Goal: Task Accomplishment & Management: Use online tool/utility

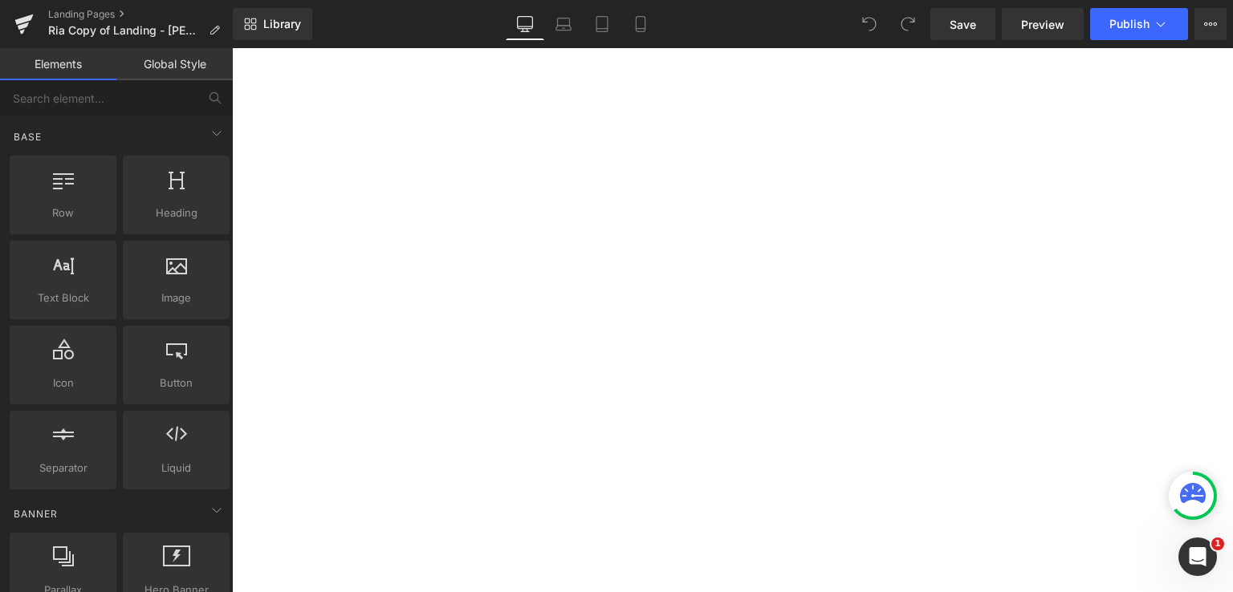
select select "30-lb"
select select "15-lb"
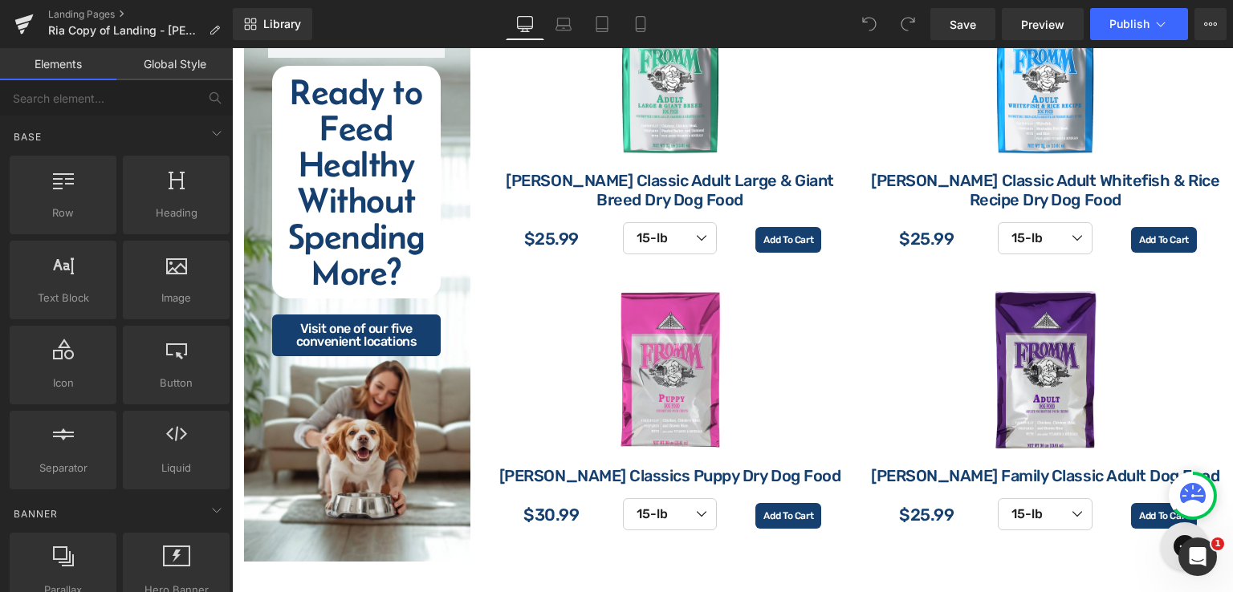
scroll to position [2089, 0]
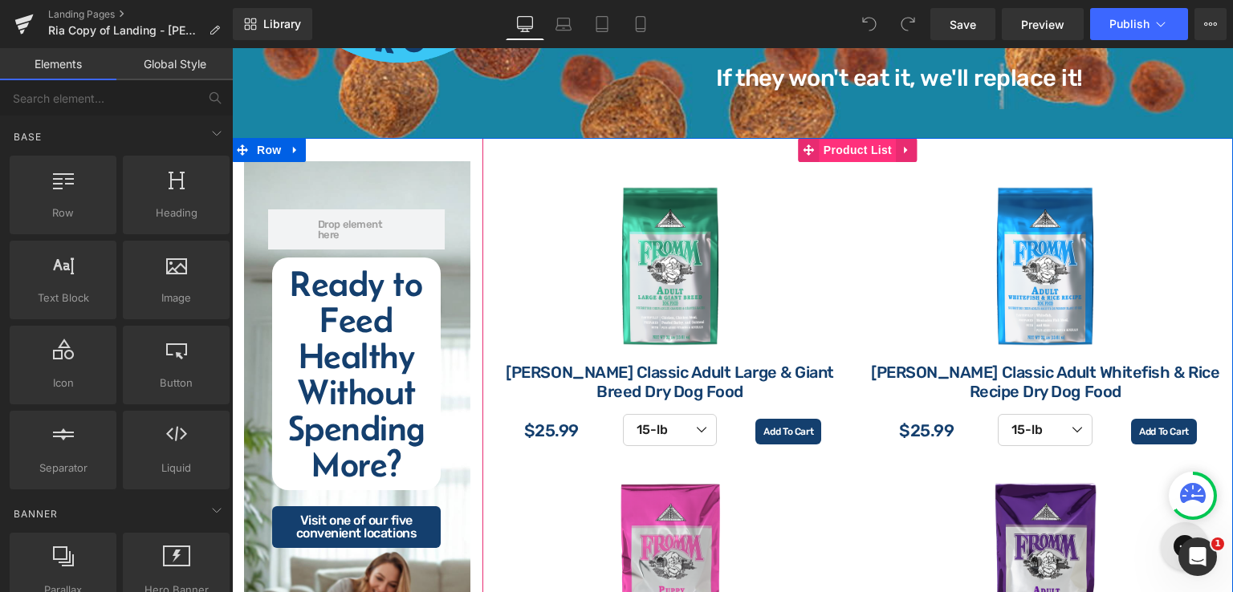
click at [850, 157] on span "Product List" at bounding box center [858, 150] width 76 height 24
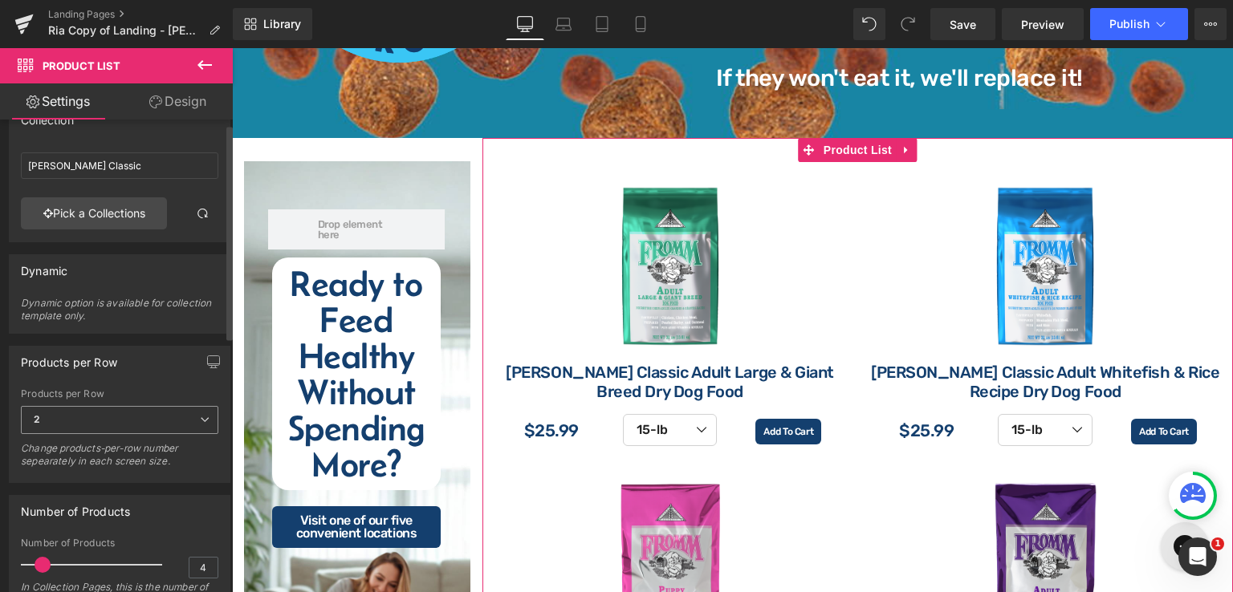
scroll to position [0, 0]
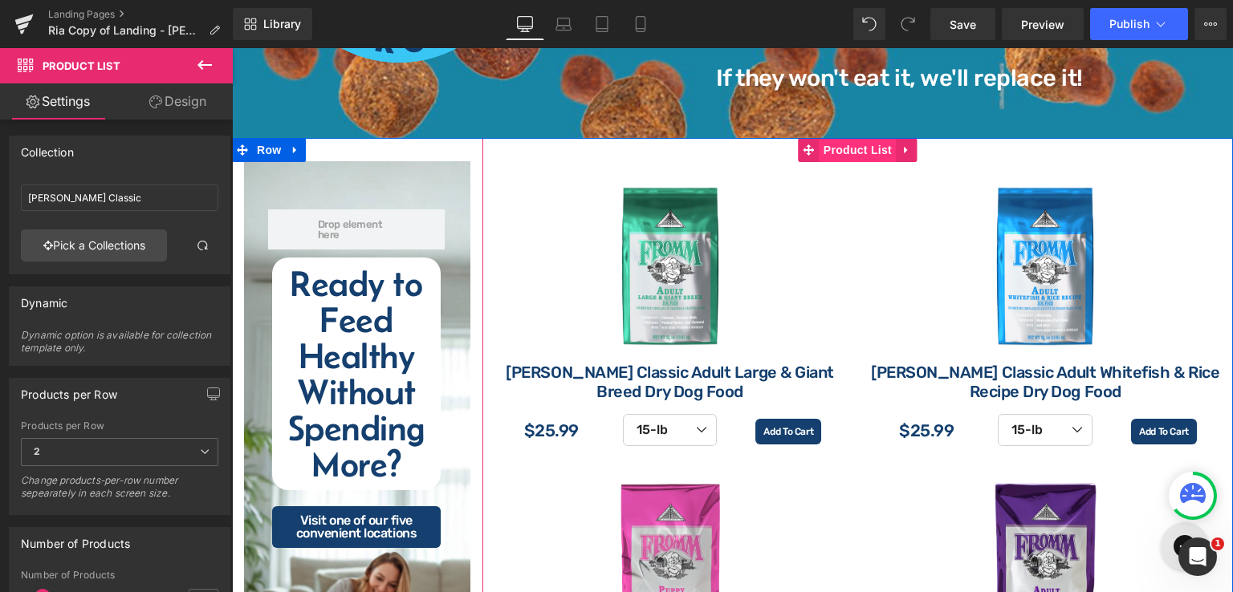
click at [841, 147] on span "Product List" at bounding box center [858, 150] width 76 height 24
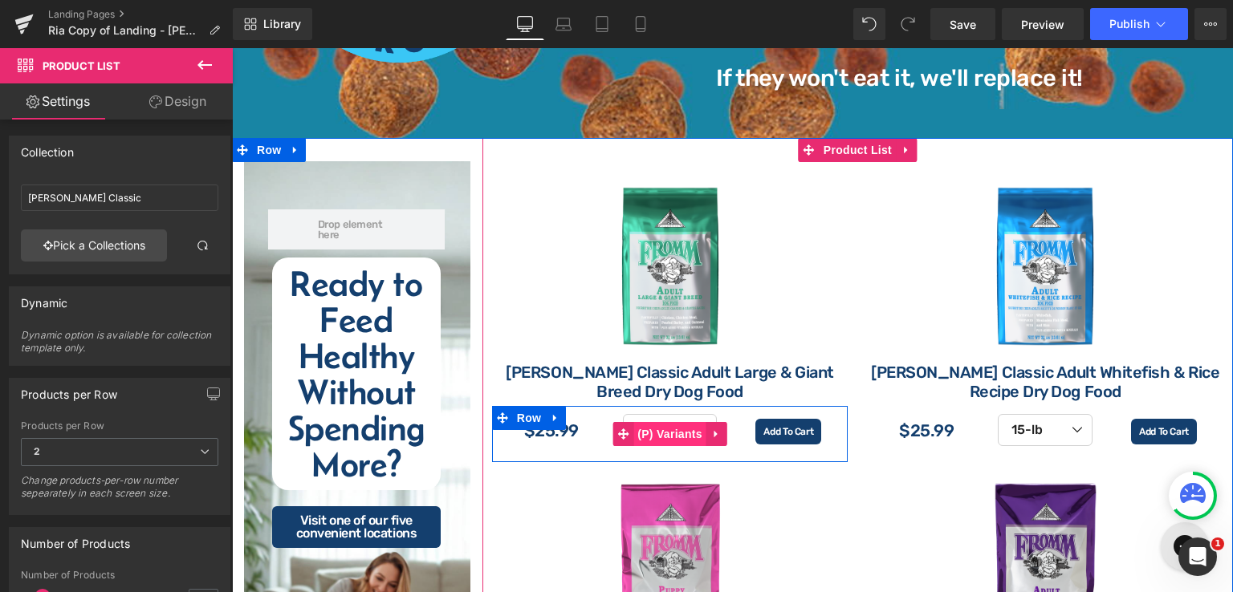
click at [667, 425] on span "(P) Variants" at bounding box center [669, 434] width 73 height 24
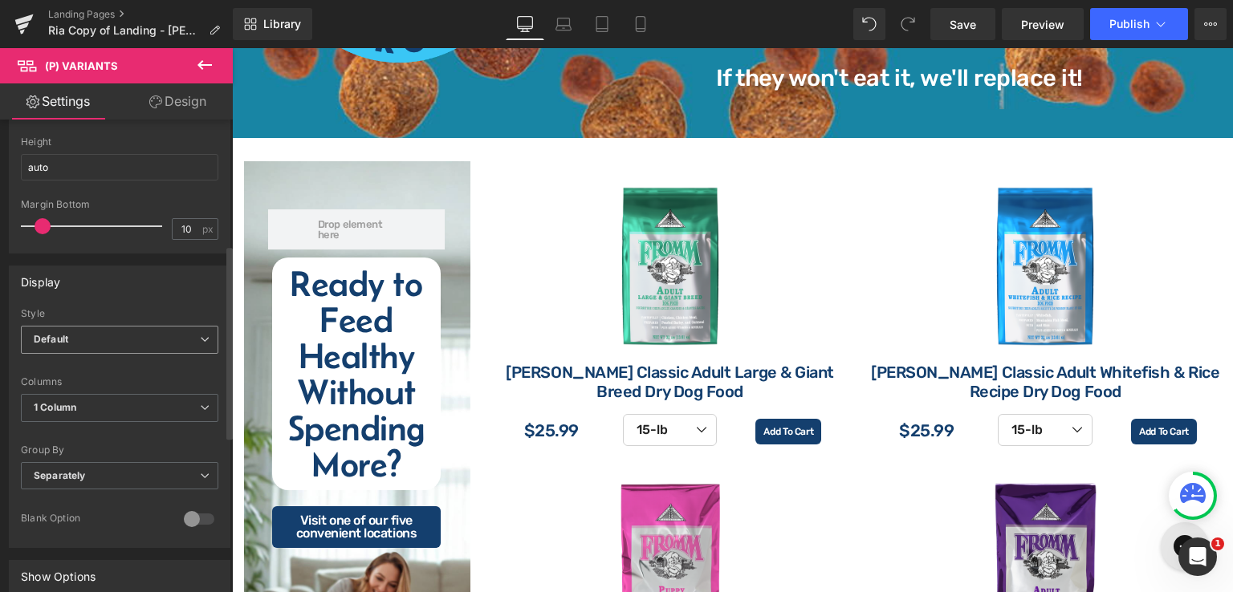
scroll to position [401, 0]
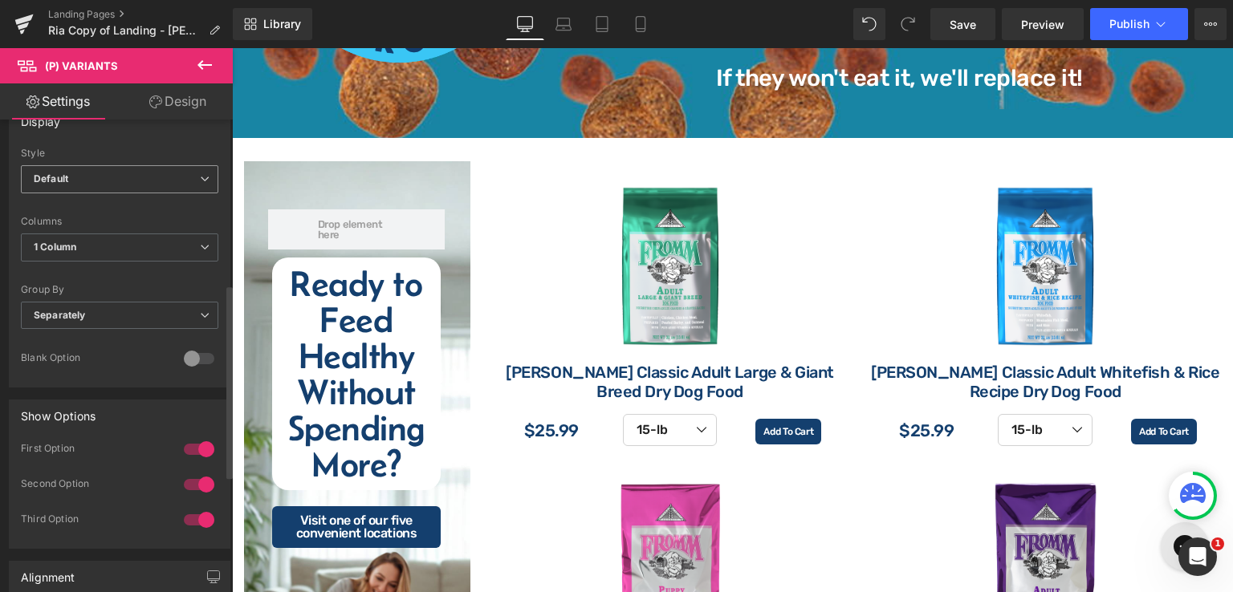
click at [157, 181] on span "Default" at bounding box center [119, 179] width 197 height 28
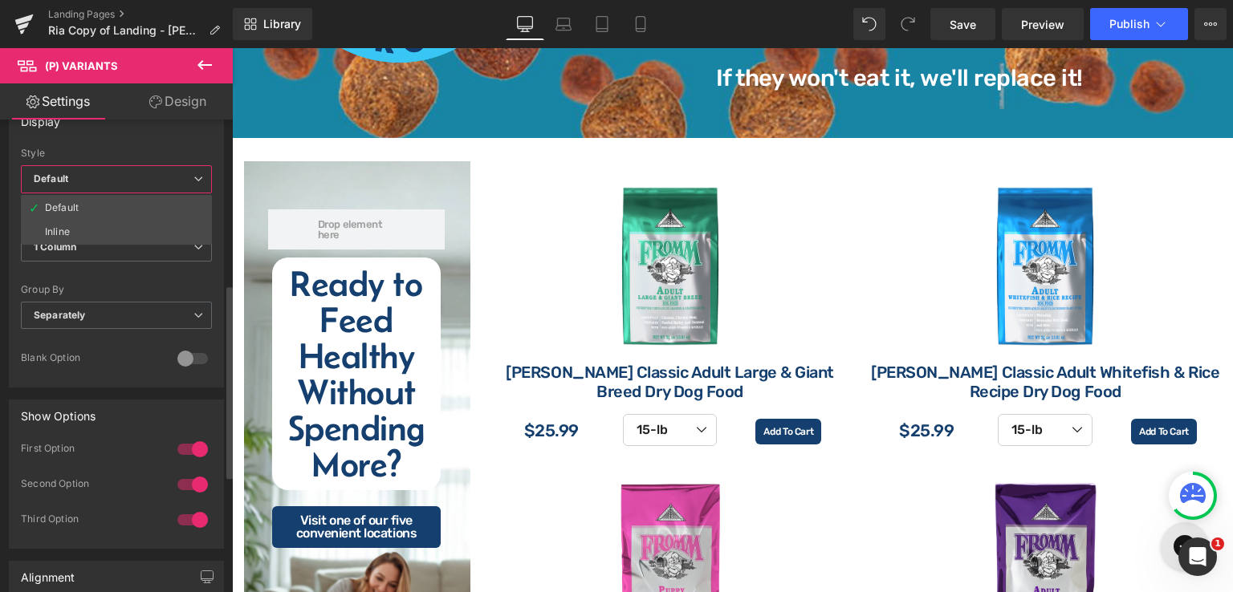
click at [168, 133] on div "Display" at bounding box center [117, 121] width 214 height 31
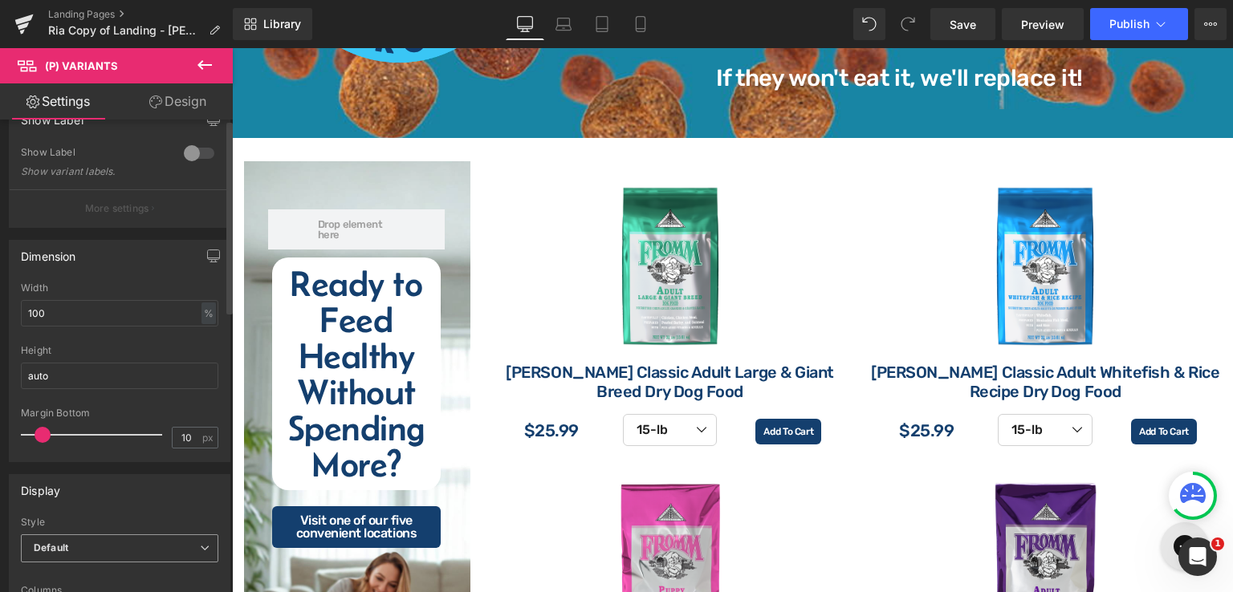
scroll to position [0, 0]
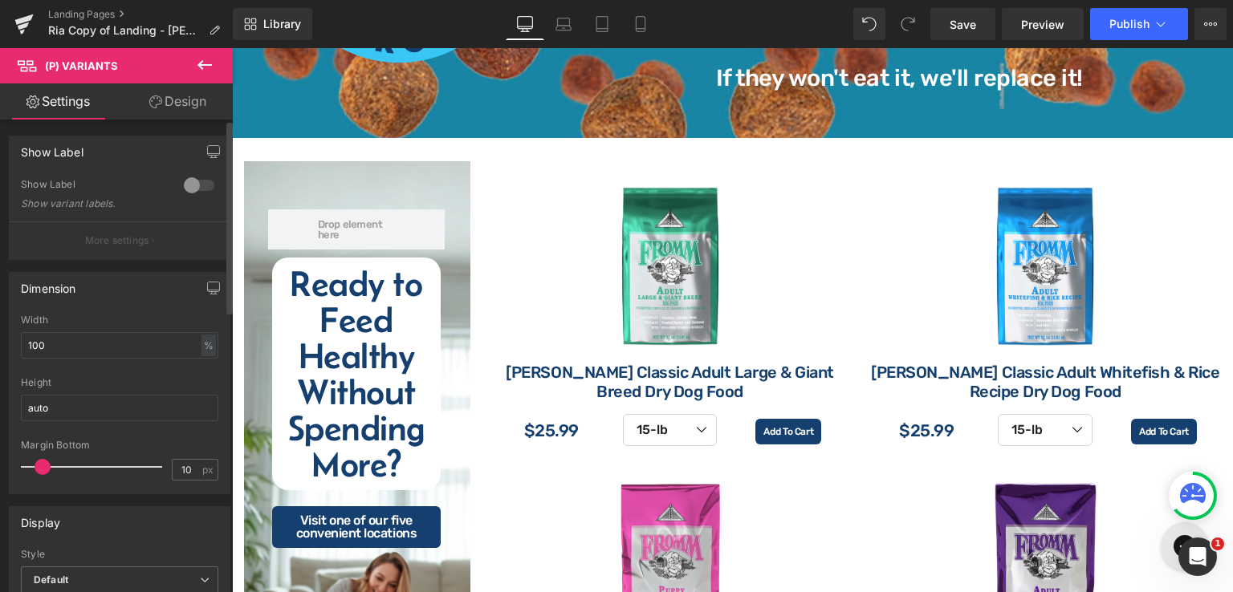
click at [197, 185] on div at bounding box center [199, 186] width 39 height 26
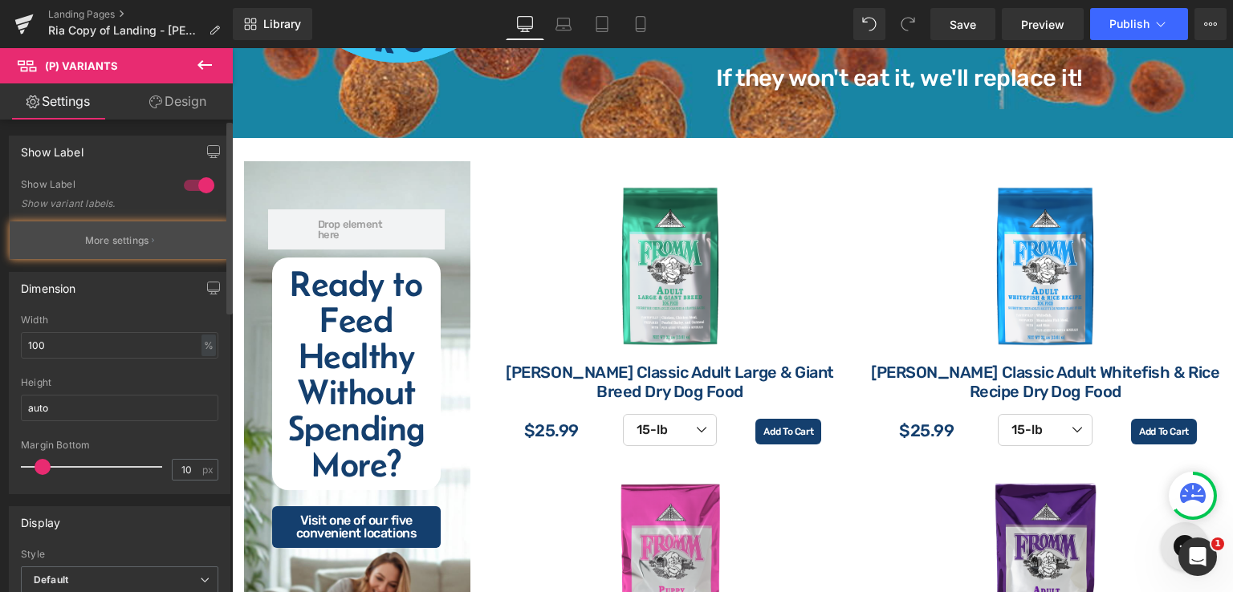
select select "15-lb"
click at [142, 239] on p "More settings" at bounding box center [117, 241] width 64 height 14
select select "15-lb"
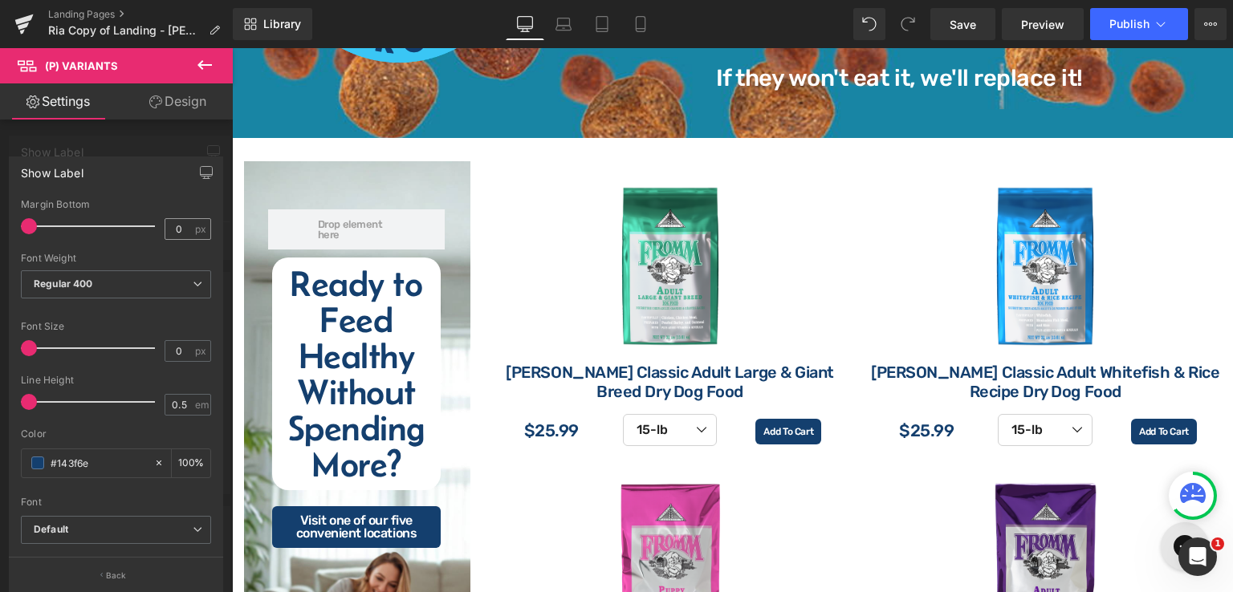
select select "15-lb"
click at [113, 576] on p "Back" at bounding box center [116, 576] width 21 height 12
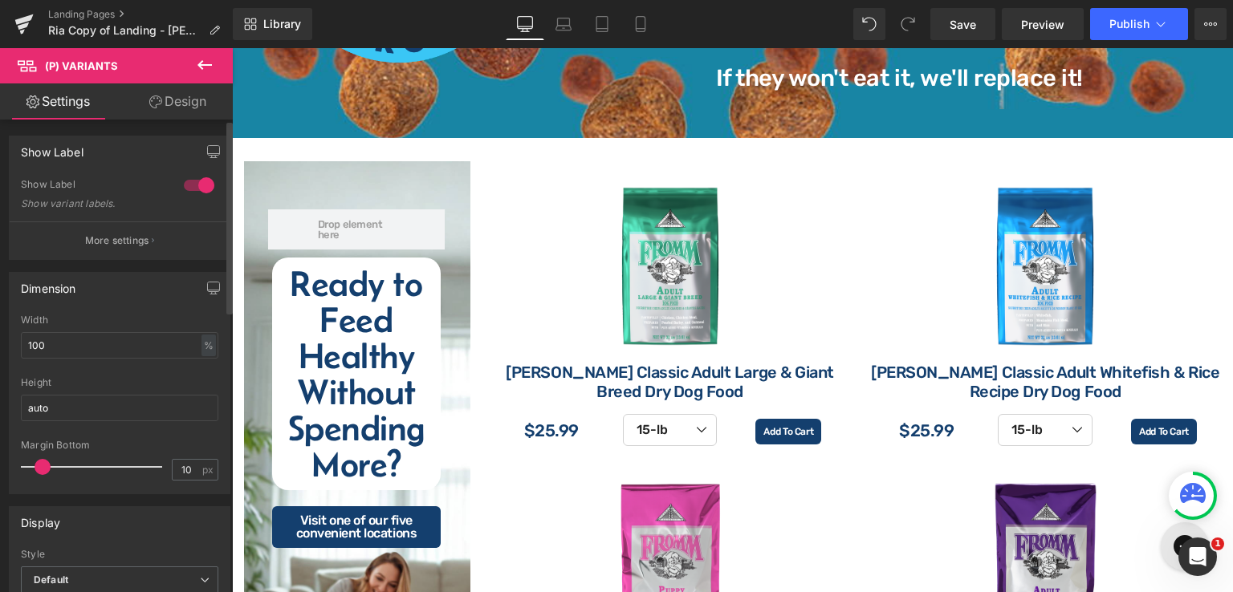
drag, startPoint x: 197, startPoint y: 185, endPoint x: 215, endPoint y: 172, distance: 22.5
click at [196, 185] on div at bounding box center [199, 186] width 39 height 26
select select "15-lb"
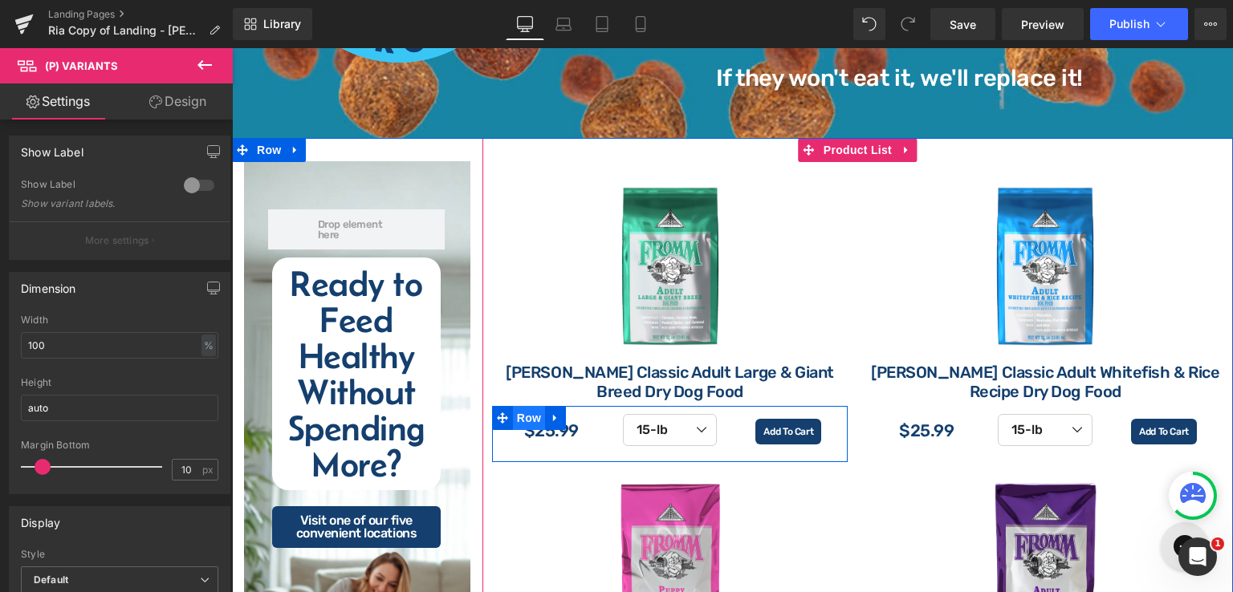
click at [520, 415] on span "Row" at bounding box center [529, 418] width 32 height 24
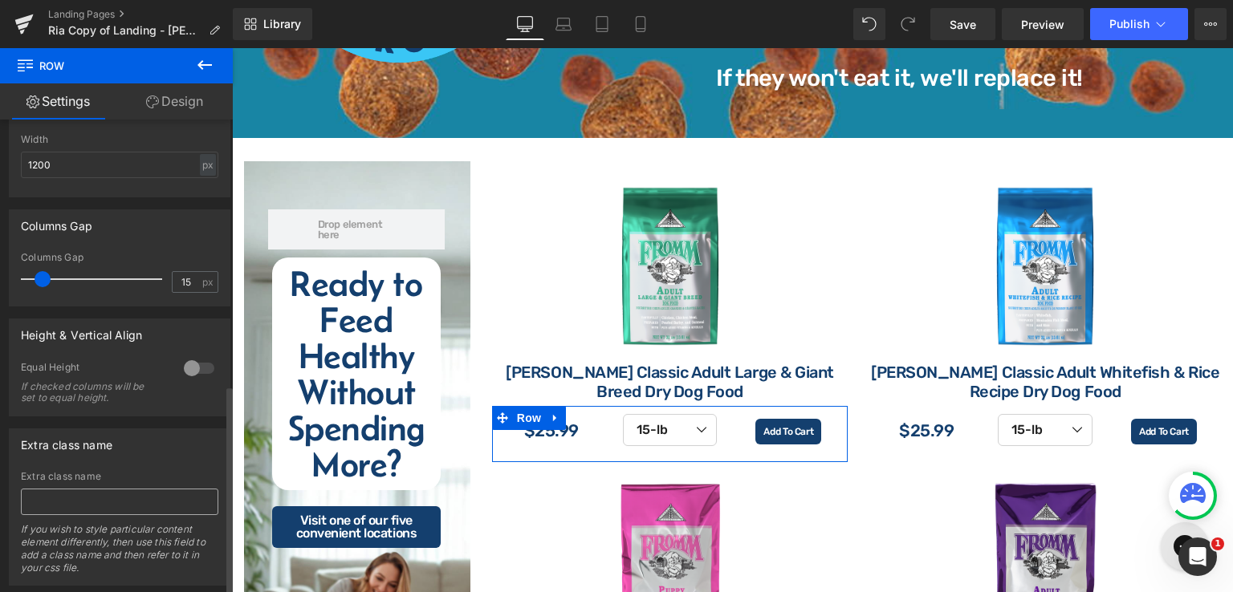
scroll to position [609, 0]
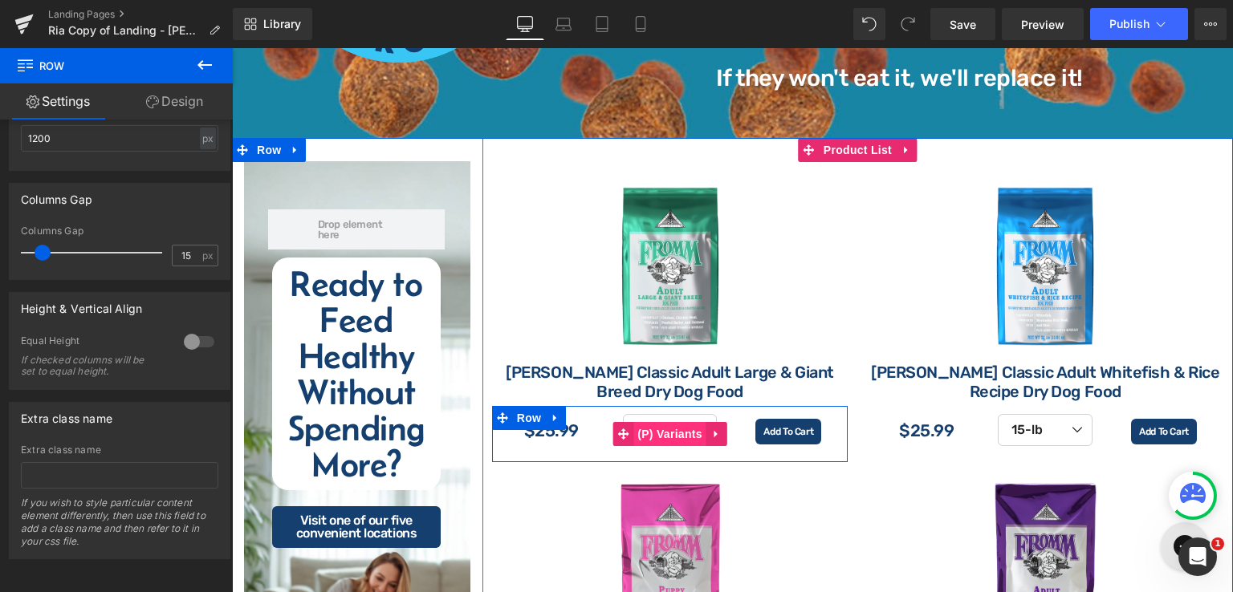
click at [674, 438] on span "(P) Variants" at bounding box center [669, 434] width 73 height 24
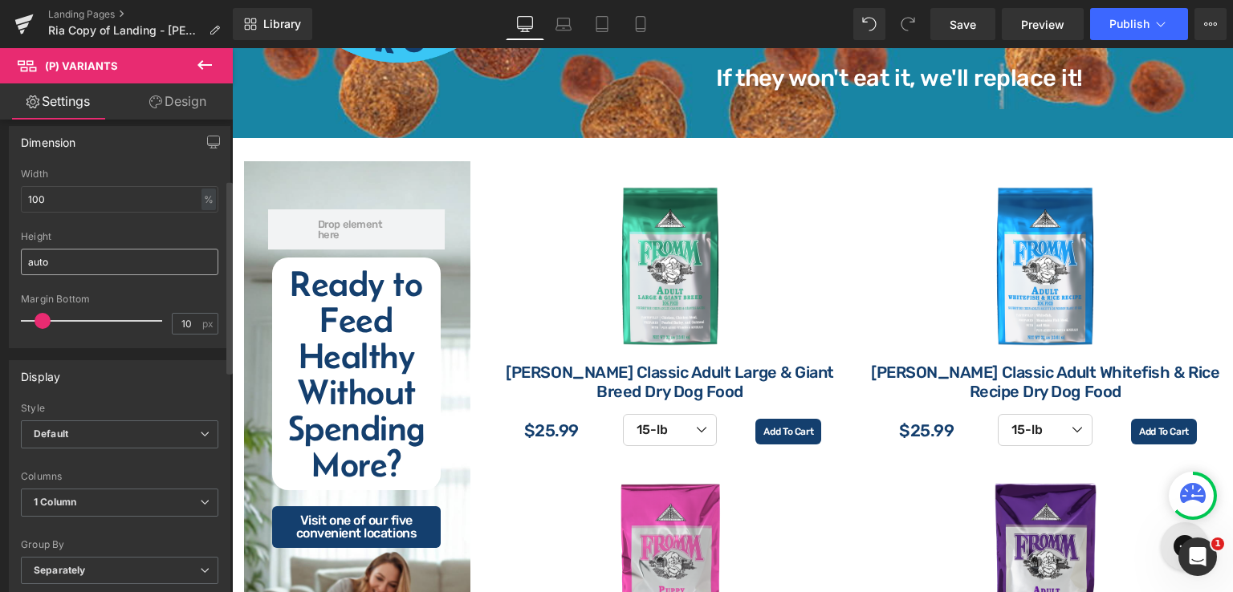
scroll to position [241, 0]
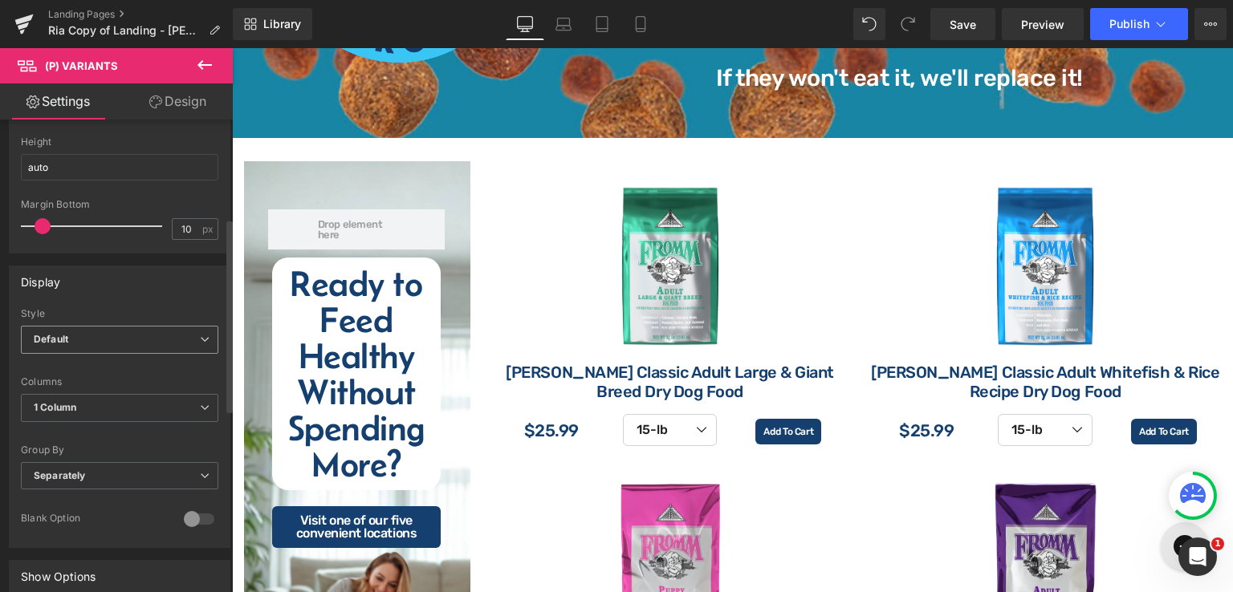
click at [165, 335] on span "Default" at bounding box center [119, 340] width 197 height 28
click at [173, 283] on div "Display" at bounding box center [120, 282] width 220 height 31
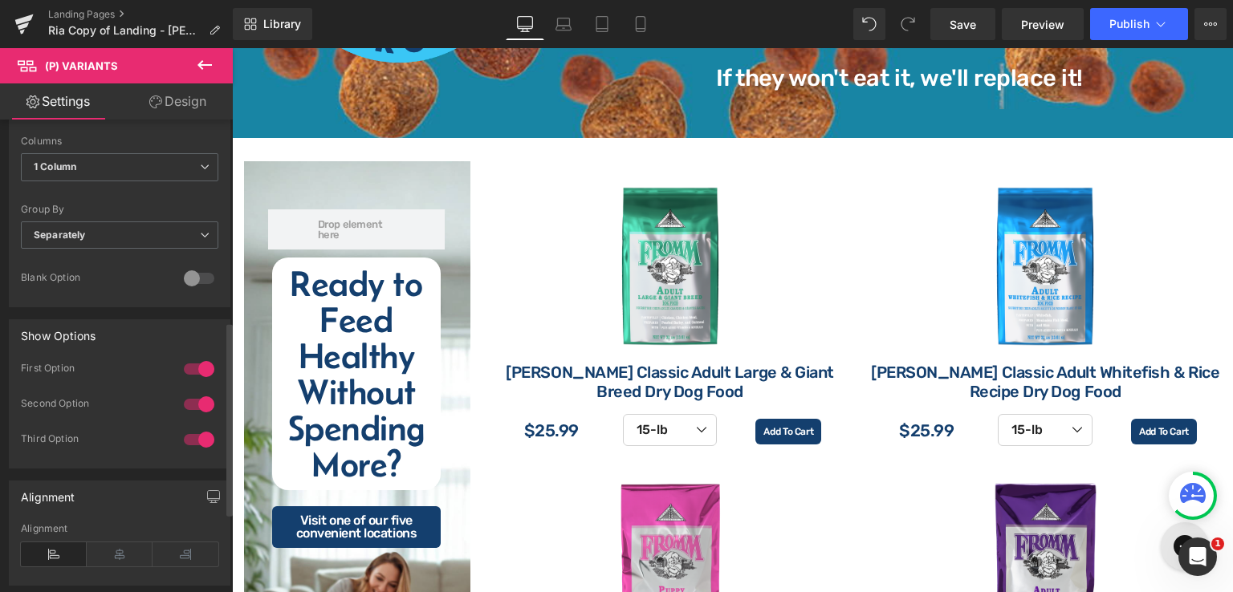
scroll to position [642, 0]
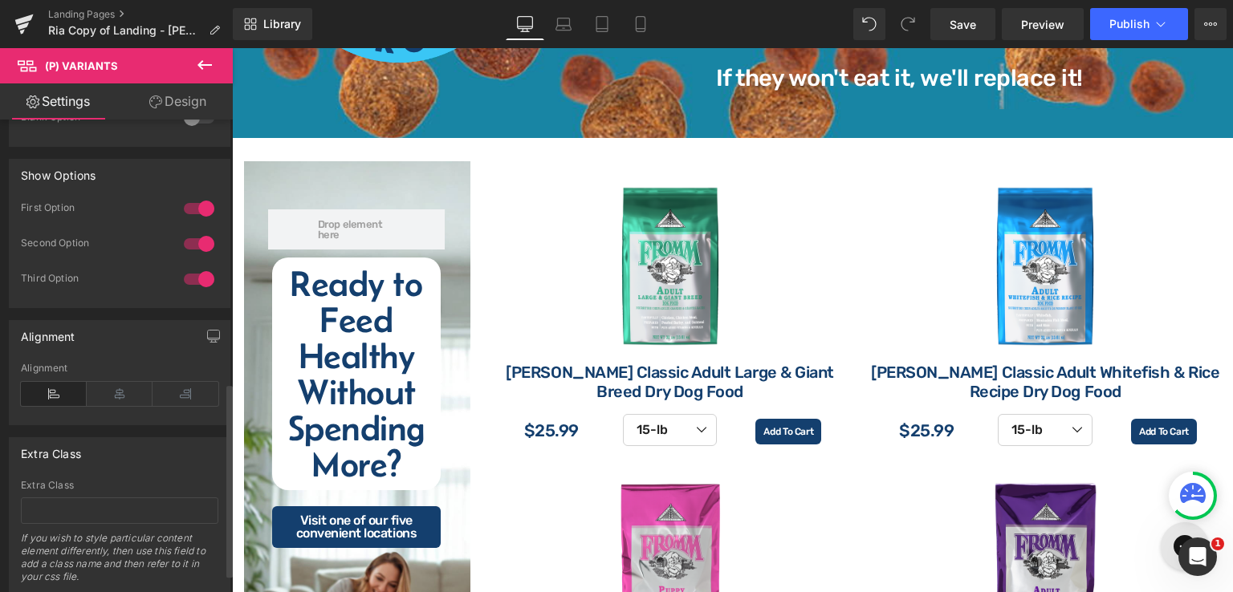
click at [186, 238] on div at bounding box center [199, 244] width 39 height 26
click at [189, 205] on div at bounding box center [199, 209] width 39 height 26
select select "15-lb"
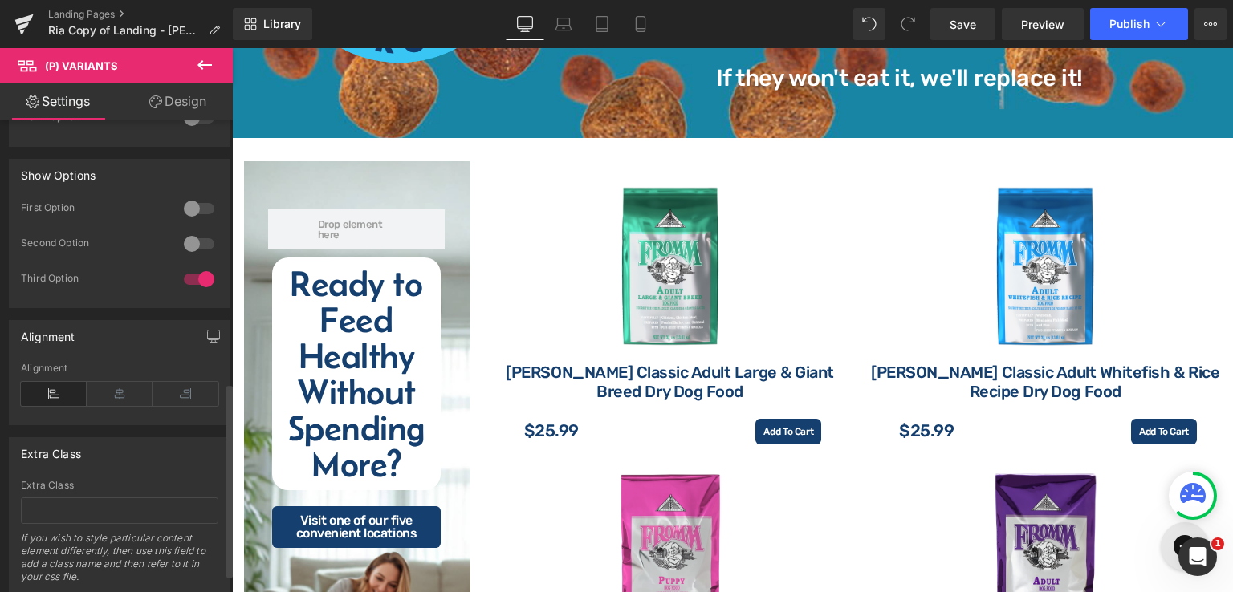
click at [193, 197] on div at bounding box center [199, 209] width 39 height 26
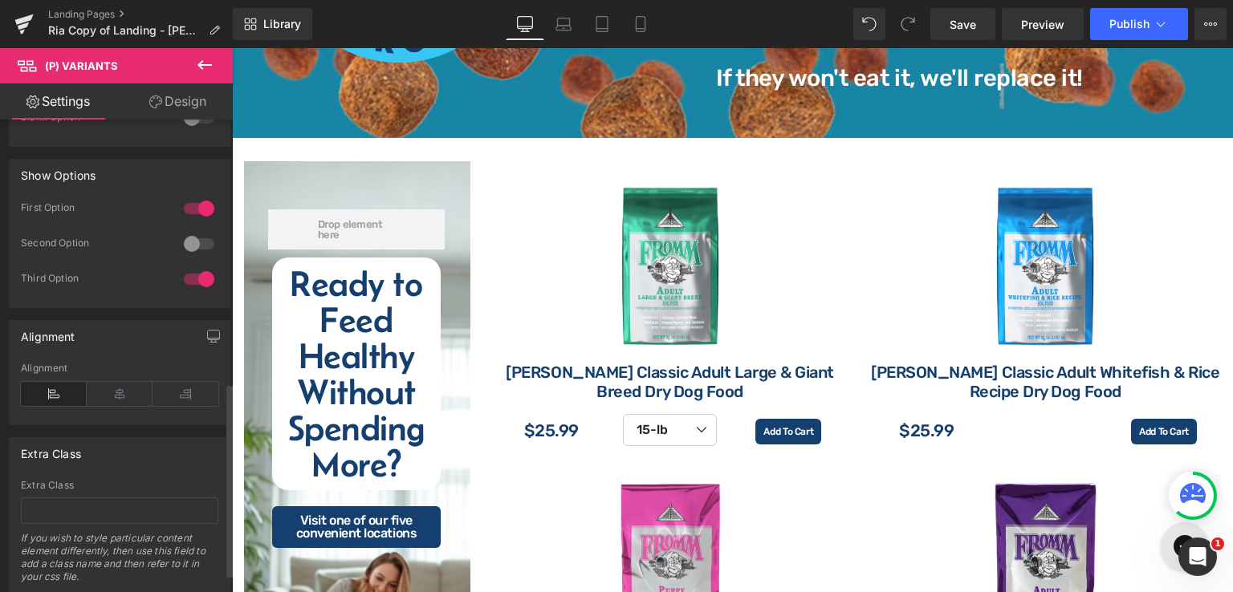
click at [202, 242] on div at bounding box center [199, 244] width 39 height 26
select select "15-lb"
click at [699, 430] on select "15-lb 30-lb" at bounding box center [670, 430] width 95 height 32
select select "15-lb"
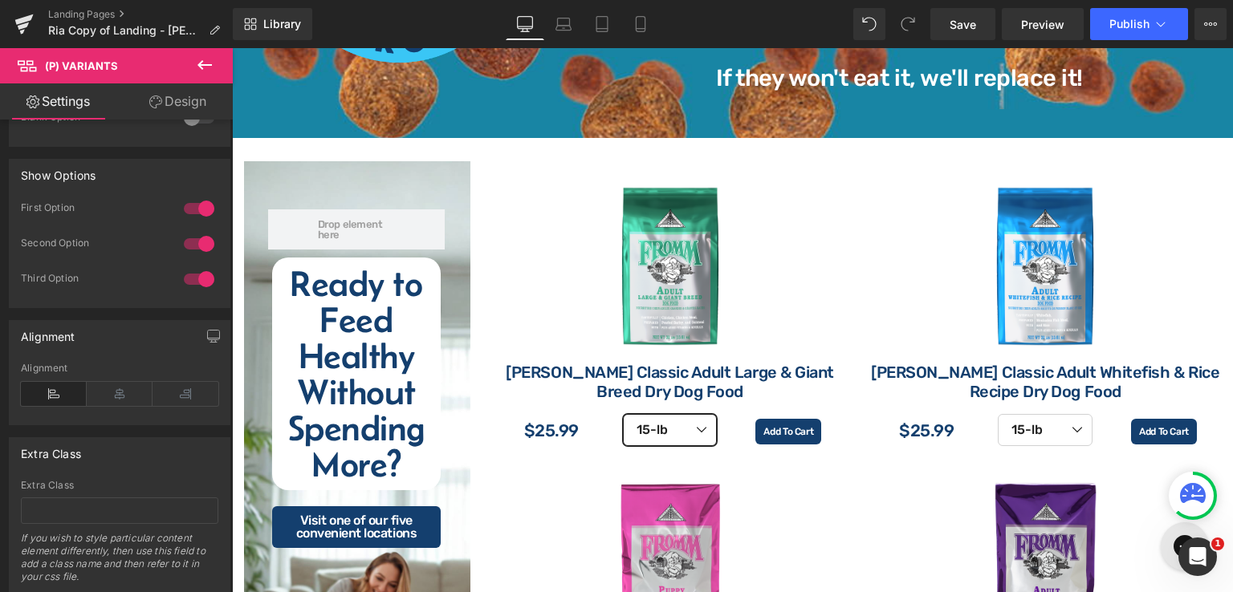
select select "15-lb"
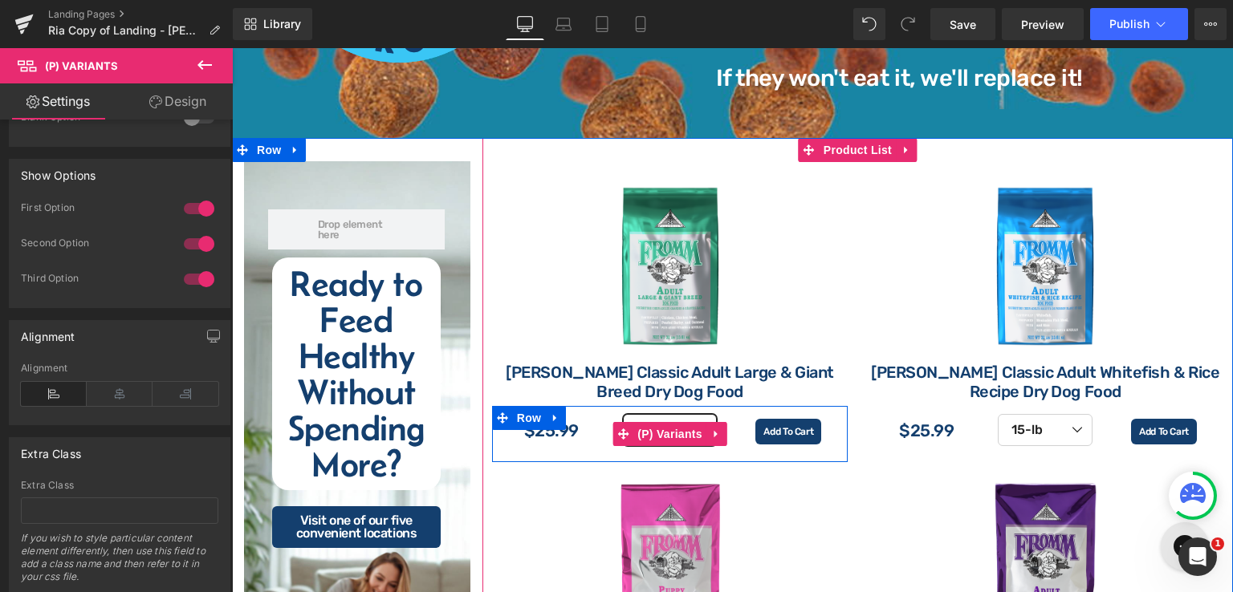
click at [697, 430] on span "(P) Variants" at bounding box center [669, 434] width 73 height 24
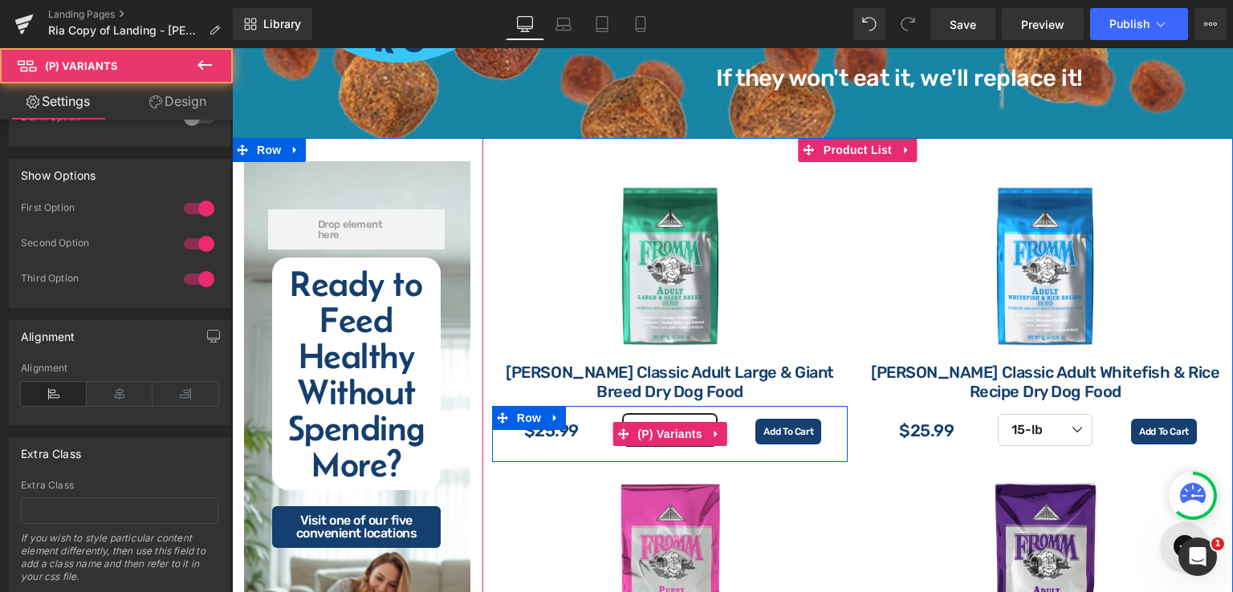
select select "15-lb"
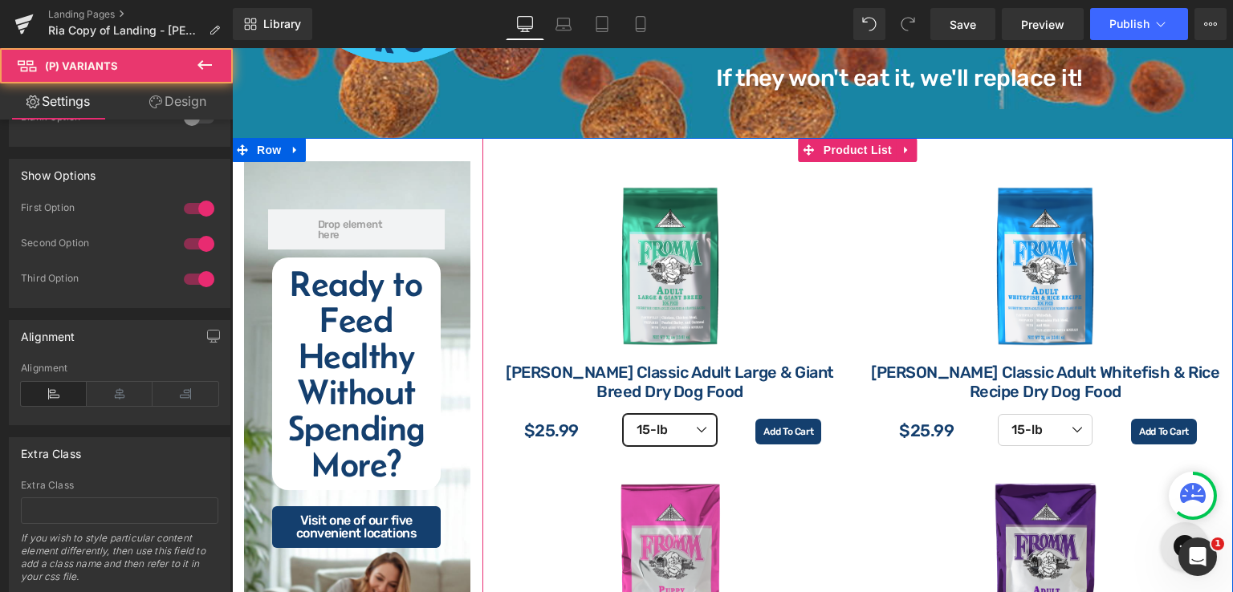
select select "15-lb"
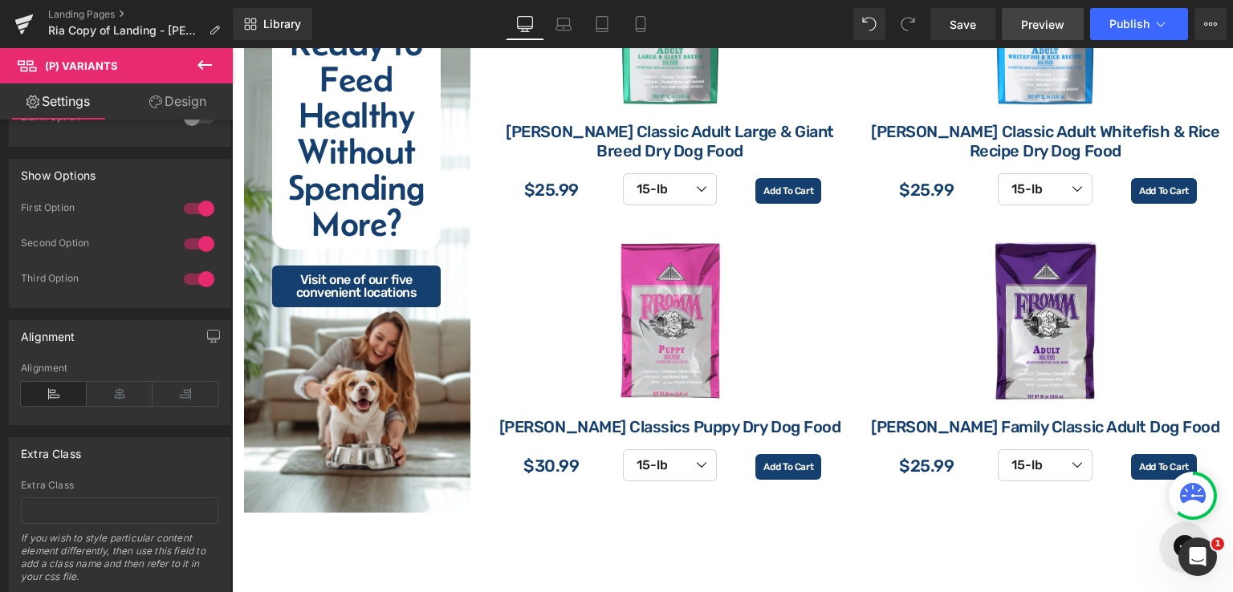
click at [1056, 19] on span "Preview" at bounding box center [1042, 24] width 43 height 17
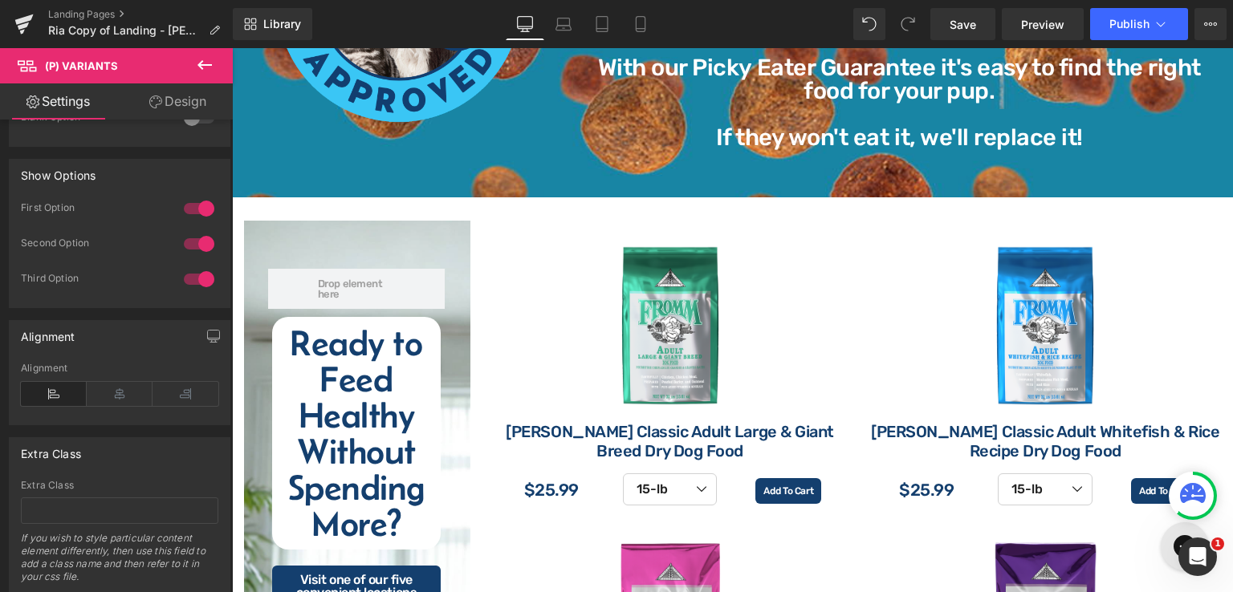
scroll to position [1848, 0]
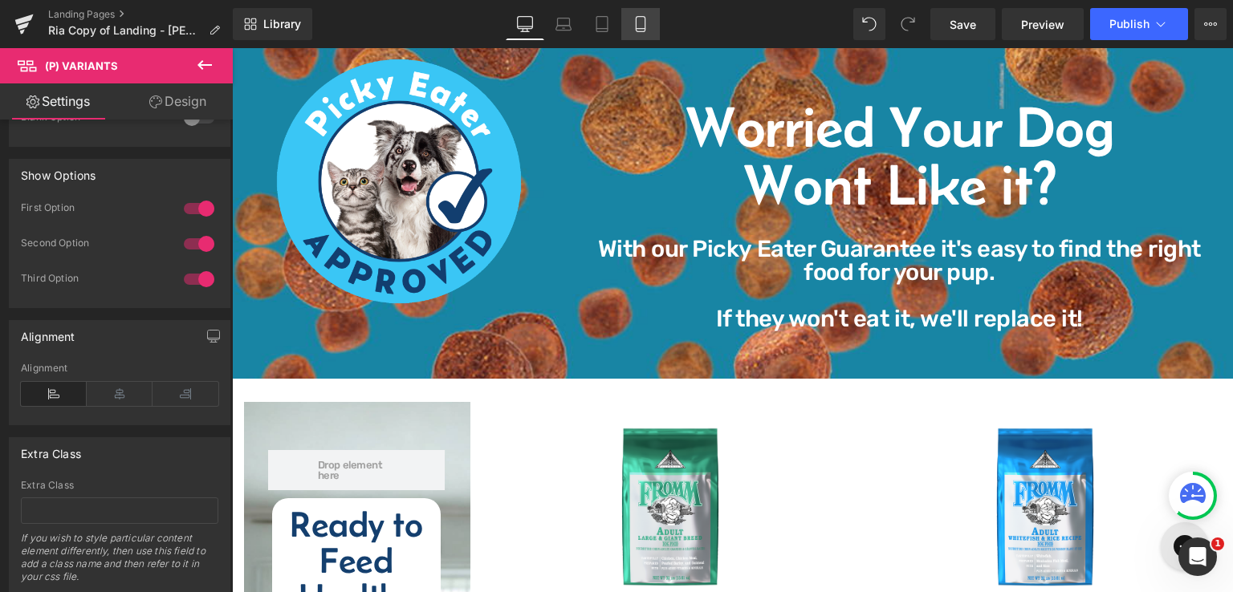
click at [641, 24] on icon at bounding box center [641, 24] width 16 height 16
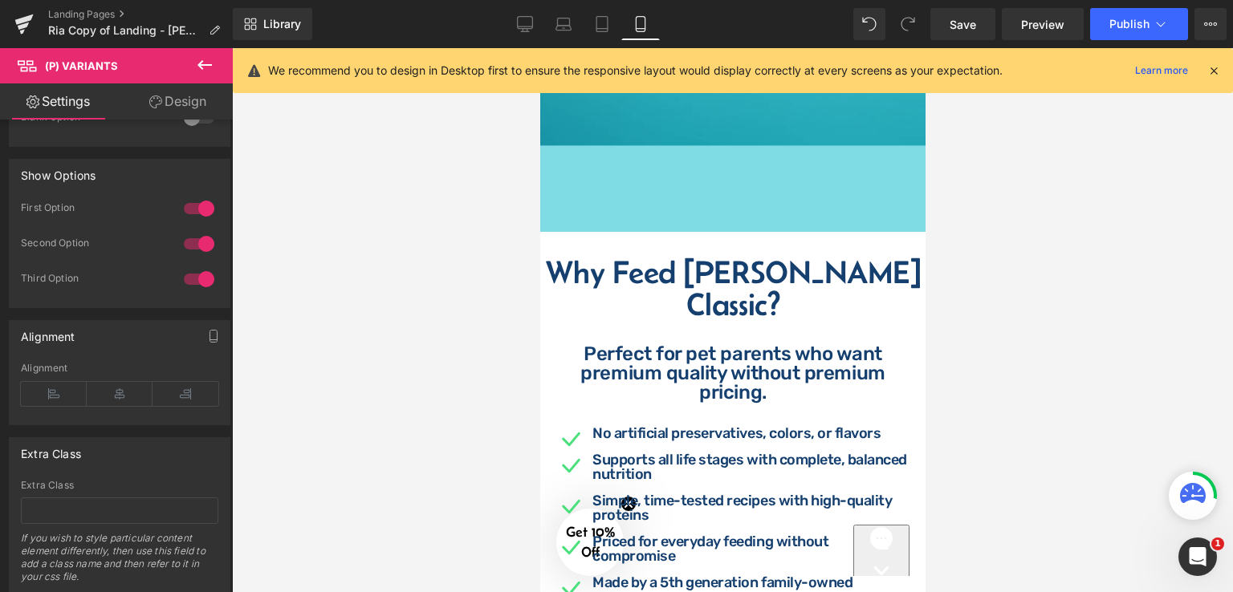
scroll to position [738, 0]
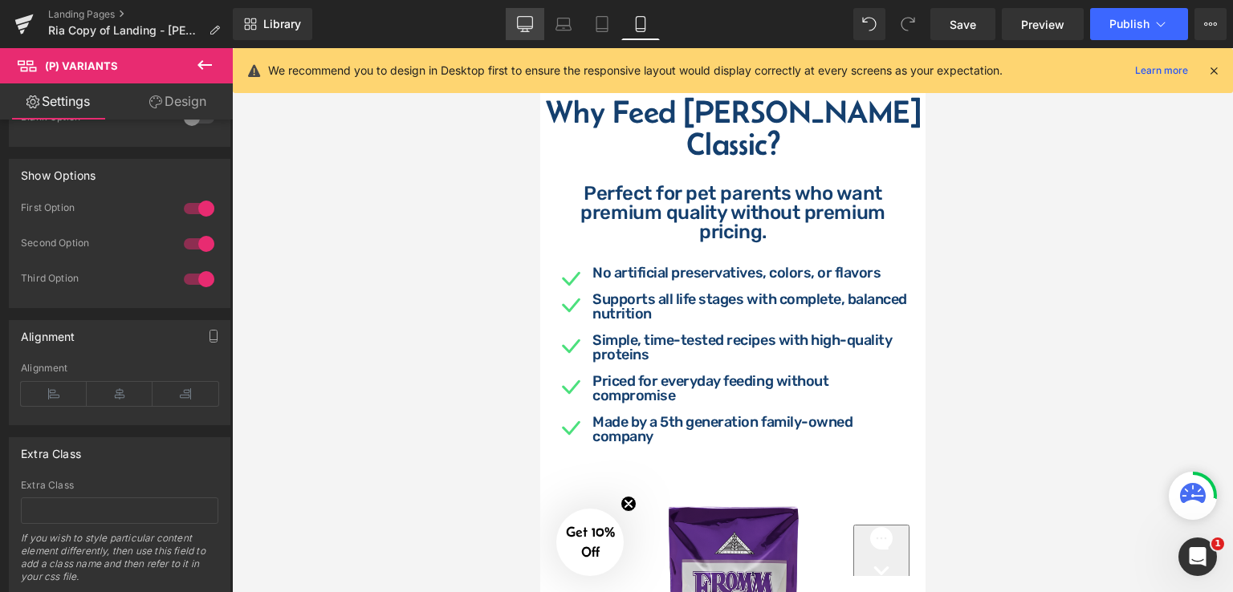
drag, startPoint x: 517, startPoint y: 27, endPoint x: 526, endPoint y: 36, distance: 12.5
click at [519, 27] on link "Desktop" at bounding box center [525, 24] width 39 height 32
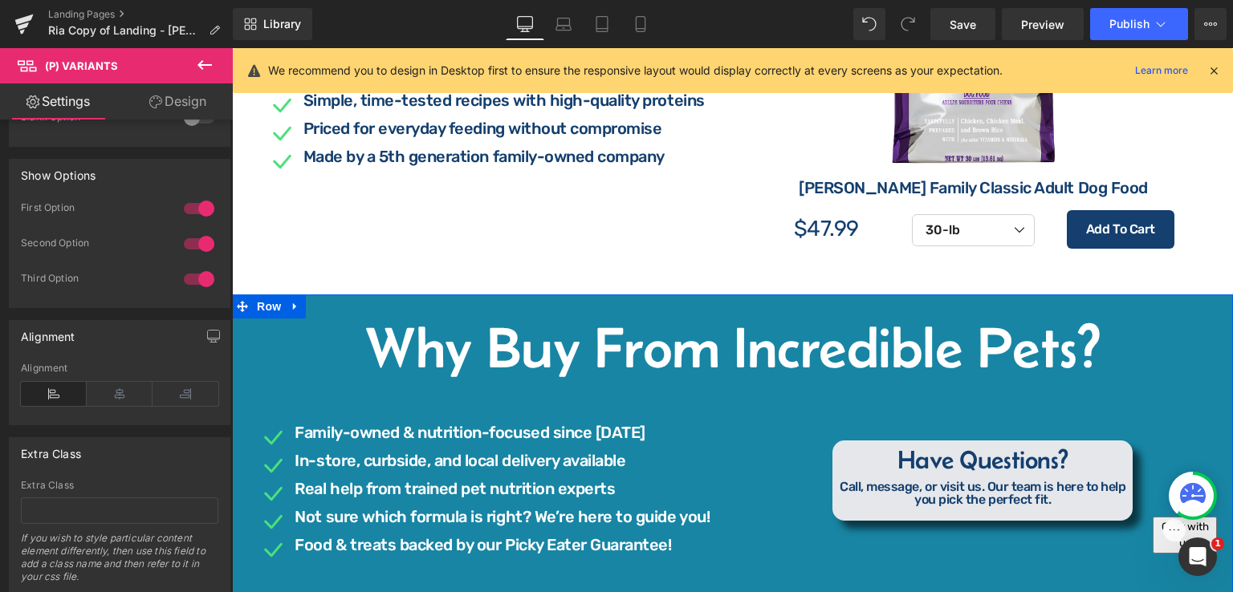
scroll to position [987, 0]
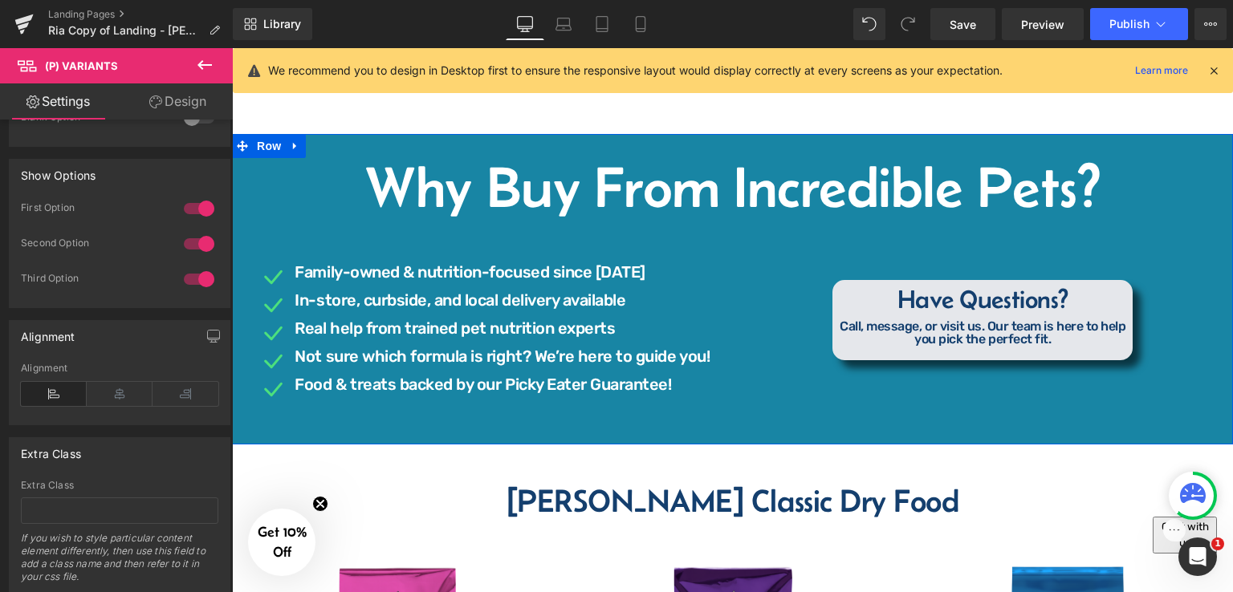
click at [955, 329] on div "Call, message, or visit us. Our team is here to help you pick the perfect fit. …" at bounding box center [982, 329] width 287 height 34
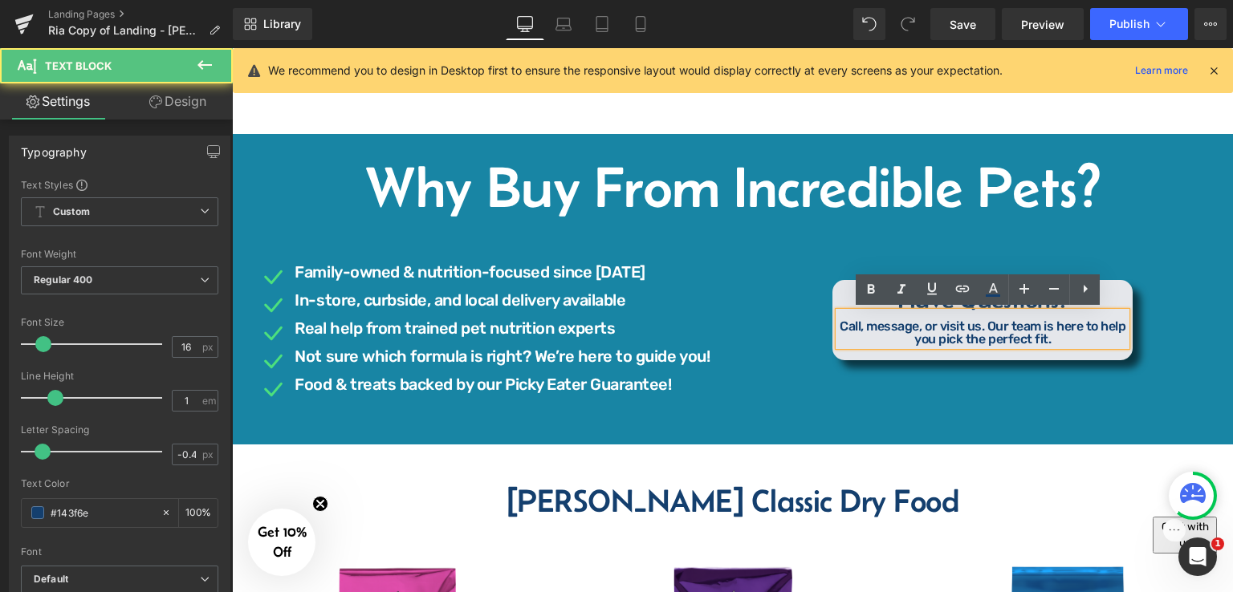
click at [878, 312] on div "Call, message, or visit us. Our team is here to help you pick the perfect fit." at bounding box center [982, 329] width 287 height 34
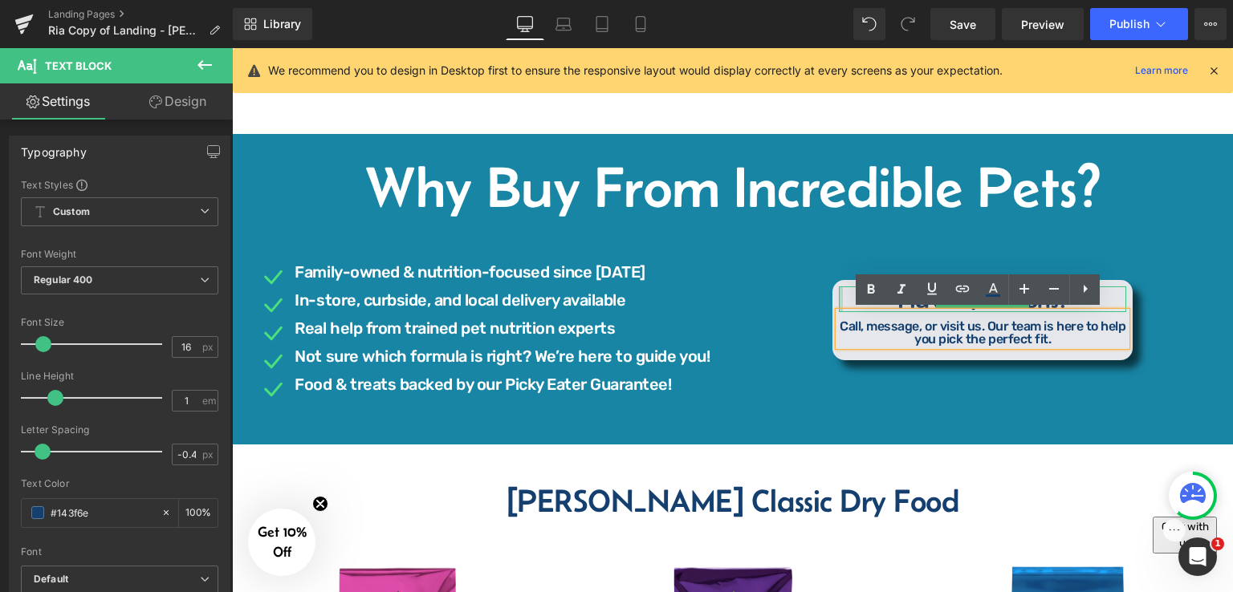
drag, startPoint x: 838, startPoint y: 297, endPoint x: 1112, endPoint y: 356, distance: 280.1
click at [839, 297] on div "Have Questions? Heading" at bounding box center [982, 300] width 287 height 26
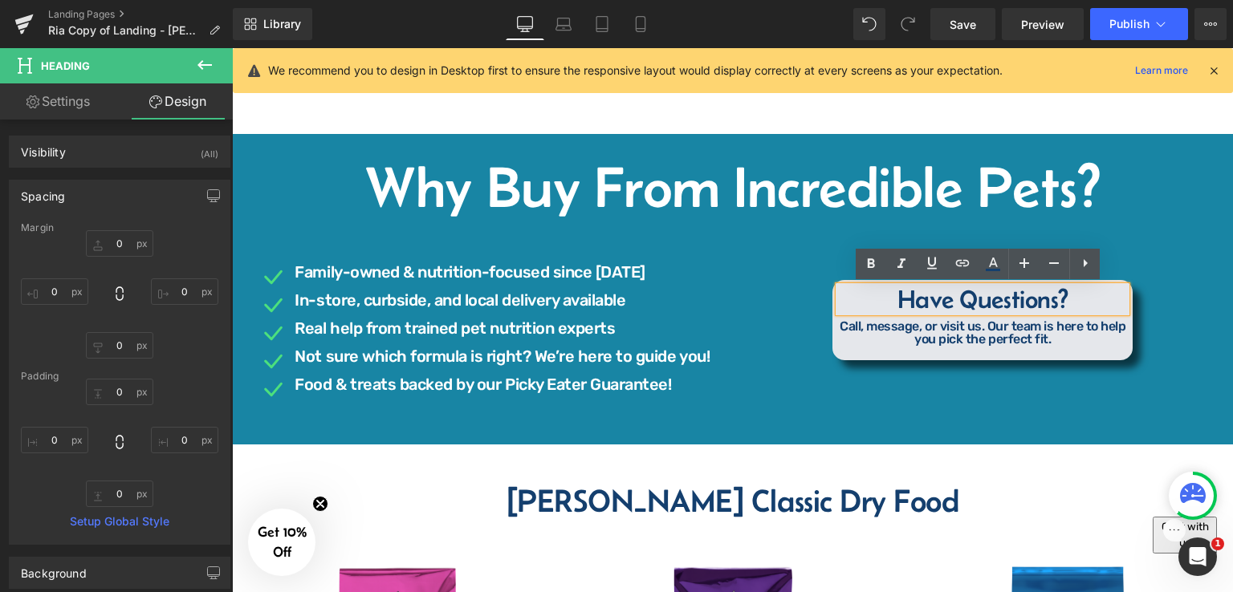
click at [832, 280] on div "Have Questions? Heading Call, message, or visit us. Our team is here to help yo…" at bounding box center [983, 320] width 501 height 161
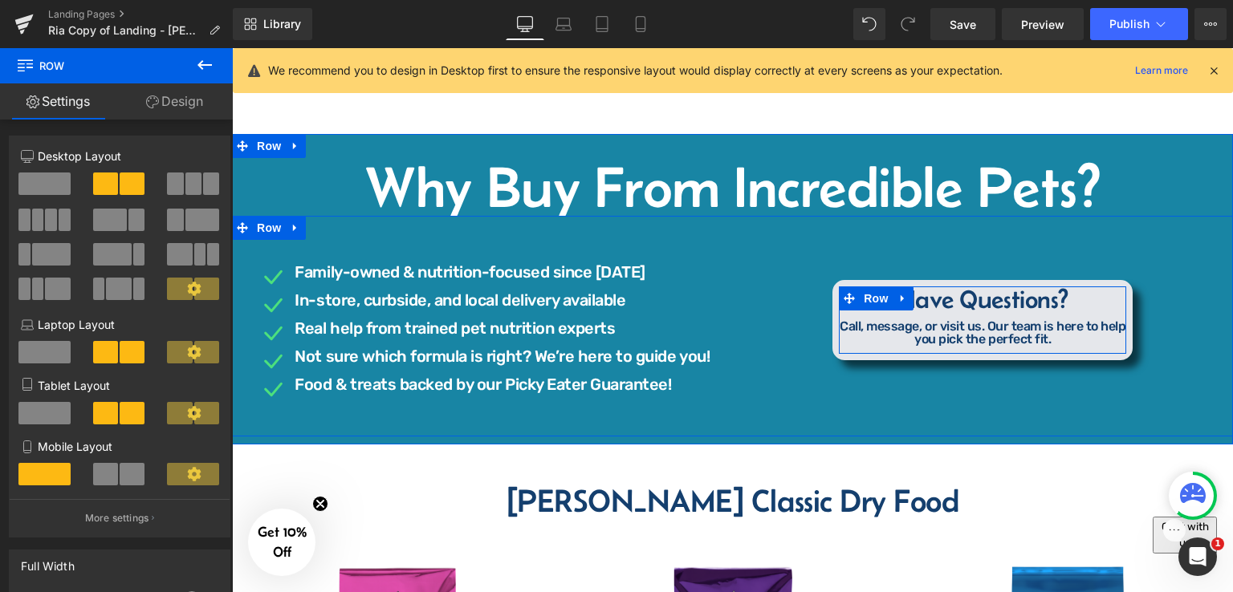
click at [845, 283] on div "Have Questions? Heading Call, message, or visit us. Our team is here to help yo…" at bounding box center [983, 320] width 300 height 80
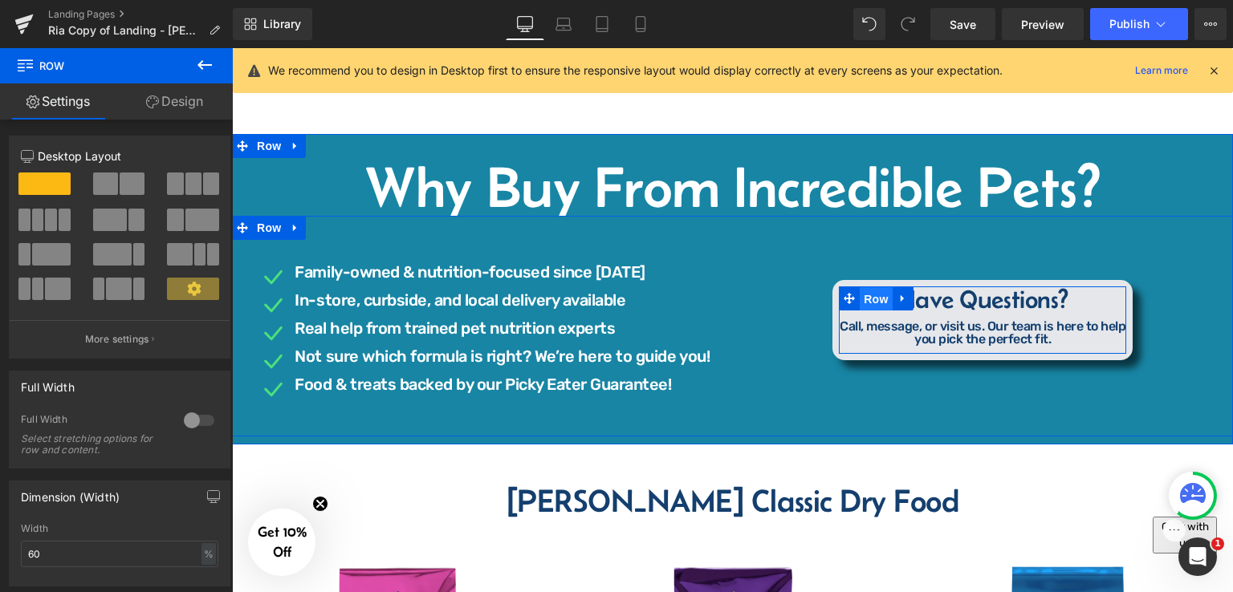
click at [860, 293] on span "Row" at bounding box center [876, 299] width 32 height 24
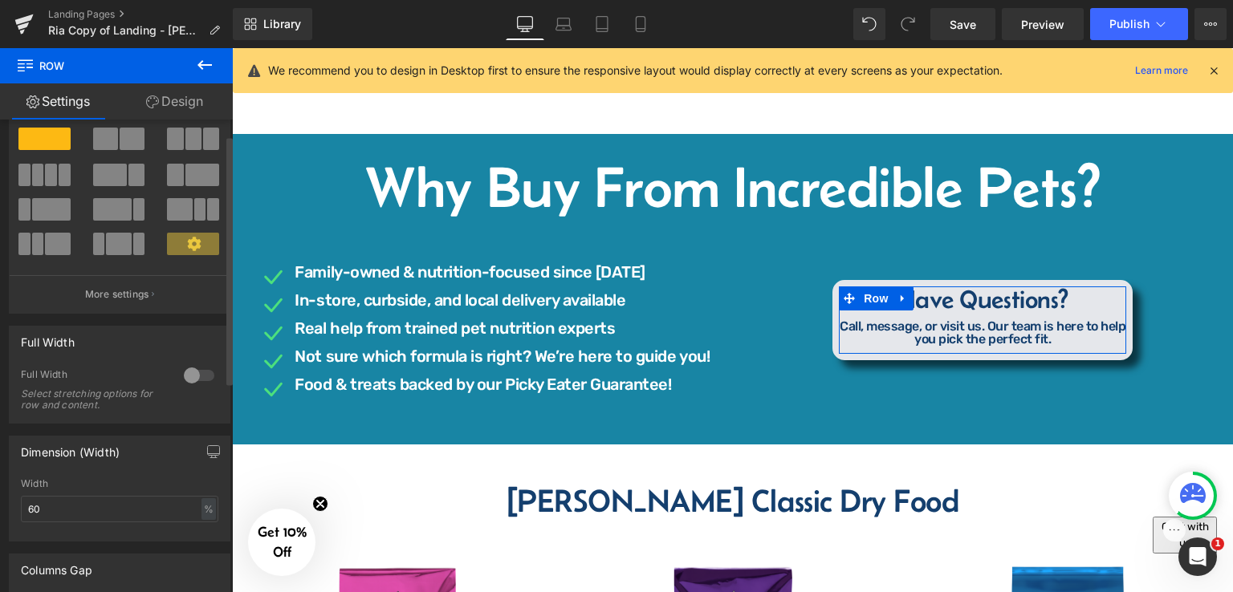
scroll to position [0, 0]
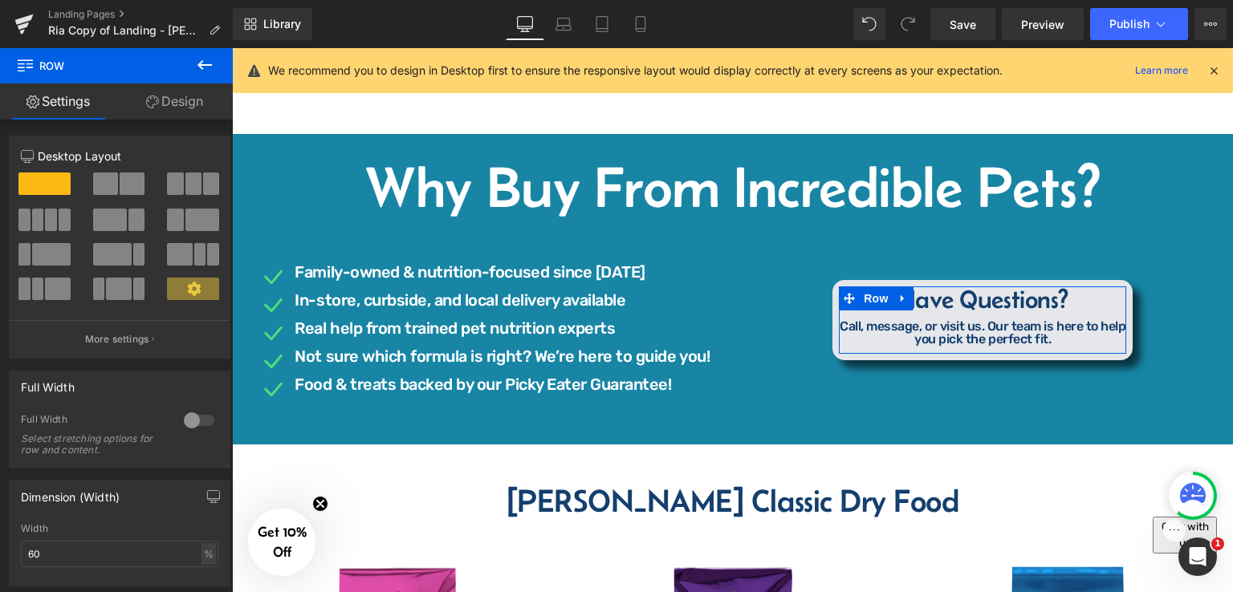
click at [180, 104] on link "Design" at bounding box center [174, 101] width 116 height 36
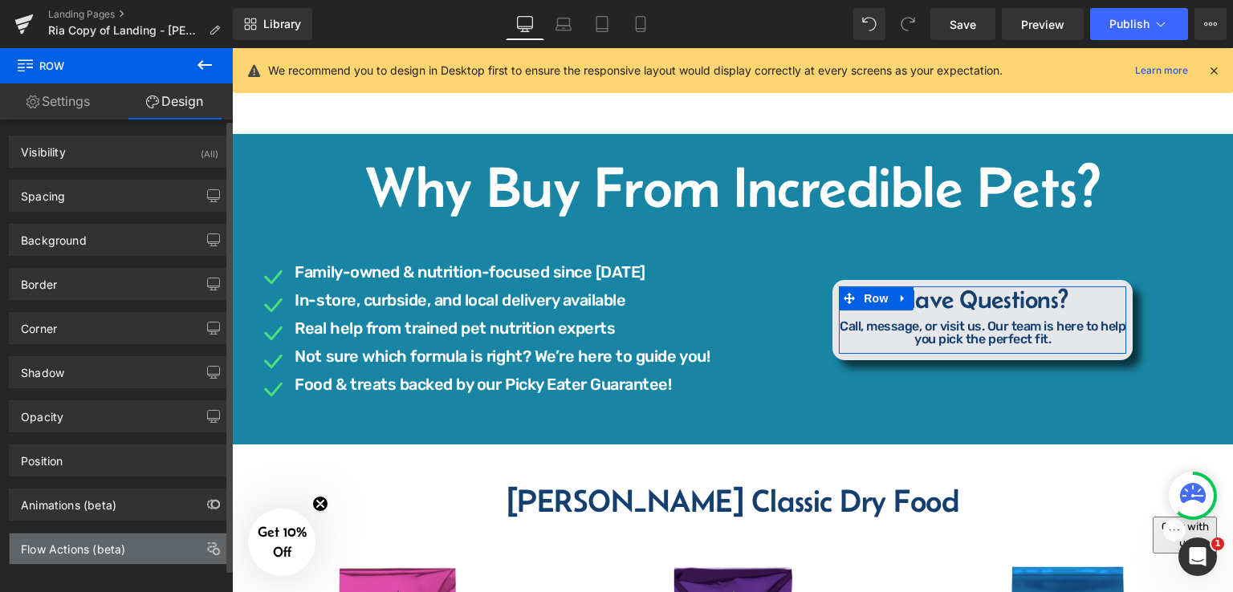
click at [109, 538] on div "Flow Actions (beta)" at bounding box center [73, 545] width 104 height 22
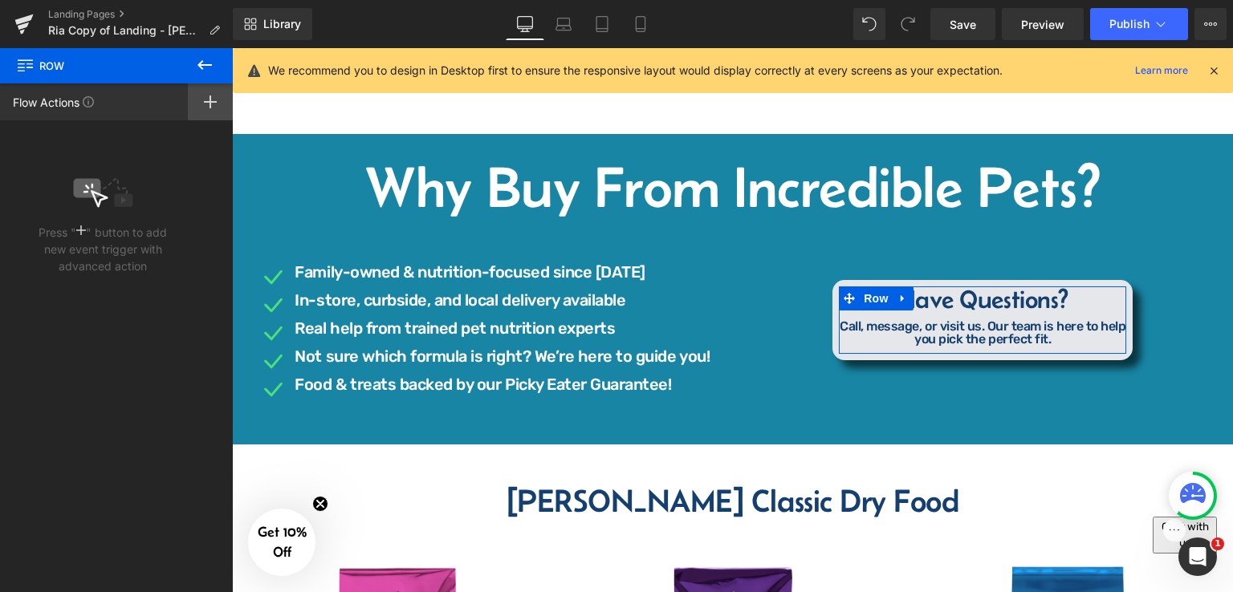
click at [213, 106] on icon at bounding box center [210, 102] width 13 height 13
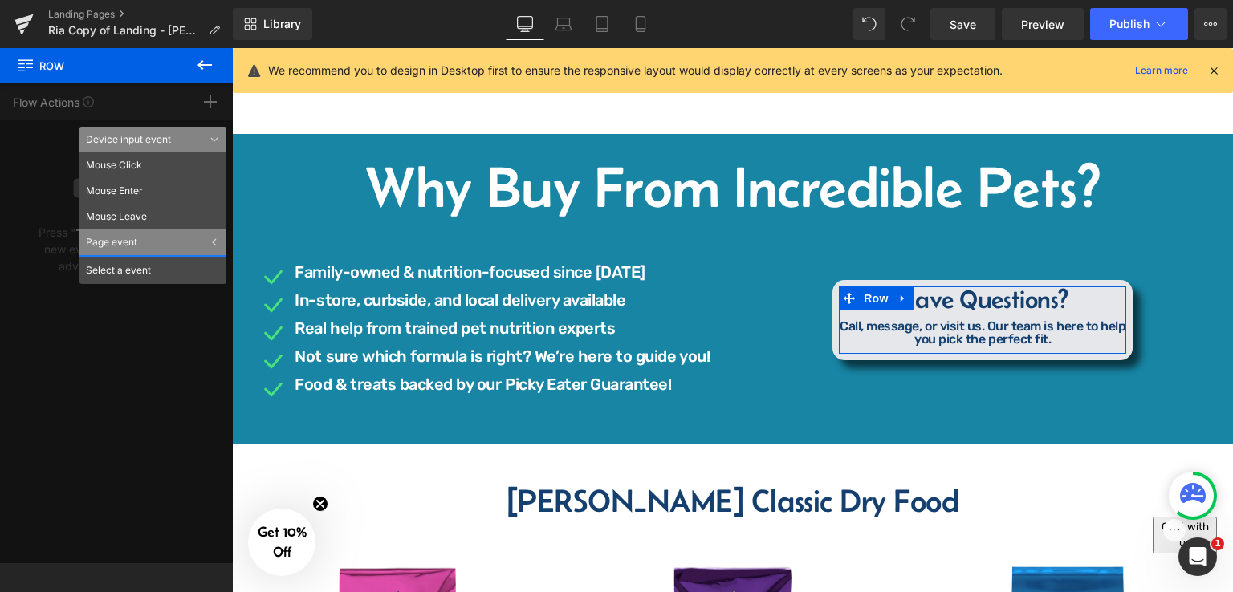
click at [141, 269] on div "Select a event" at bounding box center [152, 269] width 147 height 29
click at [132, 164] on li "Mouse Click" at bounding box center [152, 166] width 147 height 26
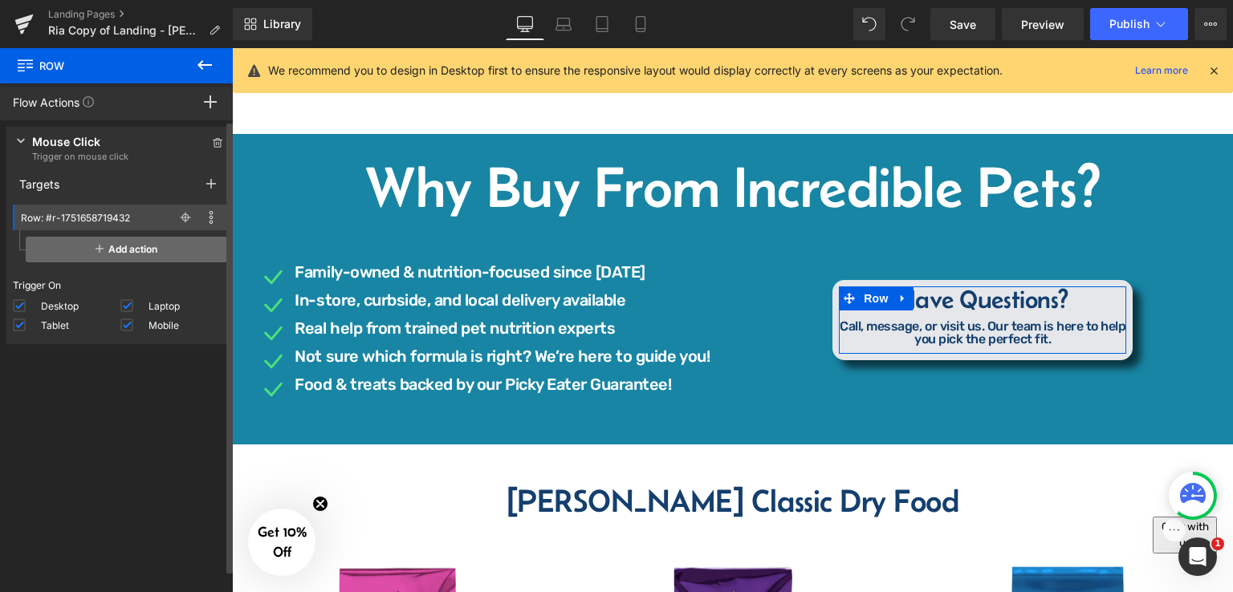
click at [132, 250] on span "Add action" at bounding box center [127, 250] width 202 height 26
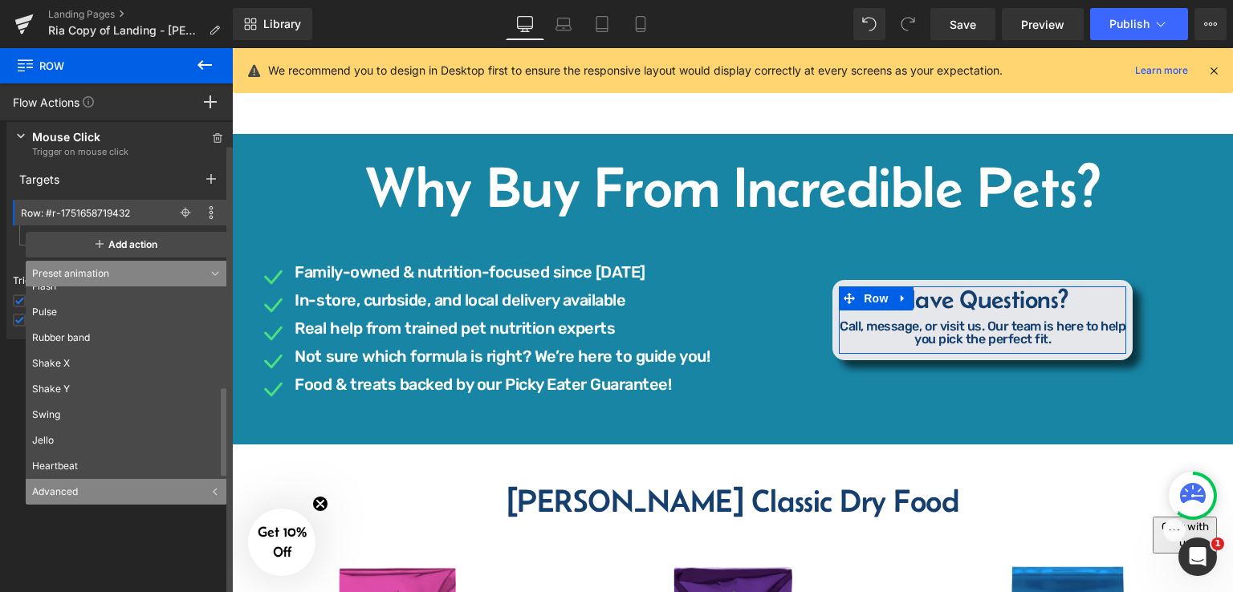
scroll to position [6, 0]
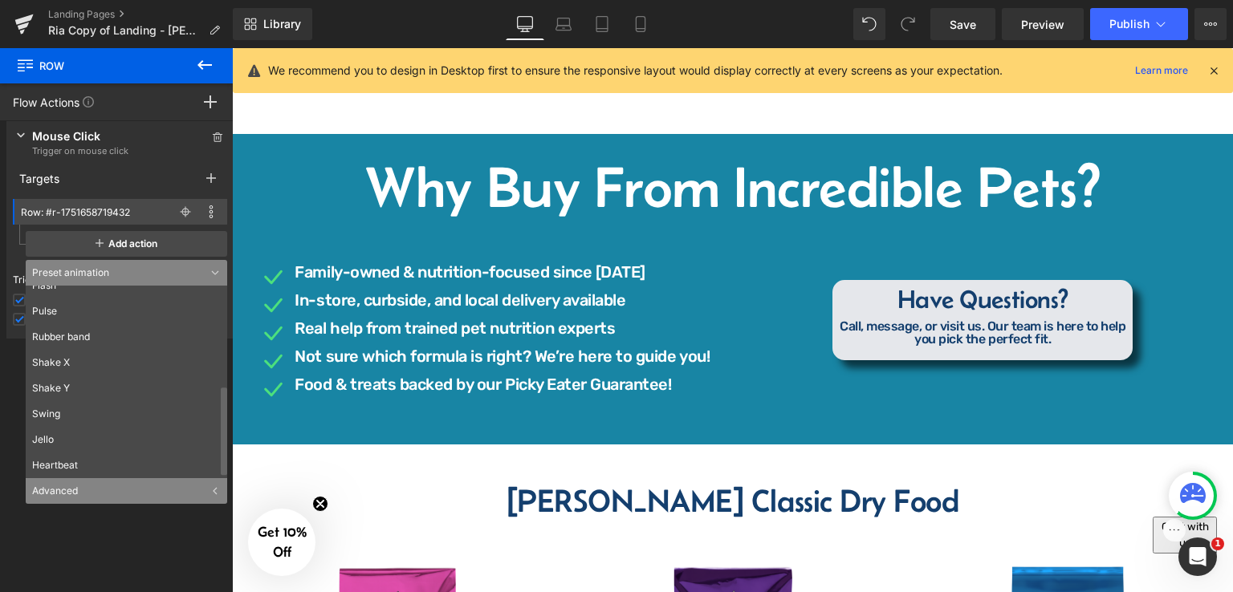
click at [206, 68] on icon at bounding box center [204, 64] width 19 height 19
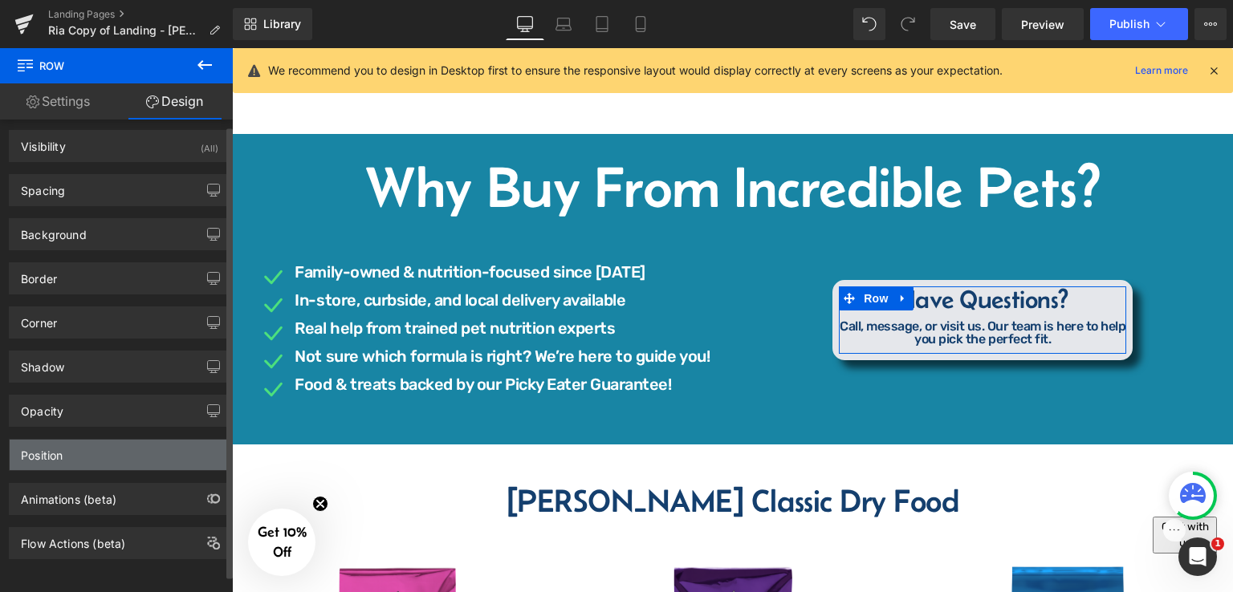
scroll to position [14, 0]
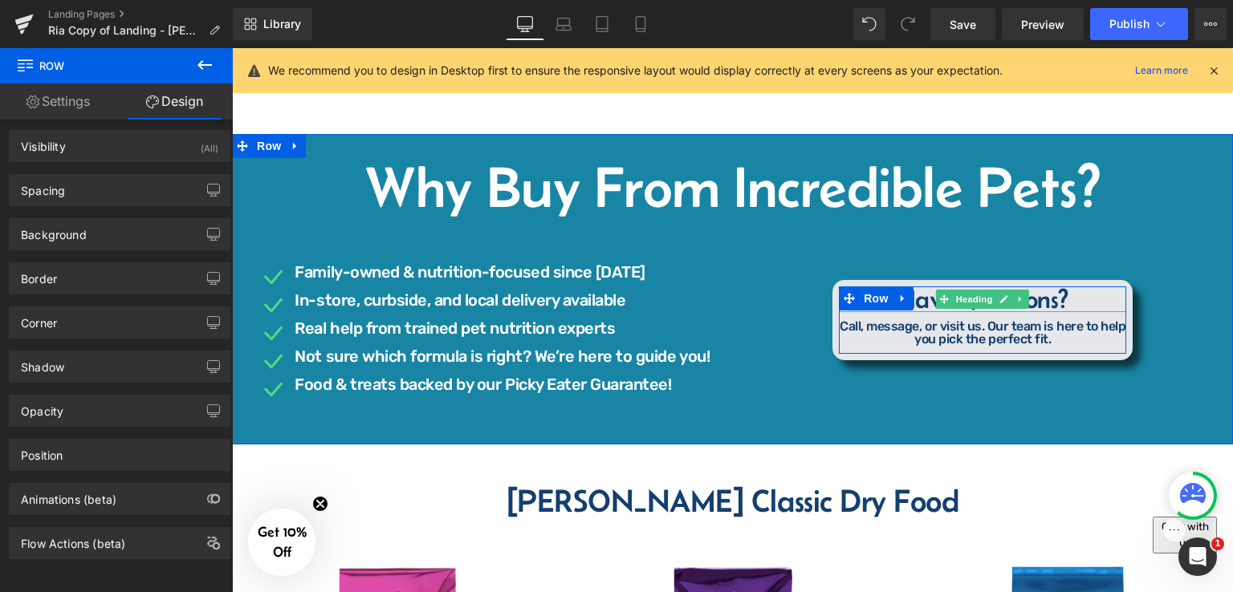
click at [1066, 295] on h4 "Have Questions?" at bounding box center [982, 300] width 287 height 26
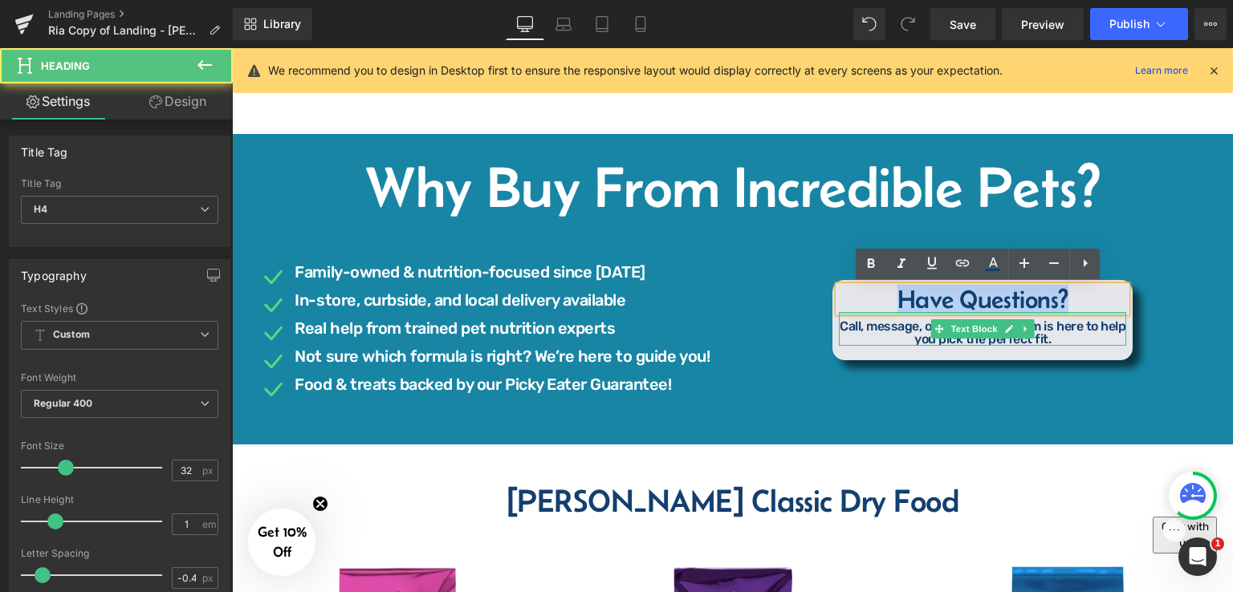
drag, startPoint x: 1066, startPoint y: 299, endPoint x: 886, endPoint y: 312, distance: 180.3
click at [886, 312] on div "Have Questions? Heading Call, message, or visit us. Our team is here to help yo…" at bounding box center [982, 316] width 287 height 59
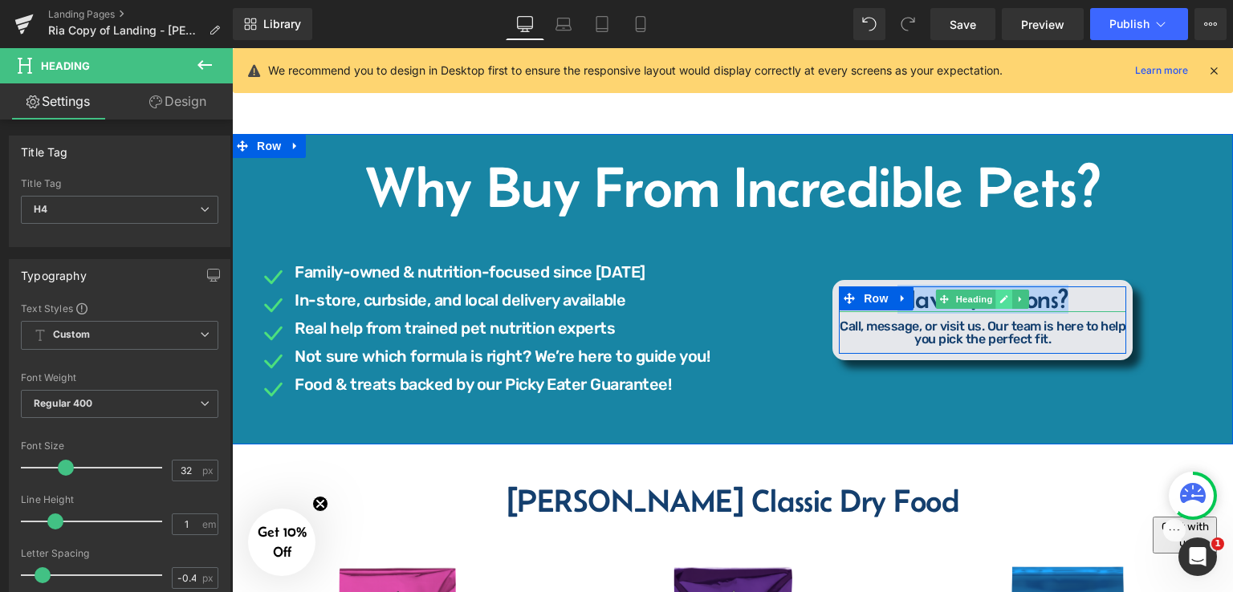
click at [1000, 295] on icon at bounding box center [1004, 300] width 9 height 10
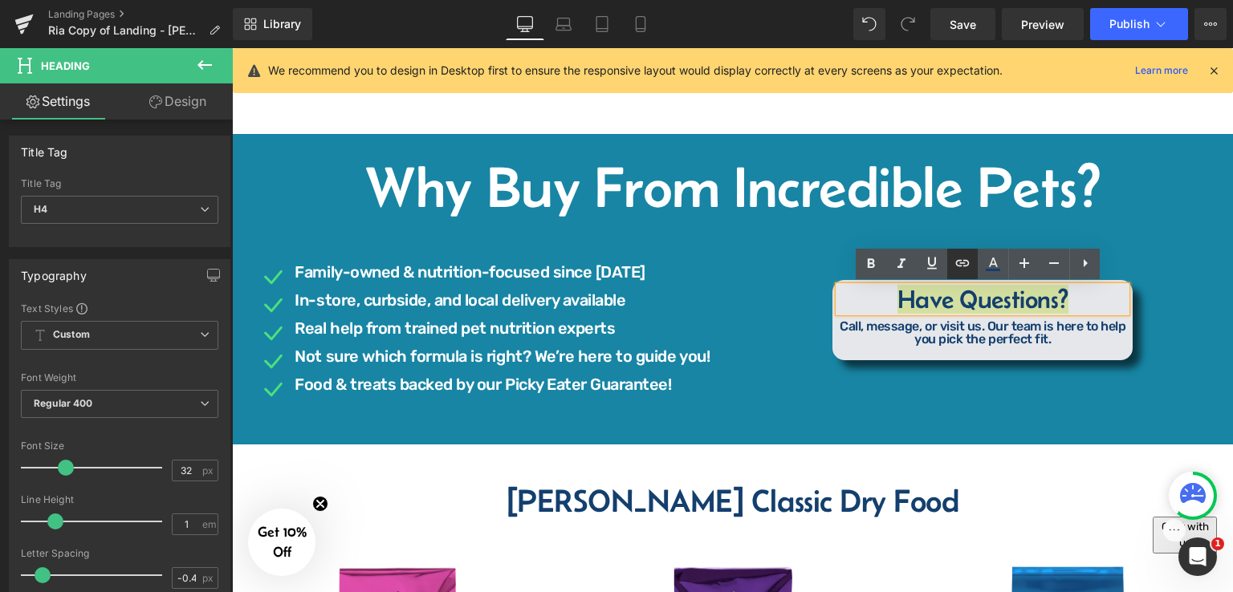
click at [964, 260] on icon at bounding box center [963, 263] width 14 height 6
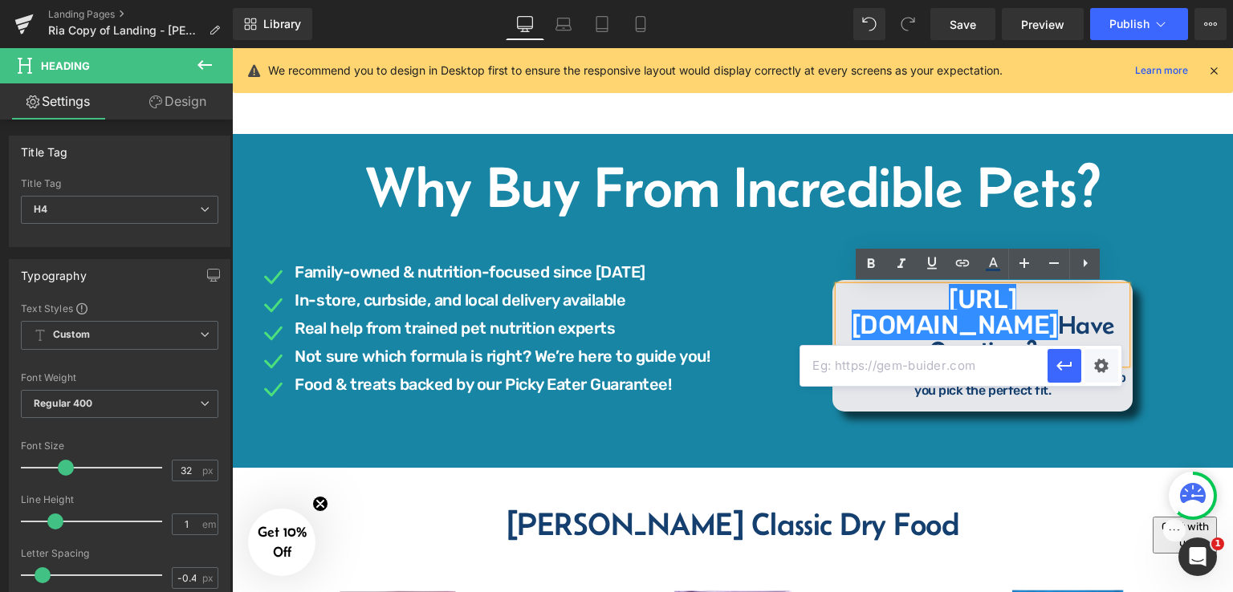
click at [970, 375] on input "text" at bounding box center [923, 366] width 247 height 40
paste input "[URL][DOMAIN_NAME]"
type input "[URL][DOMAIN_NAME]"
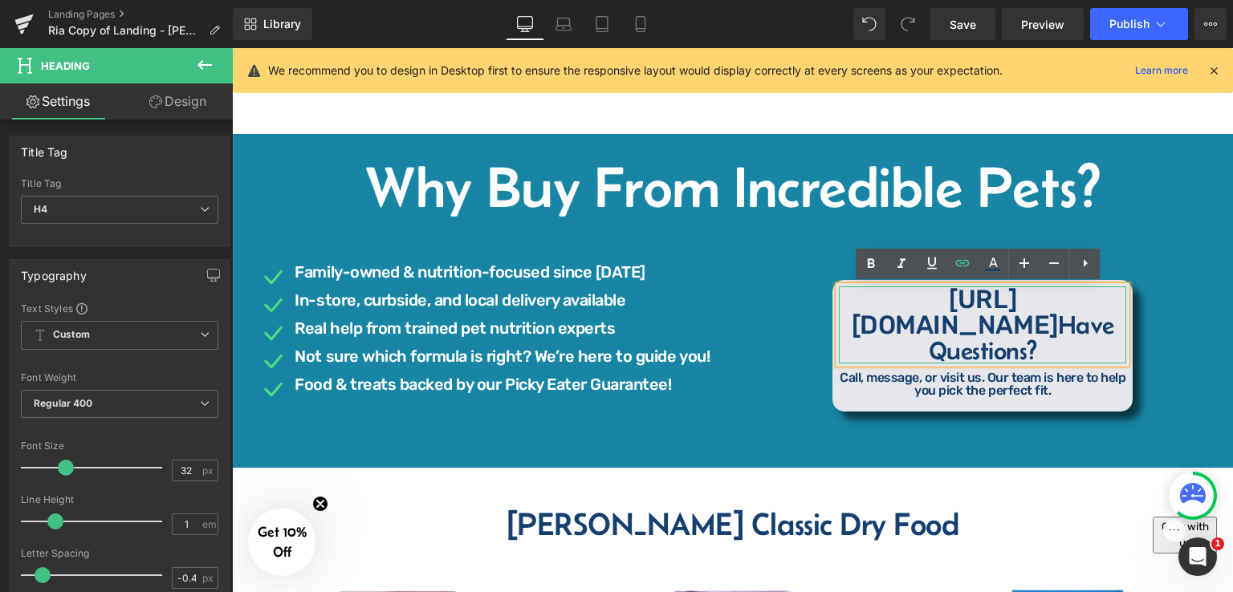
click at [896, 298] on h4 "[URL][DOMAIN_NAME] Have Questions?" at bounding box center [982, 325] width 287 height 77
drag, startPoint x: 901, startPoint y: 298, endPoint x: 1022, endPoint y: 323, distance: 123.8
click at [1022, 323] on h4 "[URL][DOMAIN_NAME] Have Questions?" at bounding box center [982, 325] width 287 height 77
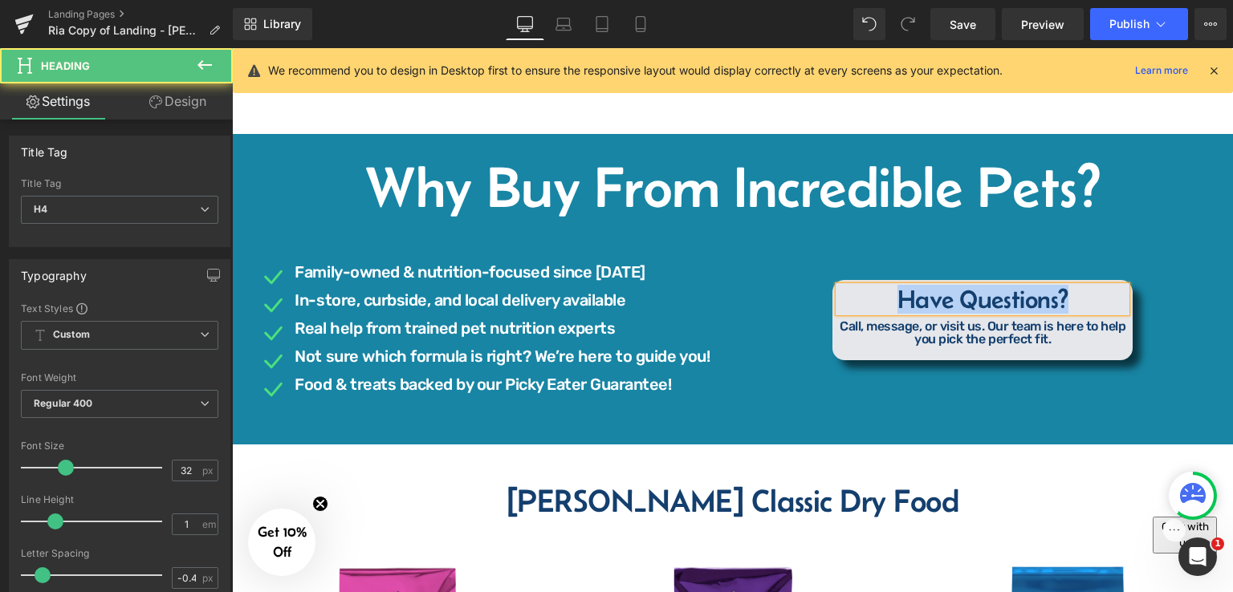
drag, startPoint x: 896, startPoint y: 299, endPoint x: 1070, endPoint y: 302, distance: 174.2
click at [1070, 302] on h4 "Have Questions?" at bounding box center [982, 300] width 287 height 26
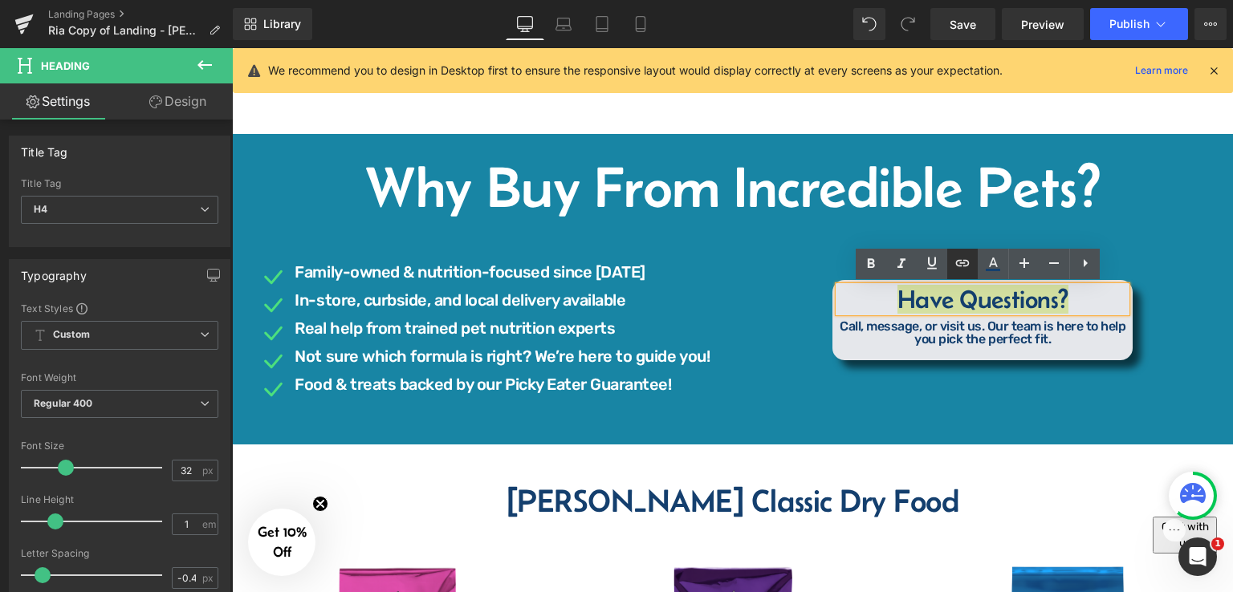
click at [953, 262] on icon at bounding box center [962, 263] width 19 height 19
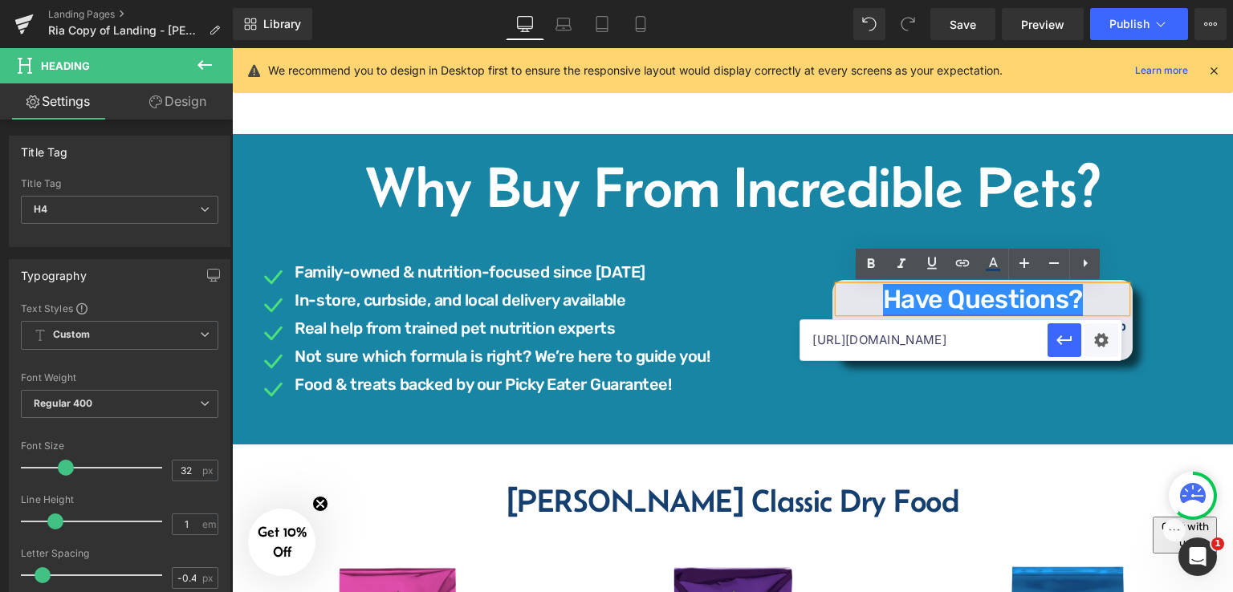
scroll to position [0, 0]
click at [954, 341] on input "[URL][DOMAIN_NAME]" at bounding box center [923, 340] width 247 height 40
paste input "[URL][DOMAIN_NAME]"
type input "[URL][DOMAIN_NAME]"
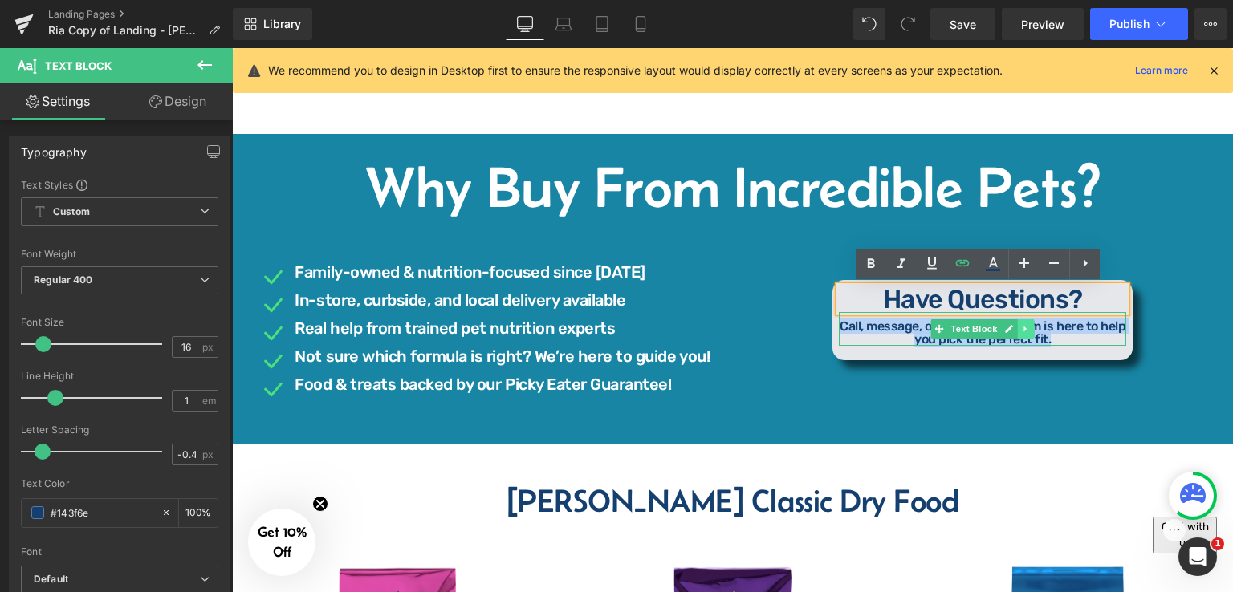
drag, startPoint x: 841, startPoint y: 328, endPoint x: 1015, endPoint y: 335, distance: 173.6
click at [1015, 335] on div "Call, message, or visit us. Our team is here to help you pick the perfect fit. …" at bounding box center [982, 329] width 287 height 34
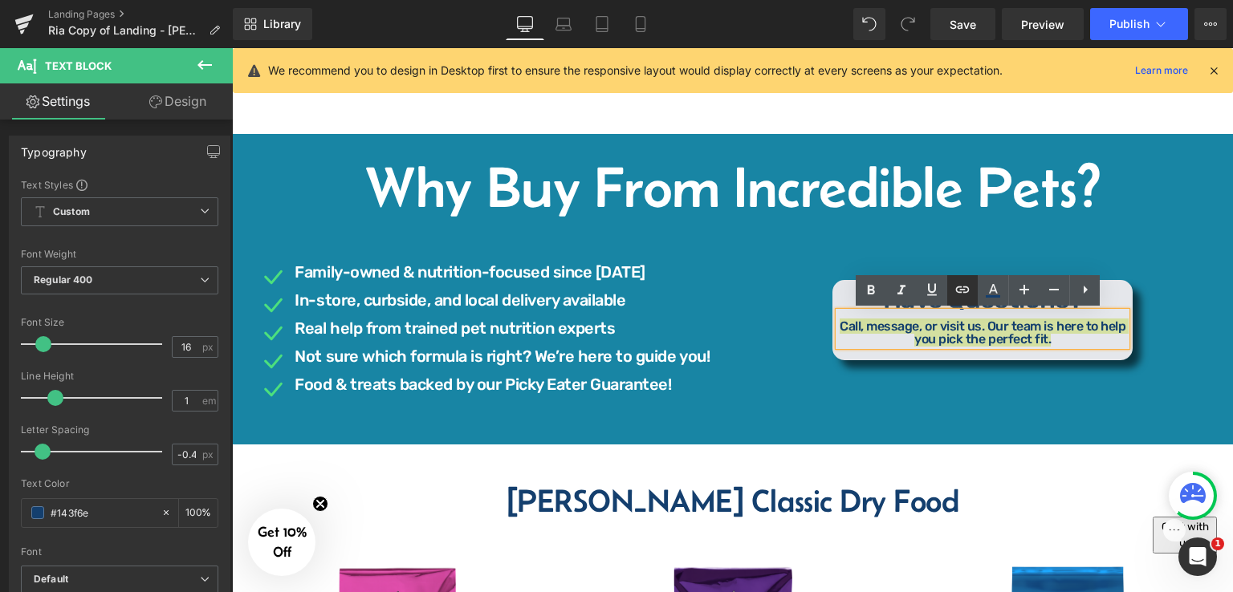
click at [966, 289] on icon at bounding box center [962, 289] width 19 height 19
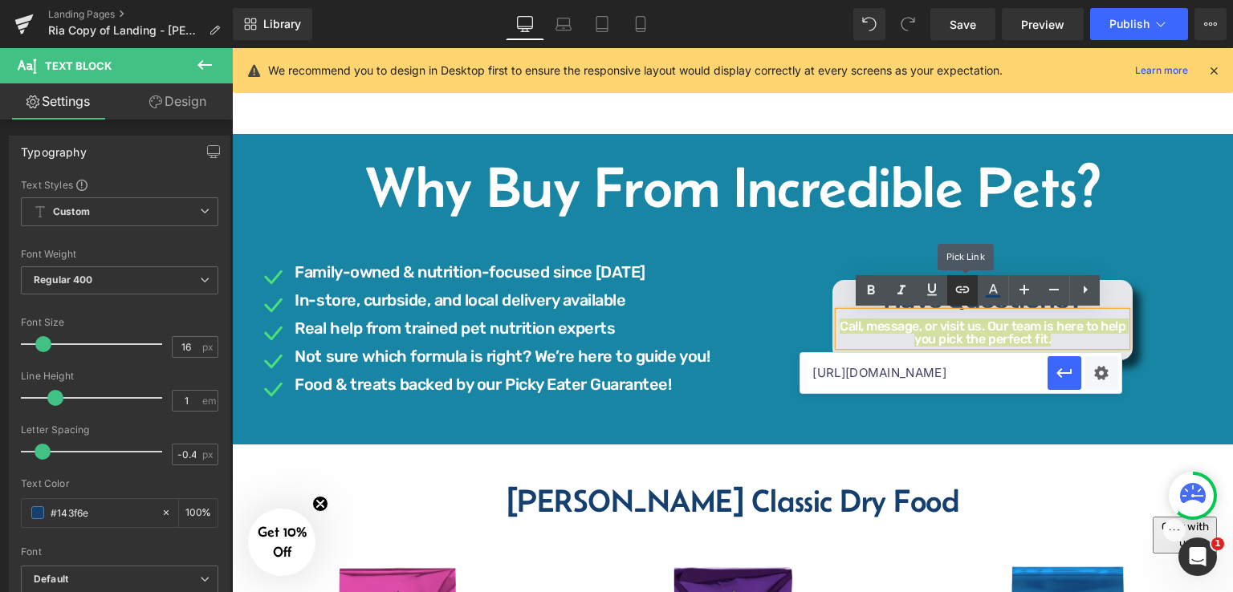
scroll to position [0, 0]
click at [938, 374] on input "[URL][DOMAIN_NAME]" at bounding box center [923, 373] width 247 height 40
paste input "[URL][DOMAIN_NAME]"
type input "[URL][DOMAIN_NAME]"
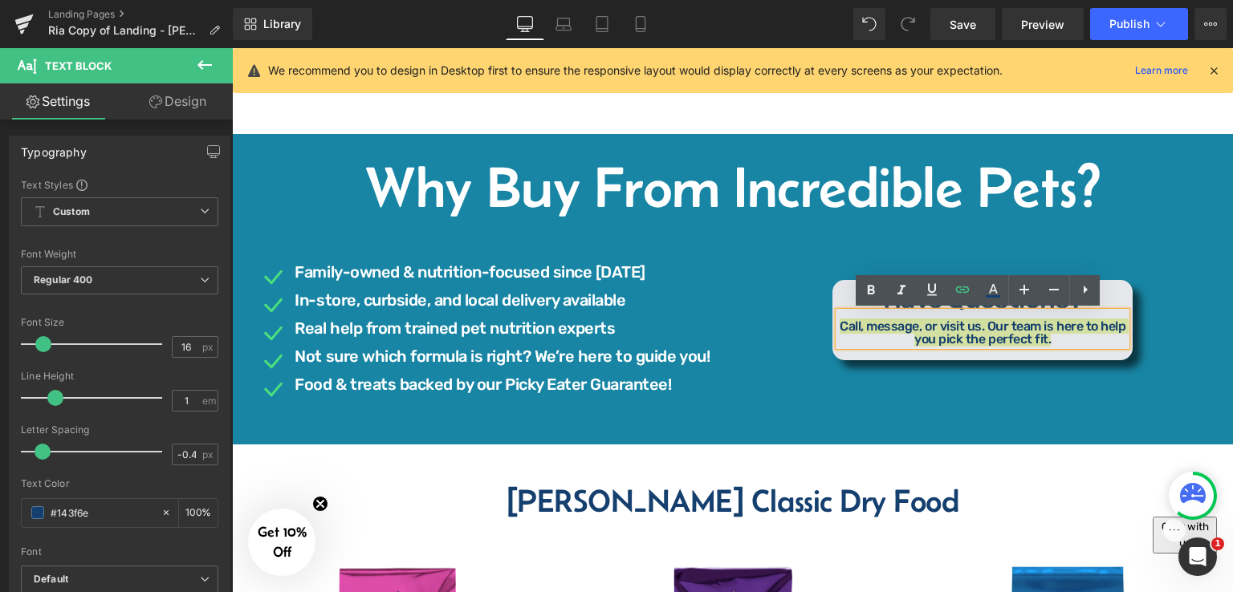
drag, startPoint x: 438, startPoint y: 126, endPoint x: 653, endPoint y: 328, distance: 294.7
click at [232, 48] on div at bounding box center [232, 48] width 0 height 0
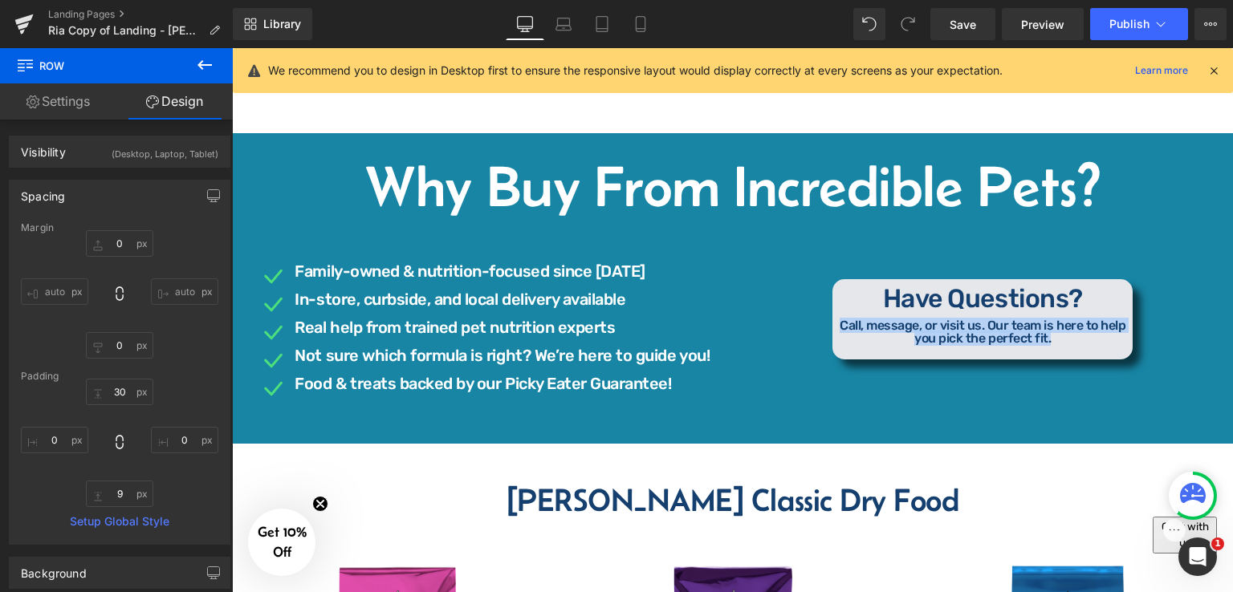
click at [1028, 333] on link at bounding box center [1026, 328] width 17 height 19
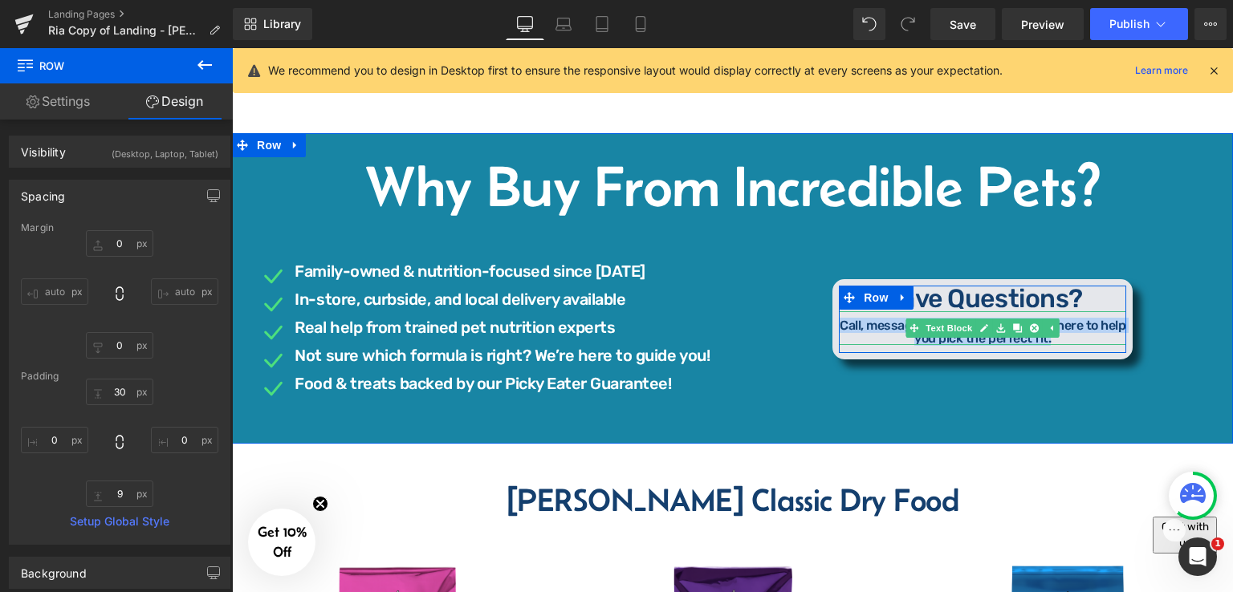
click at [1063, 339] on p "Call, message, or visit us. Our team is here to help you pick the perfect fit." at bounding box center [982, 333] width 287 height 26
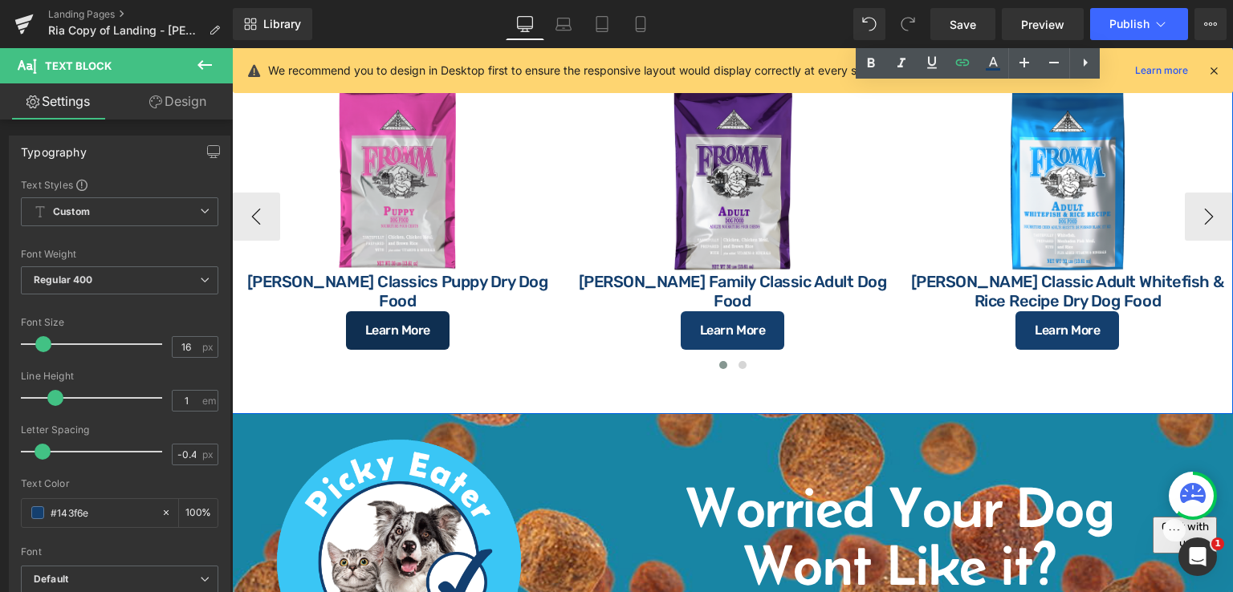
scroll to position [1469, 0]
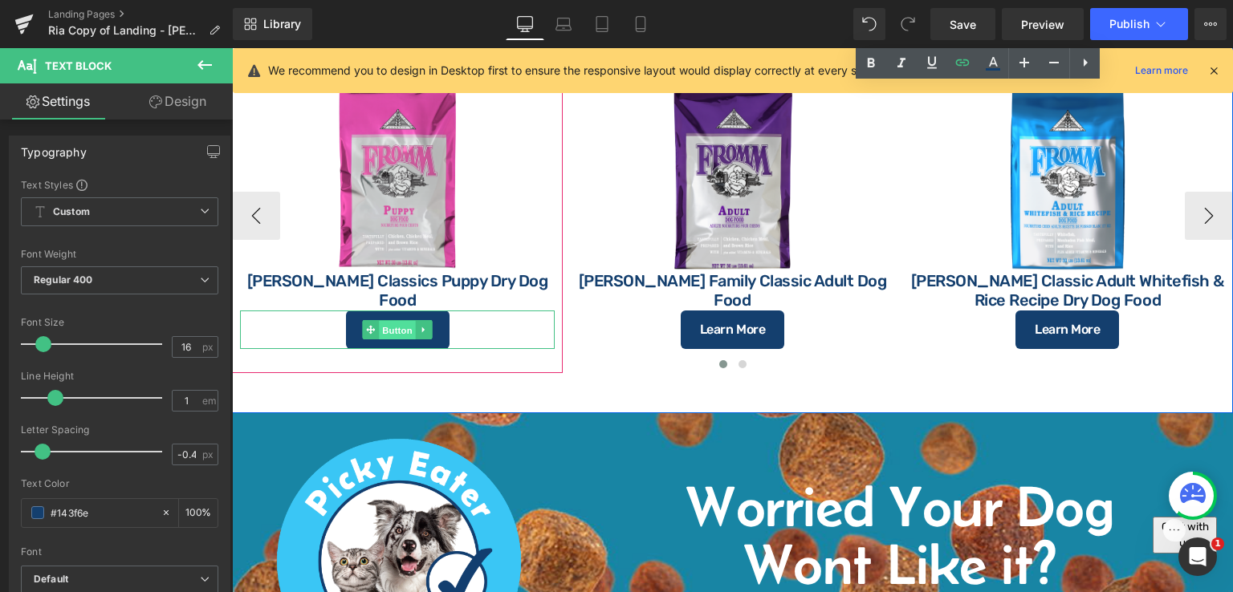
click at [396, 325] on span "Button" at bounding box center [397, 330] width 37 height 19
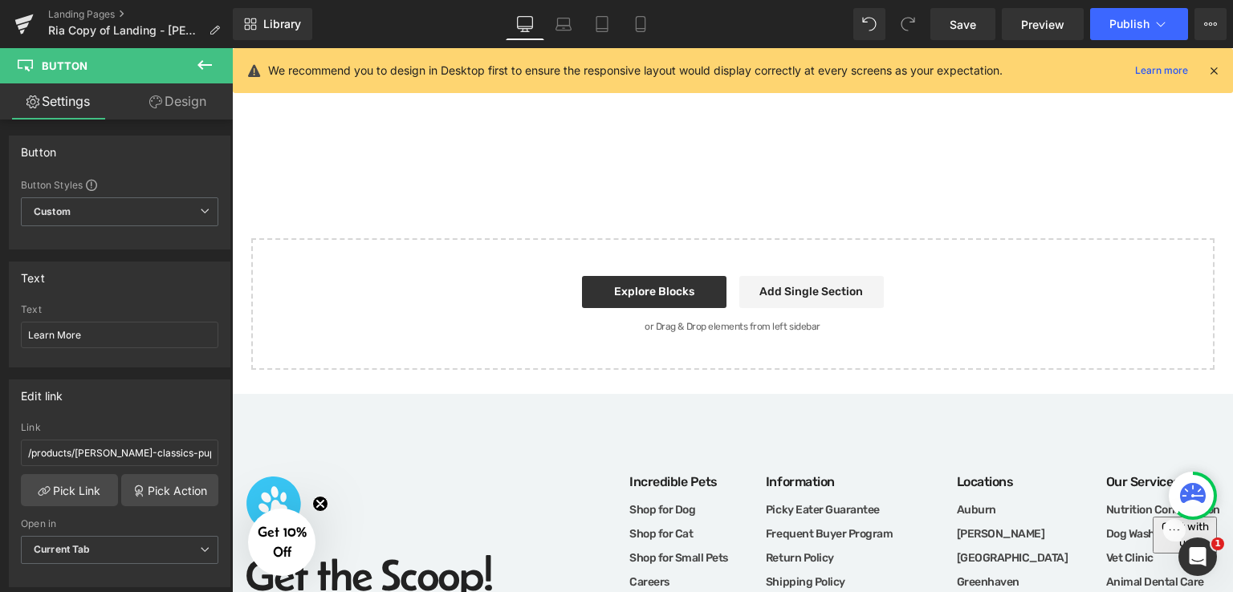
scroll to position [3075, 0]
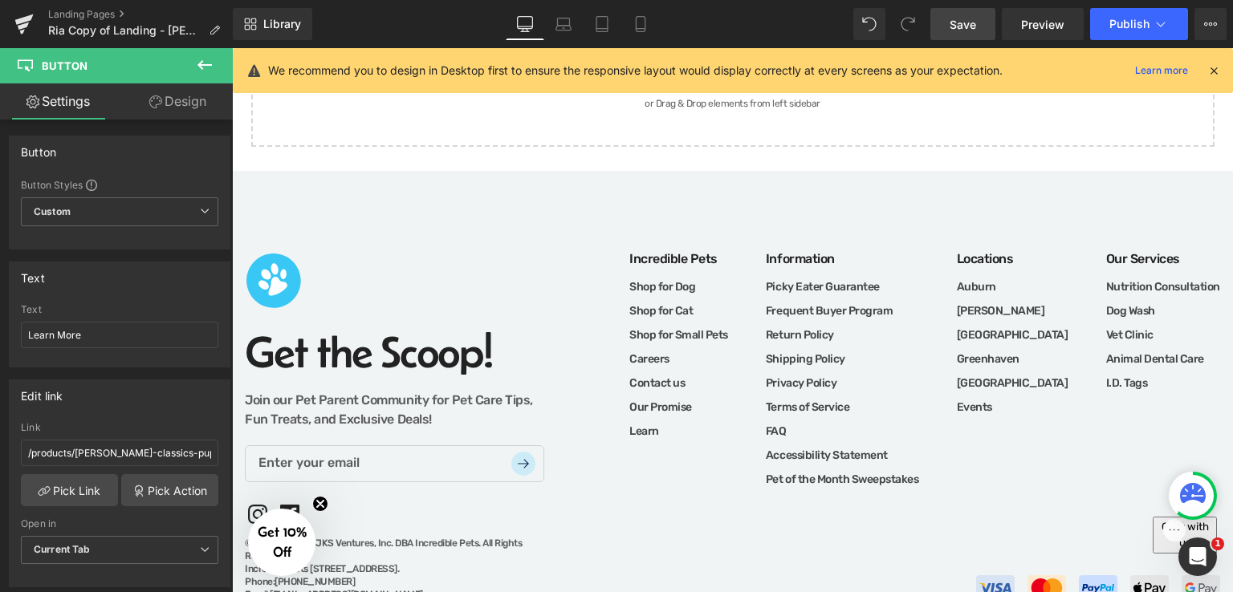
click at [983, 31] on link "Save" at bounding box center [962, 24] width 65 height 32
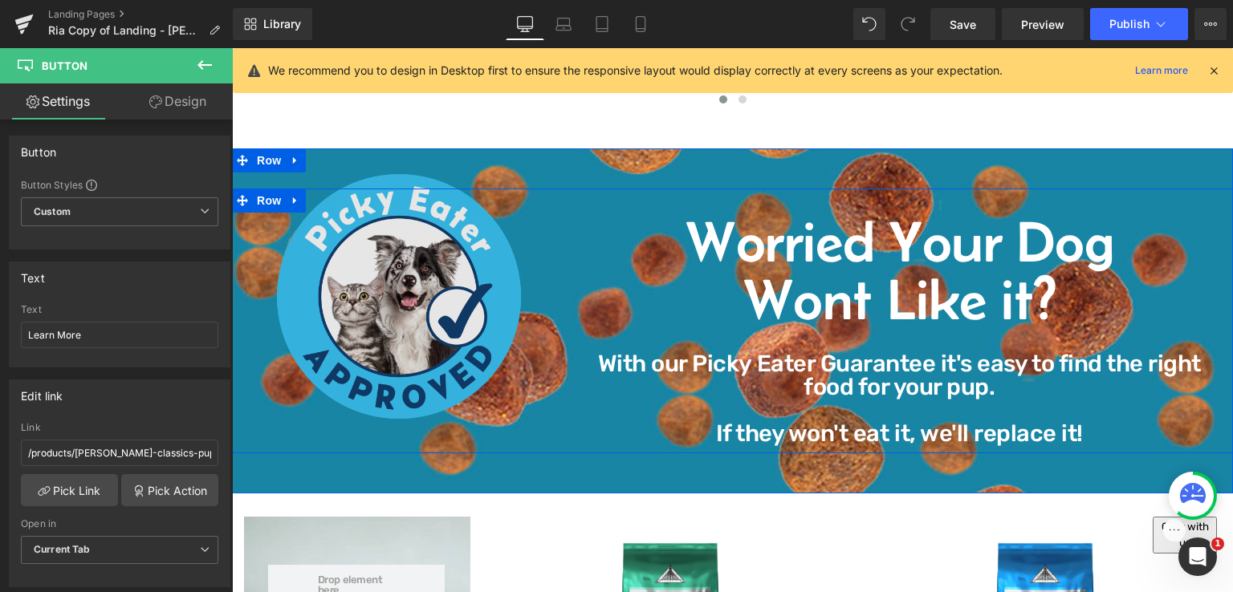
scroll to position [1790, 0]
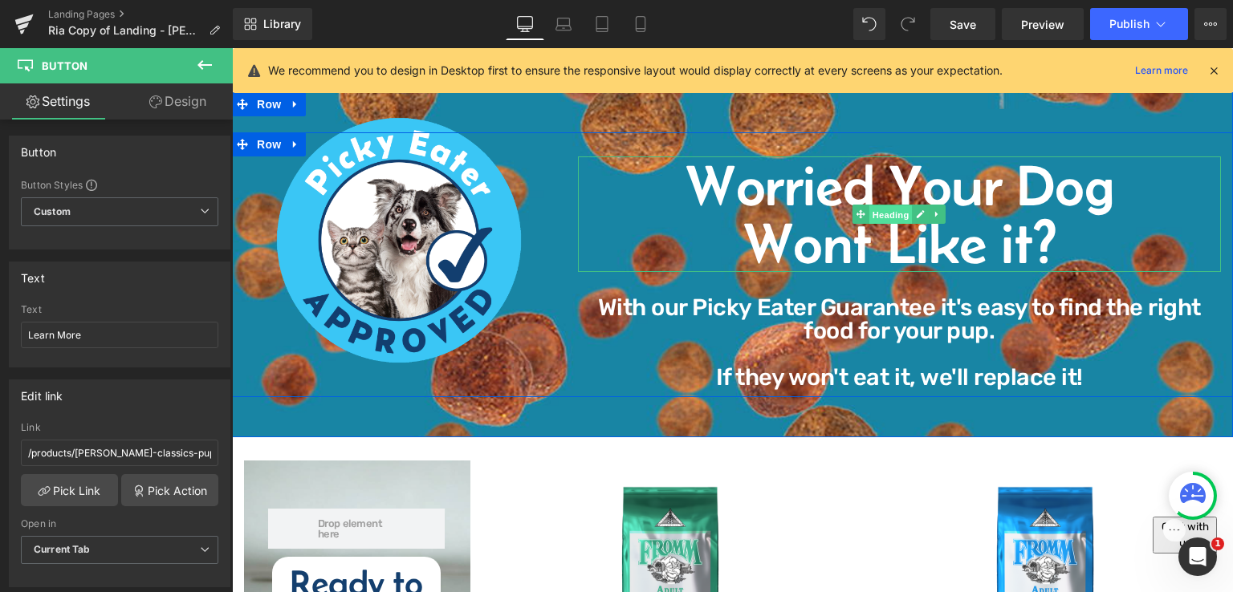
click at [897, 219] on span "Heading" at bounding box center [890, 215] width 43 height 19
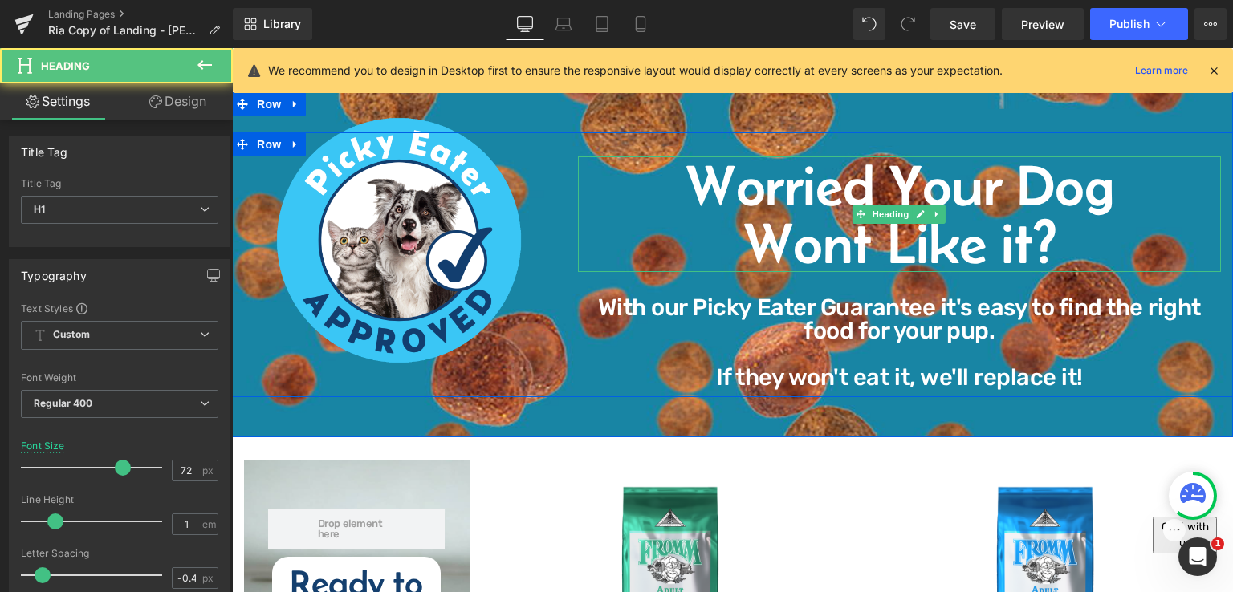
click at [1060, 260] on h1 "Wont Like it?" at bounding box center [899, 243] width 643 height 58
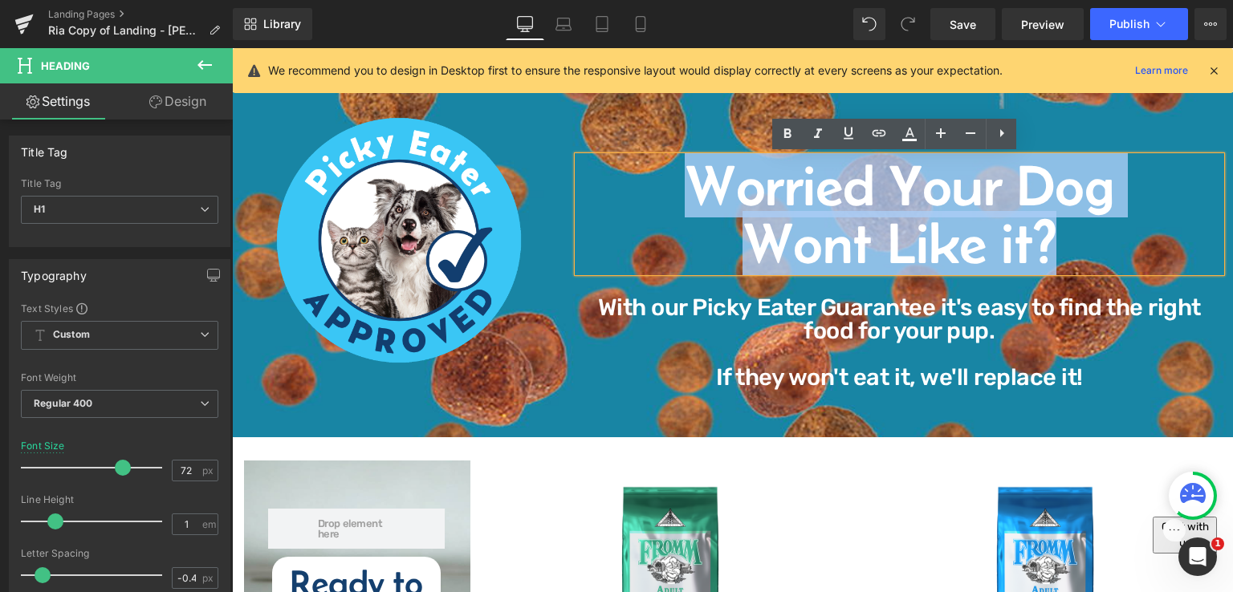
drag, startPoint x: 1056, startPoint y: 249, endPoint x: 662, endPoint y: 200, distance: 398.0
click at [662, 200] on div "Worried Your Dog Wont Like it?" at bounding box center [899, 215] width 643 height 116
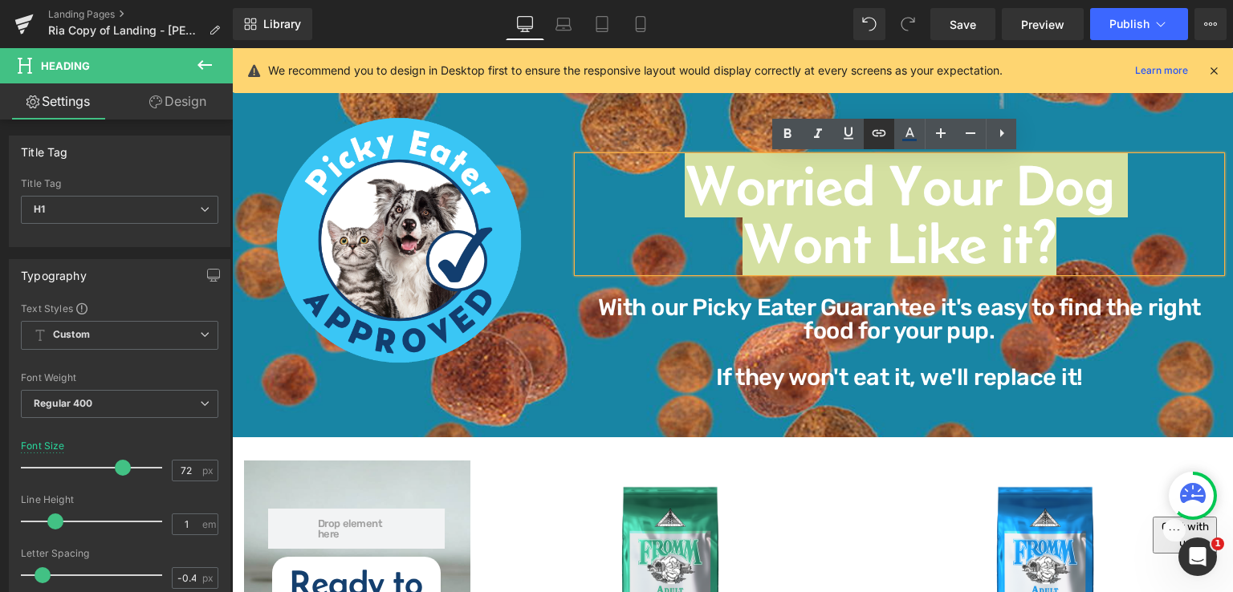
drag, startPoint x: 881, startPoint y: 137, endPoint x: 885, endPoint y: 149, distance: 11.7
click at [881, 136] on icon at bounding box center [878, 133] width 19 height 19
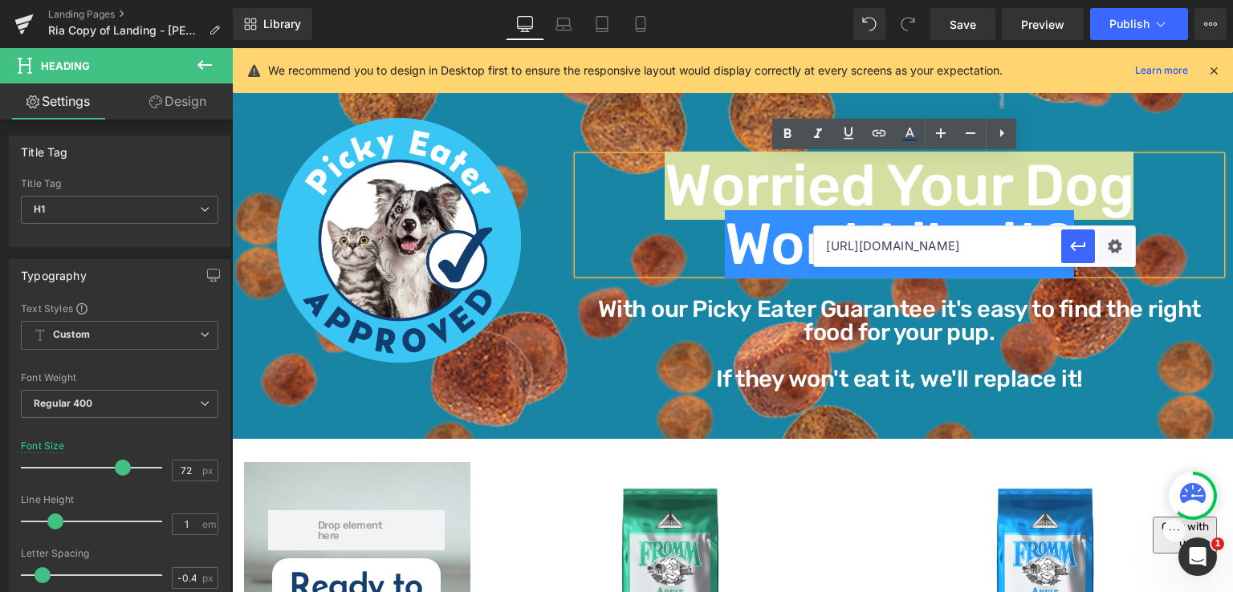
scroll to position [0, 0]
click at [874, 248] on input "[URL][DOMAIN_NAME]" at bounding box center [937, 246] width 247 height 40
paste input "[URL][DOMAIN_NAME]"
type input "[URL][DOMAIN_NAME]"
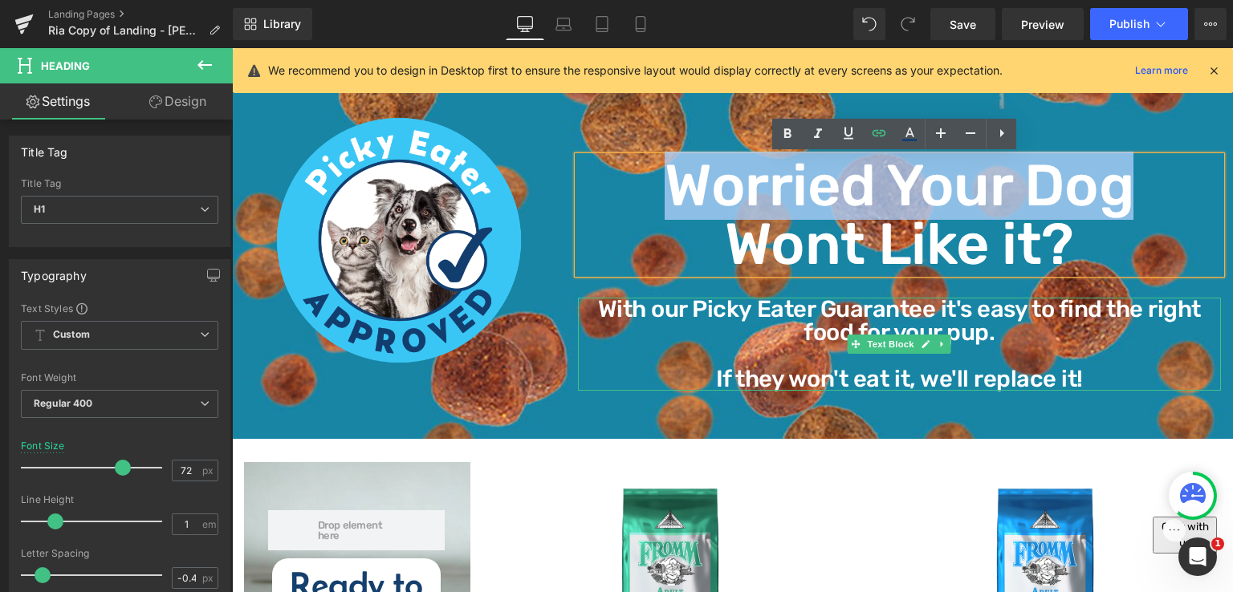
click at [989, 323] on p "With our Picky Eater Guarantee it's easy to find the right food for your pup." at bounding box center [899, 321] width 643 height 47
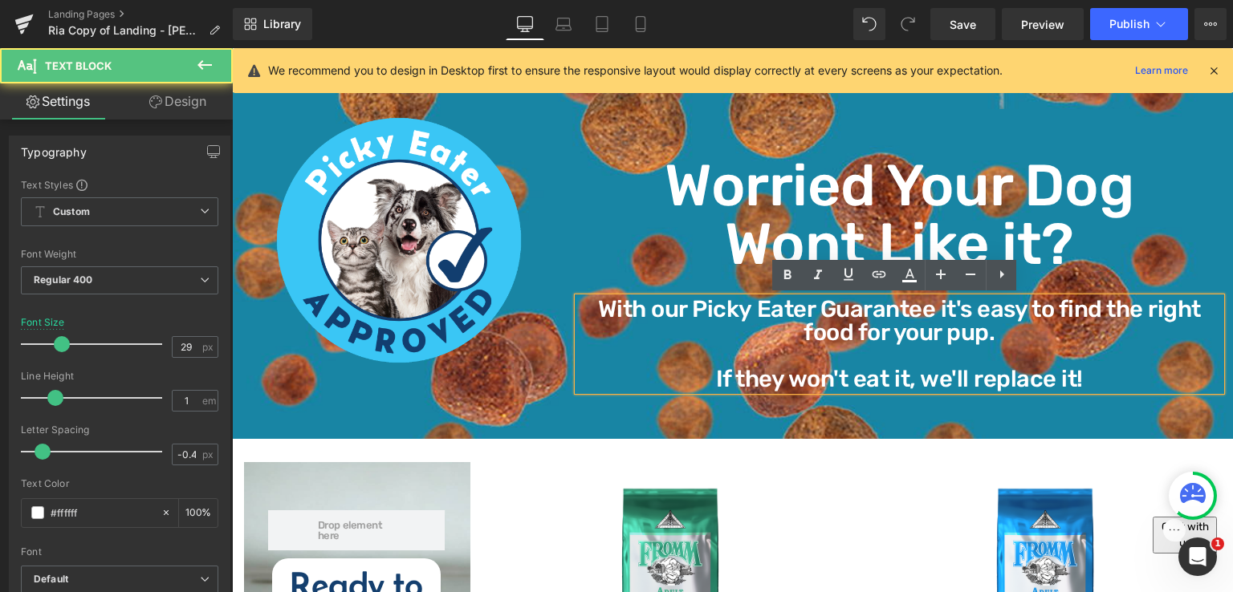
click at [986, 335] on p "With our Picky Eater Guarantee it's easy to find the right food for your pup." at bounding box center [899, 321] width 643 height 47
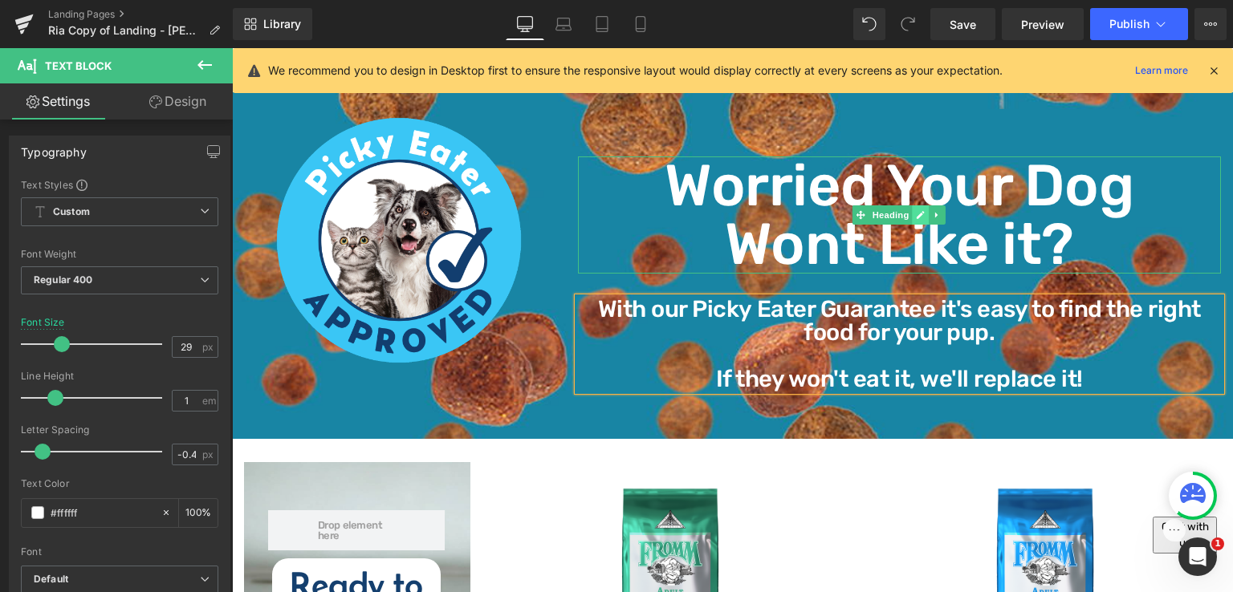
click at [917, 210] on icon at bounding box center [921, 215] width 9 height 10
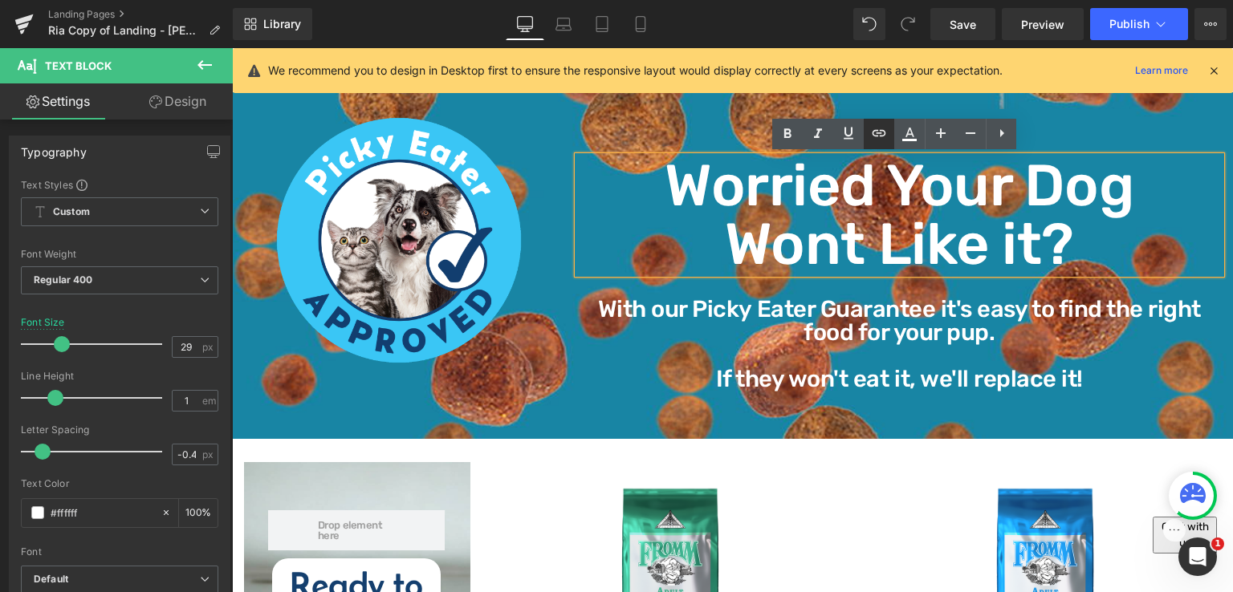
click at [874, 132] on icon at bounding box center [878, 133] width 19 height 19
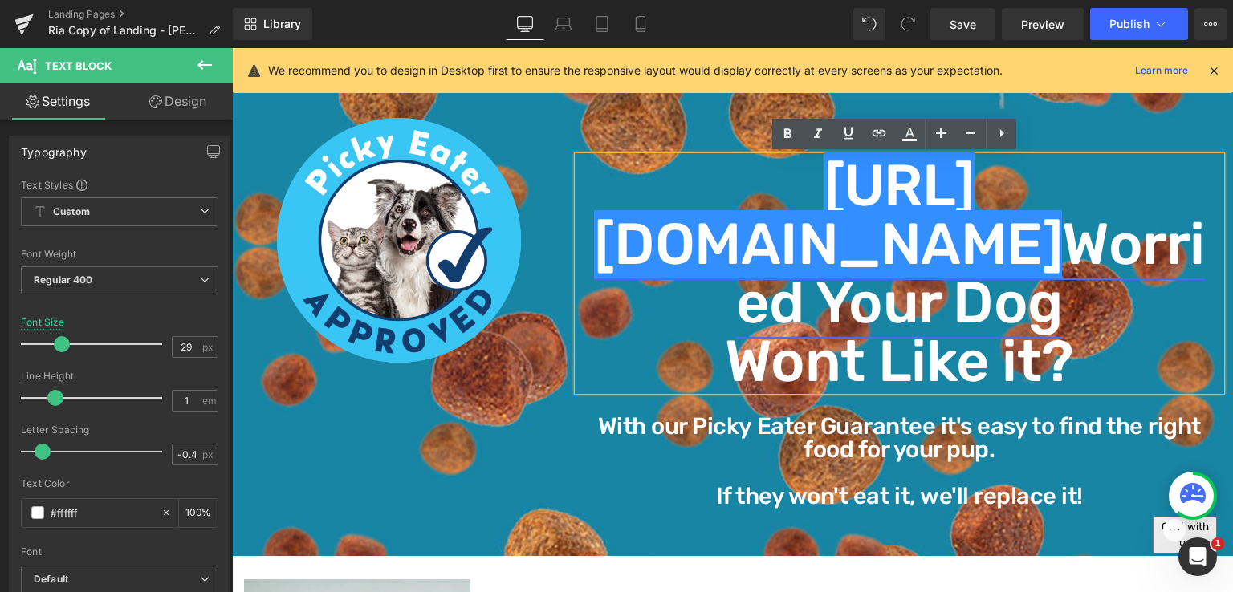
scroll to position [0, 0]
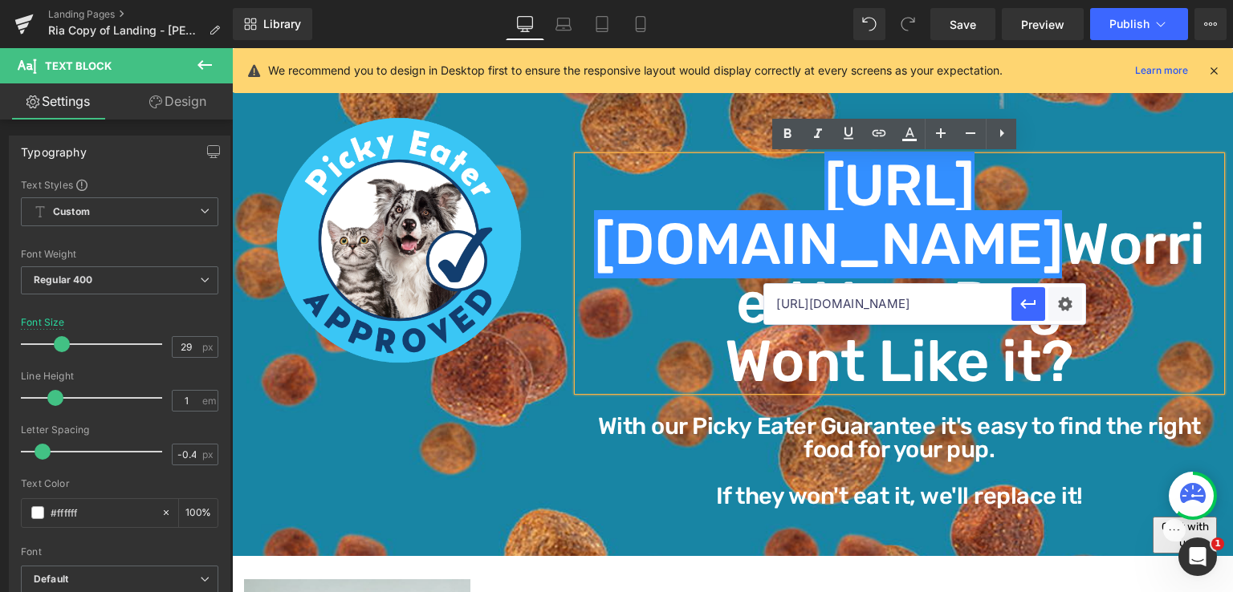
click at [906, 302] on input "[URL][DOMAIN_NAME]" at bounding box center [887, 304] width 247 height 40
click at [960, 248] on link "[URL][DOMAIN_NAME]" at bounding box center [828, 215] width 469 height 127
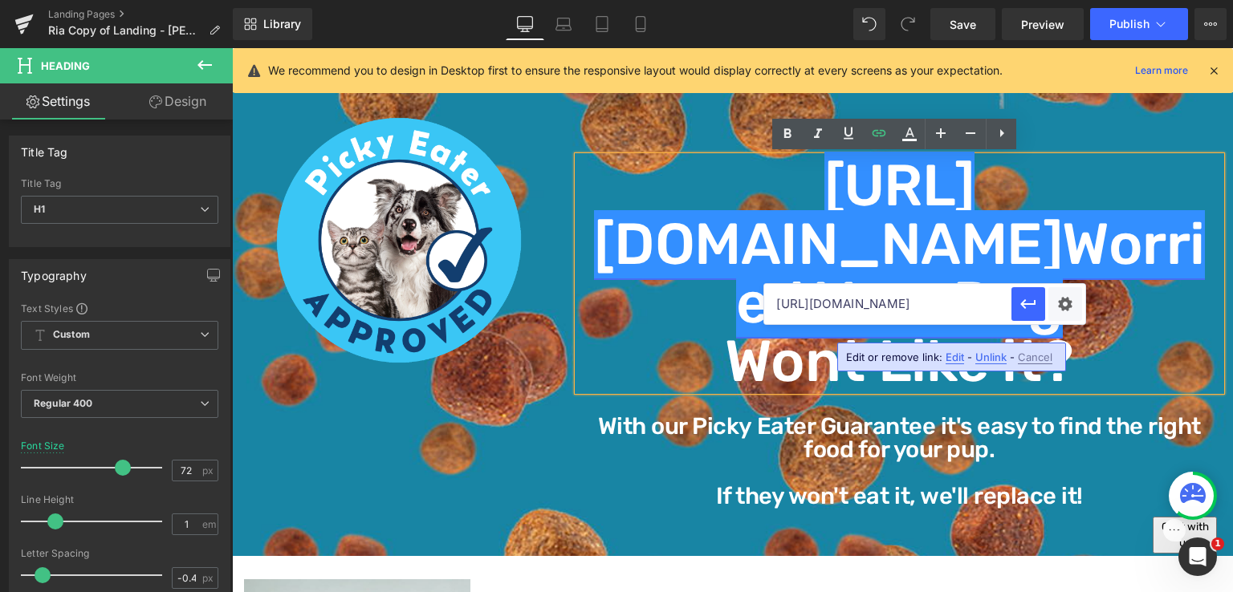
click at [962, 238] on link "[URL][DOMAIN_NAME]" at bounding box center [828, 215] width 469 height 127
drag, startPoint x: 962, startPoint y: 238, endPoint x: 734, endPoint y: 194, distance: 232.2
click at [734, 194] on link "[URL][DOMAIN_NAME]" at bounding box center [828, 215] width 469 height 127
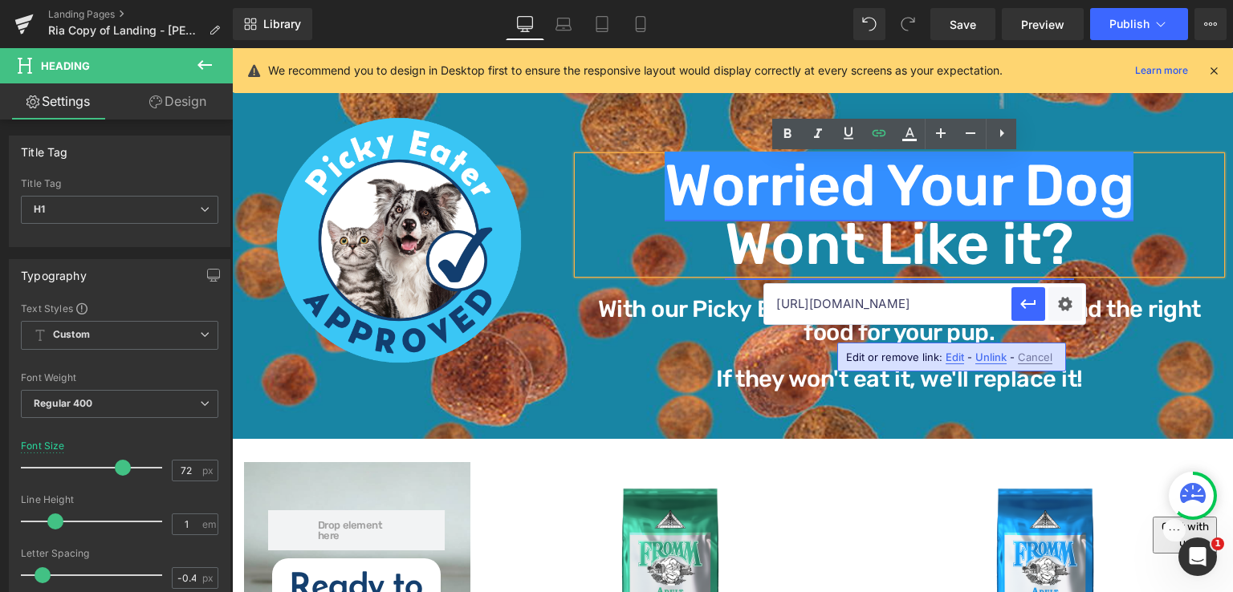
click at [846, 232] on link "Wont Like it?" at bounding box center [899, 244] width 349 height 68
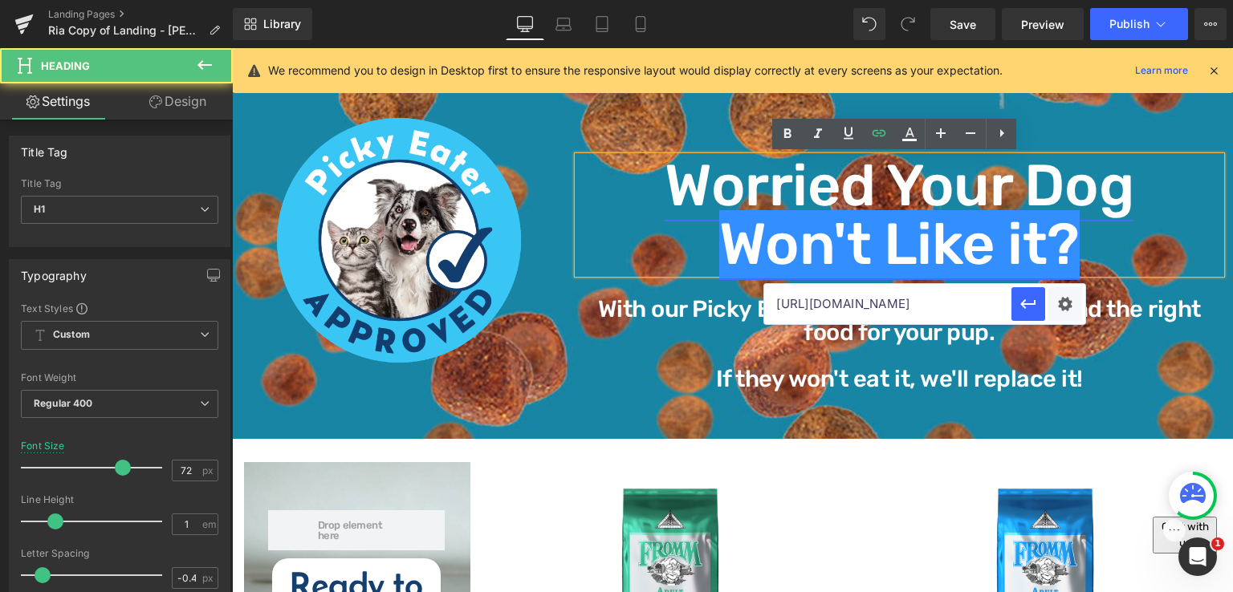
click at [959, 211] on link "Won't Like it?" at bounding box center [899, 244] width 360 height 68
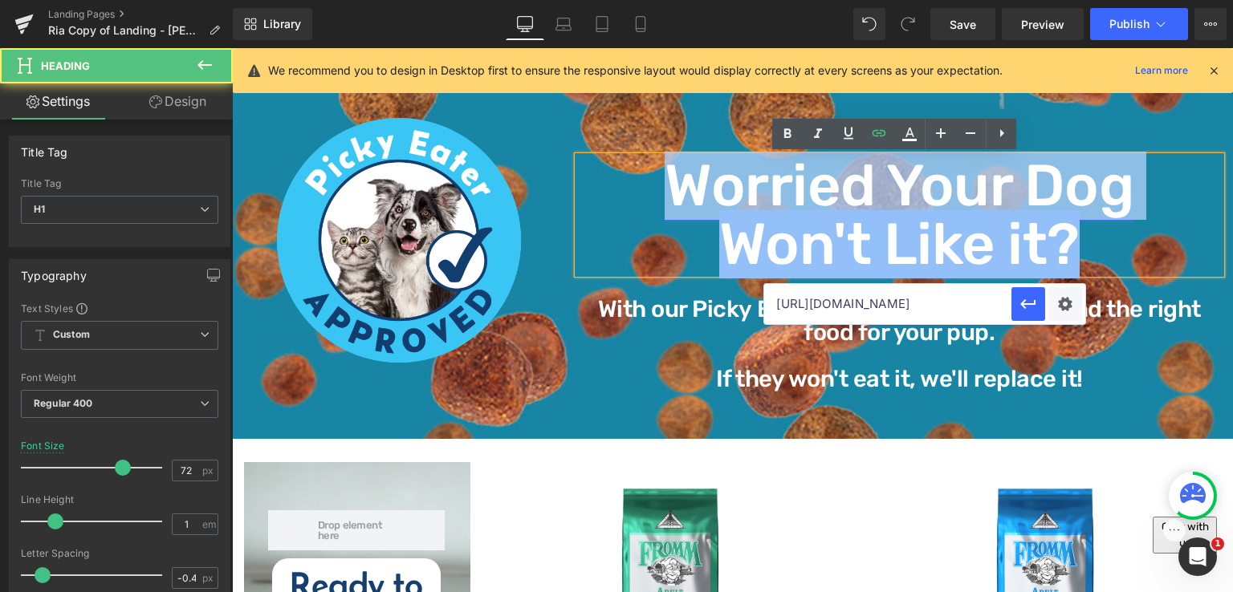
drag, startPoint x: 671, startPoint y: 189, endPoint x: 1098, endPoint y: 242, distance: 430.3
click at [1098, 242] on div "Worried Your Dog Won't Like it?" at bounding box center [899, 215] width 643 height 117
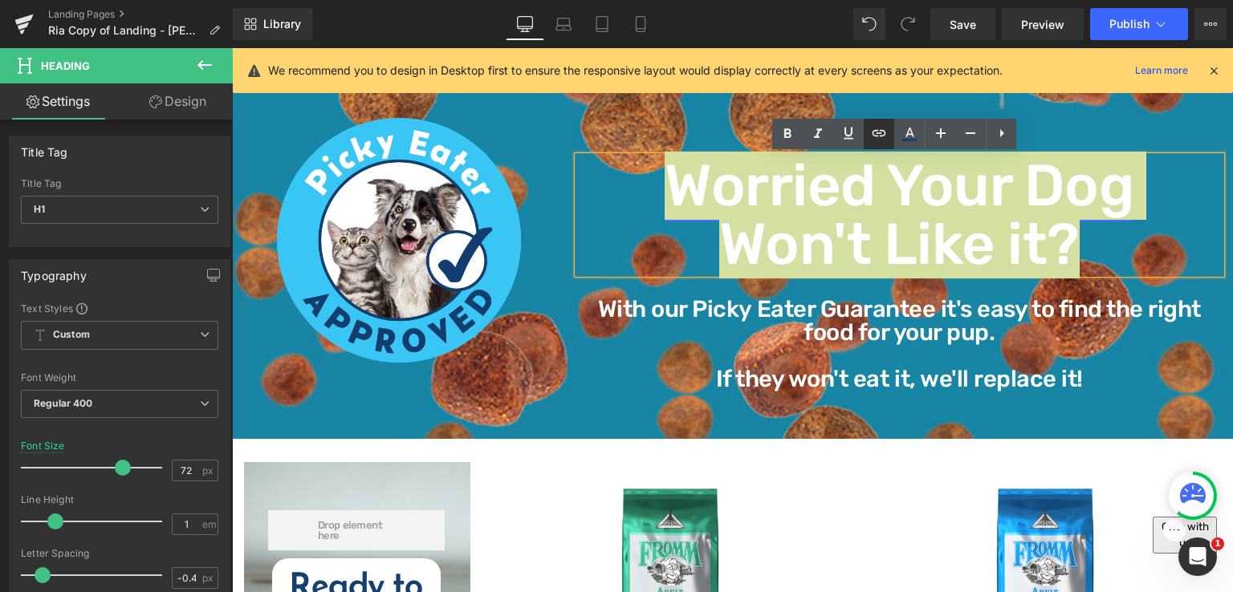
click at [882, 136] on icon at bounding box center [880, 133] width 14 height 6
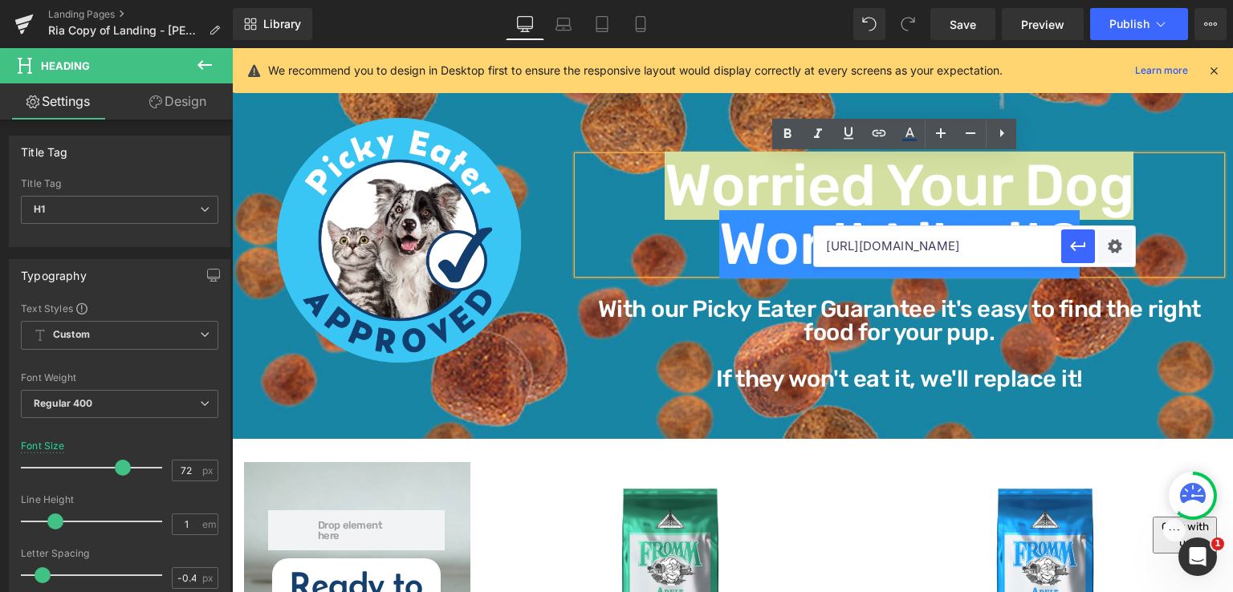
click at [897, 251] on input "[URL][DOMAIN_NAME]" at bounding box center [937, 246] width 247 height 40
paste input "[URL][DOMAIN_NAME]"
type input "[URL][DOMAIN_NAME]"
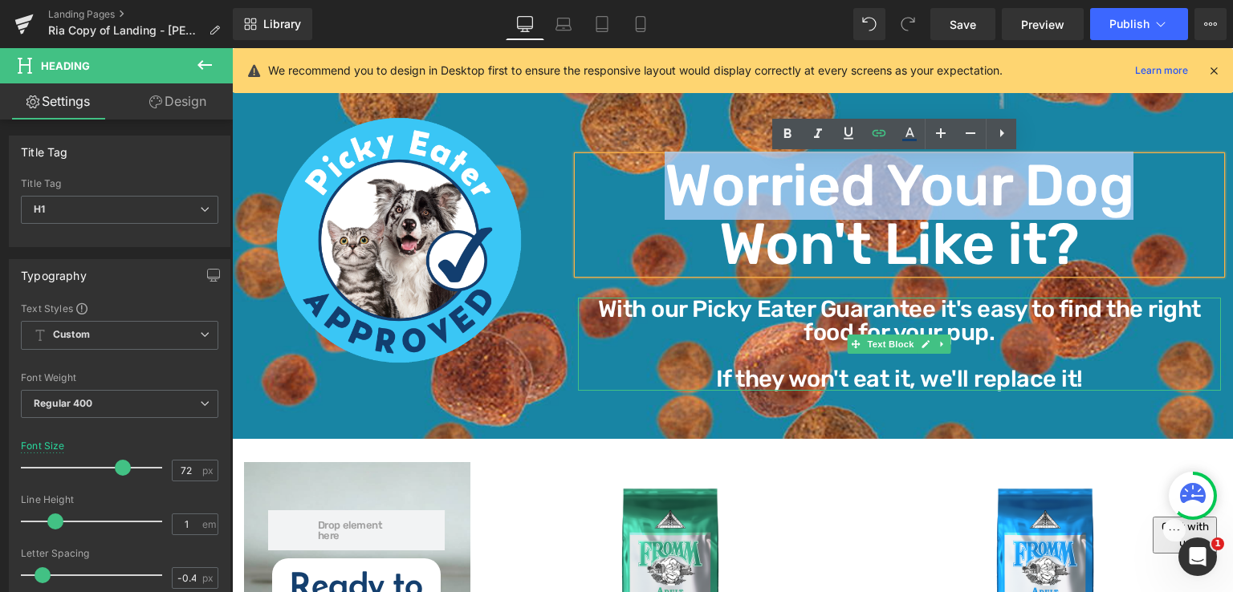
click at [658, 307] on p "With our Picky Eater Guarantee it's easy to find the right food for your pup." at bounding box center [899, 321] width 643 height 47
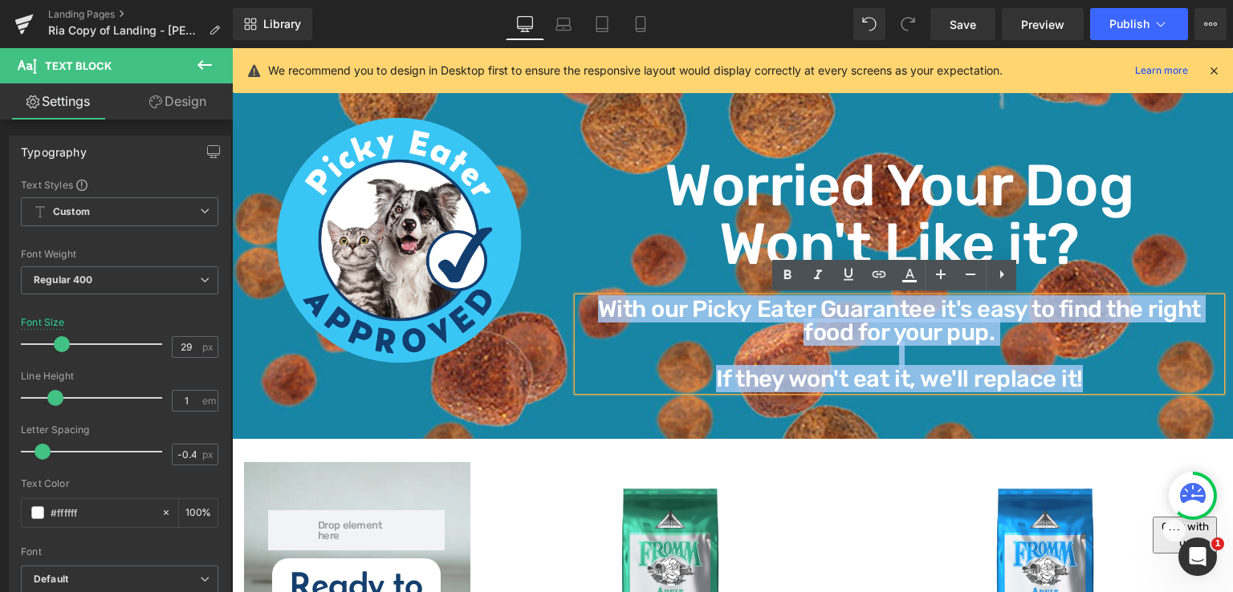
drag, startPoint x: 585, startPoint y: 311, endPoint x: 1071, endPoint y: 383, distance: 491.0
click at [1071, 383] on div "With our Picky Eater Guarantee it's easy to find the right food for your pup. I…" at bounding box center [899, 344] width 643 height 93
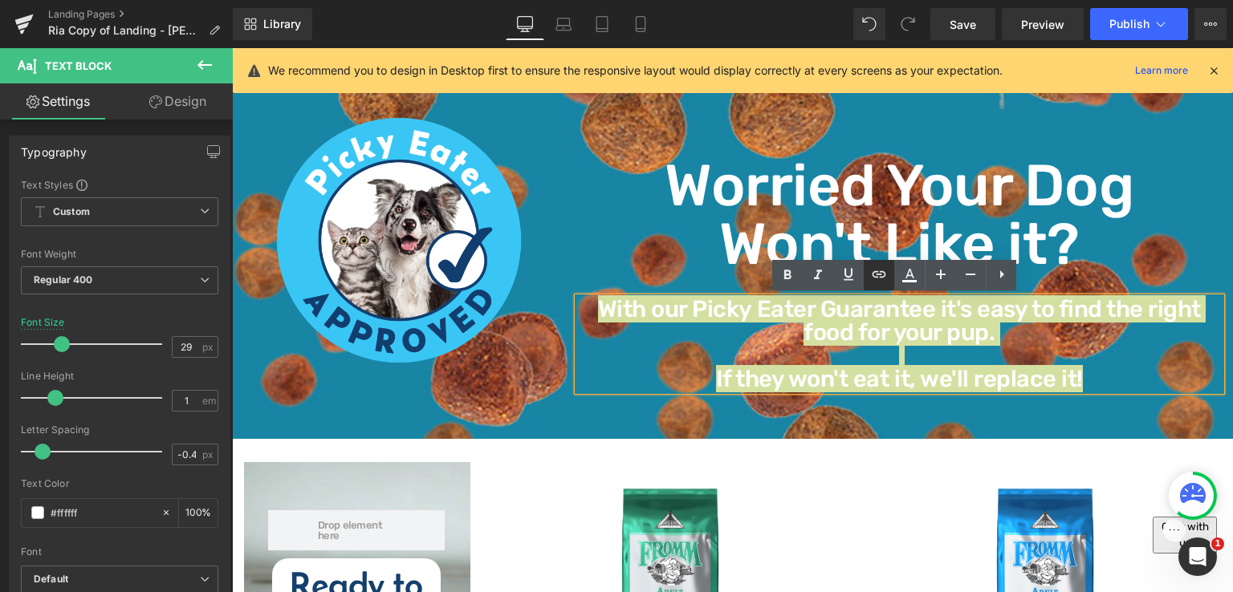
click at [873, 278] on icon at bounding box center [878, 274] width 19 height 19
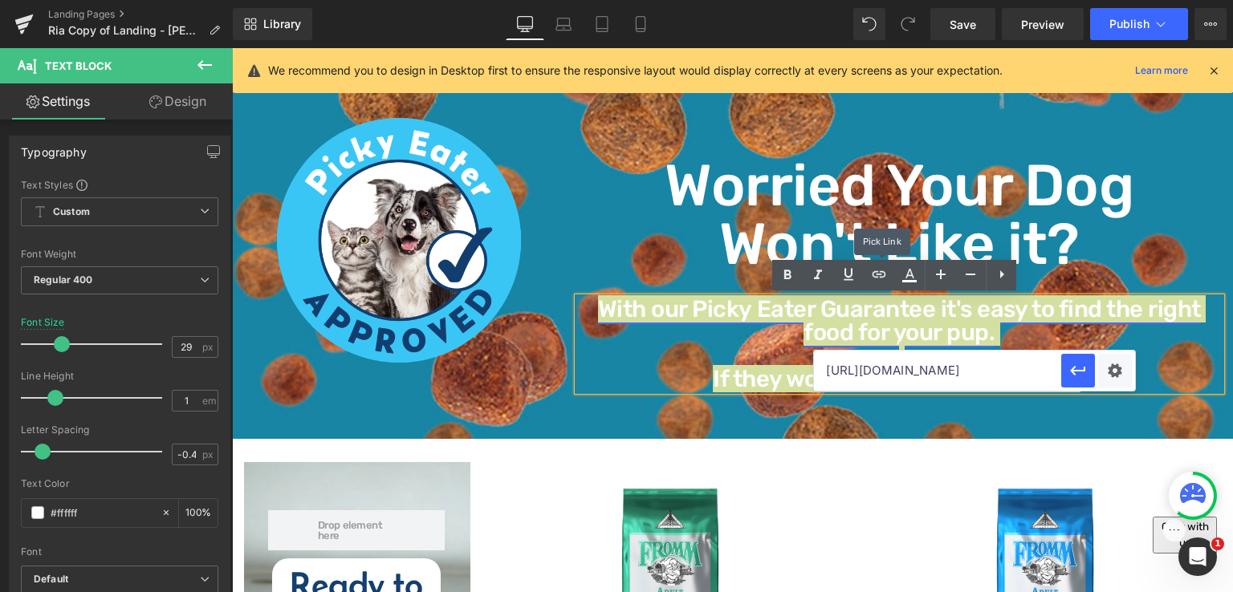
scroll to position [0, 0]
click at [921, 371] on input "text" at bounding box center [937, 371] width 247 height 40
paste input "[URL][DOMAIN_NAME]"
type input "[URL][DOMAIN_NAME]"
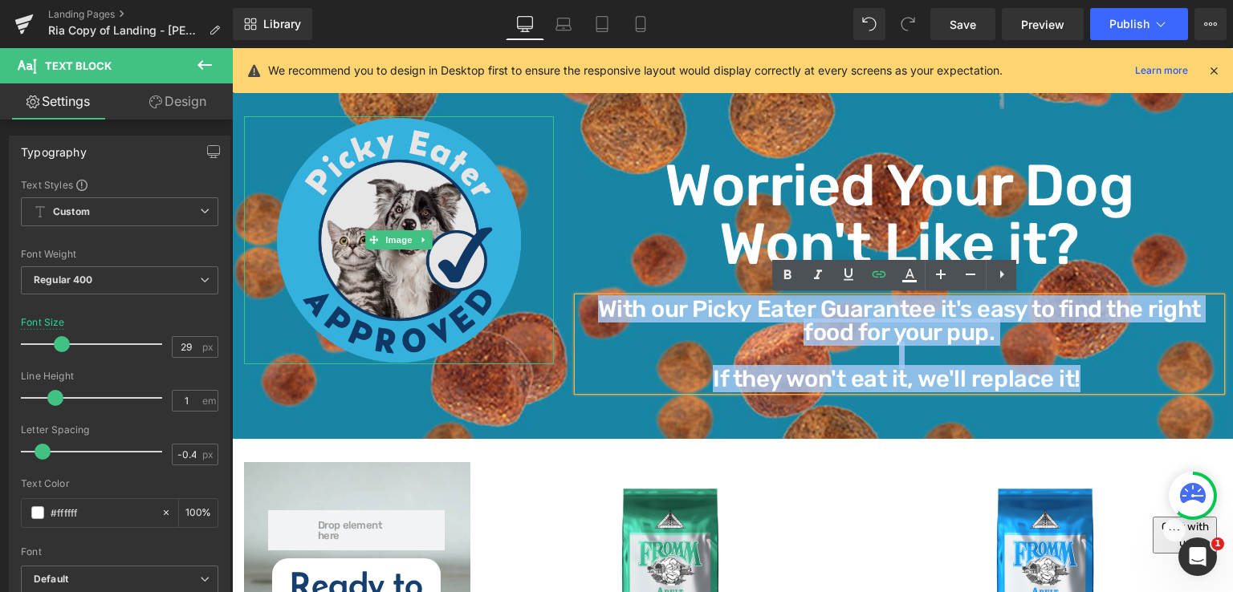
click at [395, 194] on img at bounding box center [399, 240] width 248 height 248
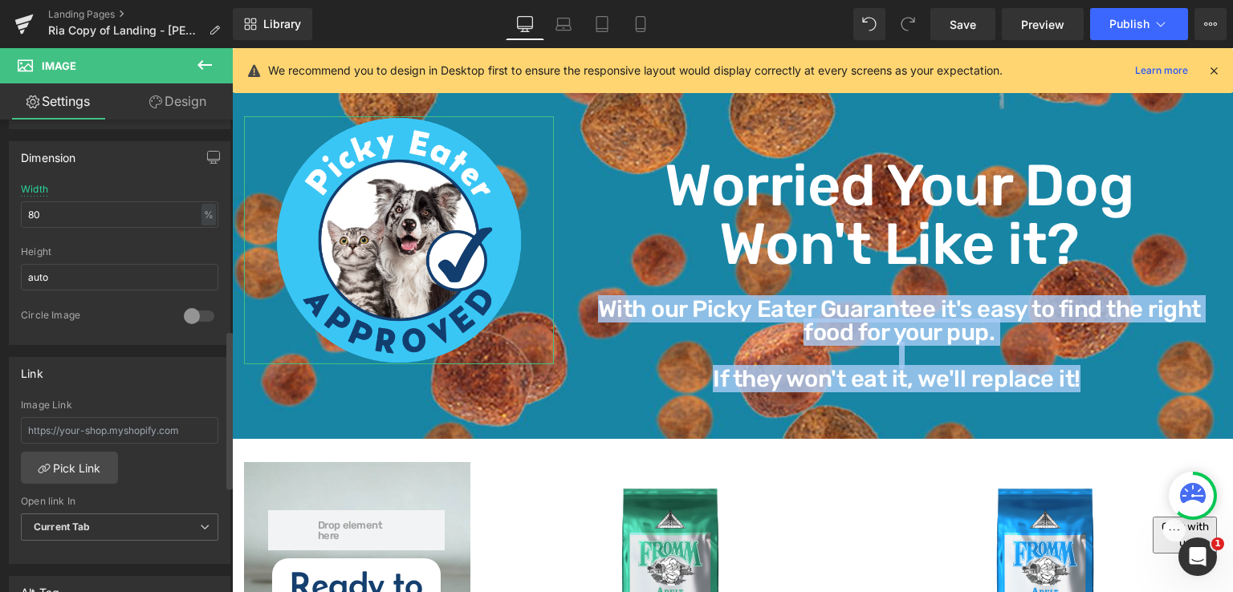
scroll to position [642, 0]
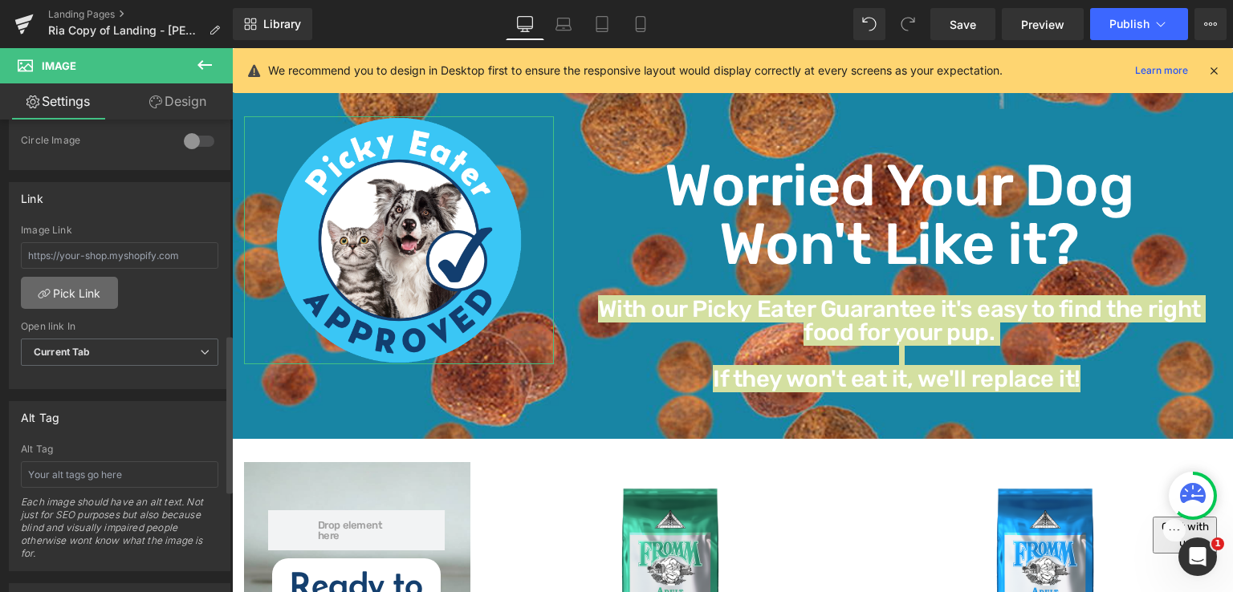
click at [100, 280] on link "Pick Link" at bounding box center [69, 293] width 97 height 32
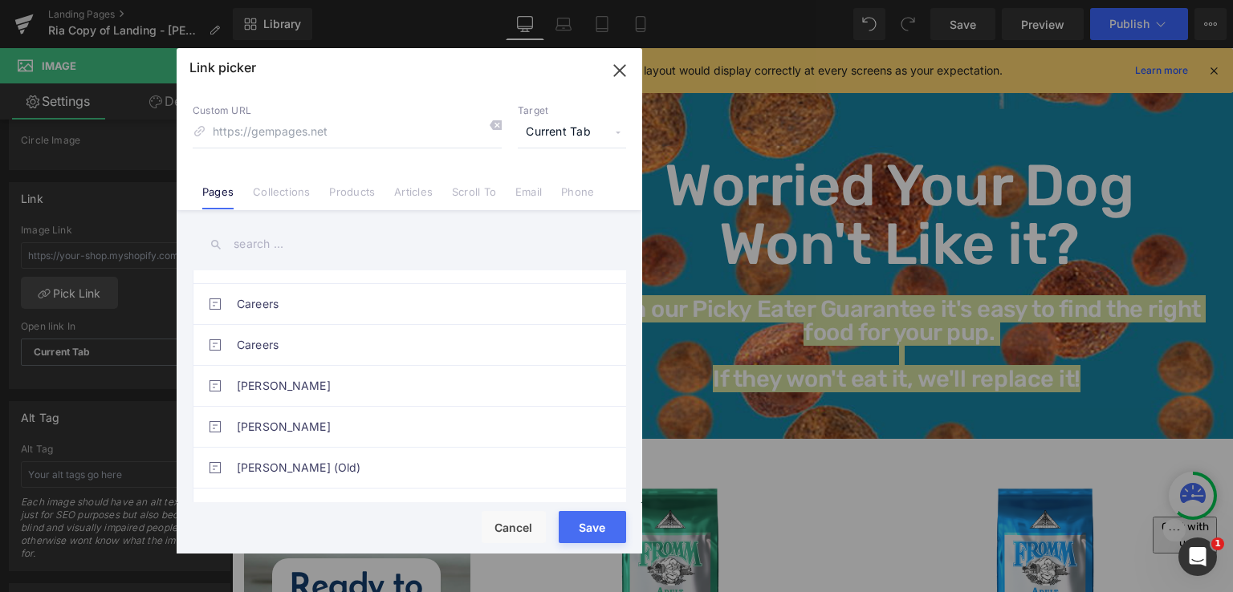
click at [290, 230] on input "text" at bounding box center [410, 244] width 434 height 36
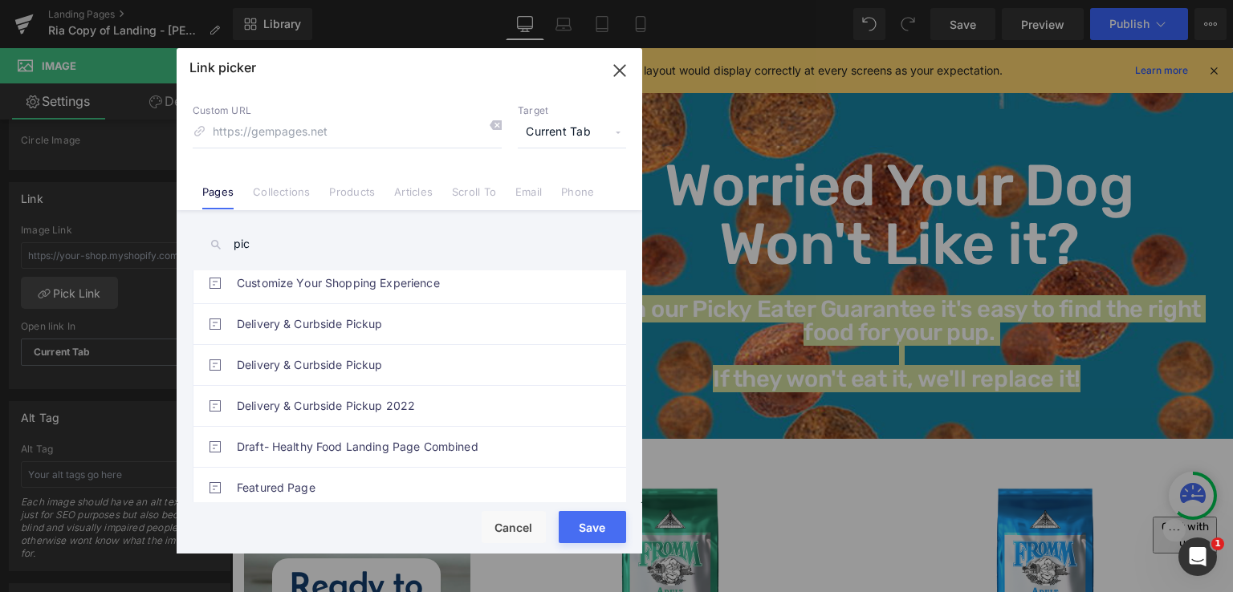
scroll to position [0, 0]
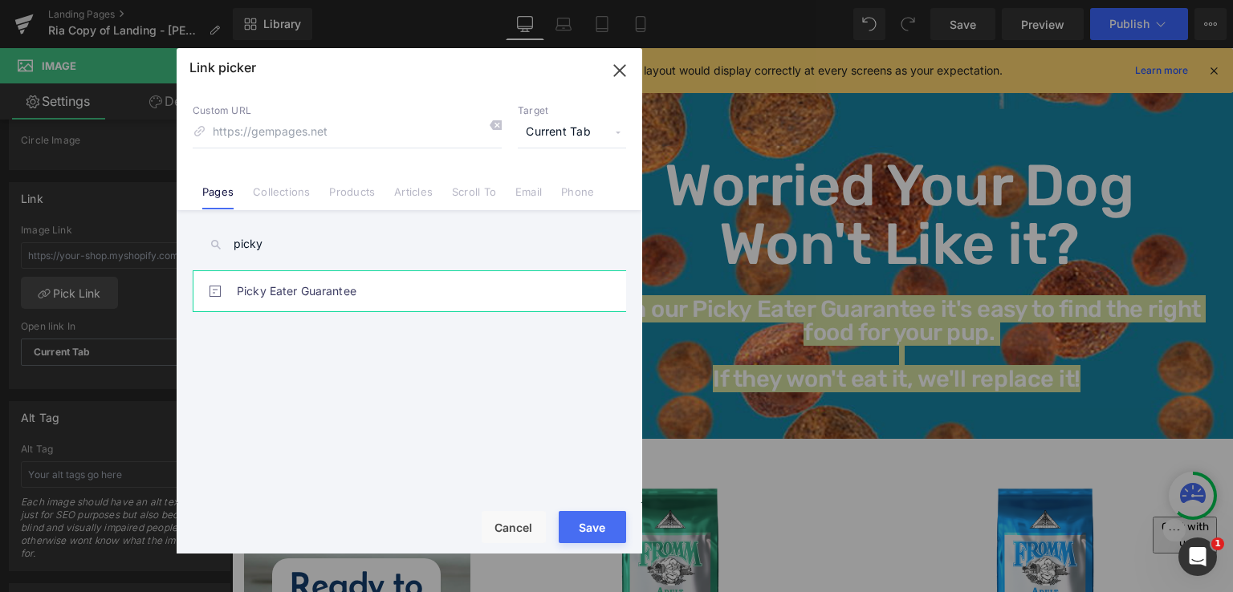
type input "picky"
click at [286, 290] on link "Picky Eater Guarantee" at bounding box center [413, 291] width 353 height 40
drag, startPoint x: 592, startPoint y: 523, endPoint x: 578, endPoint y: 511, distance: 18.3
click at [591, 523] on div "Loading Product Data" at bounding box center [617, 529] width 116 height 18
drag, startPoint x: 626, startPoint y: 72, endPoint x: 152, endPoint y: 165, distance: 483.5
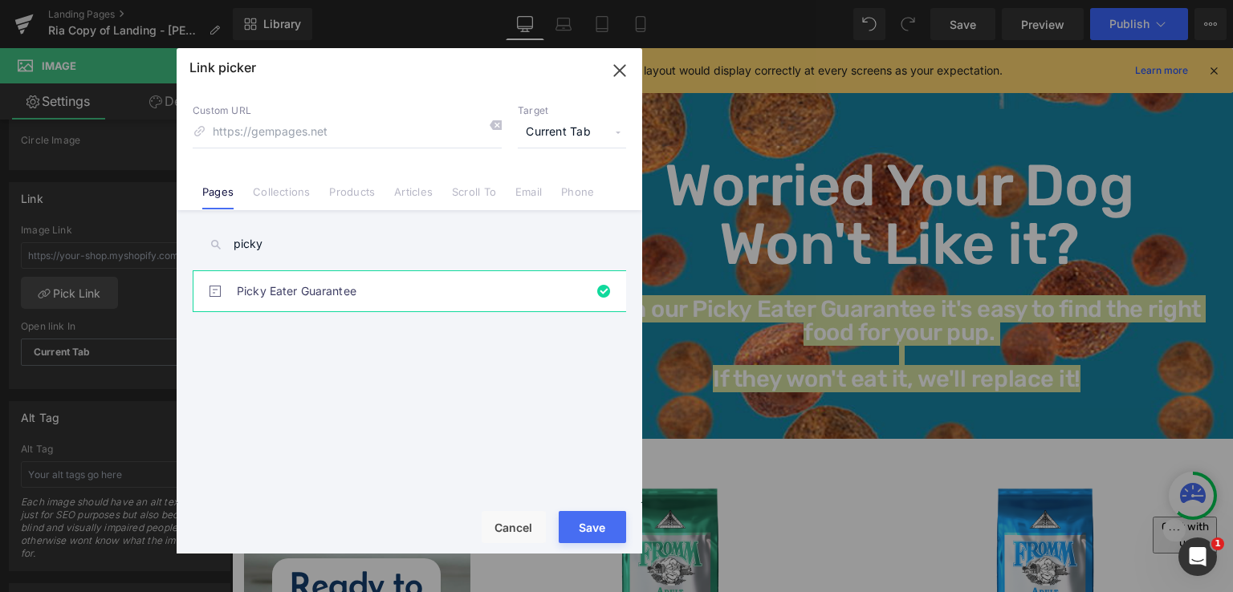
click at [626, 72] on icon "button" at bounding box center [620, 71] width 26 height 26
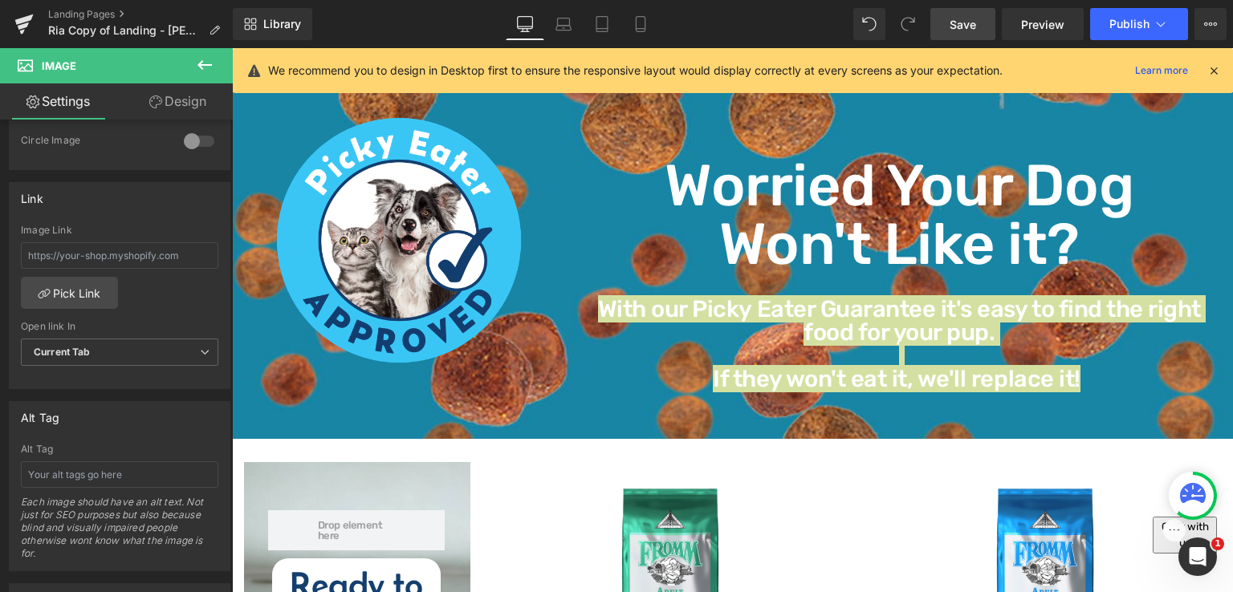
click at [967, 25] on span "Save" at bounding box center [963, 24] width 26 height 17
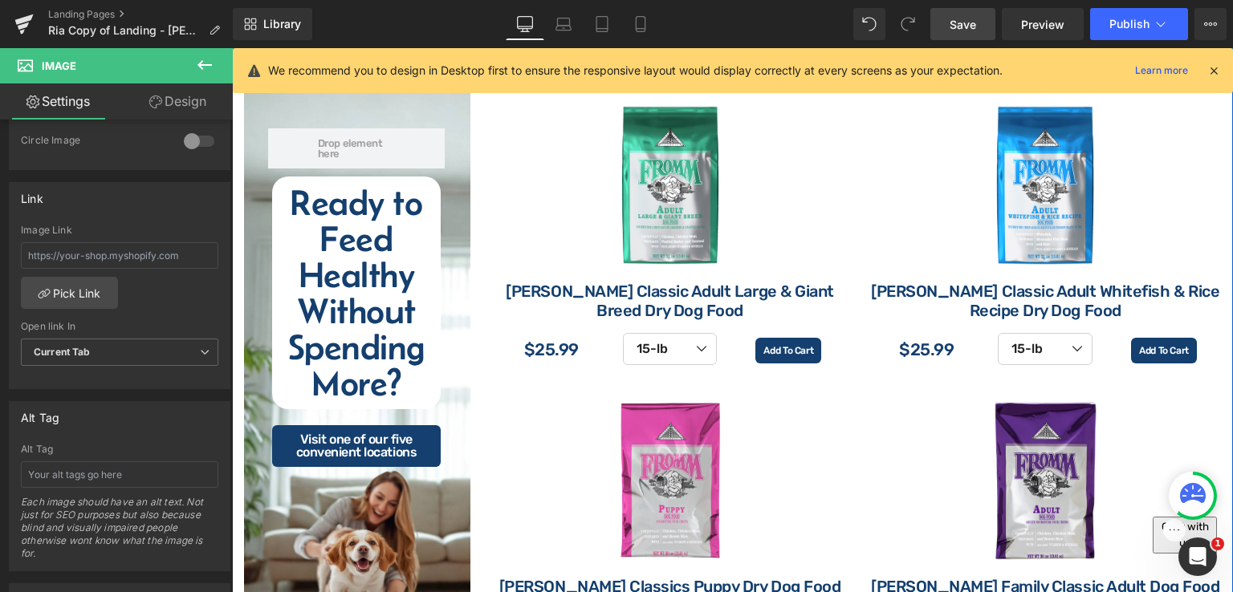
scroll to position [2352, 0]
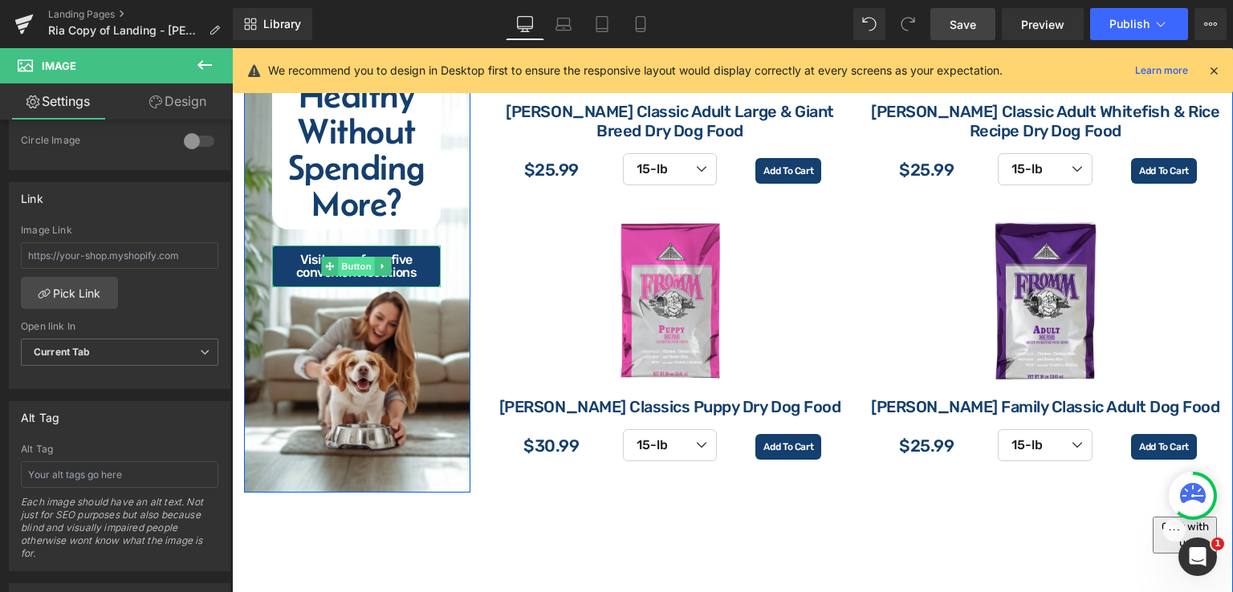
click at [350, 265] on span "Button" at bounding box center [356, 266] width 37 height 19
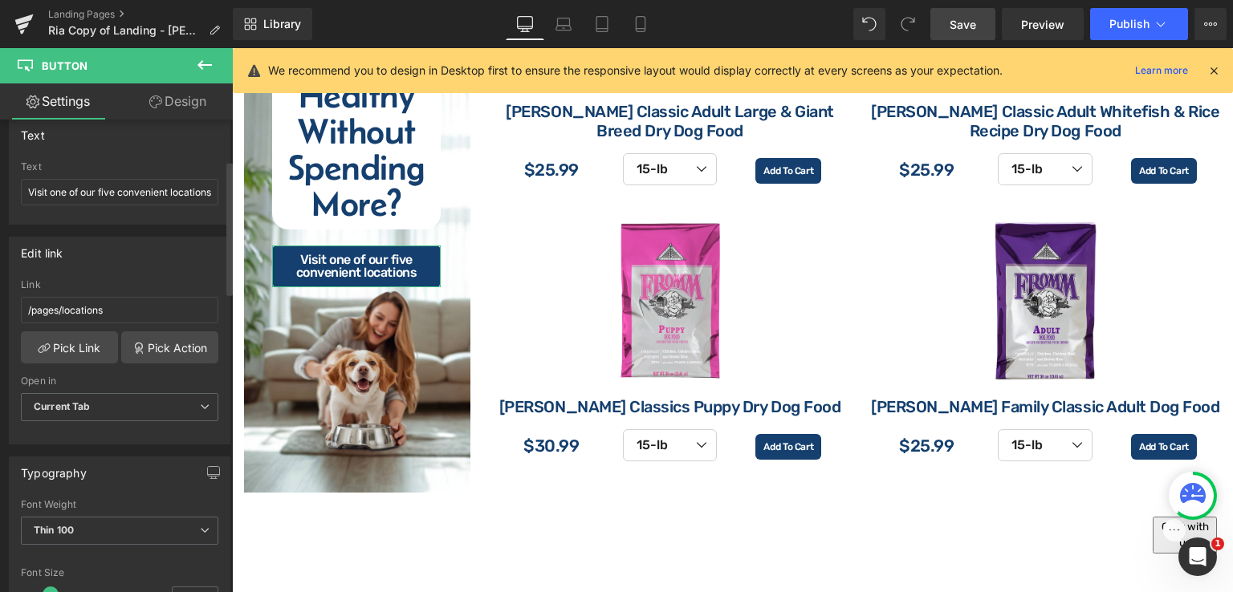
scroll to position [161, 0]
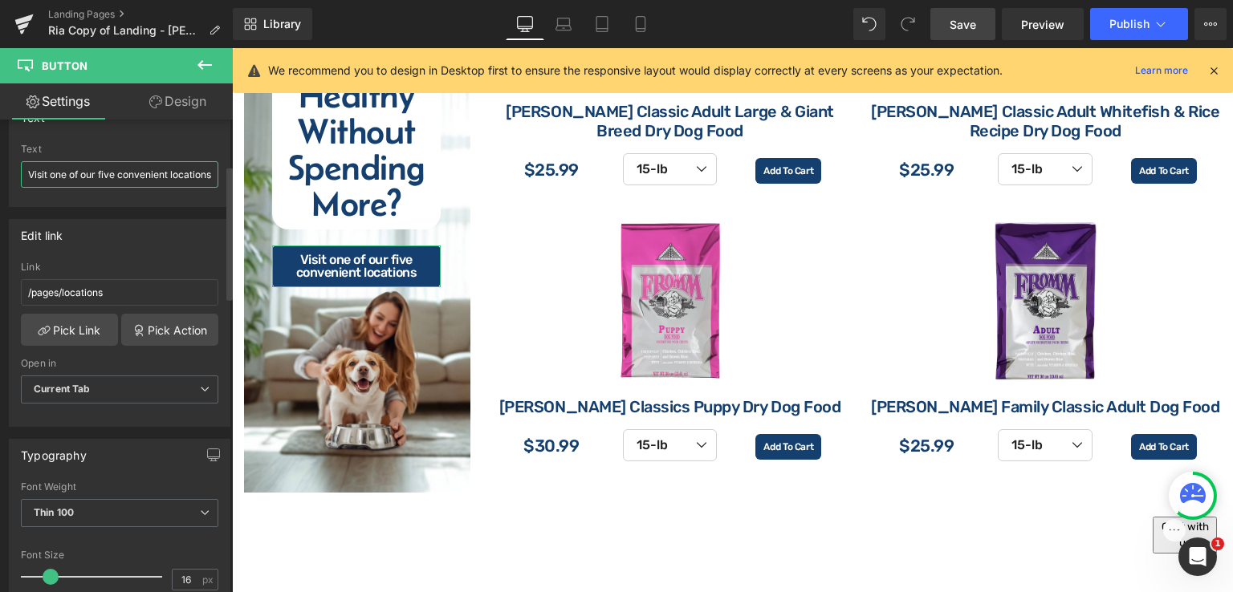
click at [128, 171] on input "Visit one of our five convenient locations" at bounding box center [119, 174] width 197 height 26
paste input "- Delivered to Your Door or Available In-Store"
click at [39, 175] on input "- Delivered to Your Door or Available In-Store" at bounding box center [119, 174] width 197 height 26
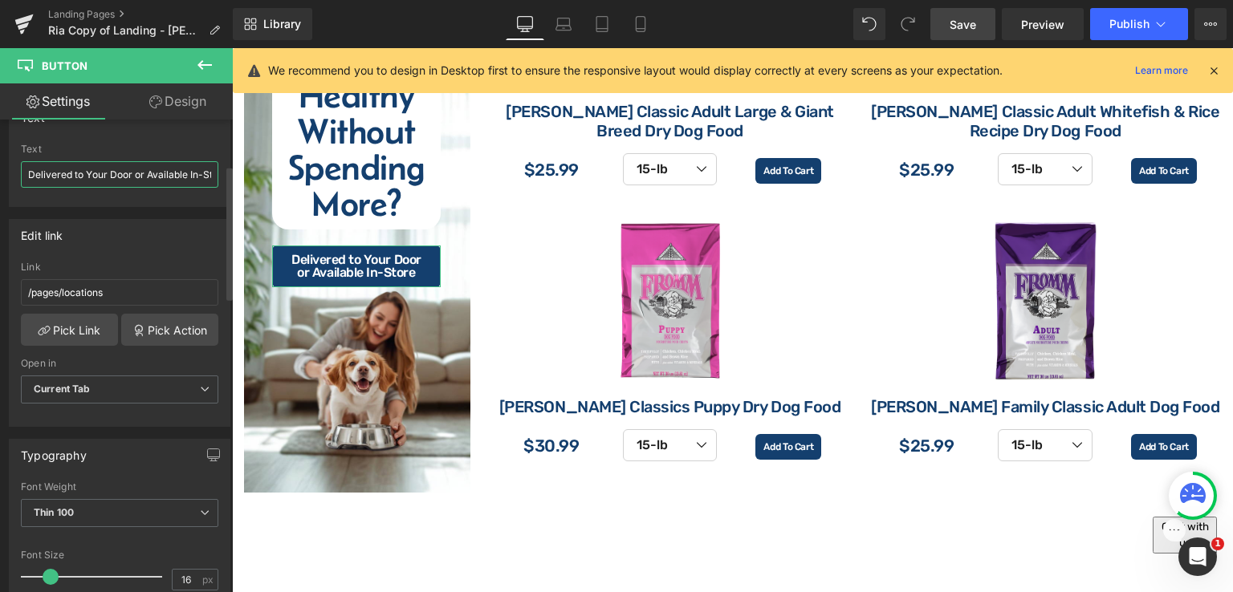
click at [139, 165] on input "Delivered to Your Door or Available In-Store" at bounding box center [119, 174] width 197 height 26
paste input "- Prefer to Shop In Person? Visit One of Our 5 Locations"
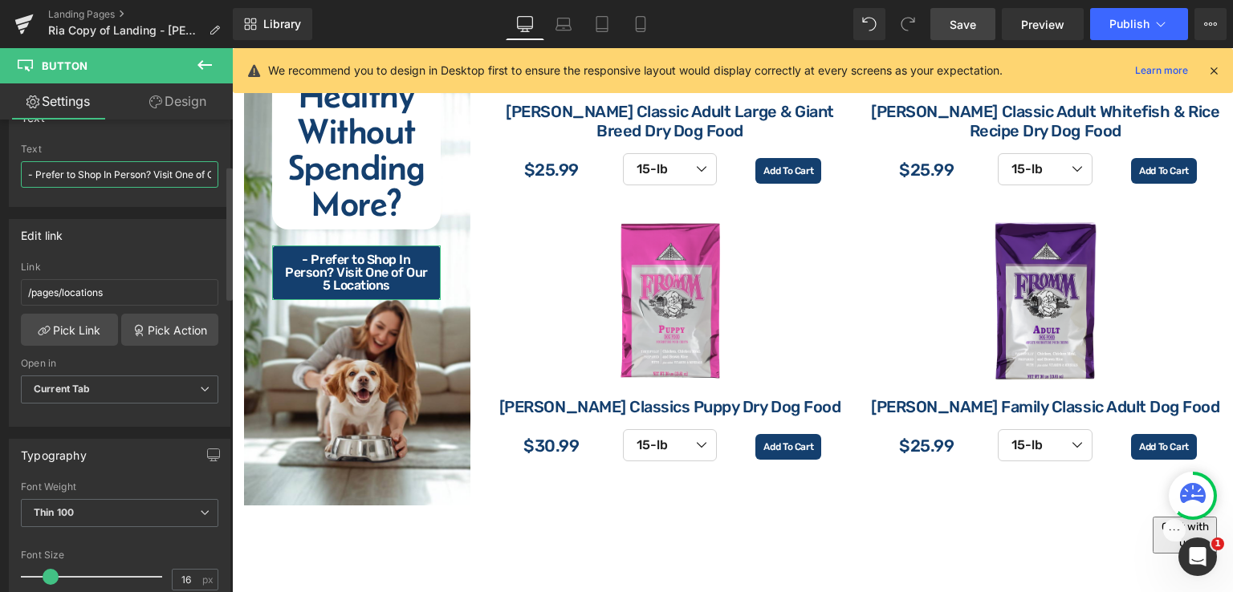
scroll to position [0, 76]
click at [35, 179] on input "- Prefer to Shop In Person? Visit One of Our 5 Locations" at bounding box center [119, 174] width 197 height 26
click at [37, 171] on input "- Prefer to Shop In Person? Visit One of Our 5 Locations" at bounding box center [119, 174] width 197 height 26
click at [185, 173] on input "Prefer to Shop In Person? Visit One of Our 5 Locations" at bounding box center [119, 174] width 197 height 26
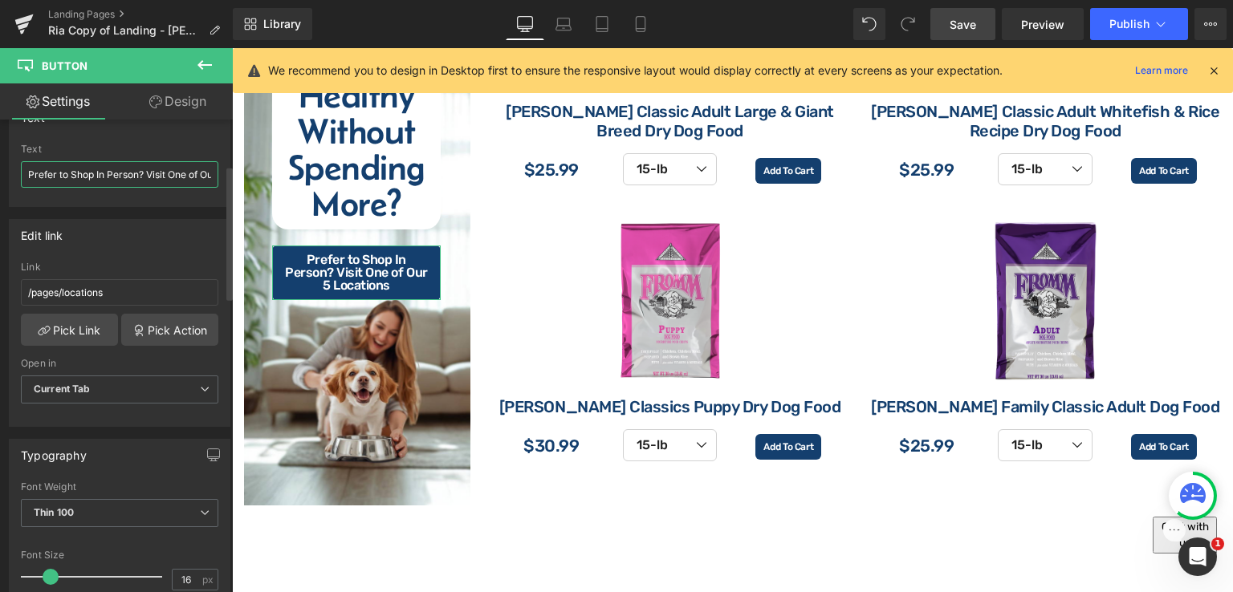
click at [145, 174] on input "Prefer to Shop In Person? Visit One of Our 5 Locations" at bounding box center [119, 174] width 197 height 26
drag, startPoint x: 147, startPoint y: 173, endPoint x: 210, endPoint y: 181, distance: 63.1
click at [210, 181] on input "Prefer to Shop In Person? Visit One of Our 5 Locations" at bounding box center [119, 174] width 197 height 26
paste input "- Visit One of Our 5 Convenient"
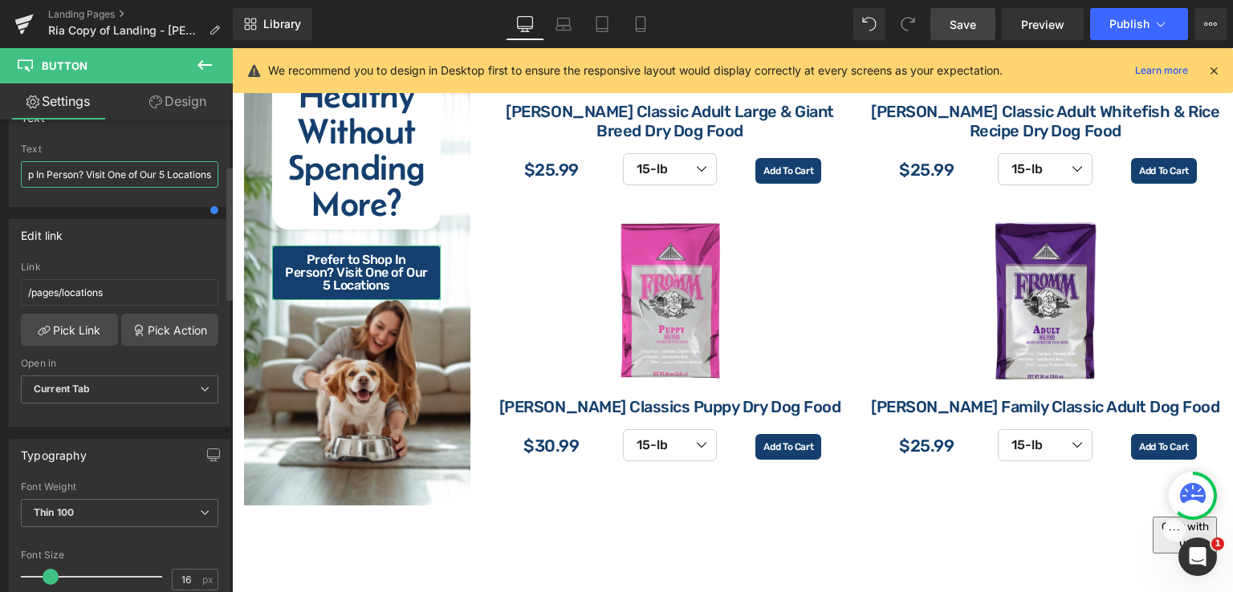
type input "Prefer to Shop In Person? - Visit One of Our 5 Convenient Locations"
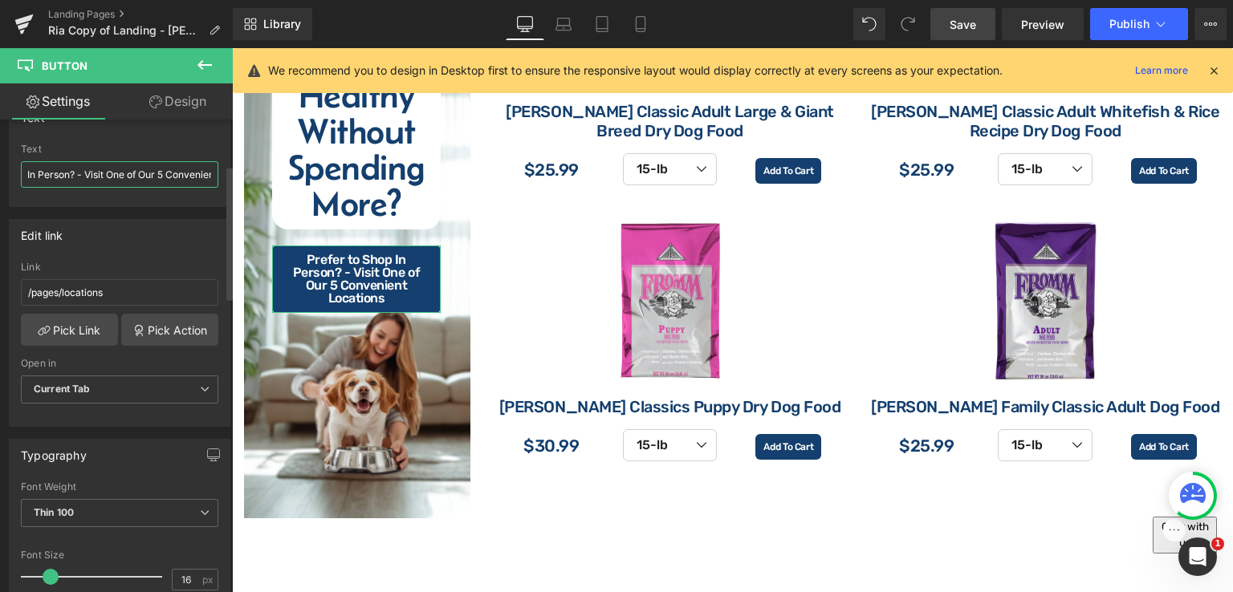
scroll to position [0, 131]
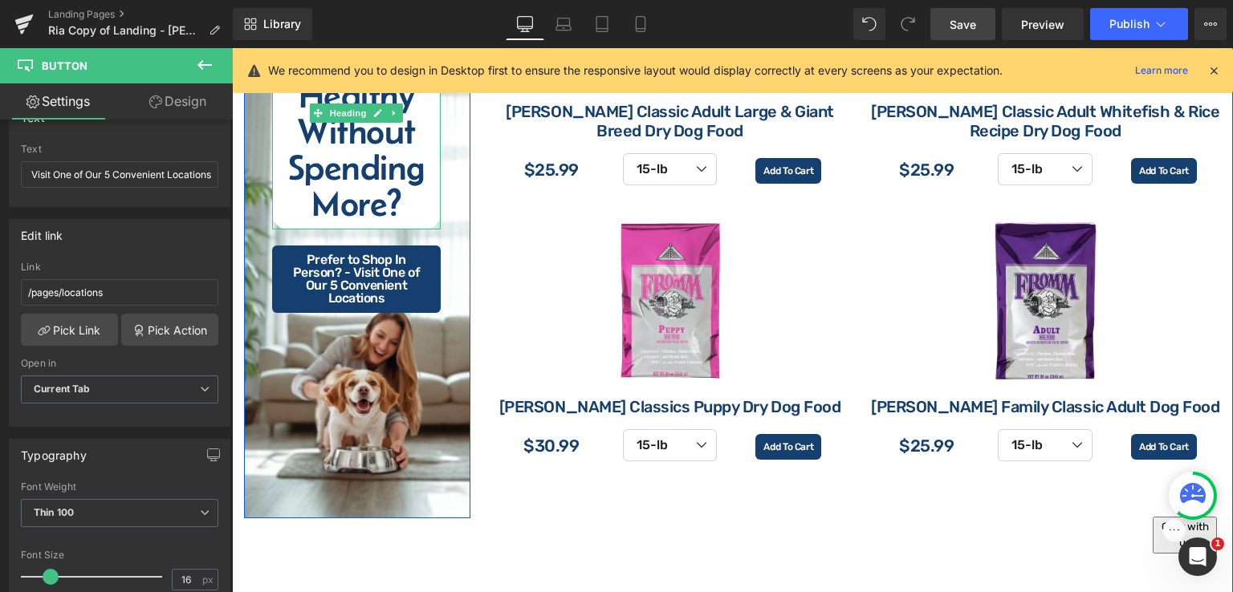
click at [366, 177] on h2 "Ready to Feed Healthy Without Spending More?" at bounding box center [356, 113] width 169 height 217
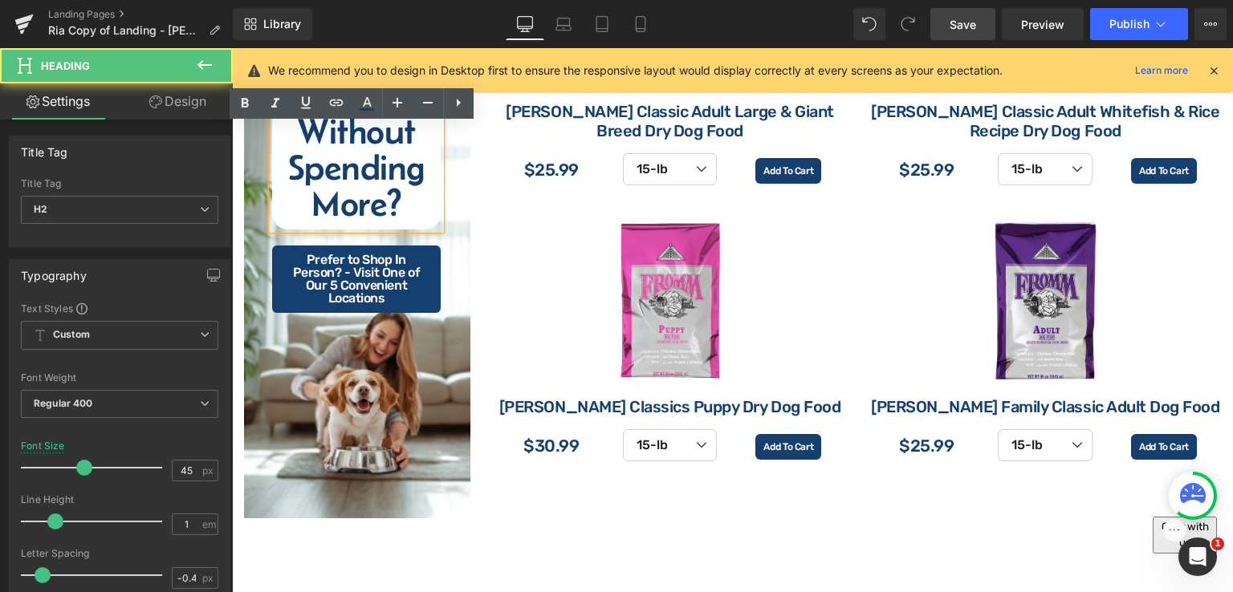
click at [397, 205] on h2 "Ready to Feed Healthy Without Spending More?" at bounding box center [356, 113] width 169 height 217
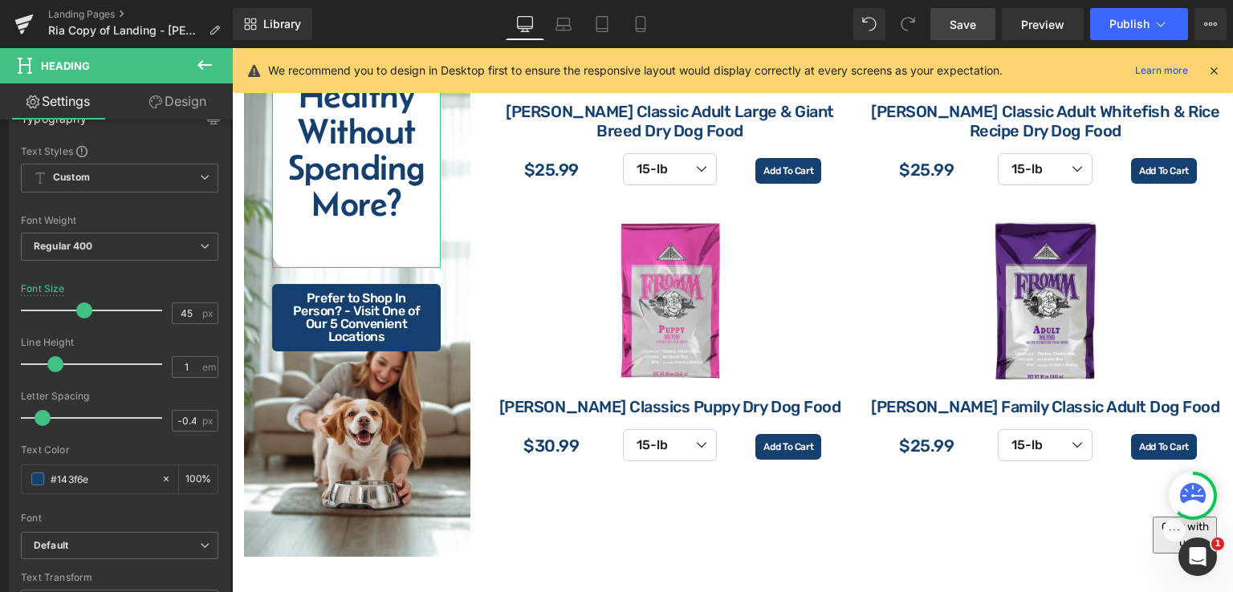
scroll to position [161, 0]
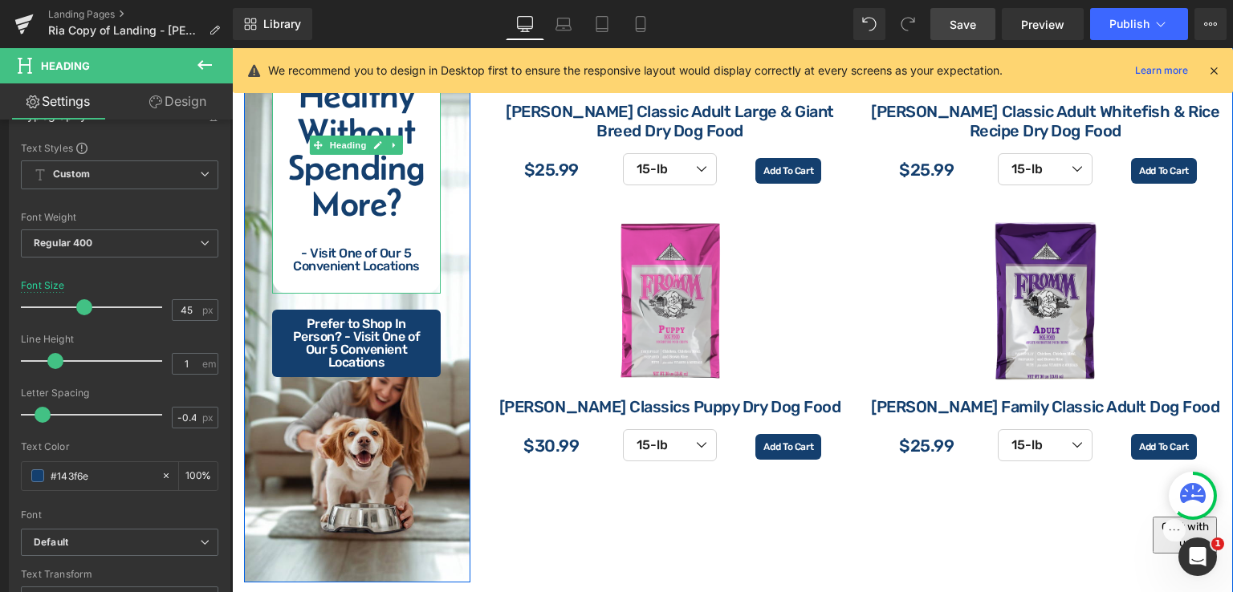
click at [308, 251] on div "- Visit One of Our 5 Convenient Locations" at bounding box center [356, 260] width 169 height 26
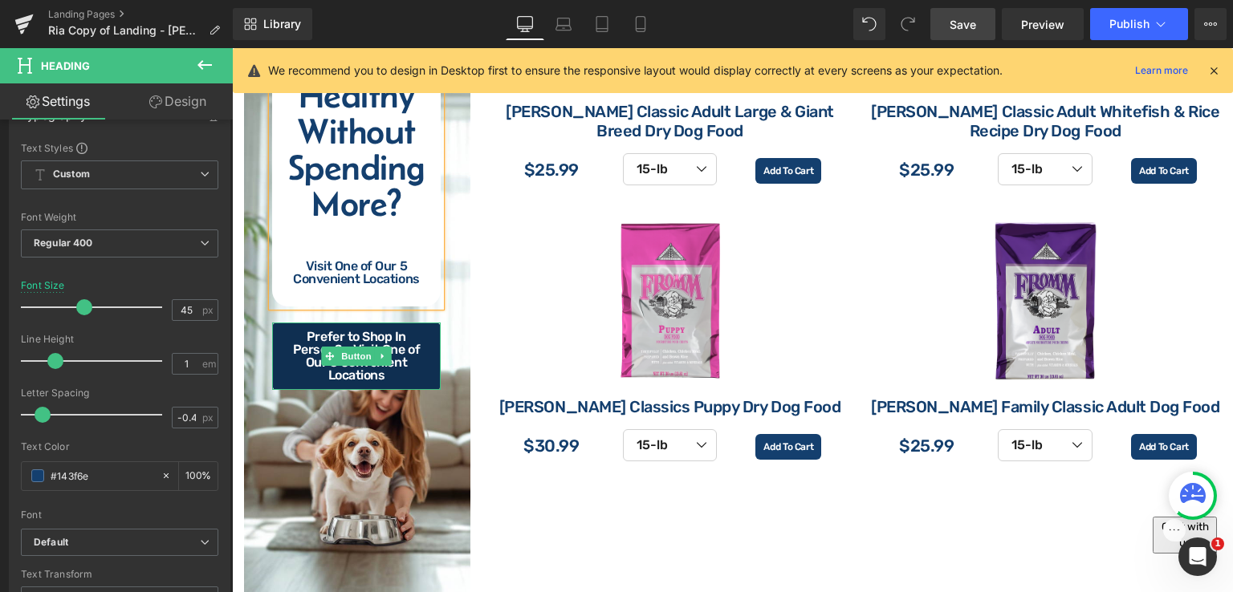
click at [377, 331] on span "Prefer to Shop In Person? - Visit One of Our 5 Convenient Locations" at bounding box center [356, 356] width 145 height 51
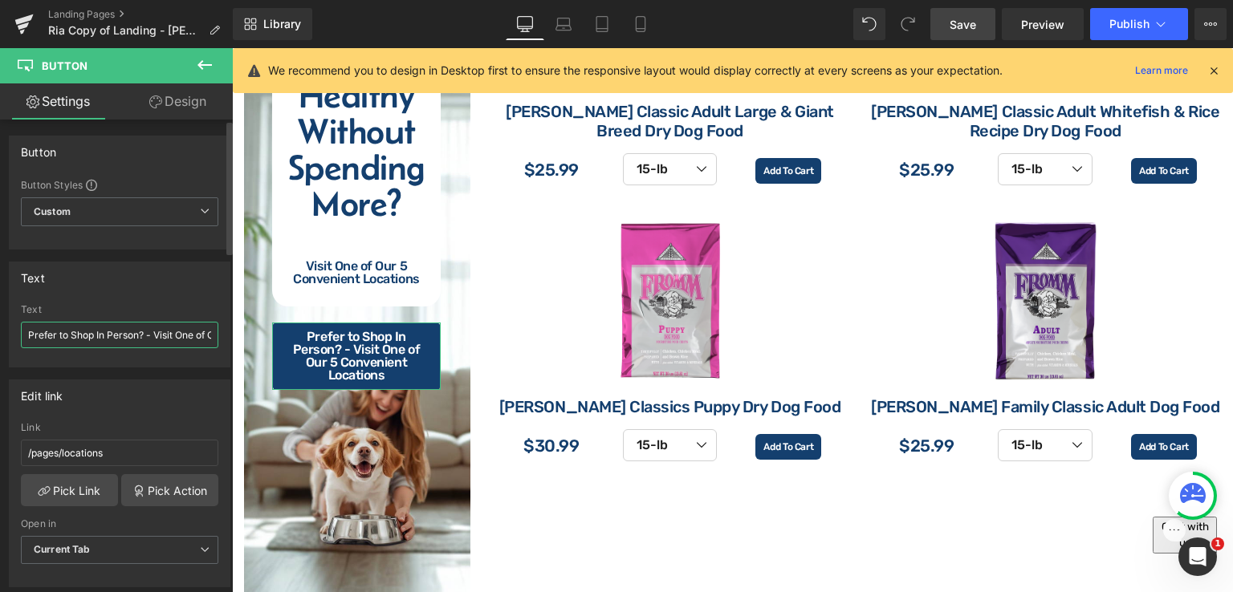
click at [108, 329] on input "Prefer to Shop In Person? - Visit One of Our 5 Convenient Locations" at bounding box center [119, 335] width 197 height 26
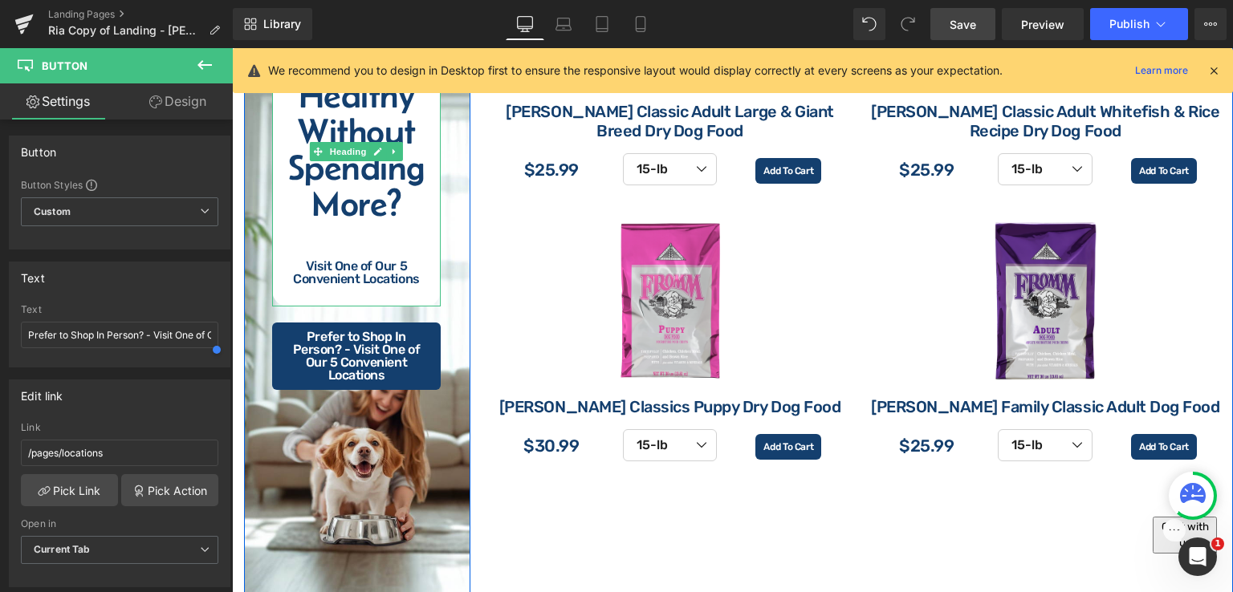
click at [381, 275] on div "Visit One of Our 5 Convenient Locations" at bounding box center [356, 273] width 169 height 26
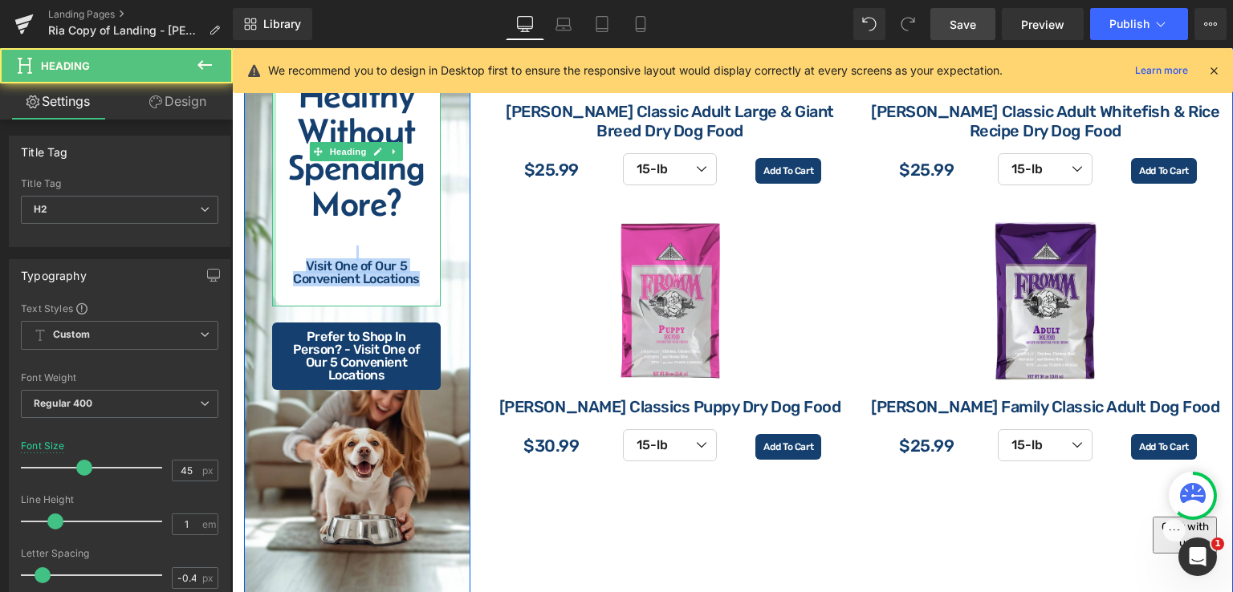
drag, startPoint x: 394, startPoint y: 280, endPoint x: 267, endPoint y: 256, distance: 129.9
click at [272, 256] on div "Ready to Feed Healthy Without Spending More? Visit One of Our 5 Convenient Loca…" at bounding box center [356, 152] width 169 height 310
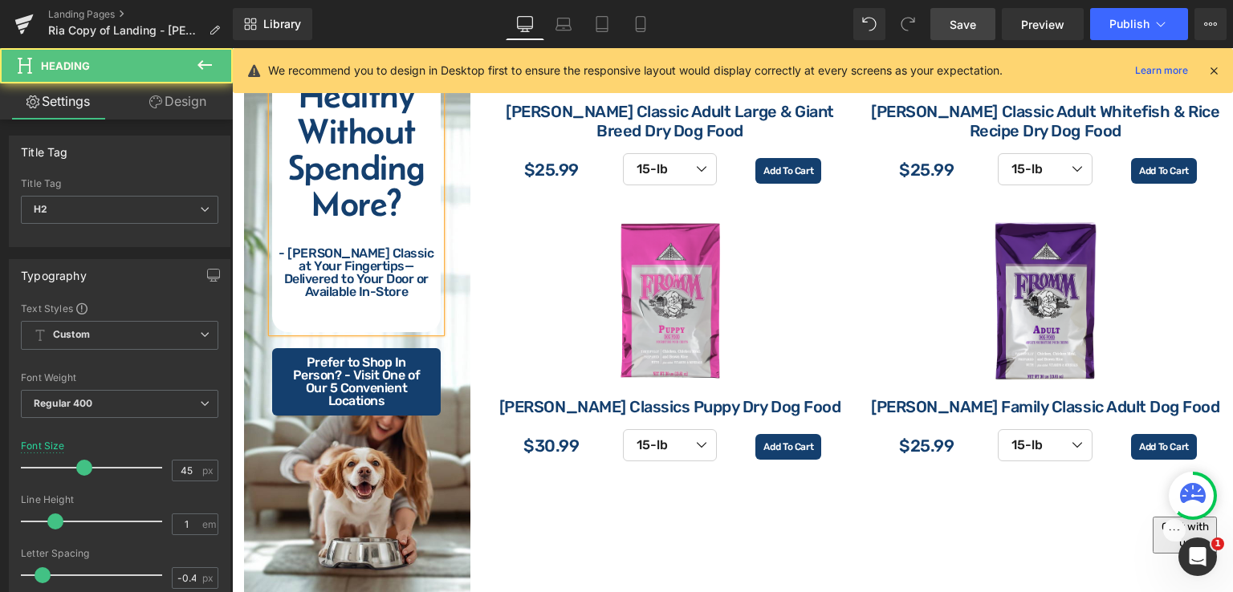
click at [363, 264] on div "- [PERSON_NAME] Classic at Your Fingertips—Delivered to Your Door or Available …" at bounding box center [356, 272] width 169 height 51
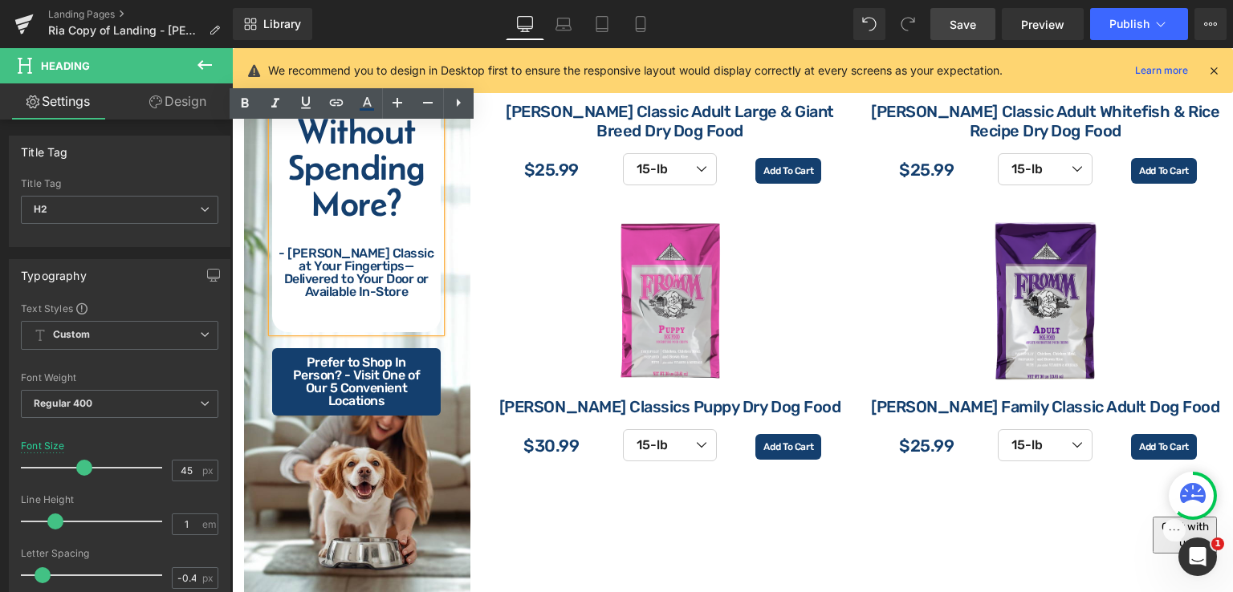
click at [292, 253] on div "- [PERSON_NAME] Classic at Your Fingertips—Delivered to Your Door or Available …" at bounding box center [356, 272] width 169 height 51
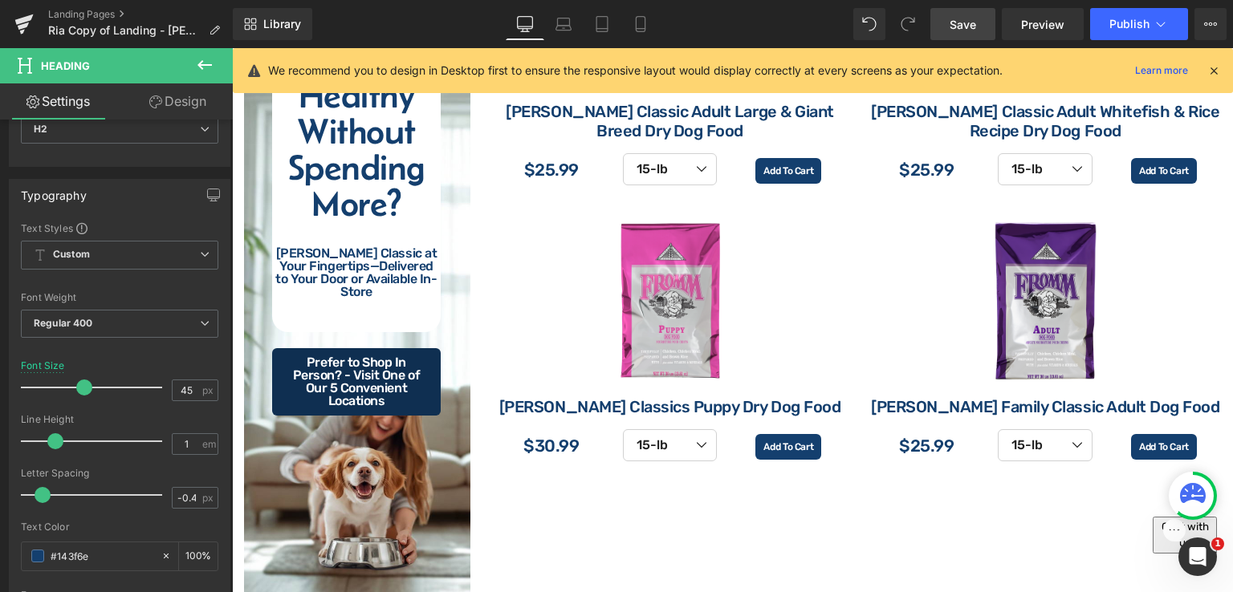
scroll to position [0, 0]
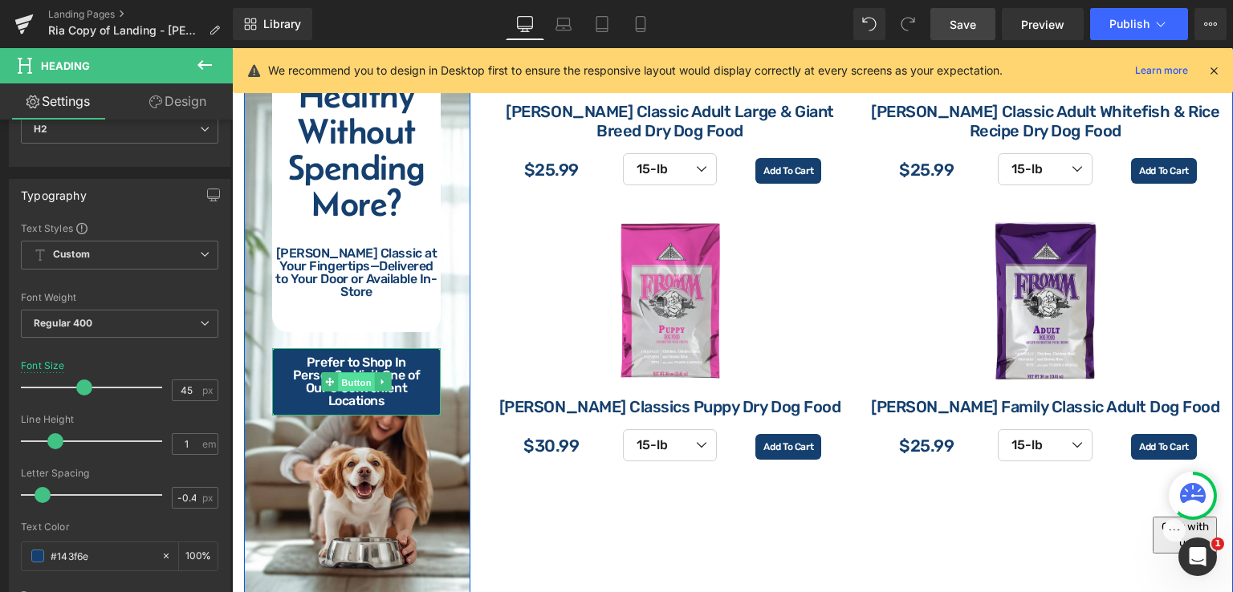
click at [349, 375] on span "Button" at bounding box center [356, 382] width 37 height 19
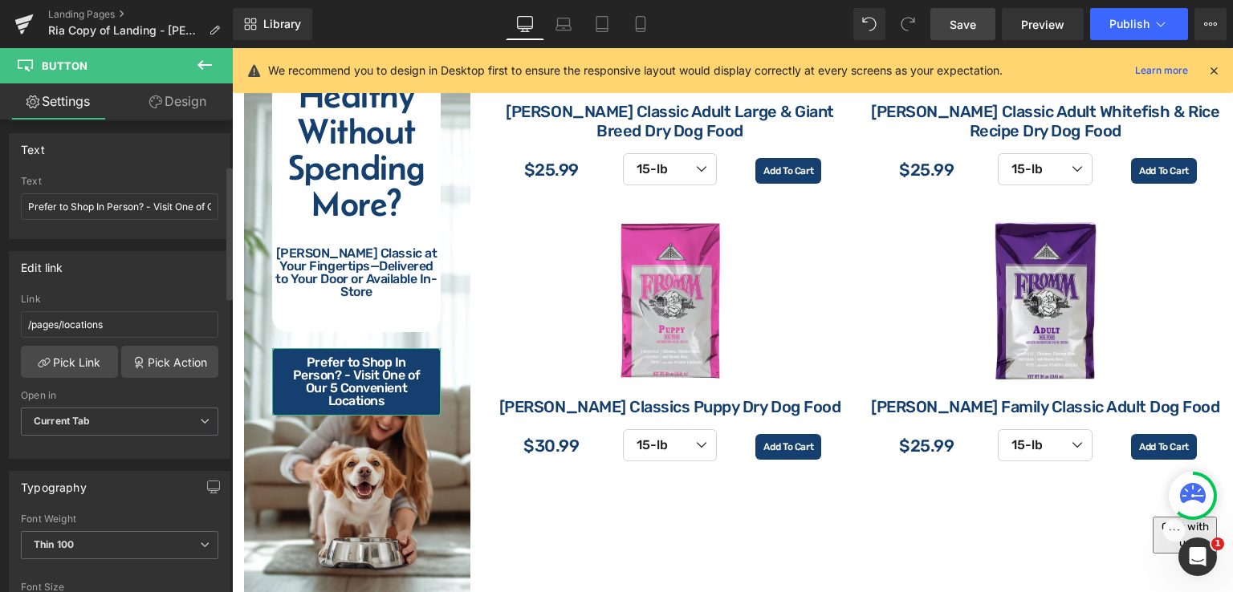
scroll to position [161, 0]
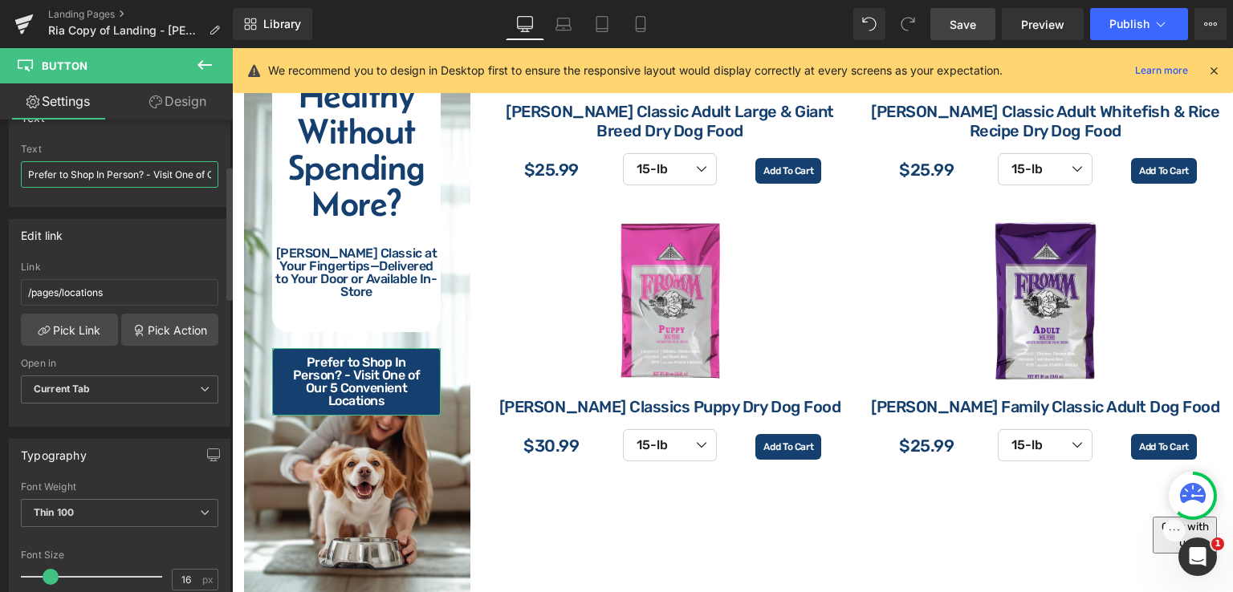
click at [151, 170] on input "Prefer to Shop In Person? - Visit One of Our 5 Convenient Locations" at bounding box center [119, 174] width 197 height 26
click at [154, 173] on input "Prefer to Shop In Person? - Visit One of Our 5 Convenient Locations" at bounding box center [119, 174] width 197 height 26
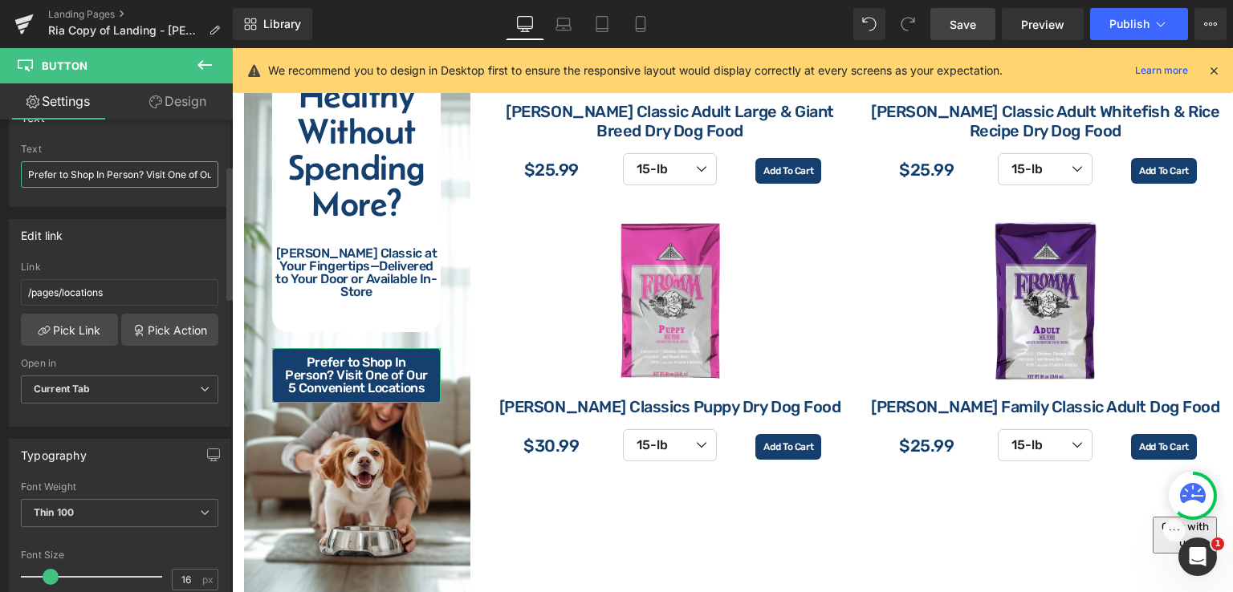
drag, startPoint x: 146, startPoint y: 173, endPoint x: 0, endPoint y: 171, distance: 146.1
click at [0, 171] on div "Text Prefer to Shop In Person? - Visit One of Our 5 Convenient Locations Text P…" at bounding box center [120, 148] width 240 height 118
type input "Visit One of Our 5 Convenient Locations"
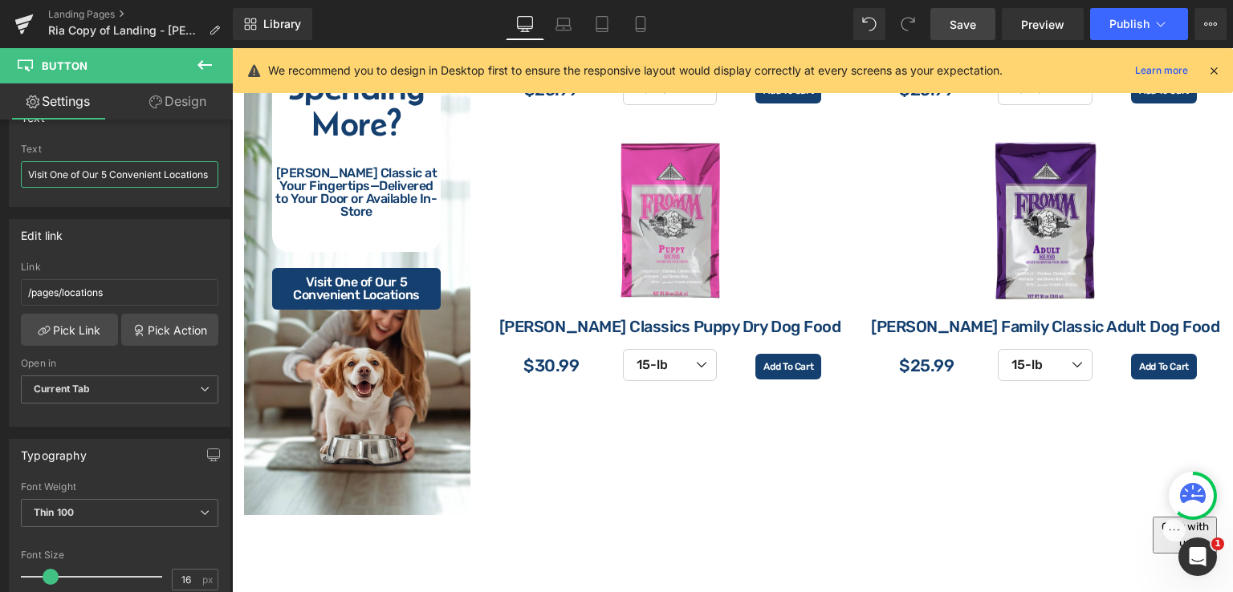
scroll to position [2272, 0]
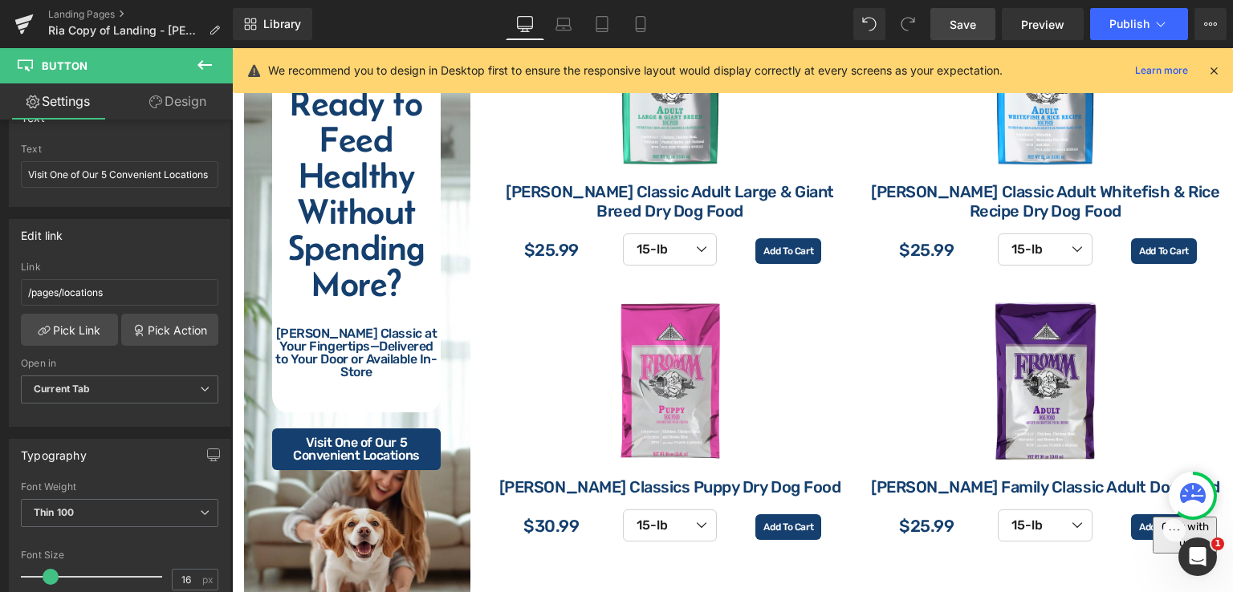
click at [344, 392] on div at bounding box center [356, 398] width 169 height 13
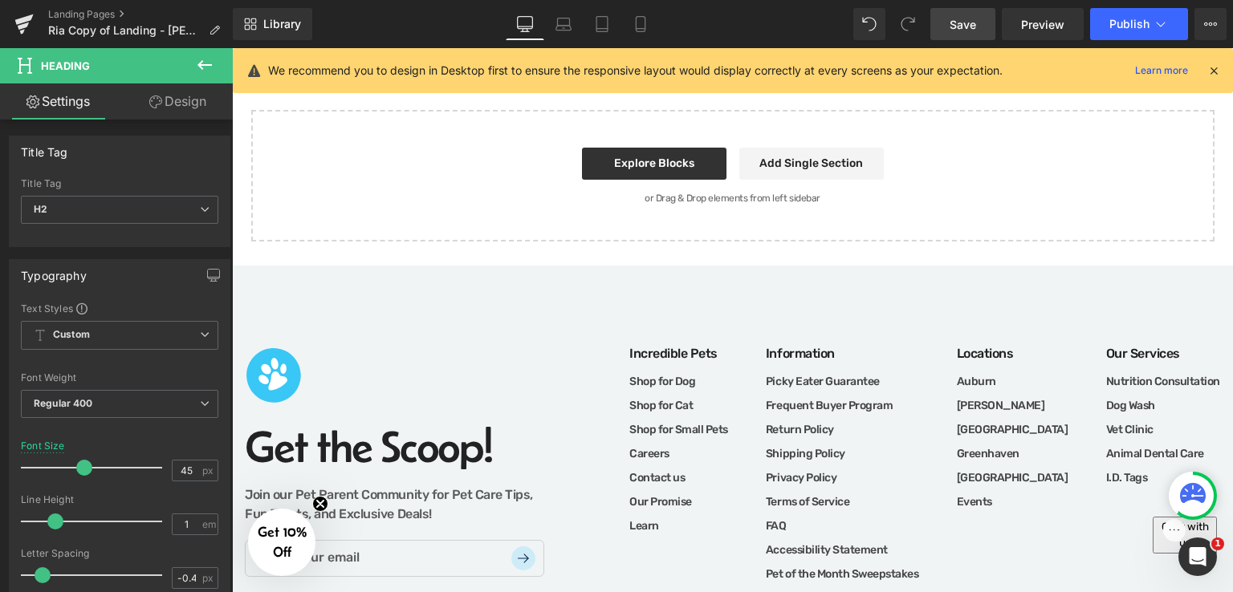
scroll to position [3075, 0]
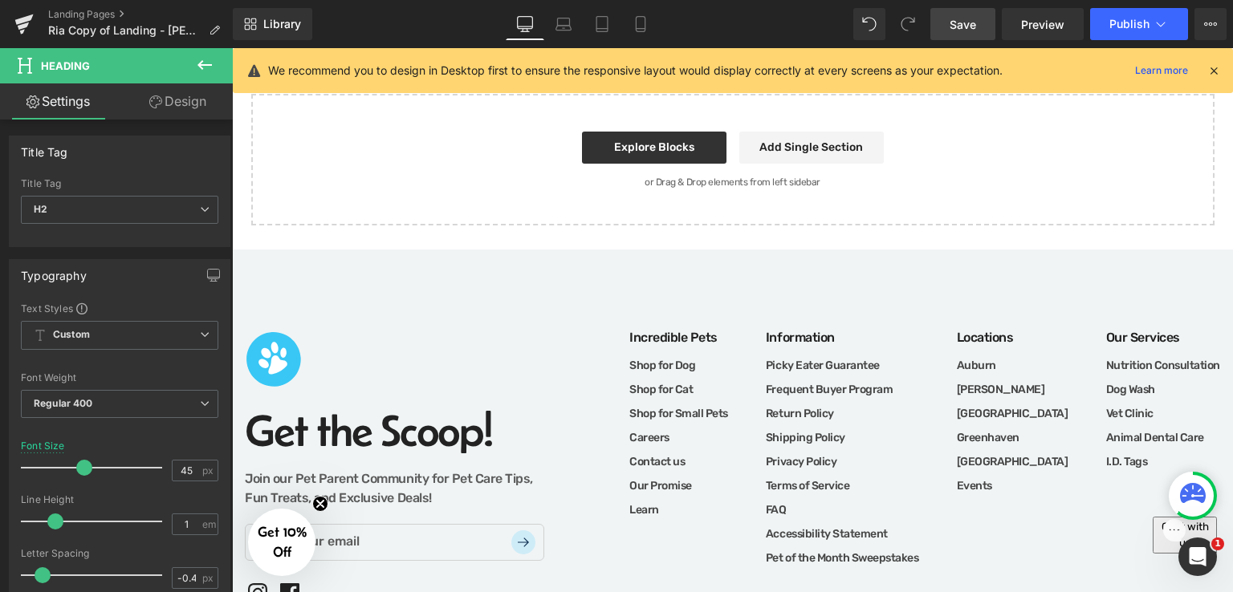
click at [951, 20] on span "Save" at bounding box center [963, 24] width 26 height 17
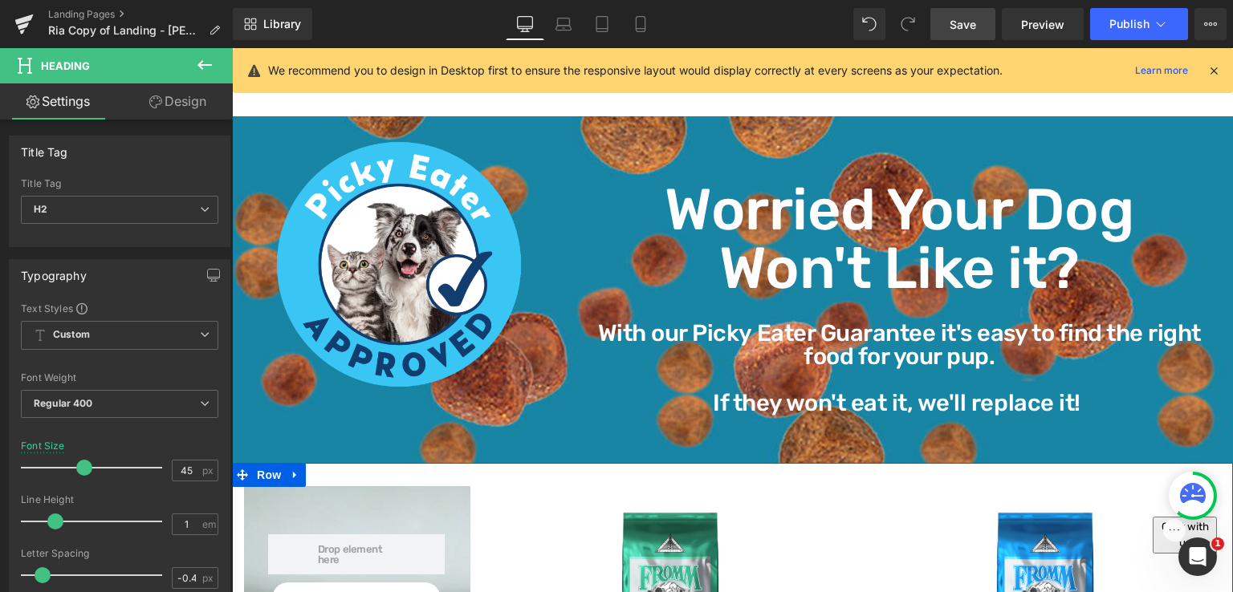
scroll to position [1630, 0]
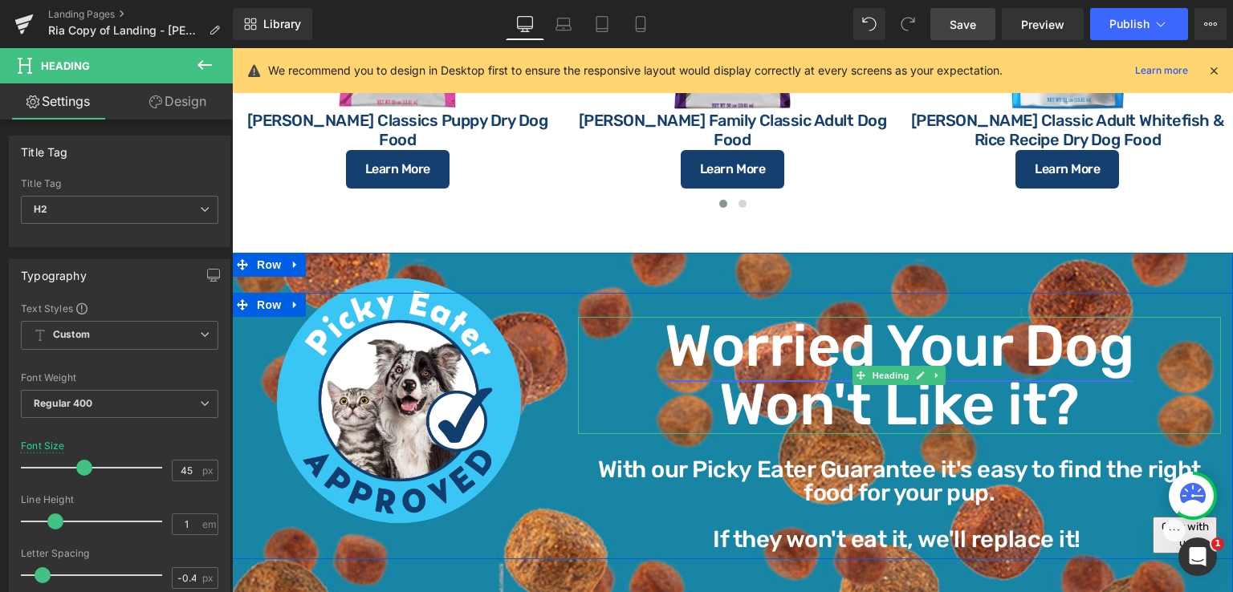
click at [938, 348] on link "Worried Your Dog" at bounding box center [899, 346] width 469 height 68
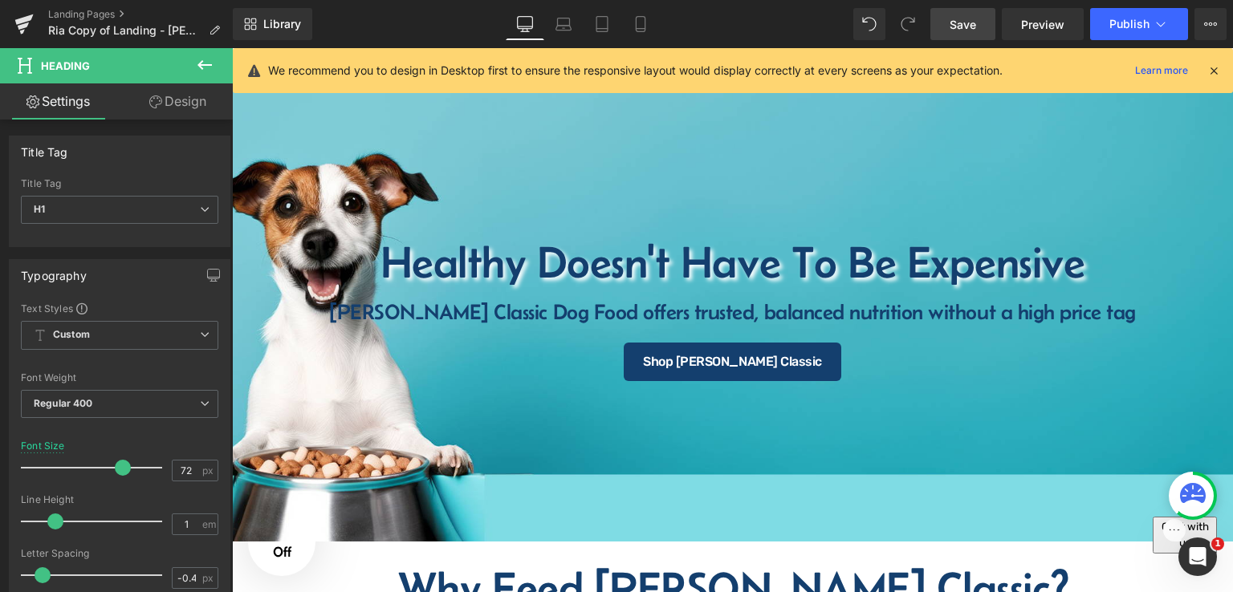
scroll to position [0, 0]
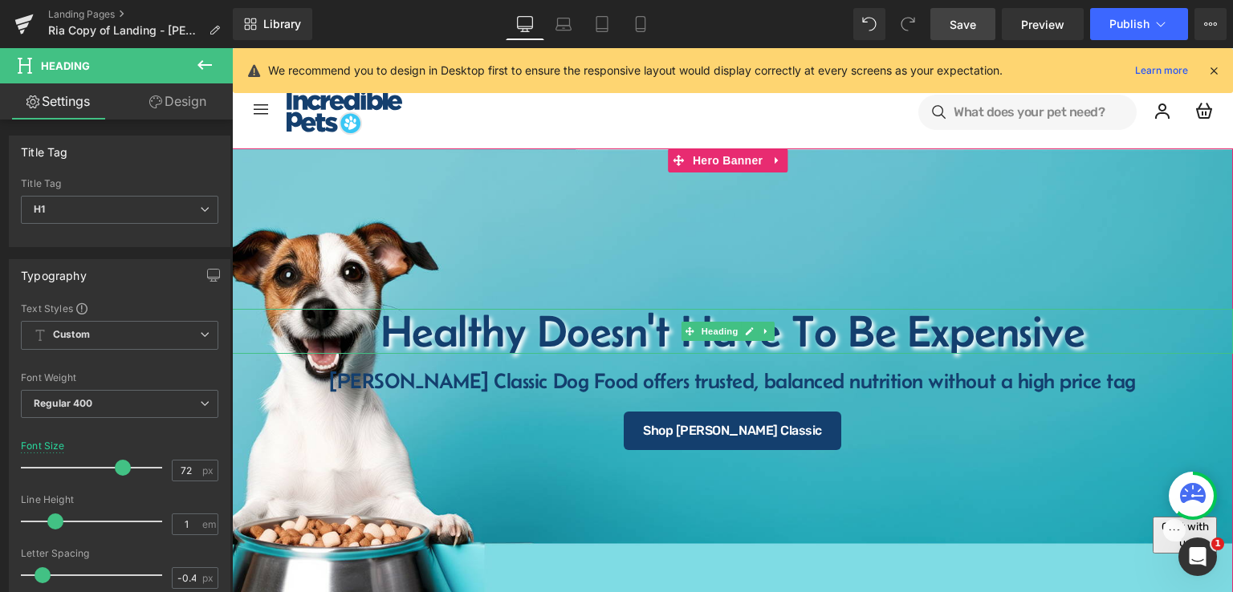
click at [678, 341] on h1 "Healthy Doesn't Have To Be Expensive" at bounding box center [732, 331] width 1001 height 45
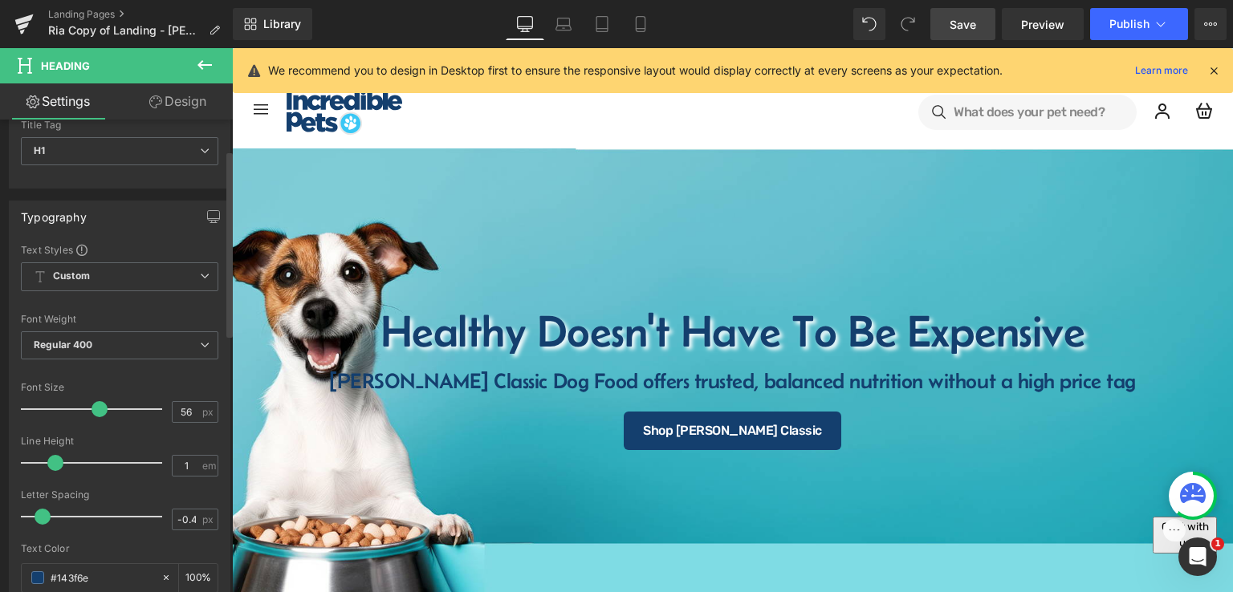
scroll to position [161, 0]
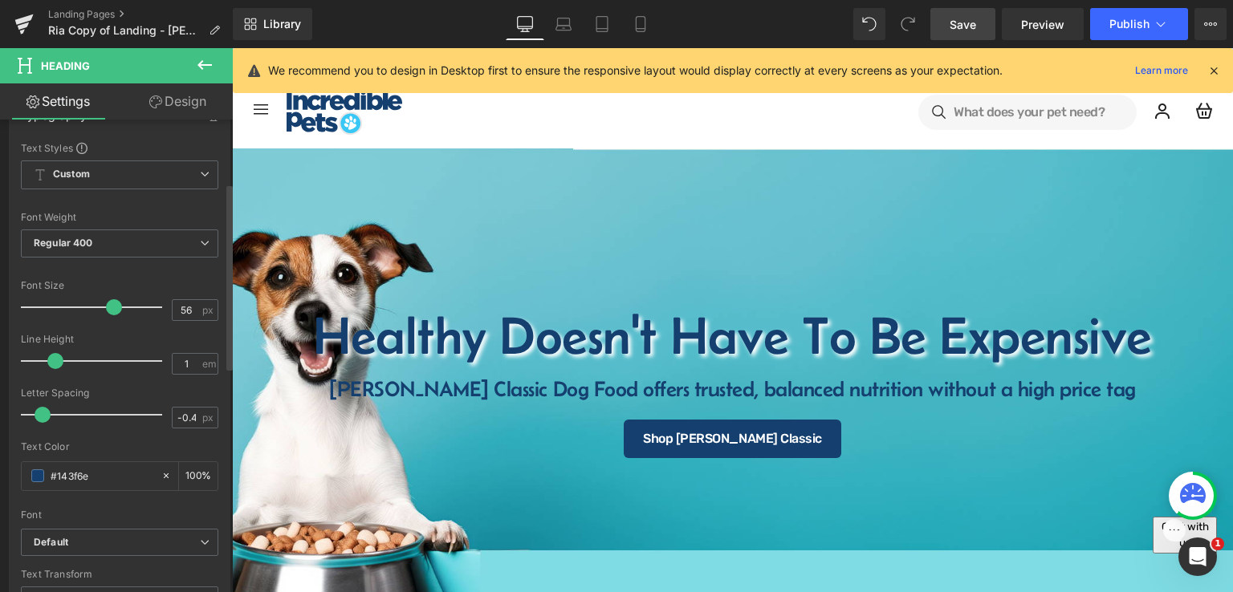
click at [109, 307] on span at bounding box center [114, 307] width 16 height 16
click at [963, 25] on span "Save" at bounding box center [963, 24] width 26 height 17
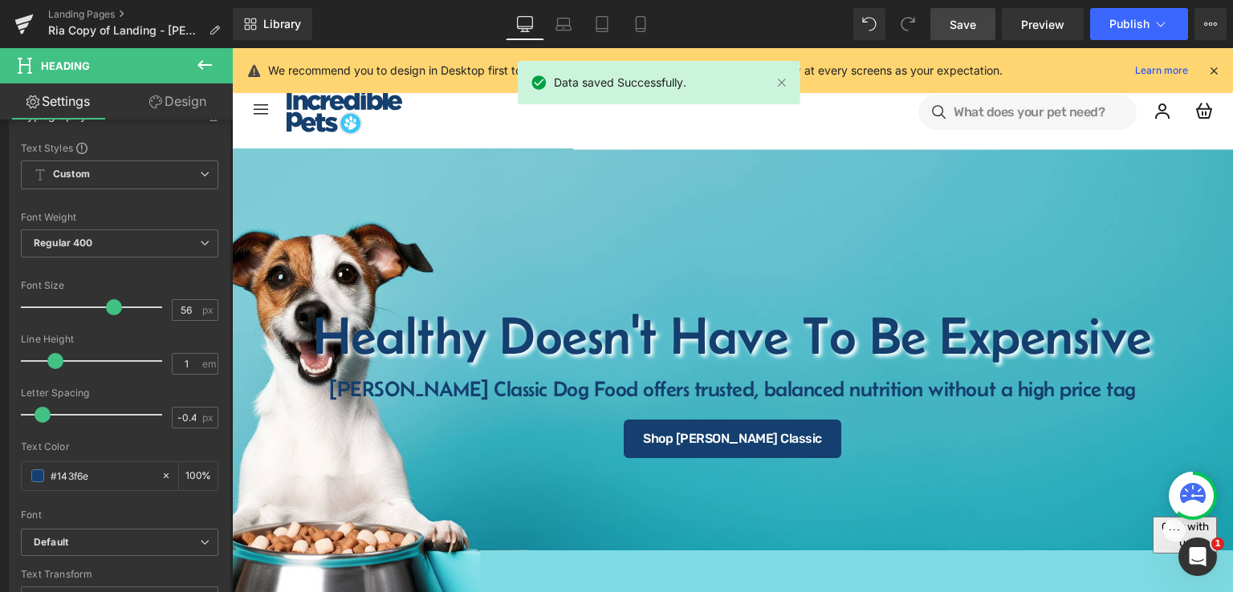
click at [946, 23] on link "Save" at bounding box center [962, 24] width 65 height 32
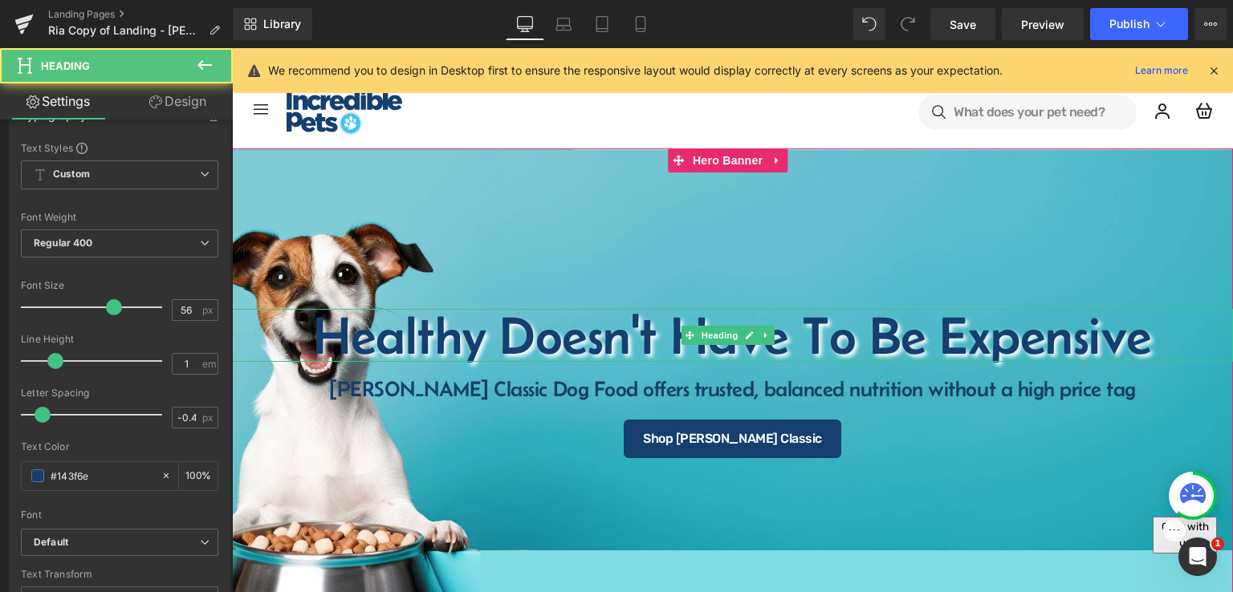
click at [523, 336] on h1 "Healthy Doesn't Have To Be Expensive" at bounding box center [732, 335] width 1001 height 53
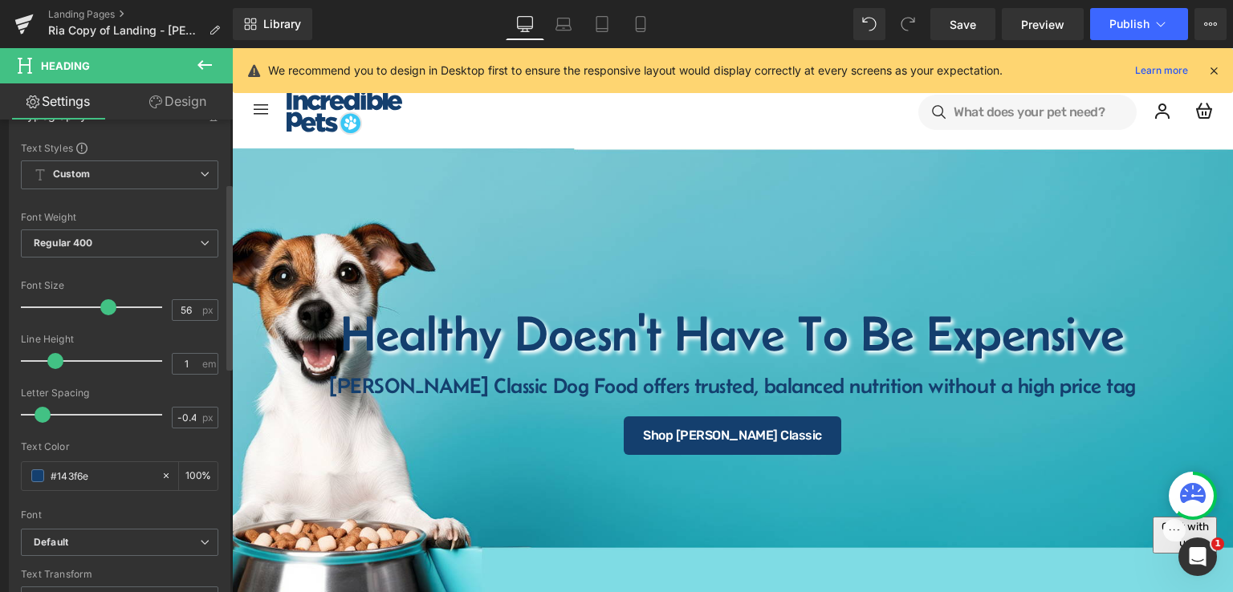
click at [103, 307] on span at bounding box center [108, 307] width 16 height 16
click at [970, 16] on span "Save" at bounding box center [963, 24] width 26 height 17
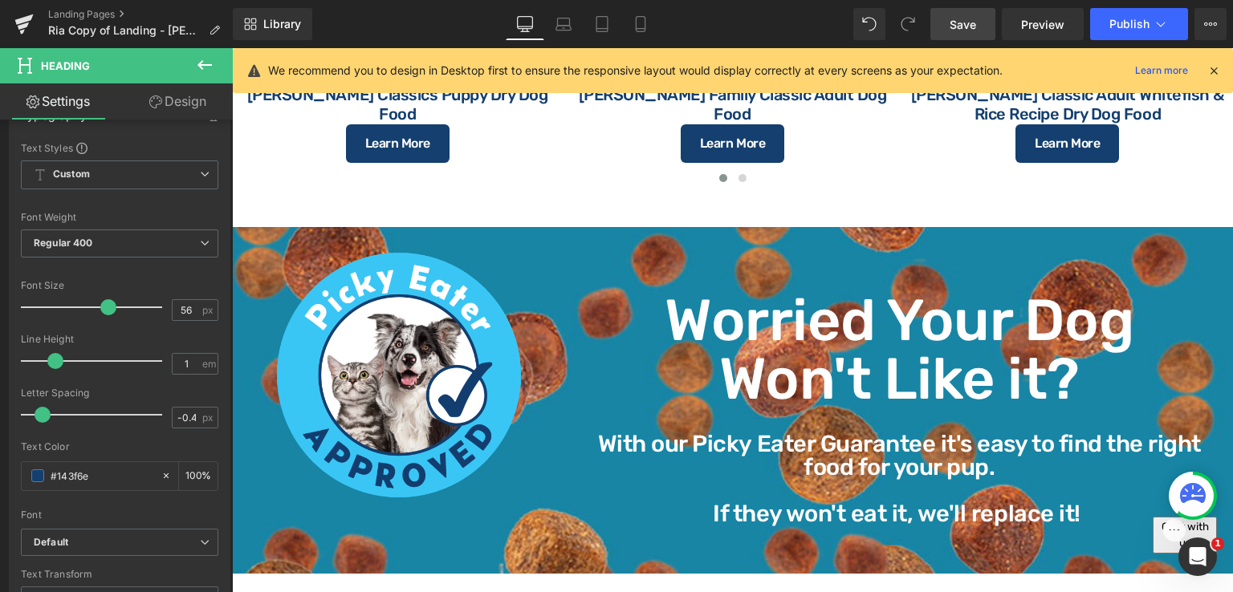
scroll to position [1846, 0]
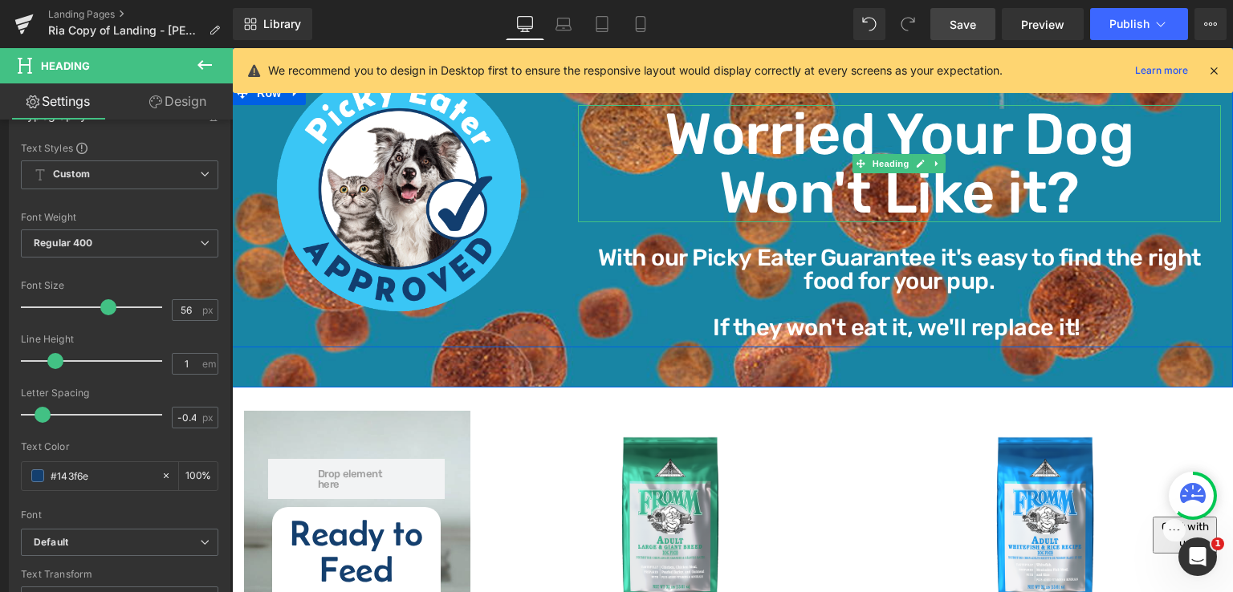
drag, startPoint x: 670, startPoint y: 140, endPoint x: 1081, endPoint y: 200, distance: 415.3
click at [1120, 199] on div "Worried Your Dog Won't Like it?" at bounding box center [899, 163] width 643 height 117
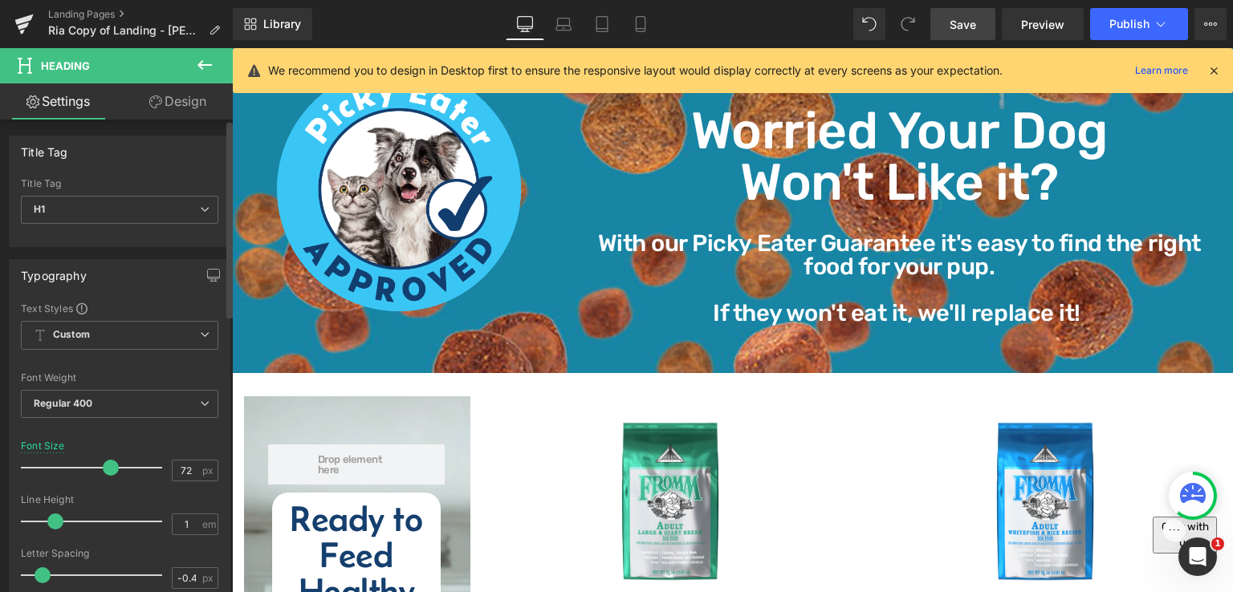
drag, startPoint x: 116, startPoint y: 467, endPoint x: 105, endPoint y: 469, distance: 11.4
click at [105, 469] on span at bounding box center [111, 468] width 16 height 16
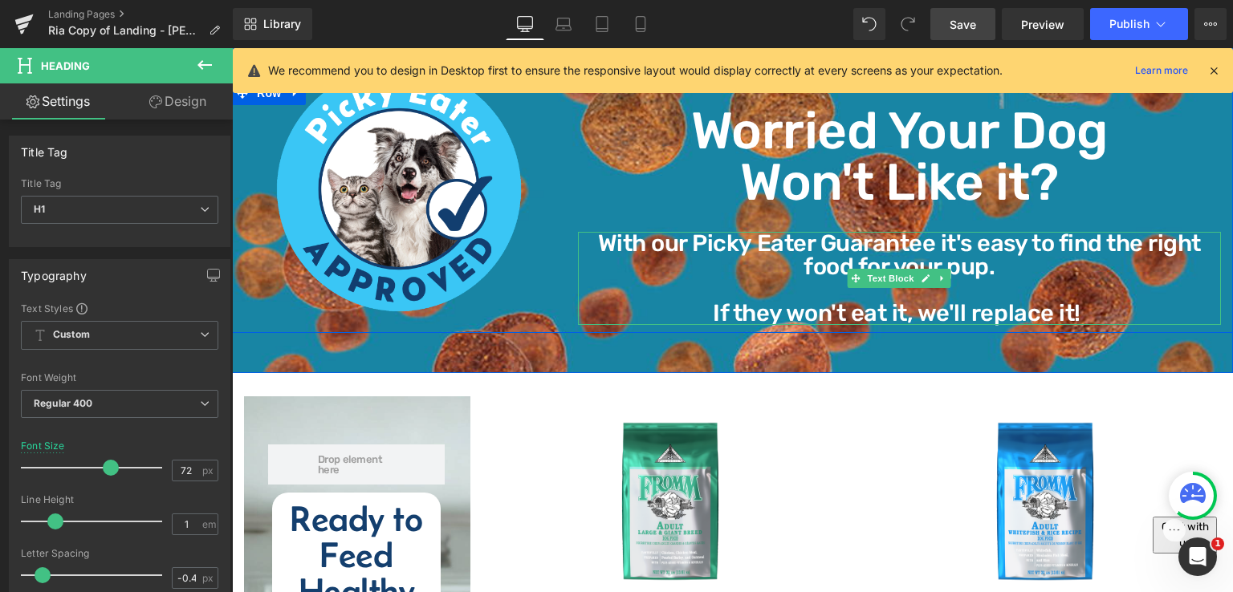
click at [782, 267] on p "With our Picky Eater Guarantee it's easy to find the right food for your pup." at bounding box center [899, 255] width 643 height 47
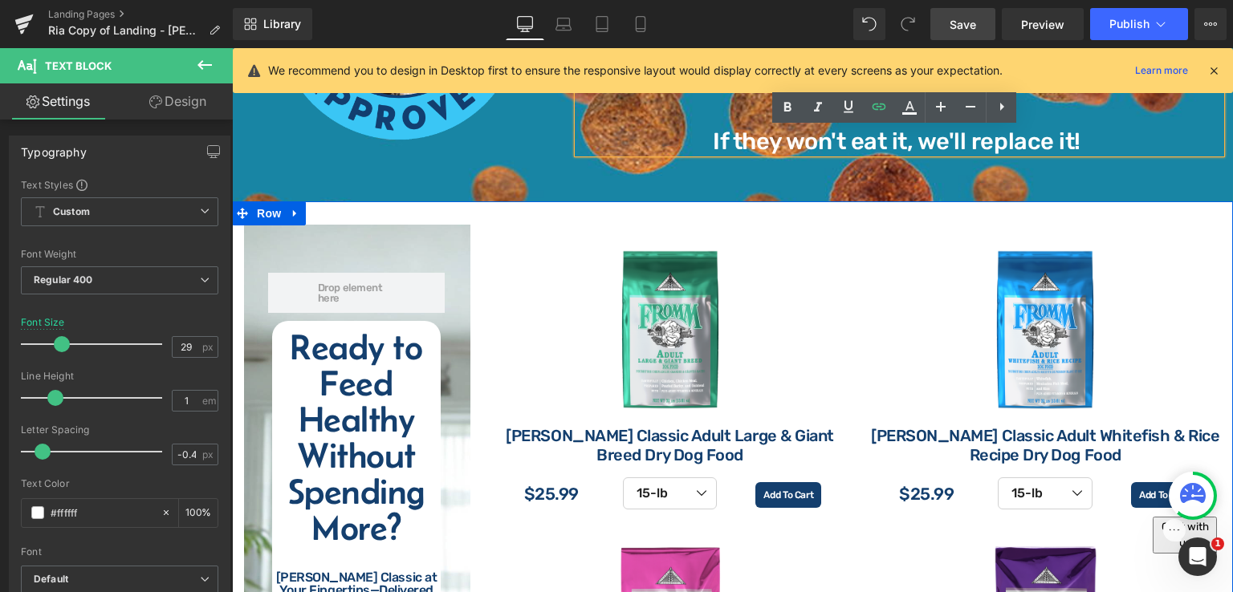
scroll to position [2087, 0]
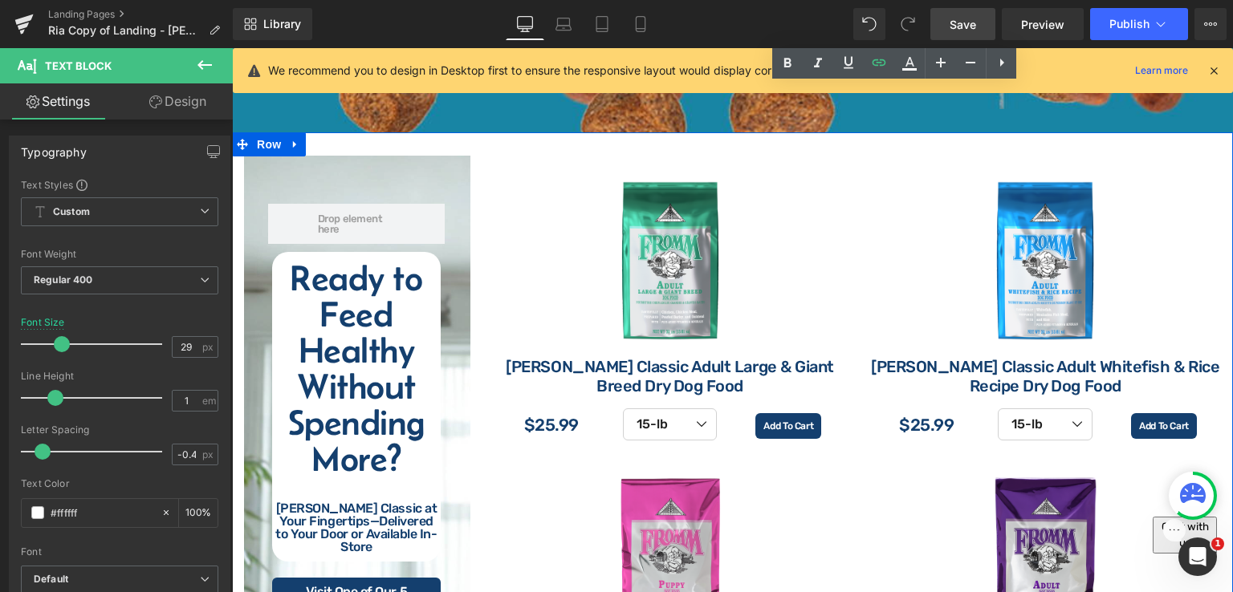
click at [365, 393] on div "Ready to Feed Healthy Without Spending More? [PERSON_NAME] Classic at Your Fing…" at bounding box center [356, 407] width 169 height 310
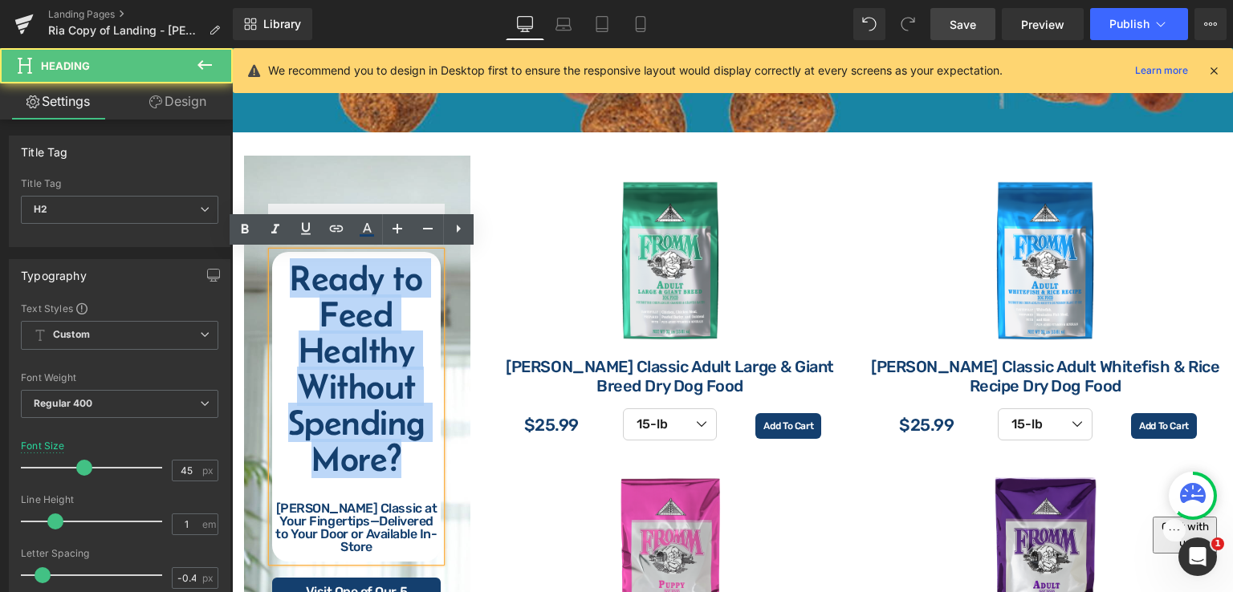
drag, startPoint x: 286, startPoint y: 285, endPoint x: 397, endPoint y: 462, distance: 208.9
click at [398, 460] on h2 "Ready to Feed Healthy Without Spending More?" at bounding box center [356, 368] width 169 height 217
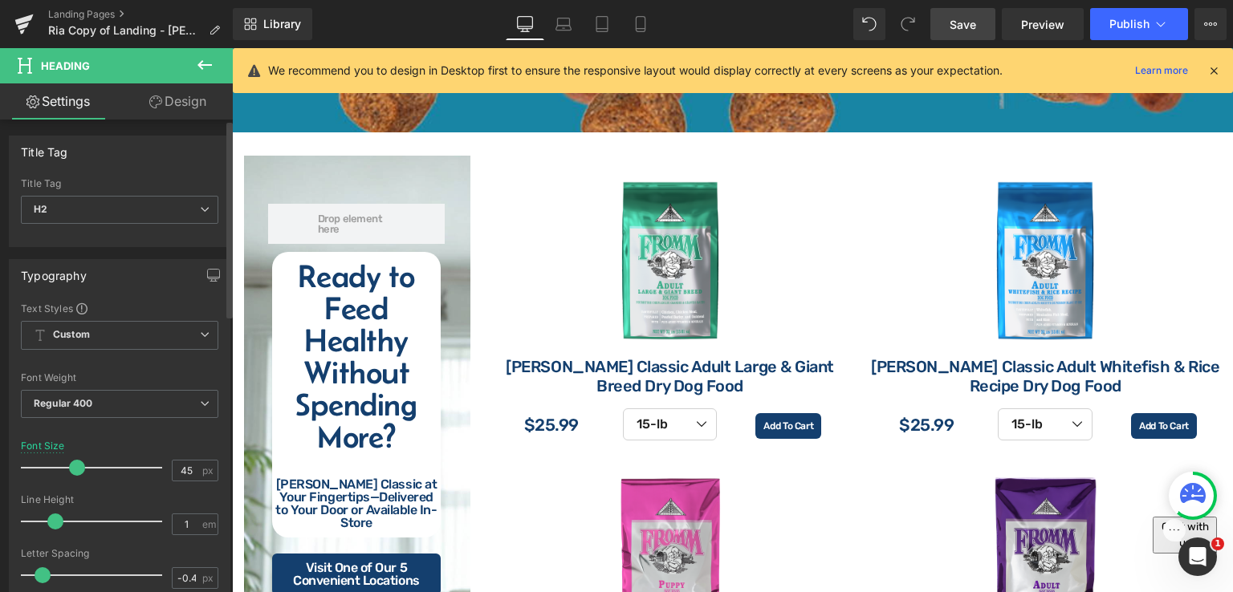
click at [73, 471] on span at bounding box center [77, 468] width 16 height 16
drag, startPoint x: 967, startPoint y: 26, endPoint x: 964, endPoint y: 35, distance: 9.2
click at [968, 27] on span "Save" at bounding box center [963, 24] width 26 height 17
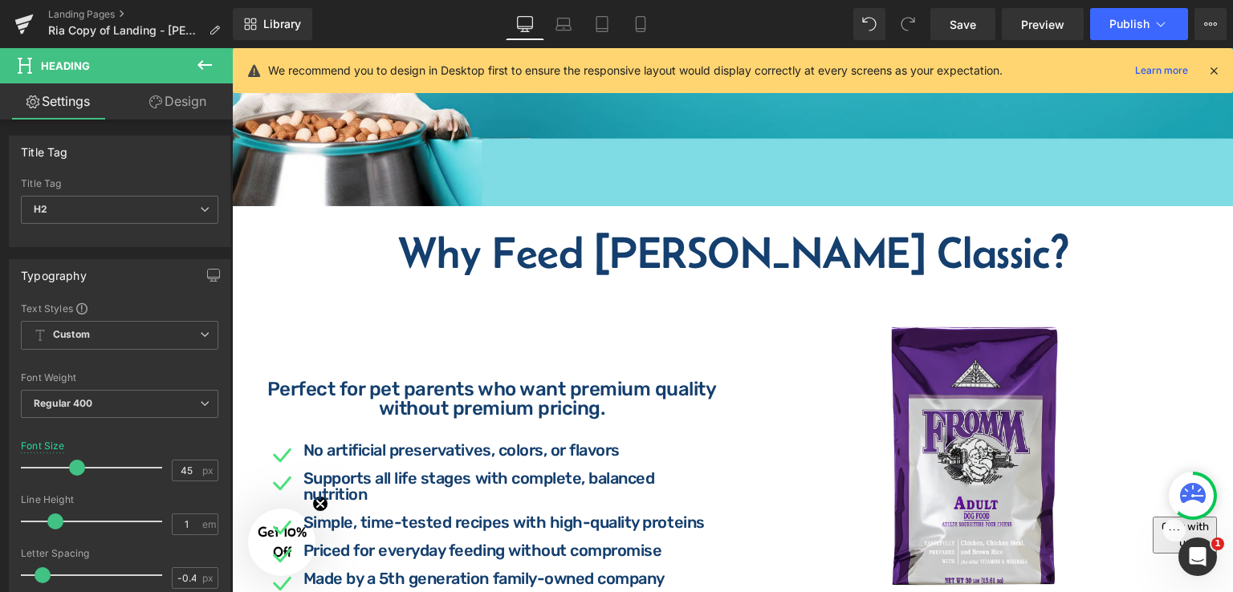
scroll to position [401, 0]
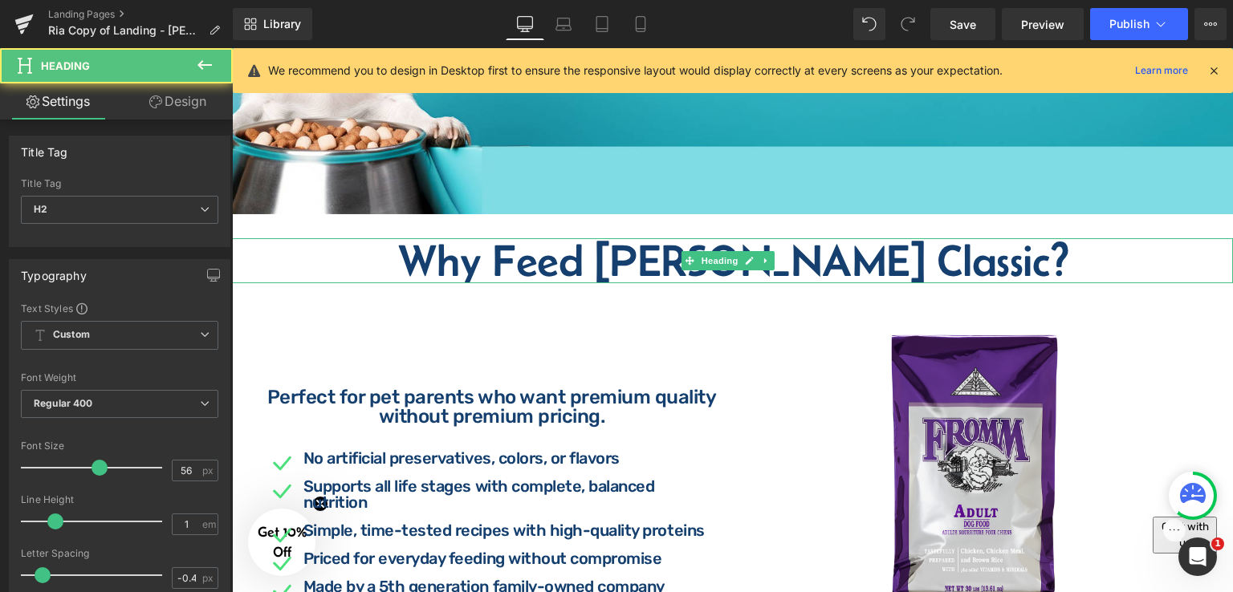
click at [816, 247] on h2 "Why Feed [PERSON_NAME] Classic?" at bounding box center [732, 260] width 1001 height 45
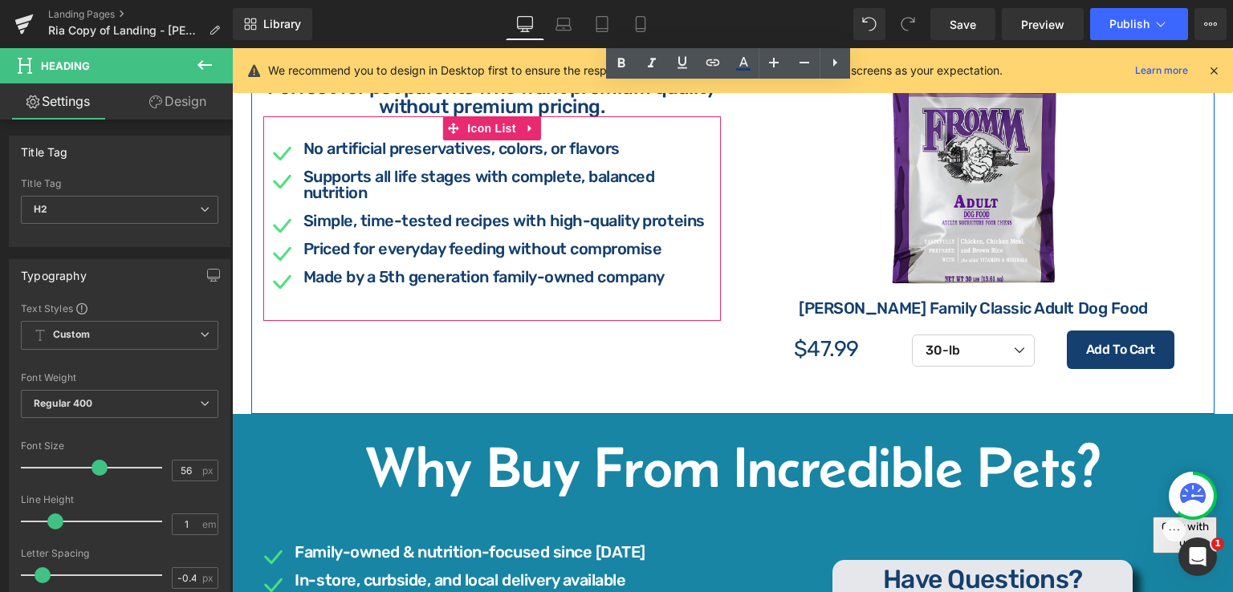
scroll to position [803, 0]
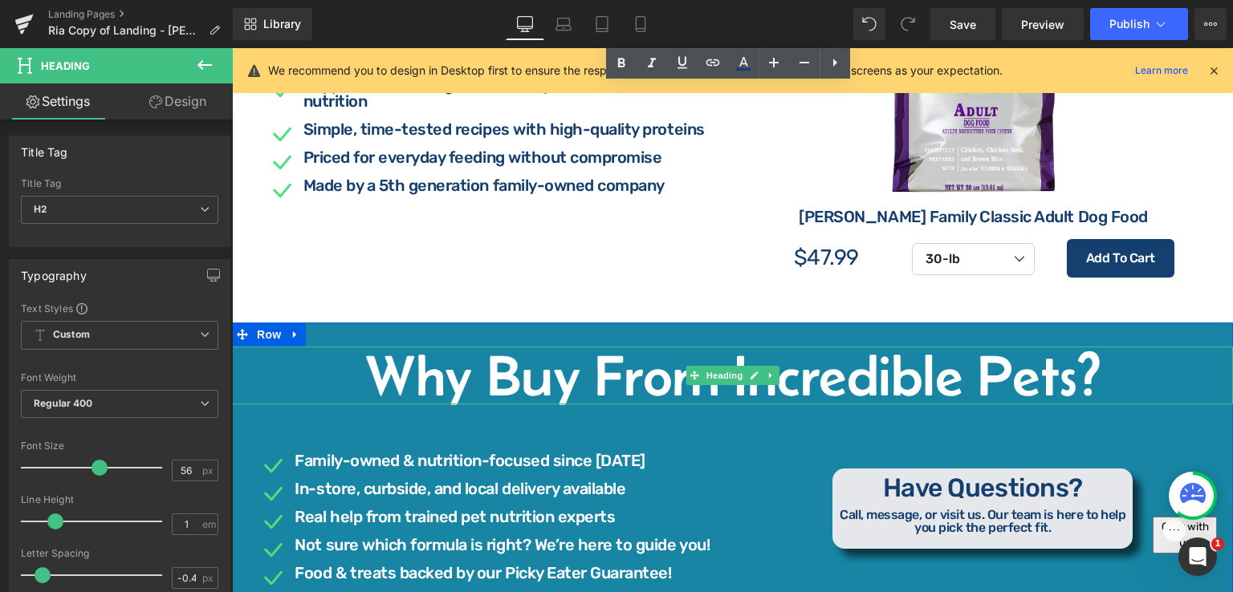
click at [635, 373] on h1 "Why Buy From Incredible Pets?" at bounding box center [732, 376] width 1001 height 58
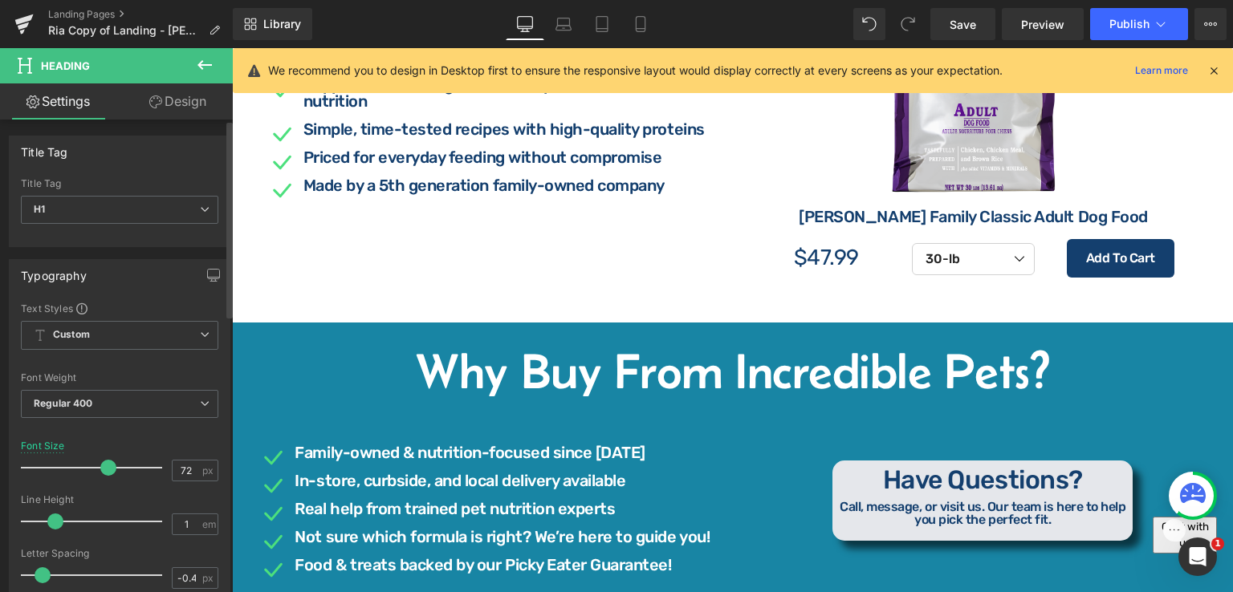
drag, startPoint x: 113, startPoint y: 466, endPoint x: 100, endPoint y: 473, distance: 15.4
click at [100, 473] on div at bounding box center [95, 468] width 133 height 32
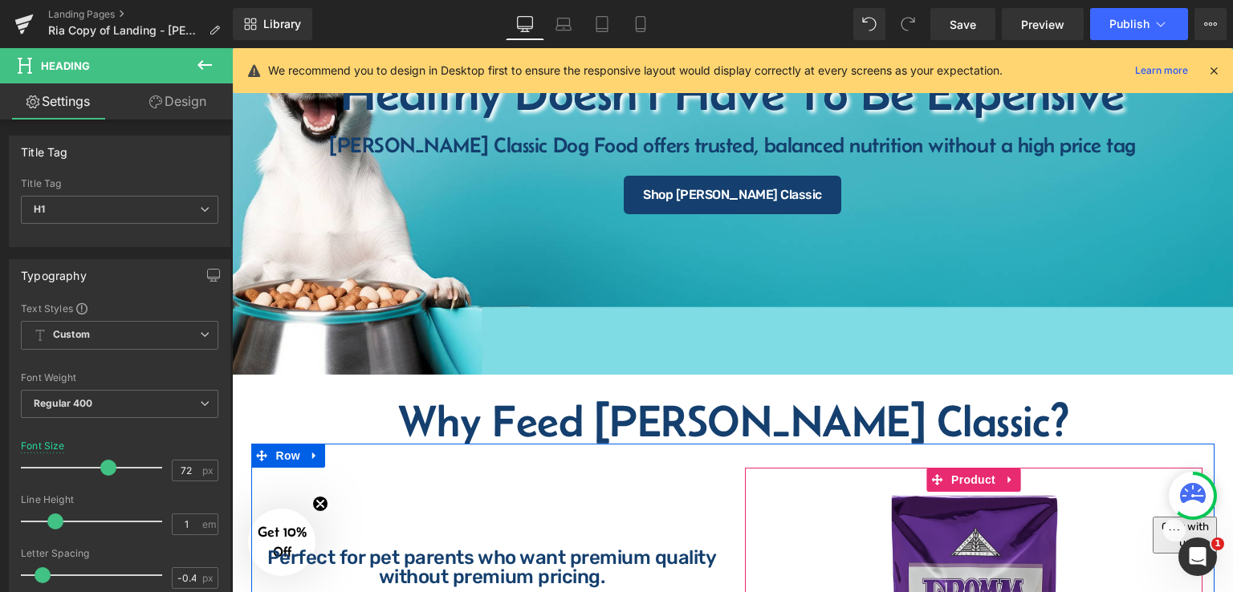
scroll to position [0, 0]
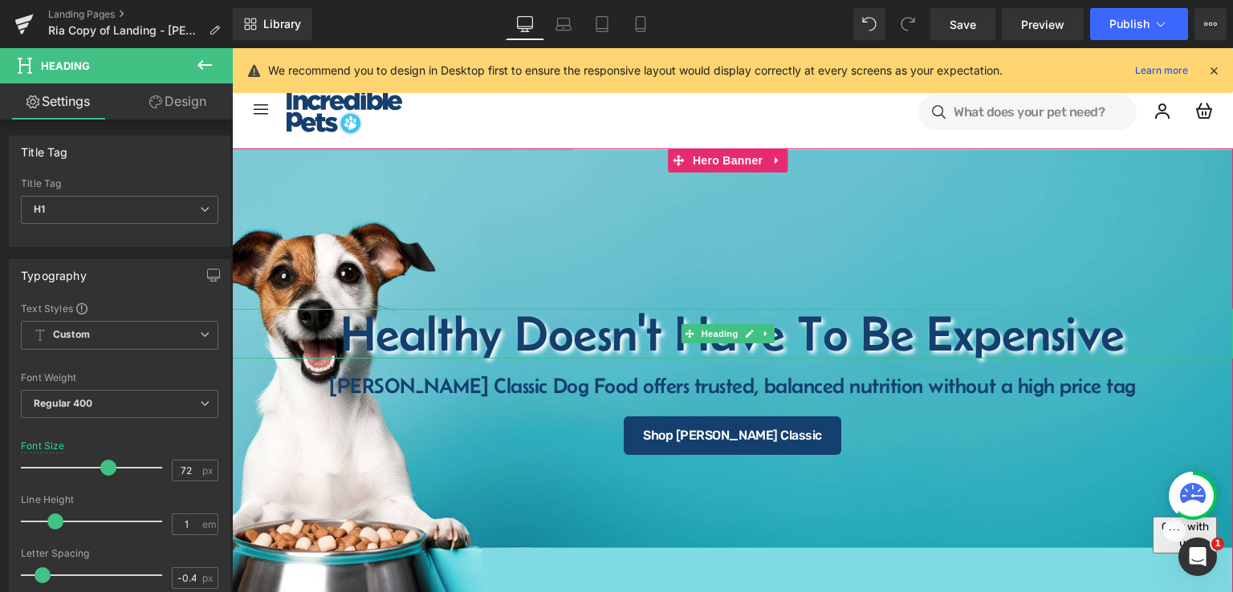
click at [662, 339] on h1 "Healthy Doesn't Have To Be Expensive" at bounding box center [732, 334] width 1001 height 50
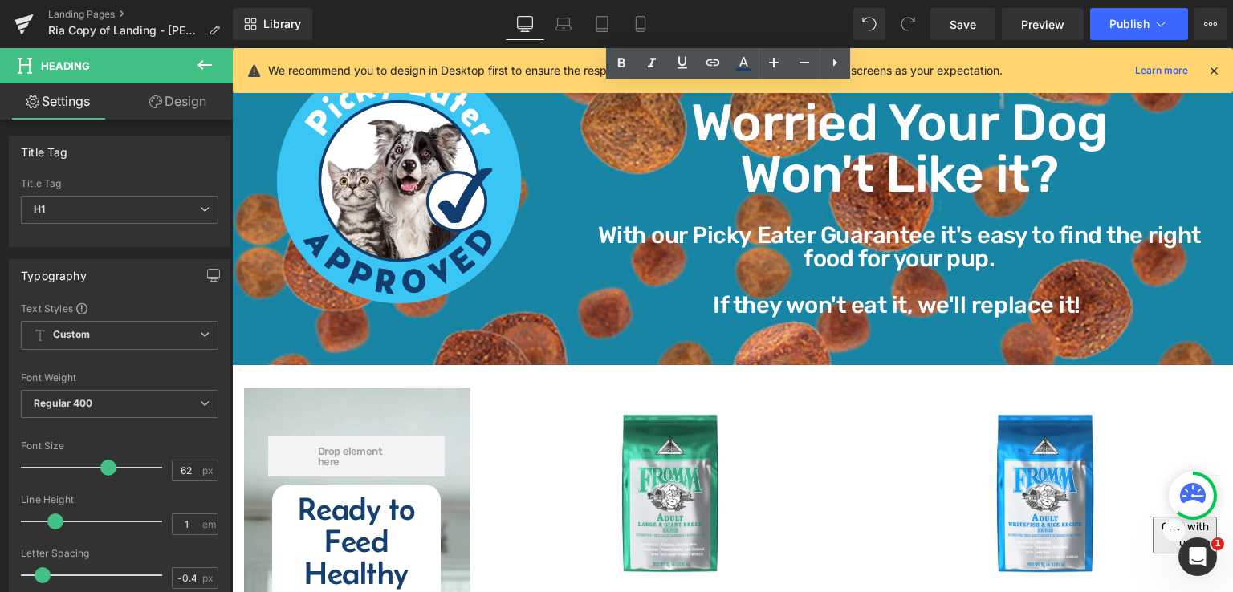
scroll to position [1606, 0]
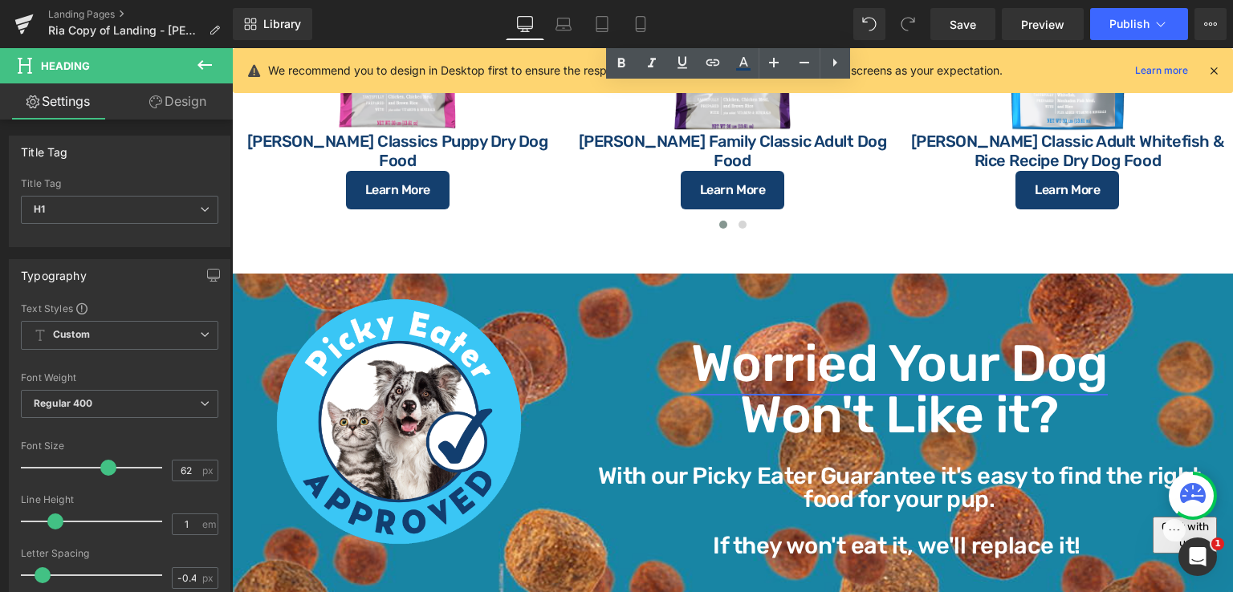
click at [851, 380] on div "Worried Your Dog Won't Like it? Heading" at bounding box center [899, 389] width 643 height 103
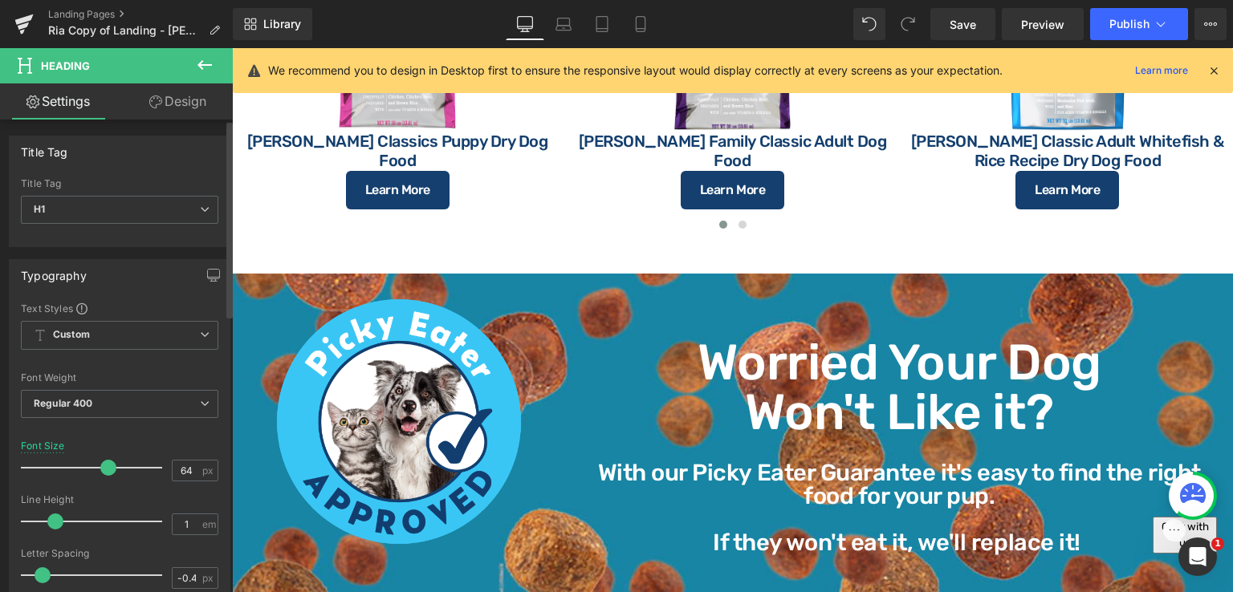
click at [103, 468] on span at bounding box center [108, 468] width 16 height 16
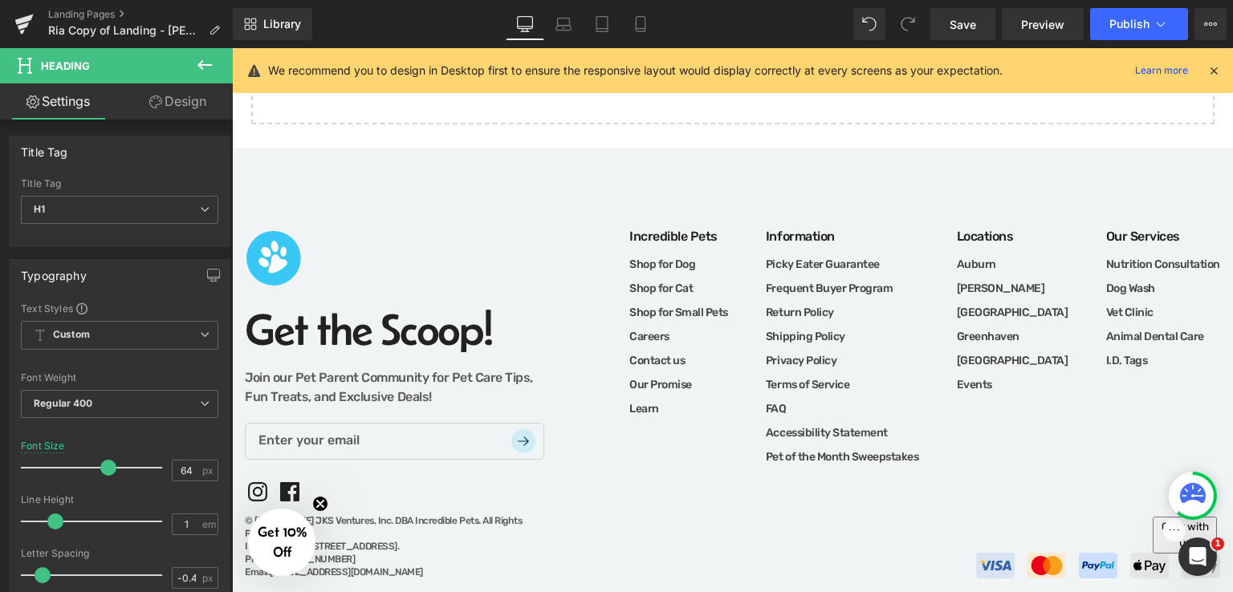
scroll to position [3154, 0]
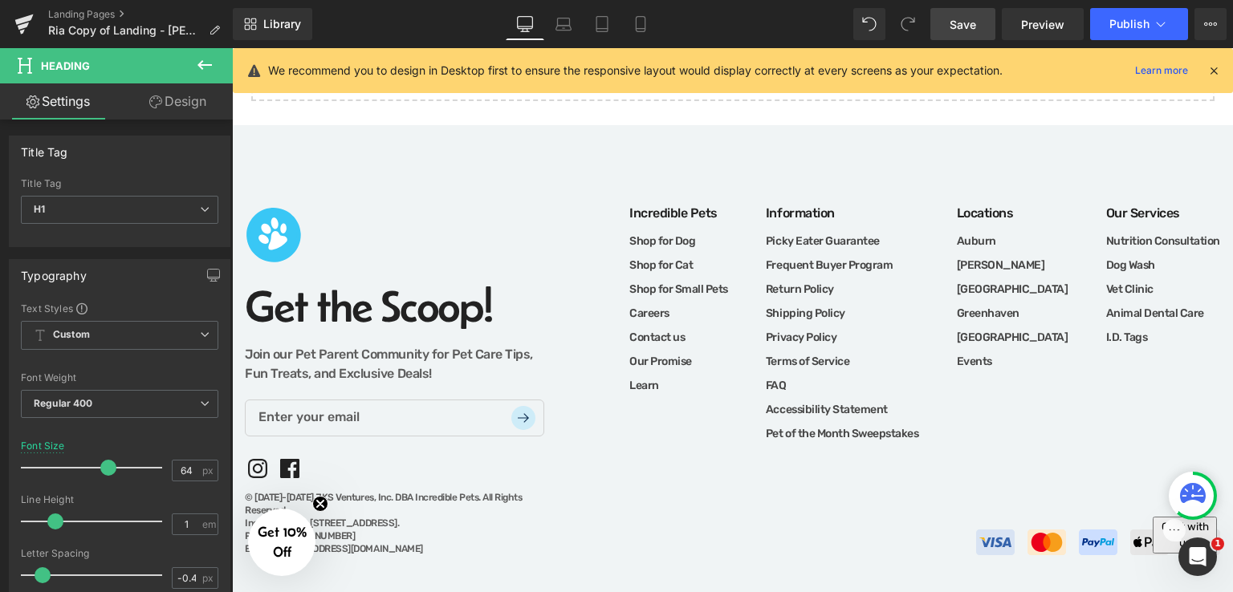
click at [975, 35] on link "Save" at bounding box center [962, 24] width 65 height 32
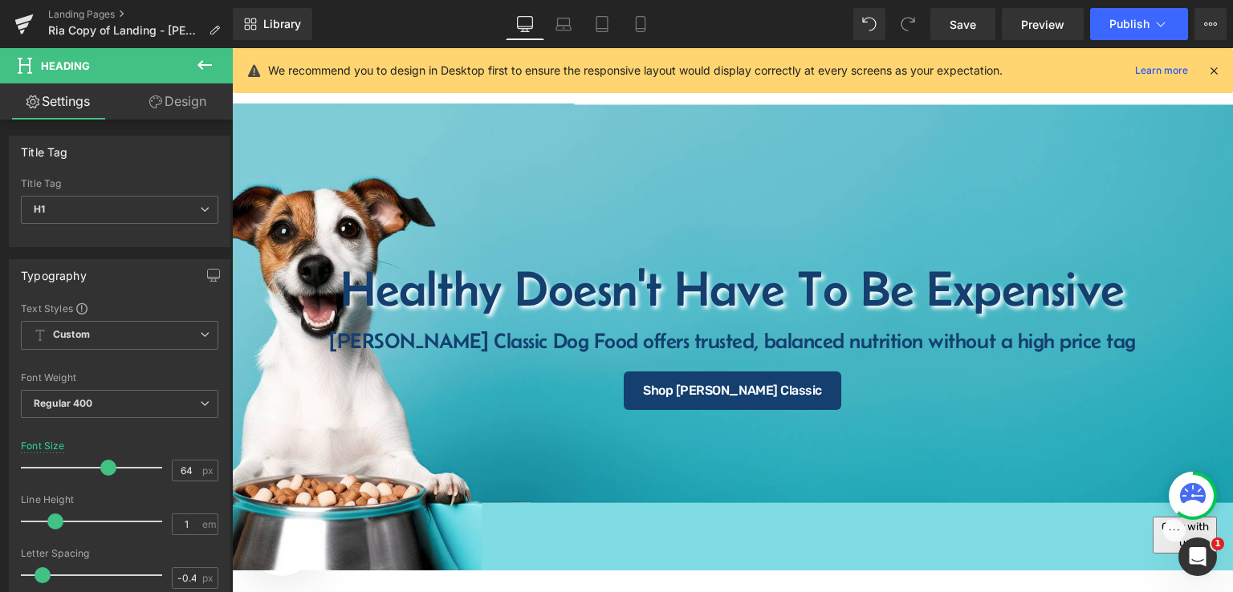
scroll to position [0, 0]
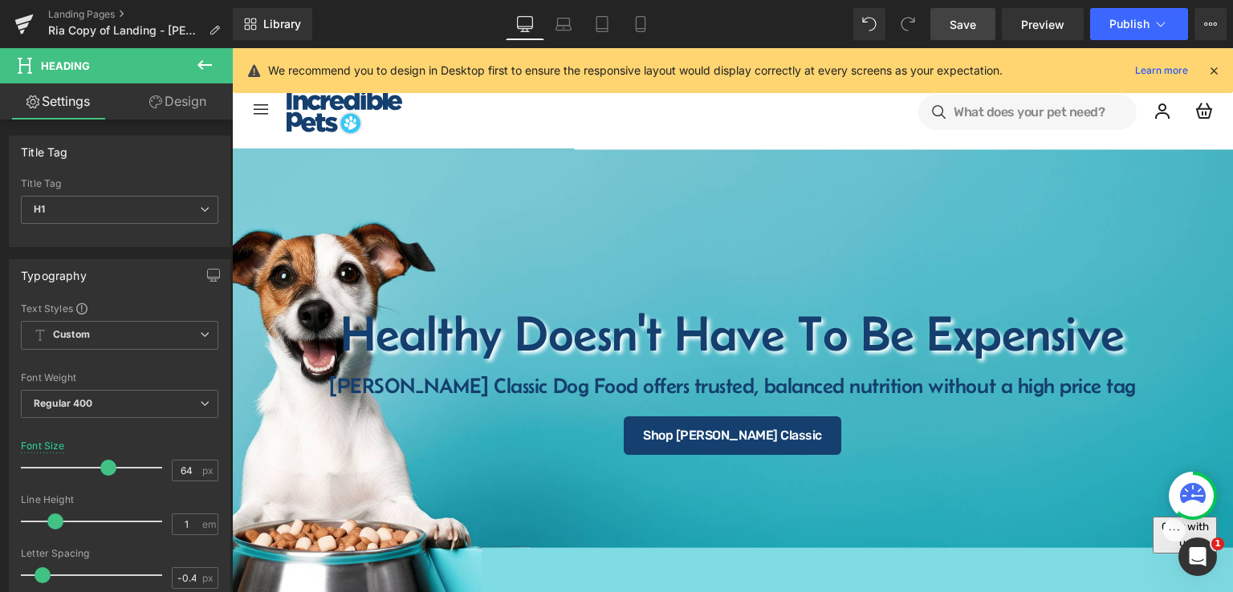
click at [978, 27] on link "Save" at bounding box center [962, 24] width 65 height 32
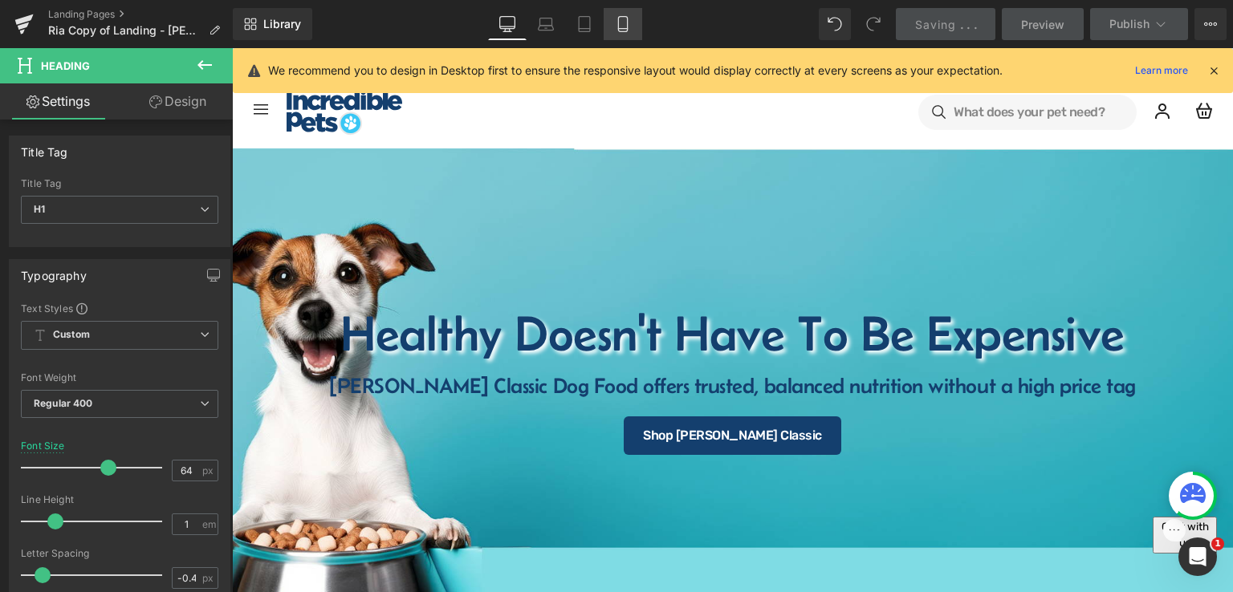
drag, startPoint x: 622, startPoint y: 24, endPoint x: 632, endPoint y: 36, distance: 15.4
click at [622, 24] on icon at bounding box center [623, 24] width 16 height 16
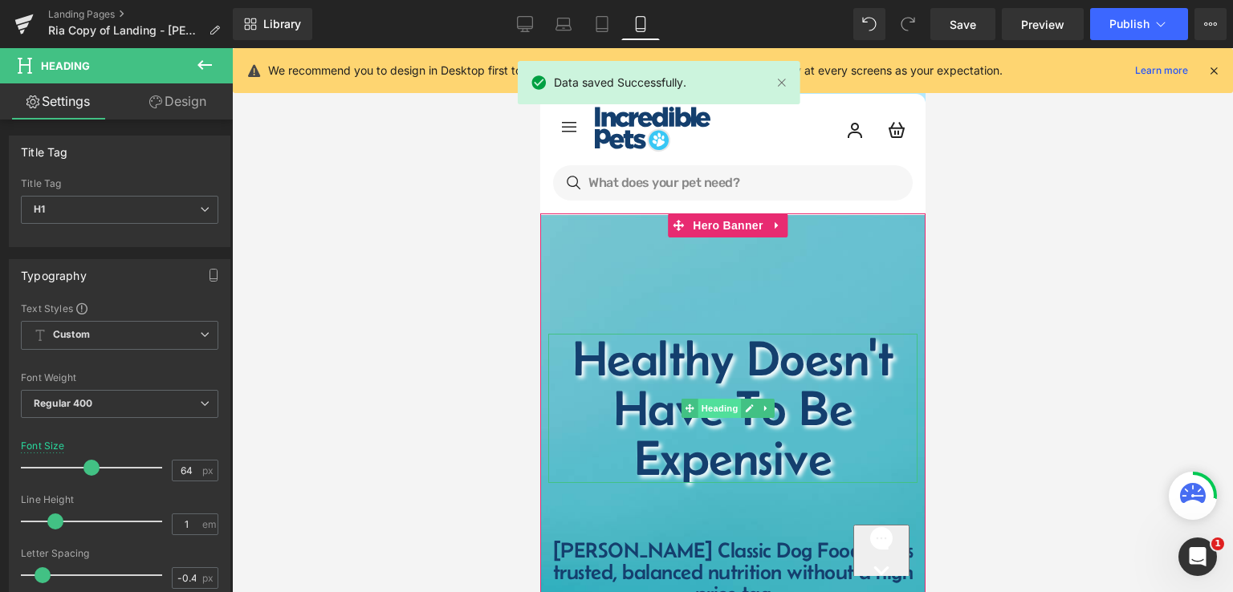
click at [714, 402] on span "Heading" at bounding box center [719, 408] width 43 height 19
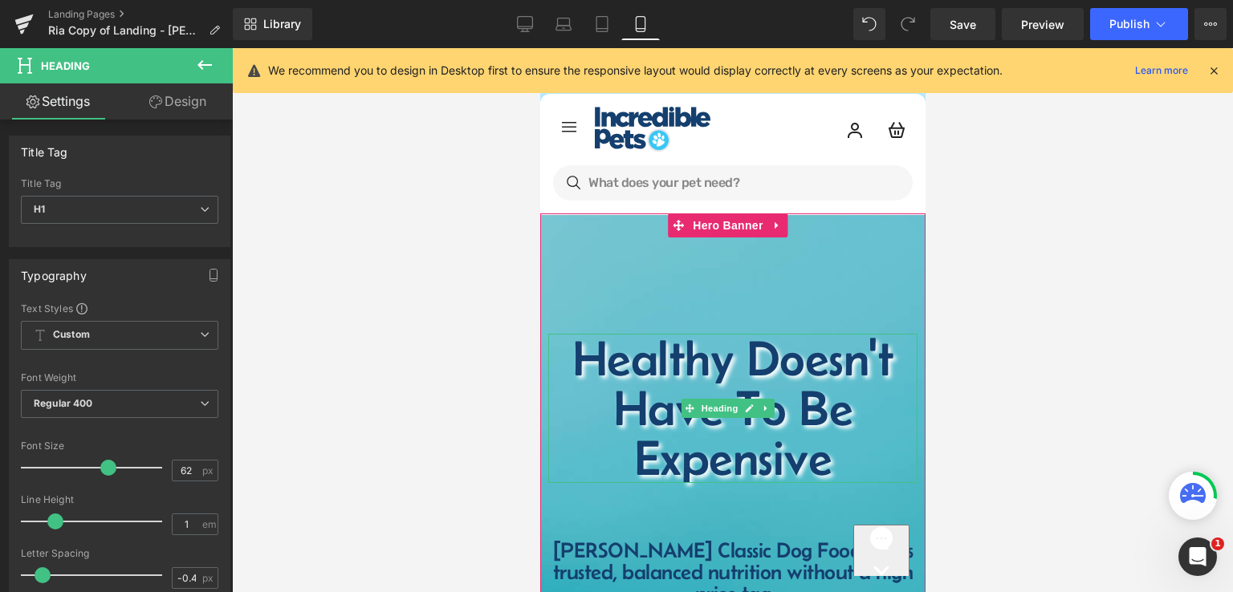
click at [707, 369] on h1 "Healthy Doesn't Have To Be Expensive" at bounding box center [732, 408] width 369 height 149
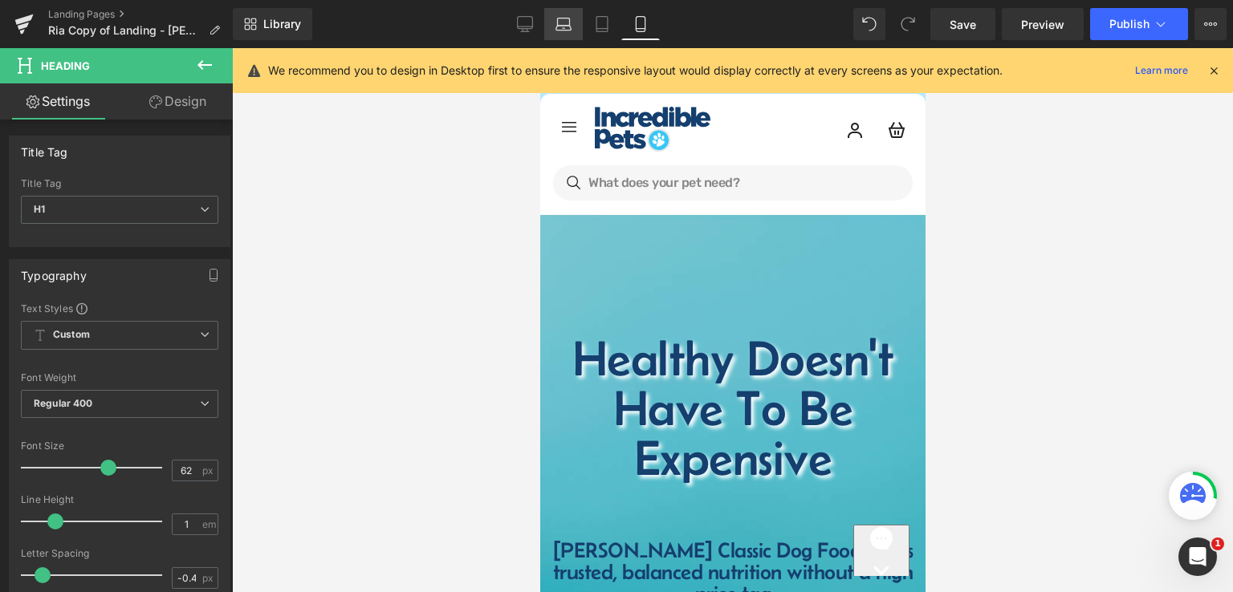
click at [556, 23] on link "Laptop" at bounding box center [563, 24] width 39 height 32
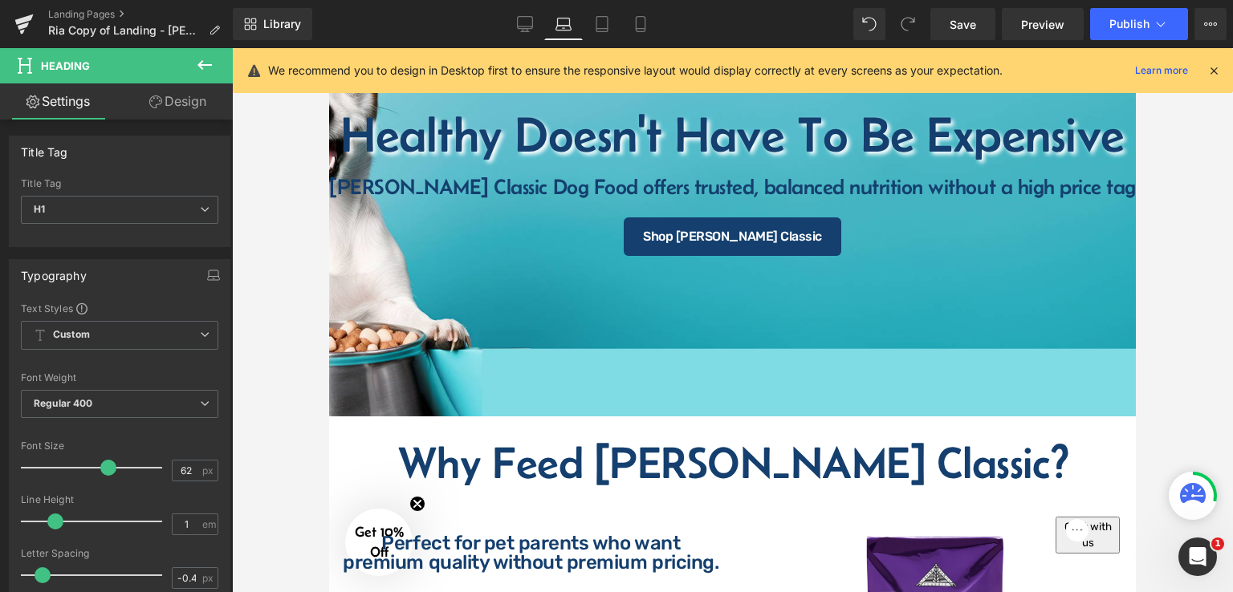
scroll to position [22, 0]
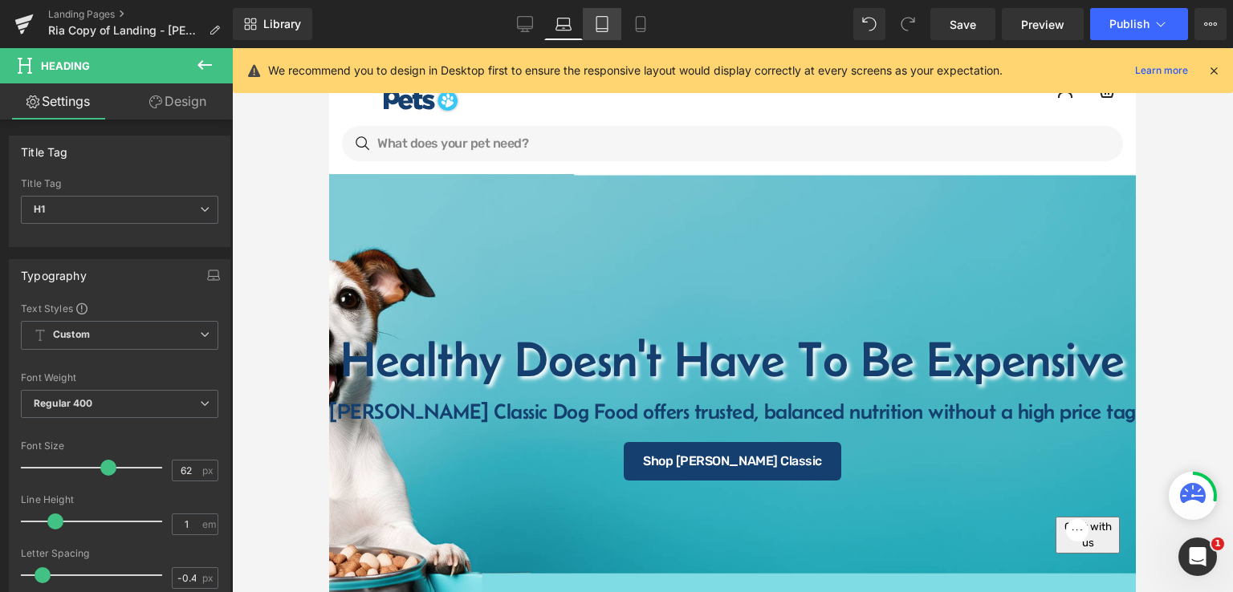
click at [589, 21] on link "Tablet" at bounding box center [602, 24] width 39 height 32
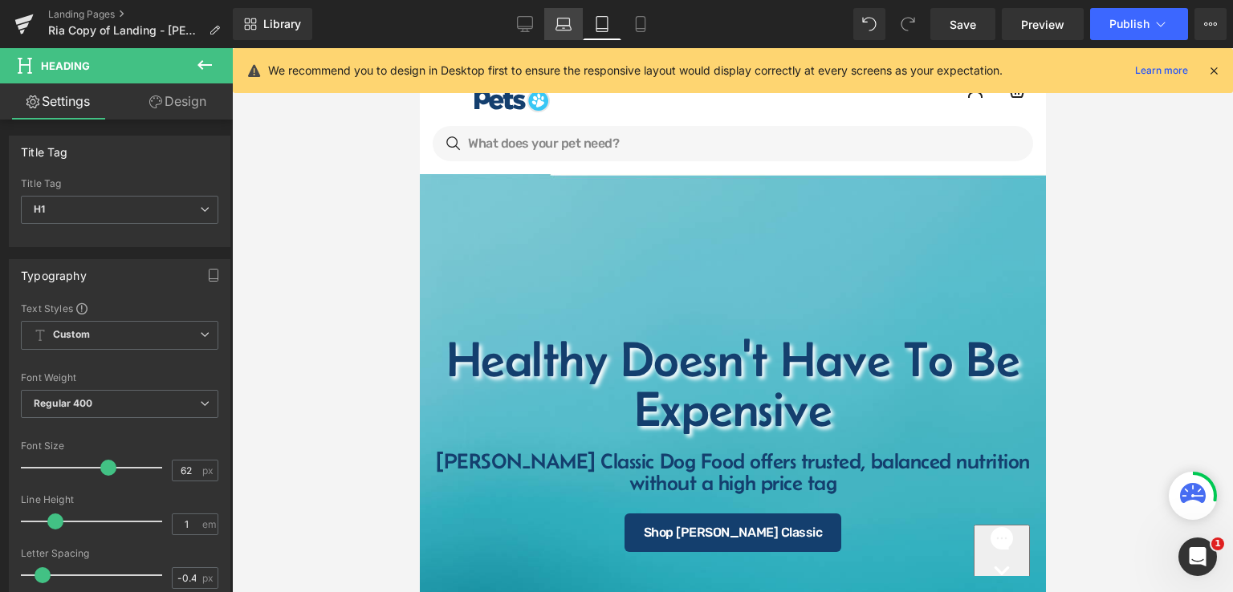
click at [572, 30] on link "Laptop" at bounding box center [563, 24] width 39 height 32
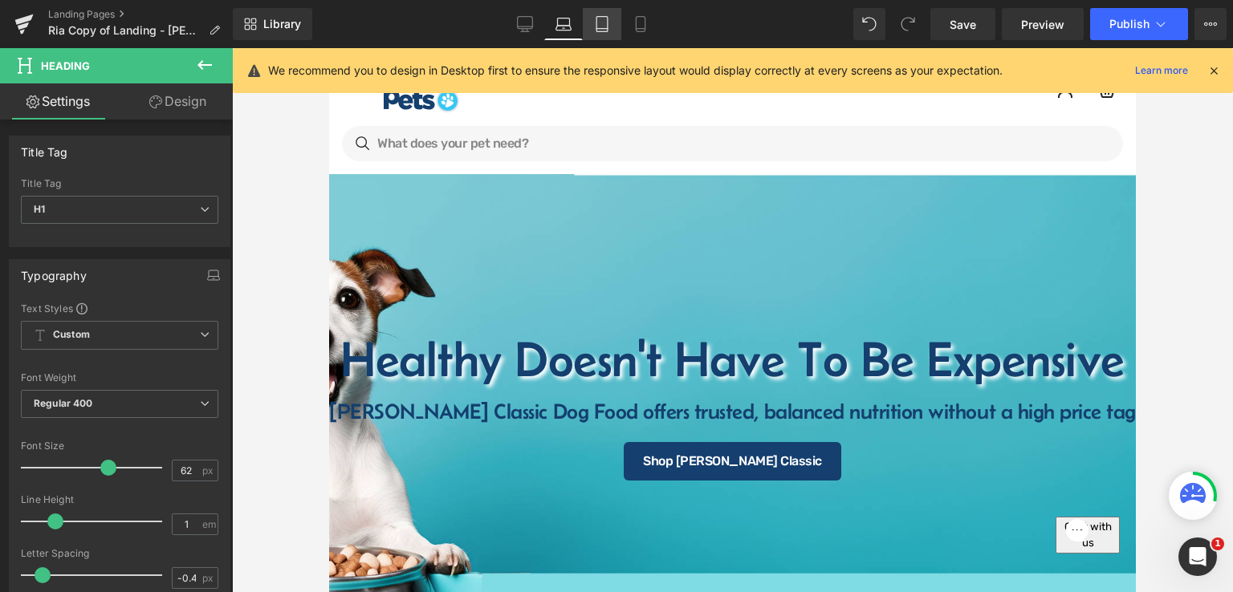
click at [600, 26] on icon at bounding box center [602, 24] width 16 height 16
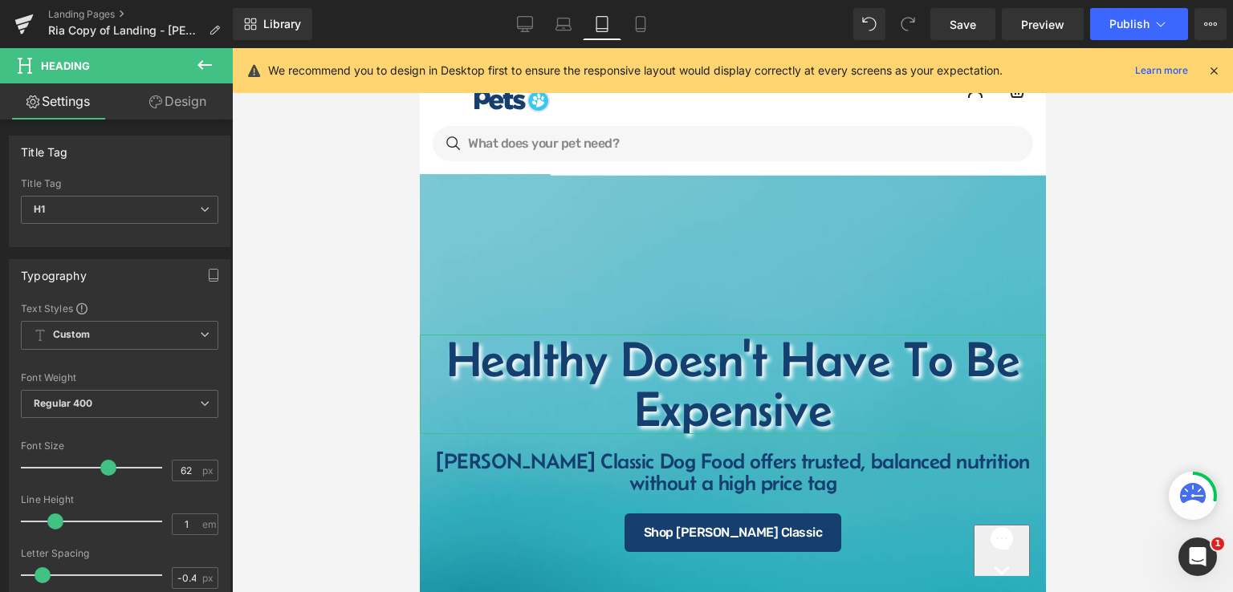
click at [179, 98] on link "Design" at bounding box center [178, 101] width 116 height 36
click at [767, 380] on div "Healthy Doesn't Have To Be Expensive Heading" at bounding box center [732, 385] width 626 height 100
click at [172, 104] on link "Design" at bounding box center [178, 101] width 116 height 36
click at [0, 0] on div "Visibility" at bounding box center [0, 0] width 0 height 0
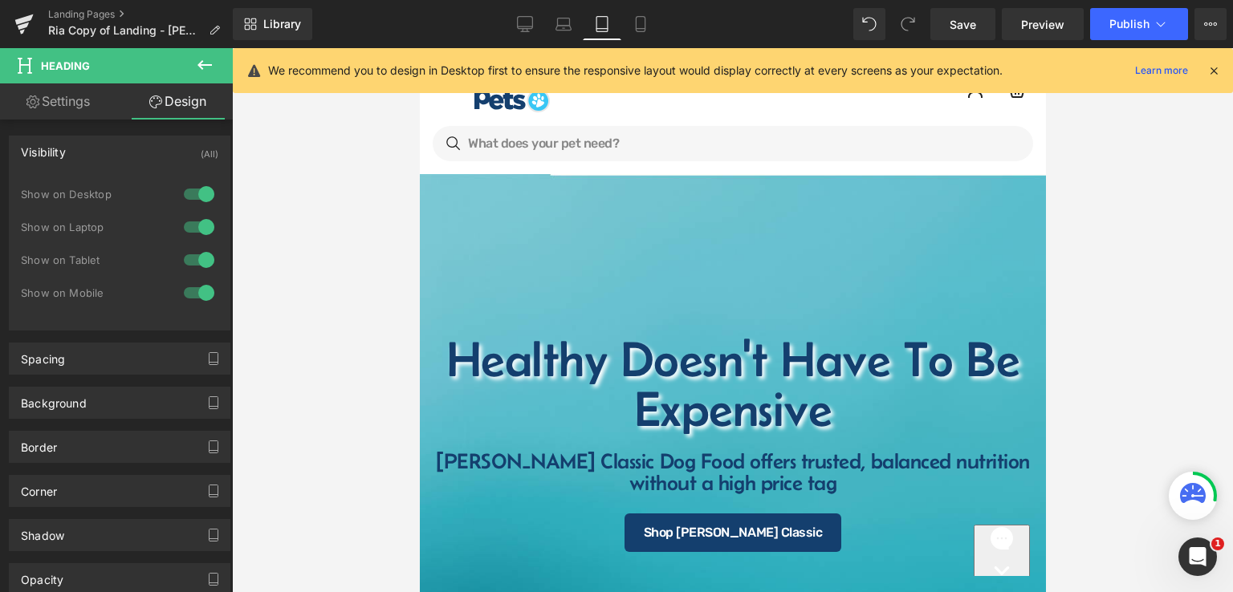
click at [168, 102] on link "Design" at bounding box center [178, 101] width 116 height 36
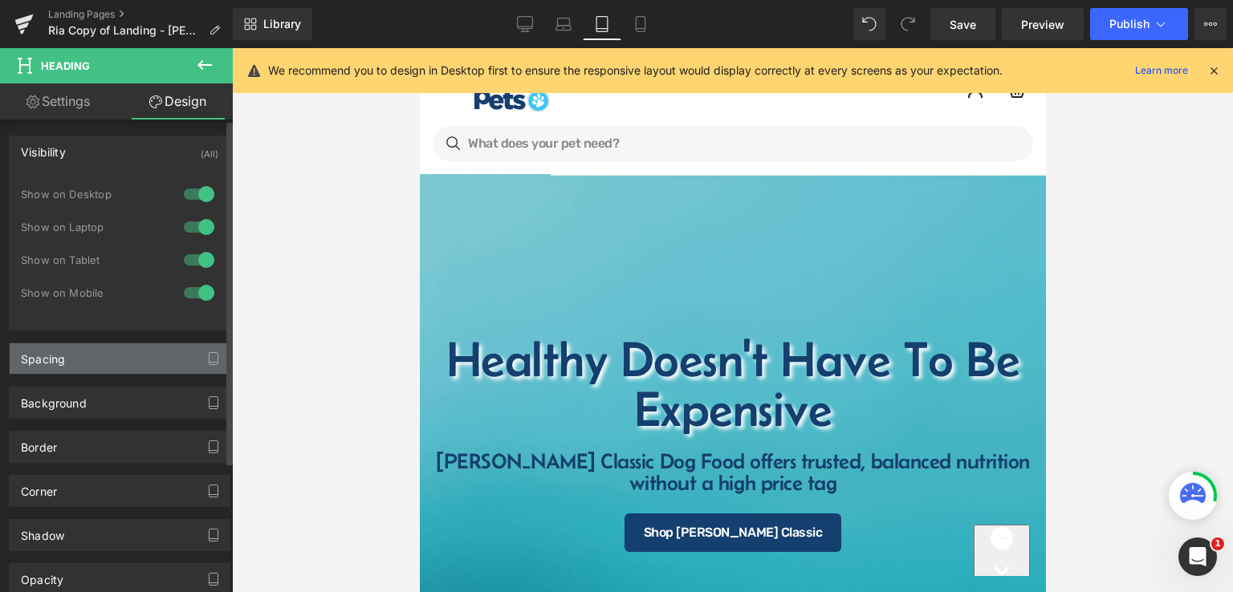
click at [71, 363] on div "Spacing" at bounding box center [120, 359] width 220 height 31
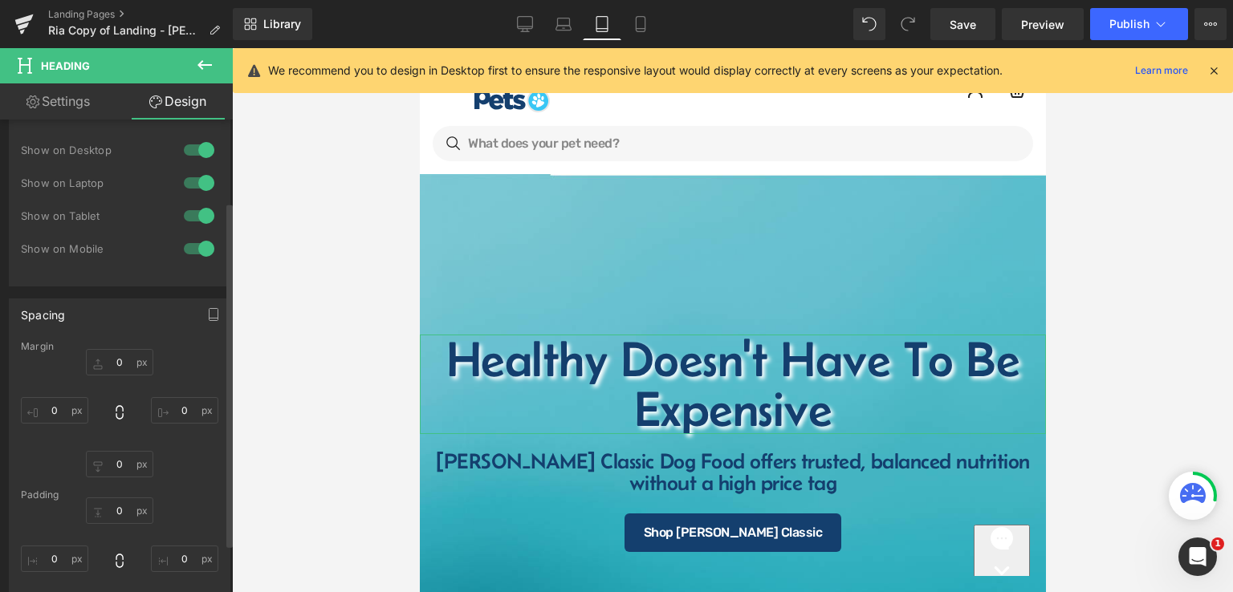
scroll to position [161, 0]
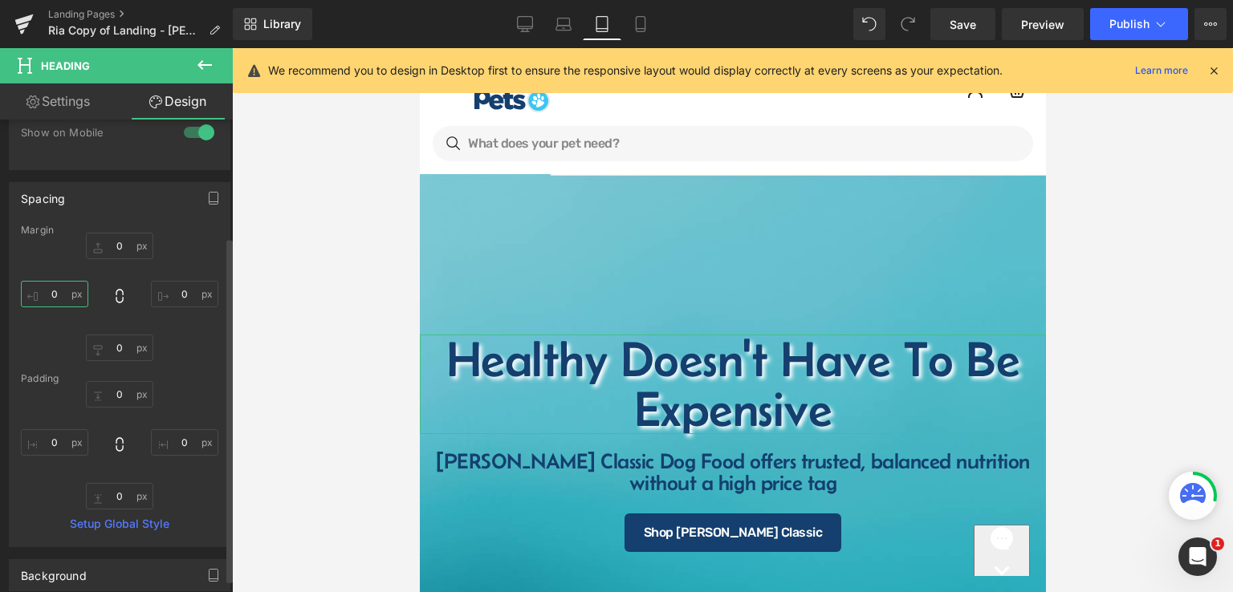
click at [61, 295] on input "text" at bounding box center [54, 294] width 67 height 26
type input "10"
click at [181, 295] on input "text" at bounding box center [184, 294] width 67 height 26
type input "10"
click at [58, 296] on input "10" at bounding box center [54, 294] width 67 height 26
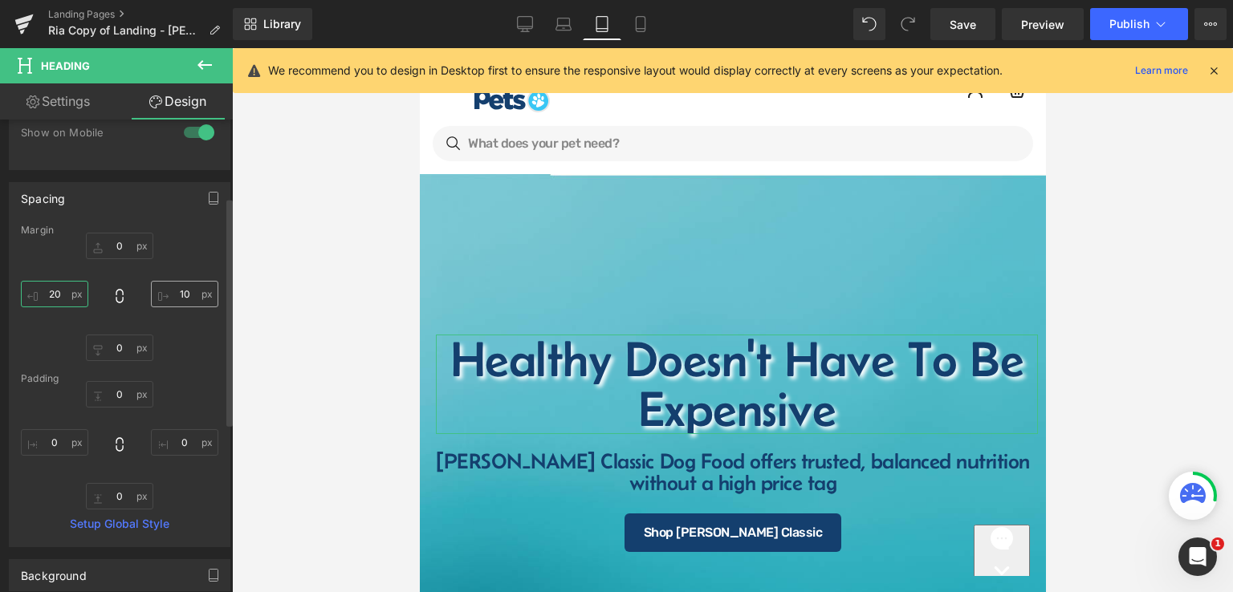
type input "20"
click at [183, 289] on input "10" at bounding box center [184, 294] width 67 height 26
type input "20"
click at [286, 330] on div at bounding box center [732, 320] width 1001 height 544
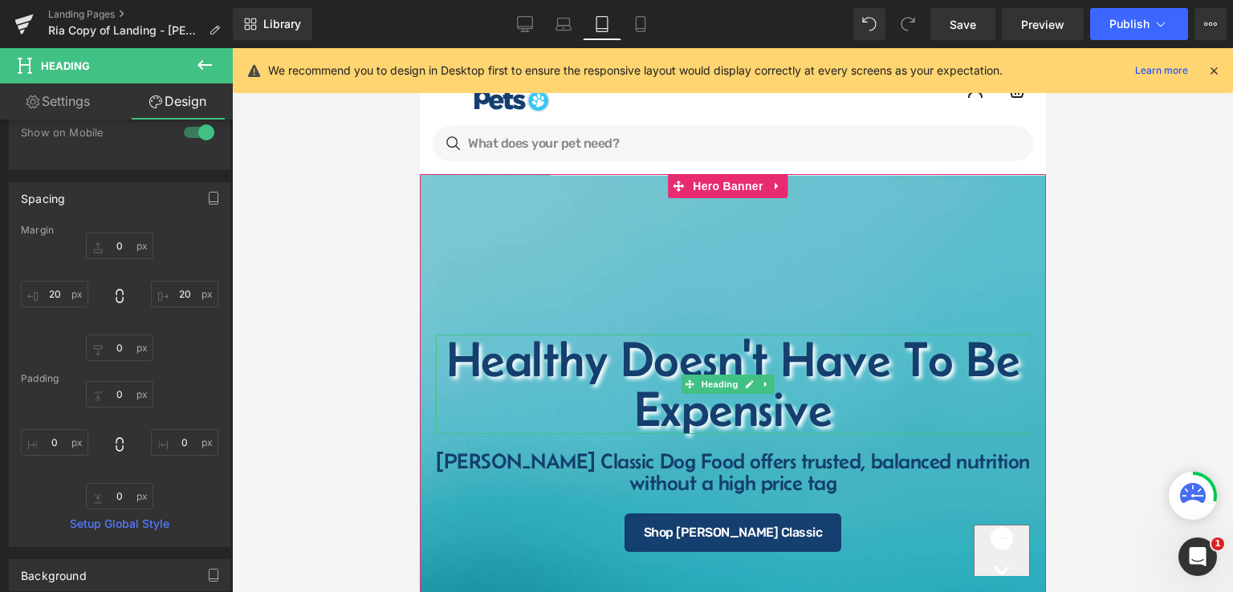
click at [904, 373] on h1 "Healthy Doesn't Have To Be Expensive" at bounding box center [732, 385] width 594 height 100
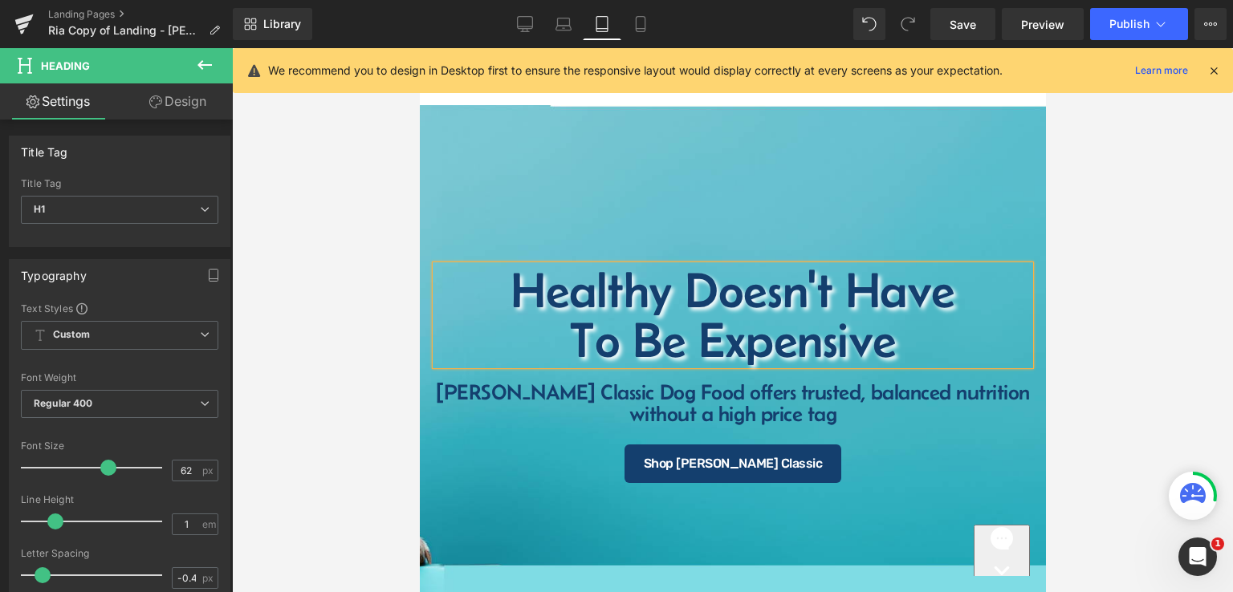
scroll to position [0, 0]
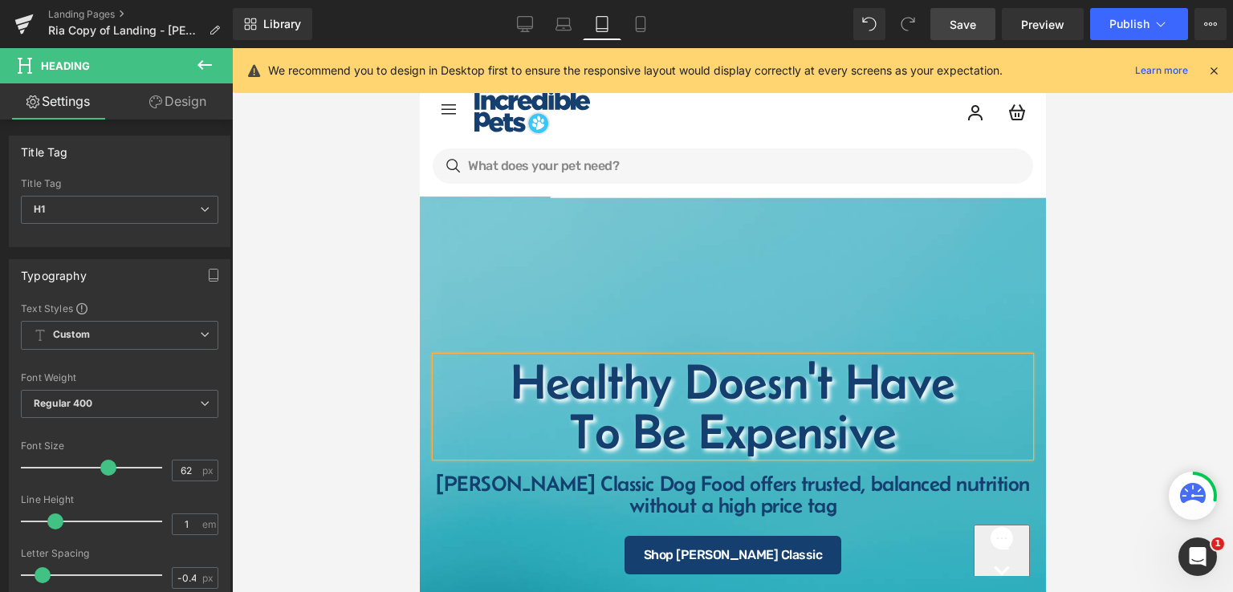
click at [964, 36] on link "Save" at bounding box center [962, 24] width 65 height 32
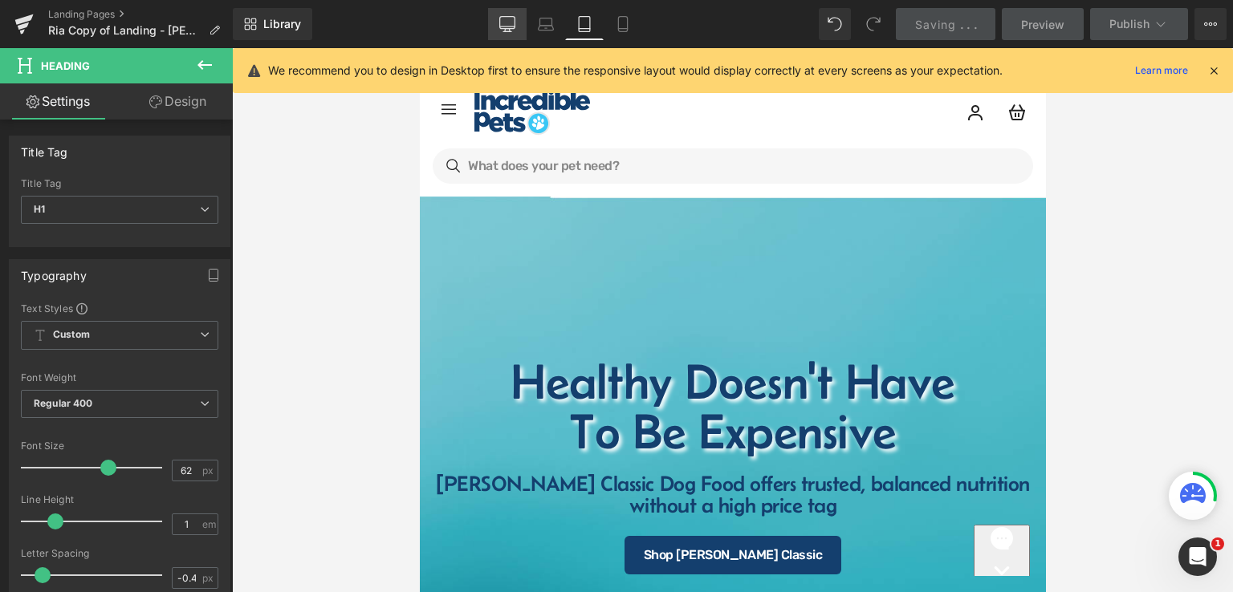
click at [507, 21] on icon at bounding box center [507, 24] width 16 height 16
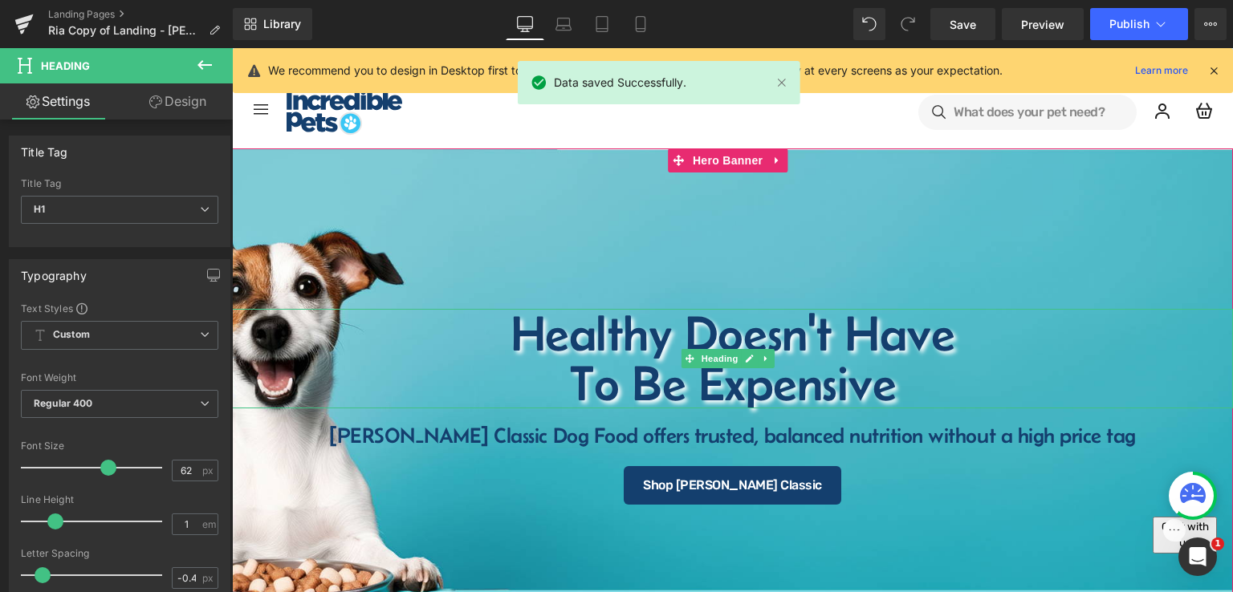
click at [556, 391] on h1 "To Be Expensive" at bounding box center [732, 384] width 1001 height 50
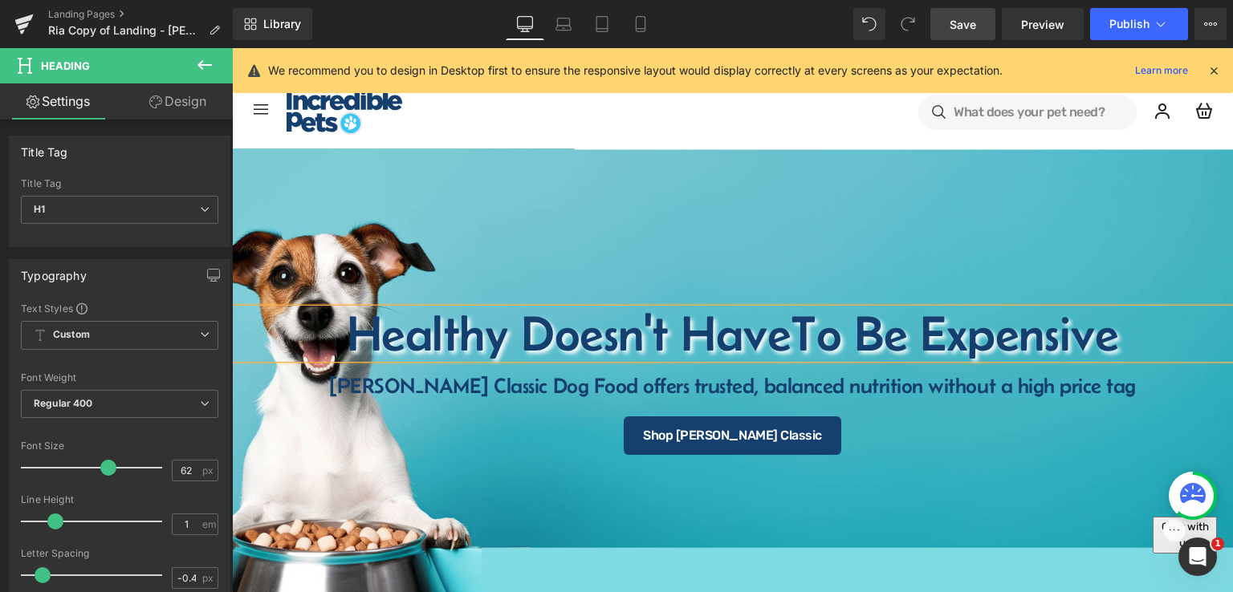
click at [986, 31] on link "Save" at bounding box center [962, 24] width 65 height 32
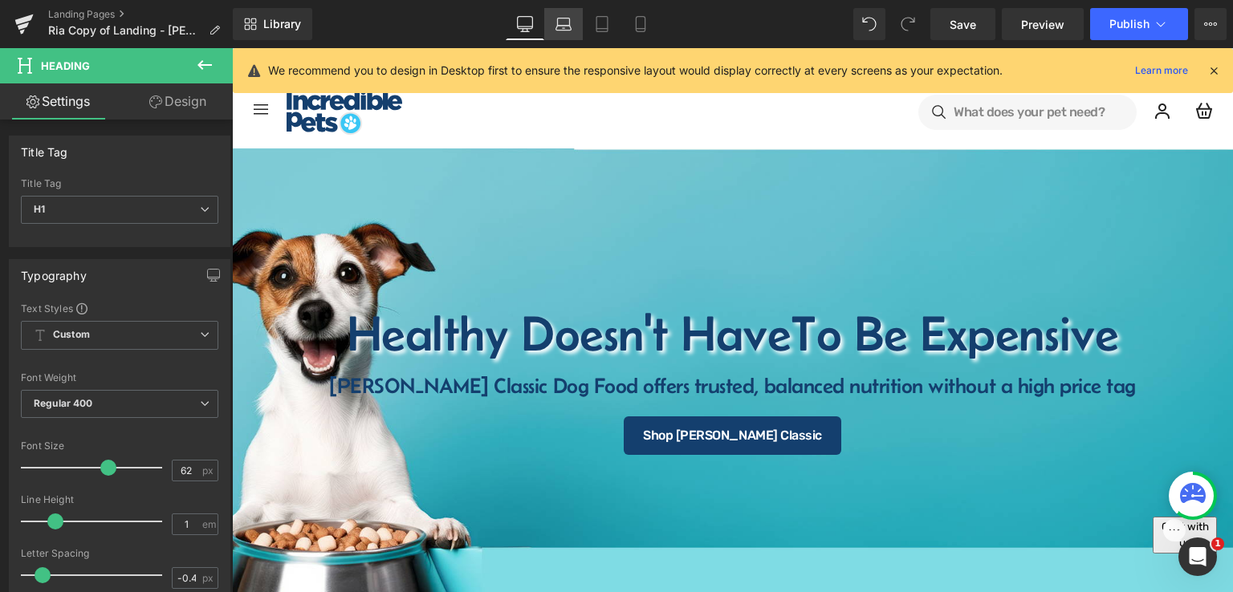
click at [544, 35] on link "Laptop" at bounding box center [563, 24] width 39 height 32
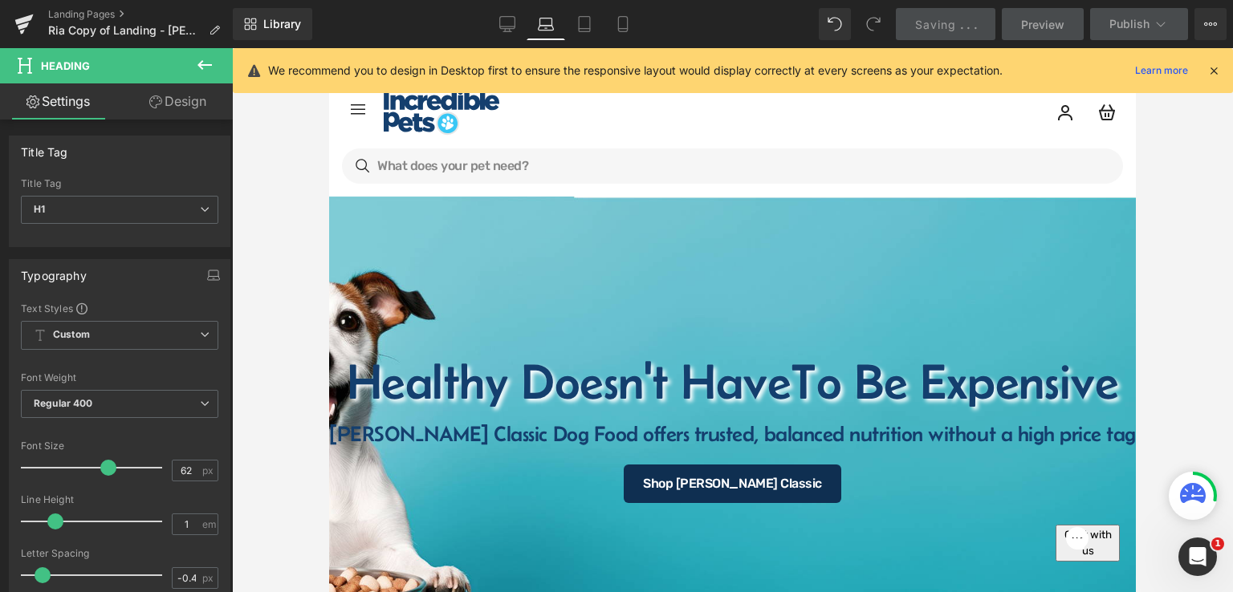
scroll to position [48, 0]
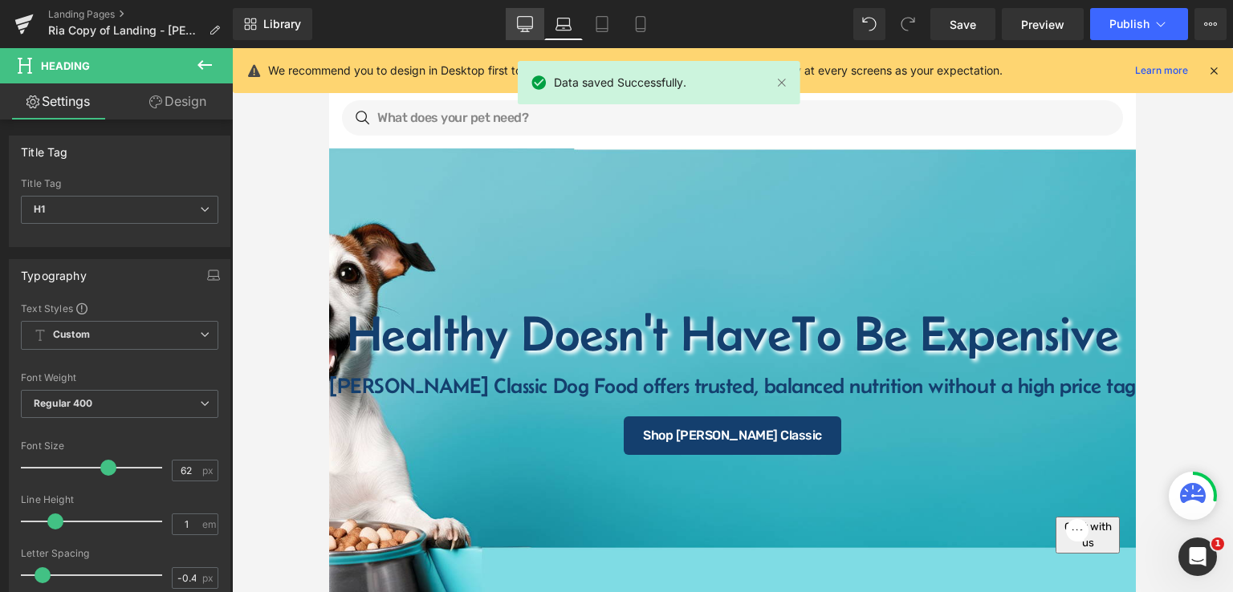
click at [523, 30] on icon at bounding box center [525, 24] width 16 height 16
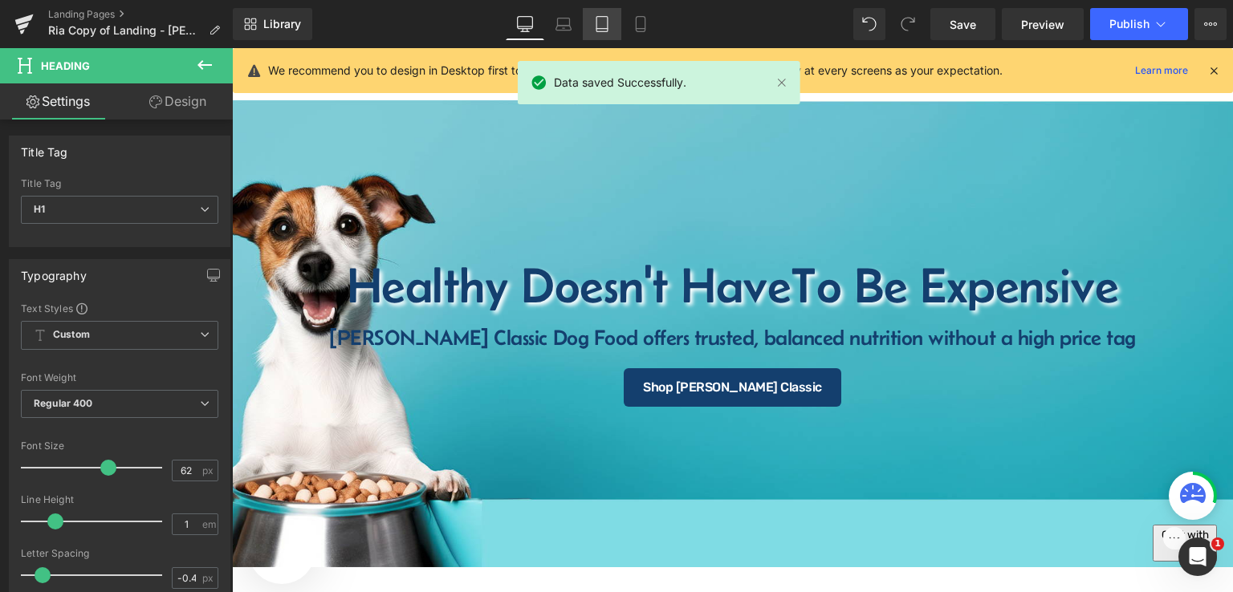
scroll to position [0, 0]
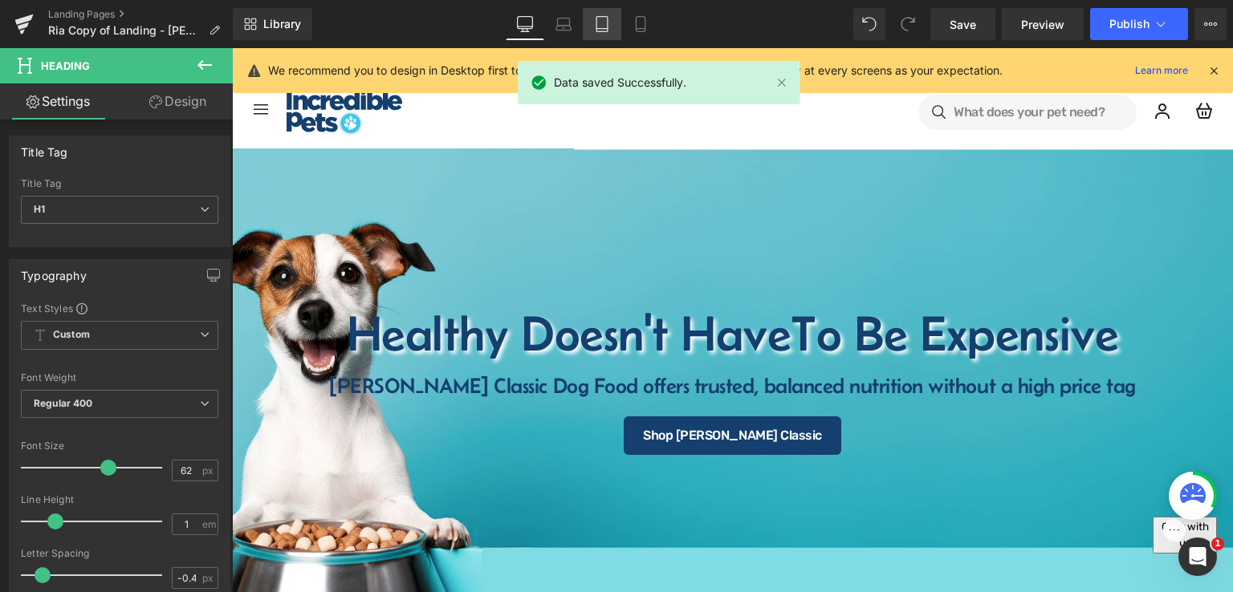
click at [603, 31] on icon at bounding box center [602, 24] width 16 height 16
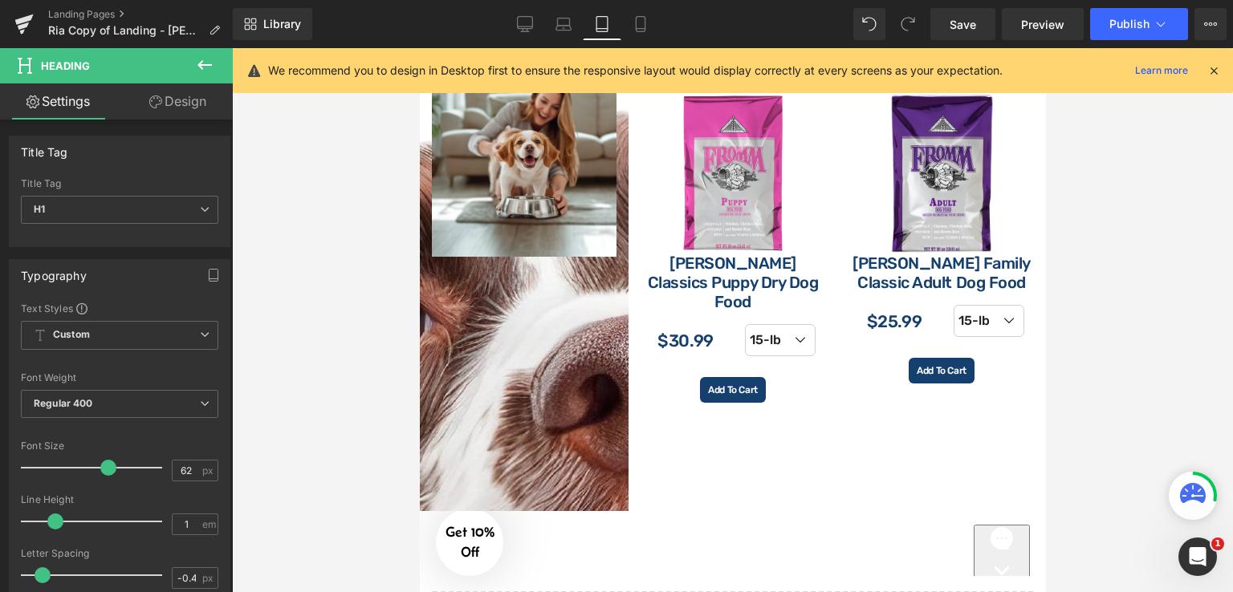
scroll to position [2617, 0]
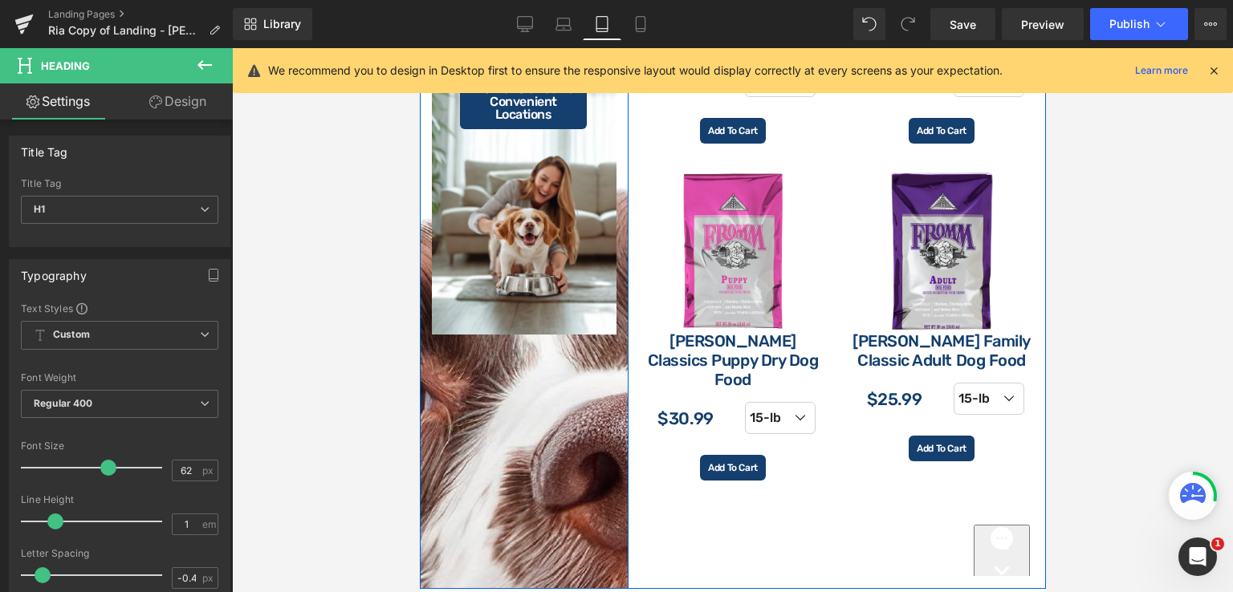
click at [544, 396] on div "Row Ready to Feed Healthy Without Spending More? [PERSON_NAME] Classic at Your …" at bounding box center [523, 188] width 209 height 804
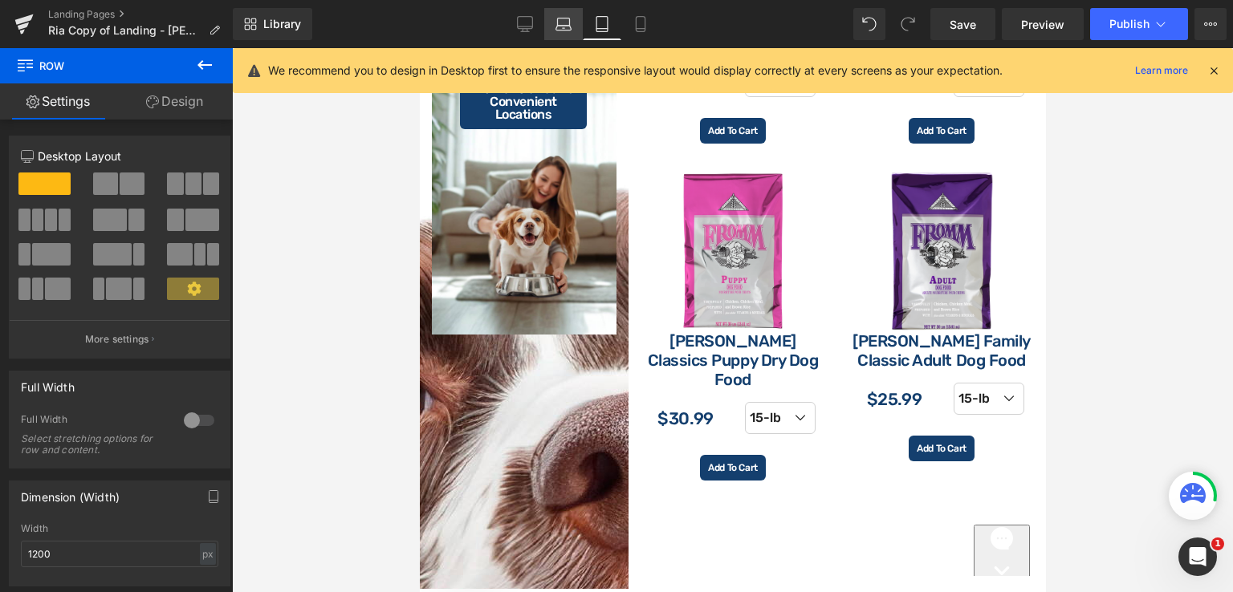
click at [568, 37] on link "Laptop" at bounding box center [563, 24] width 39 height 32
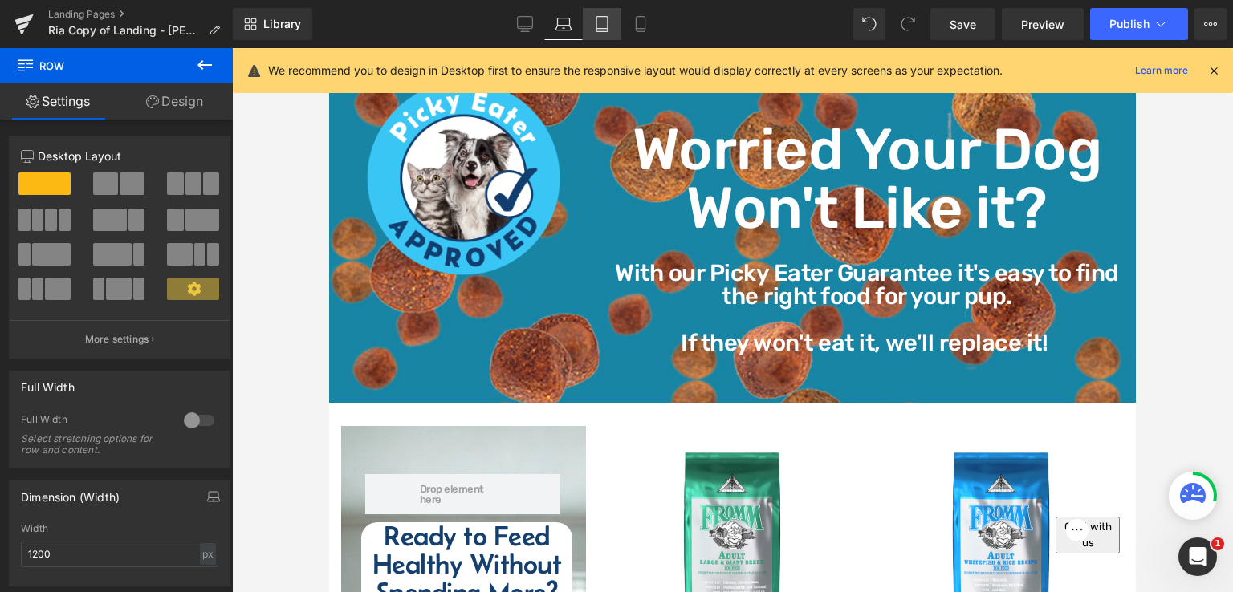
scroll to position [1838, 0]
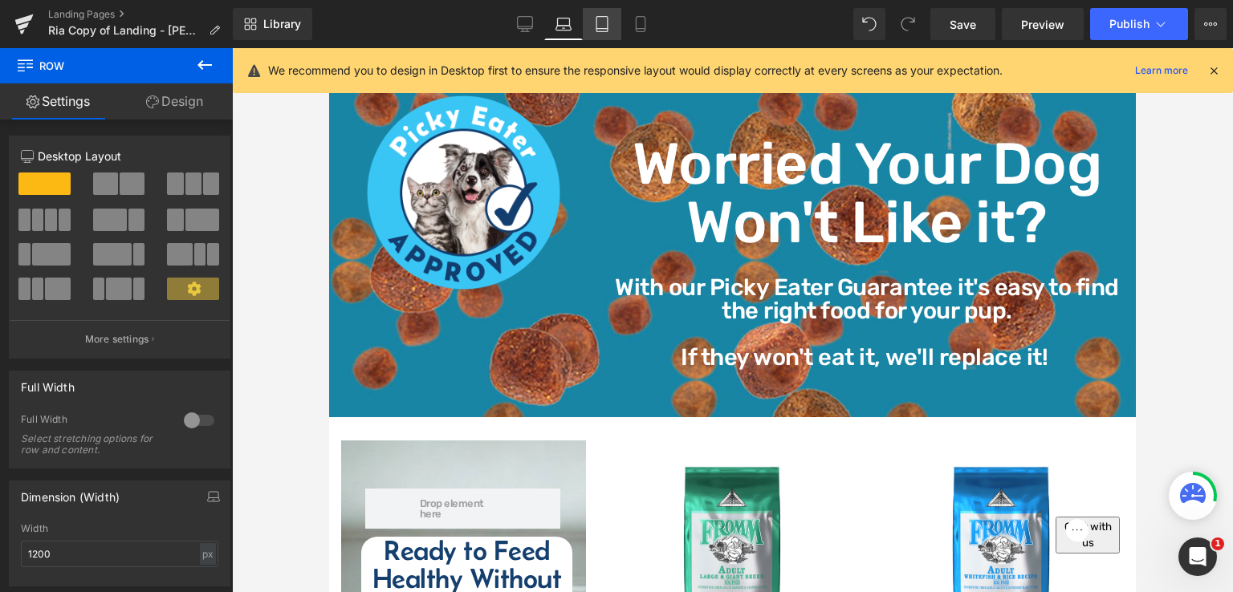
click at [597, 18] on icon at bounding box center [602, 24] width 16 height 16
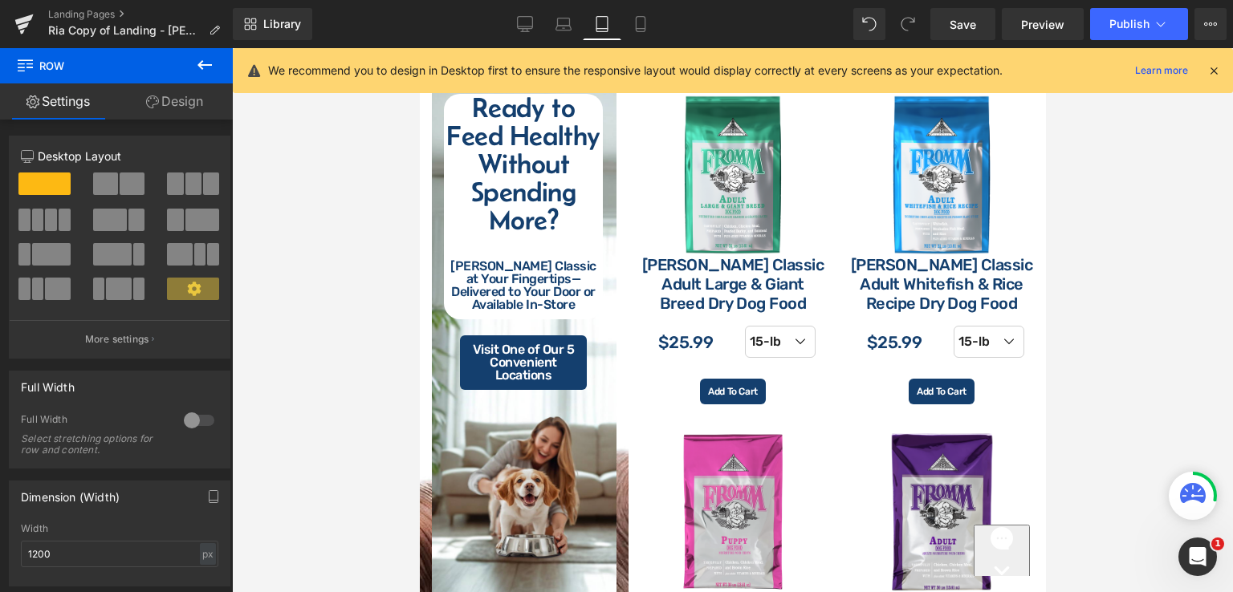
scroll to position [2587, 0]
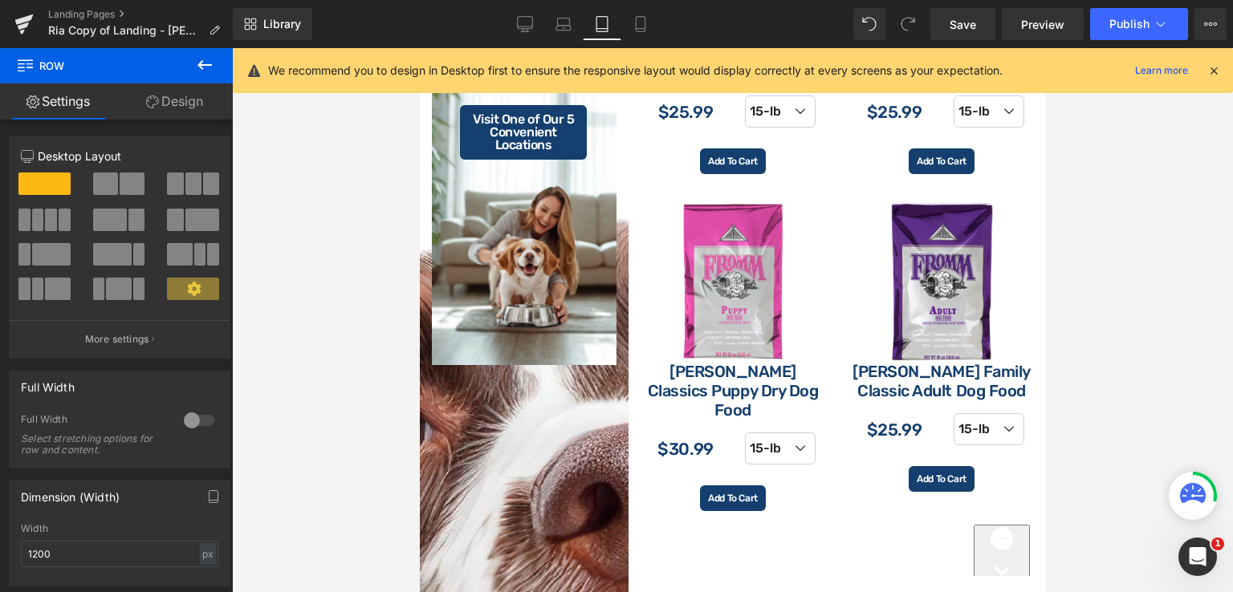
click at [560, 421] on div "Row Ready to Feed Healthy Without Spending More? [PERSON_NAME] Classic at Your …" at bounding box center [523, 218] width 209 height 804
click at [180, 99] on link "Design" at bounding box center [174, 101] width 116 height 36
click at [0, 0] on div "Visibility" at bounding box center [0, 0] width 0 height 0
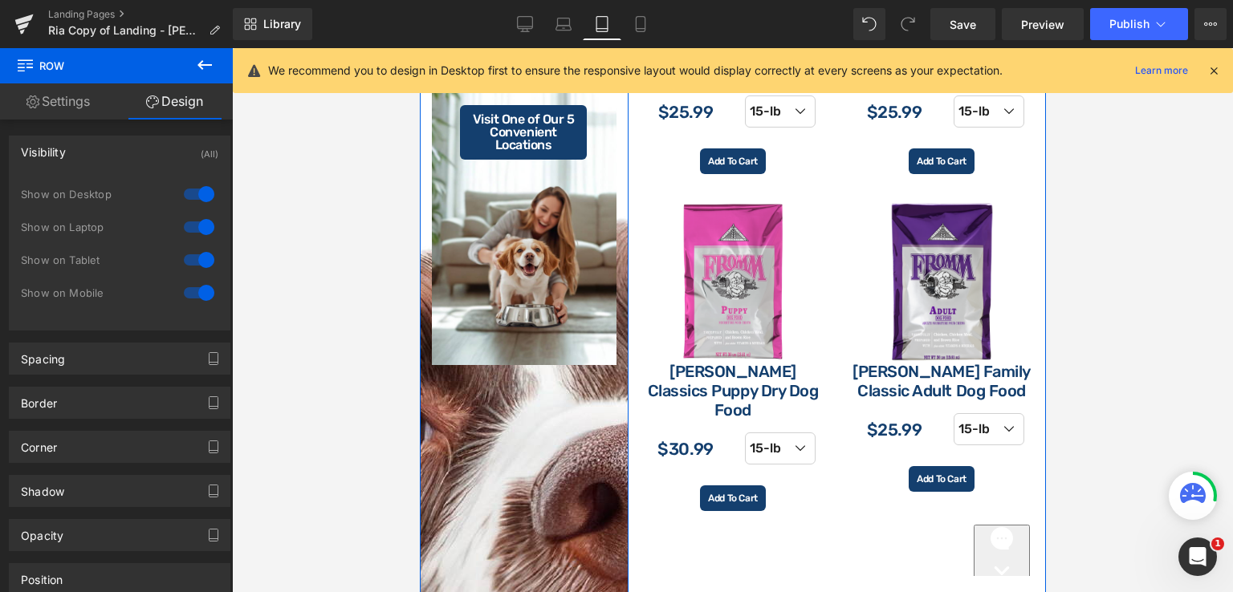
click at [524, 441] on div "Row Ready to Feed Healthy Without Spending More? [PERSON_NAME] Classic at Your …" at bounding box center [523, 218] width 209 height 804
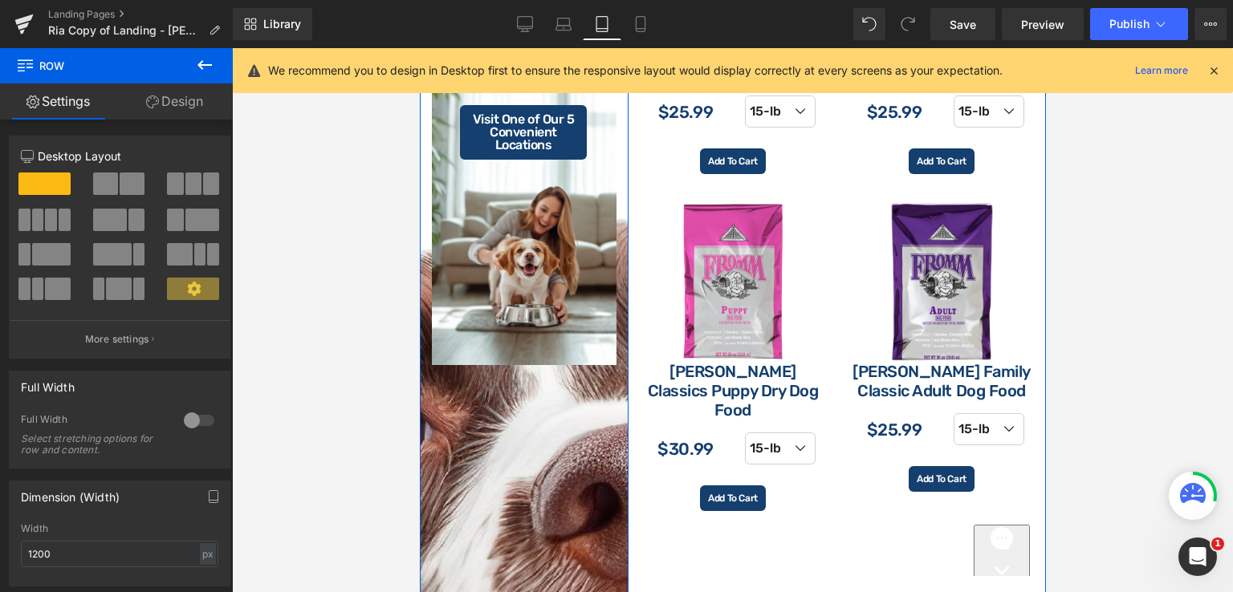
click at [573, 421] on div "Row Ready to Feed Healthy Without Spending More? [PERSON_NAME] Classic at Your …" at bounding box center [523, 218] width 209 height 804
click at [168, 105] on link "Design" at bounding box center [174, 101] width 116 height 36
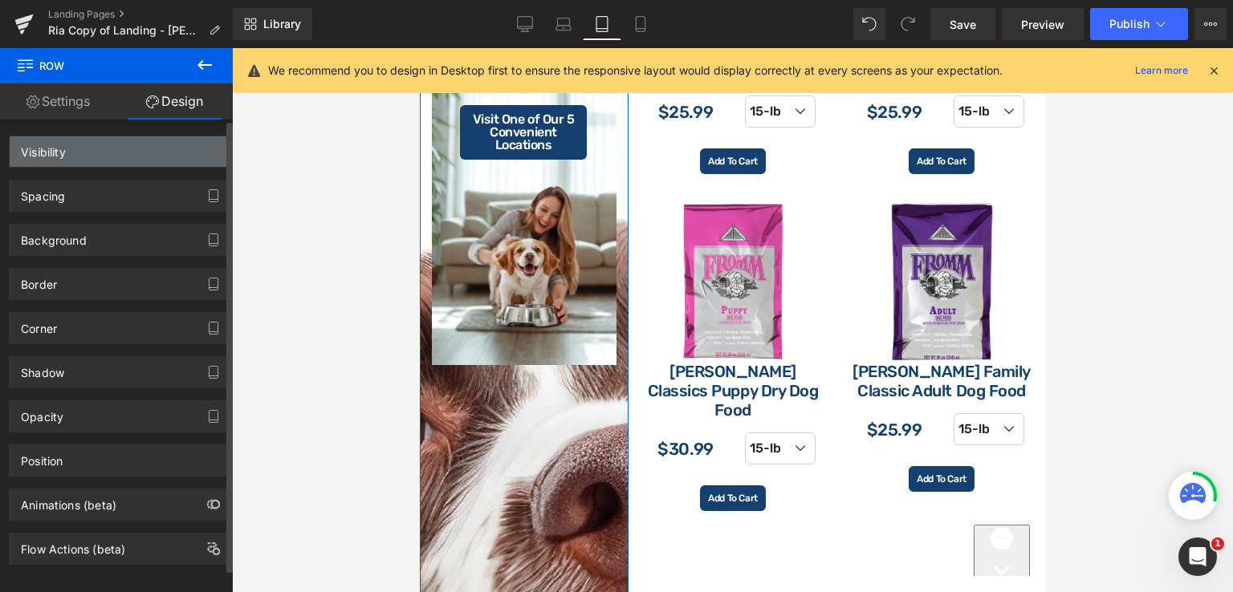
click at [90, 155] on div "Visibility" at bounding box center [120, 151] width 220 height 31
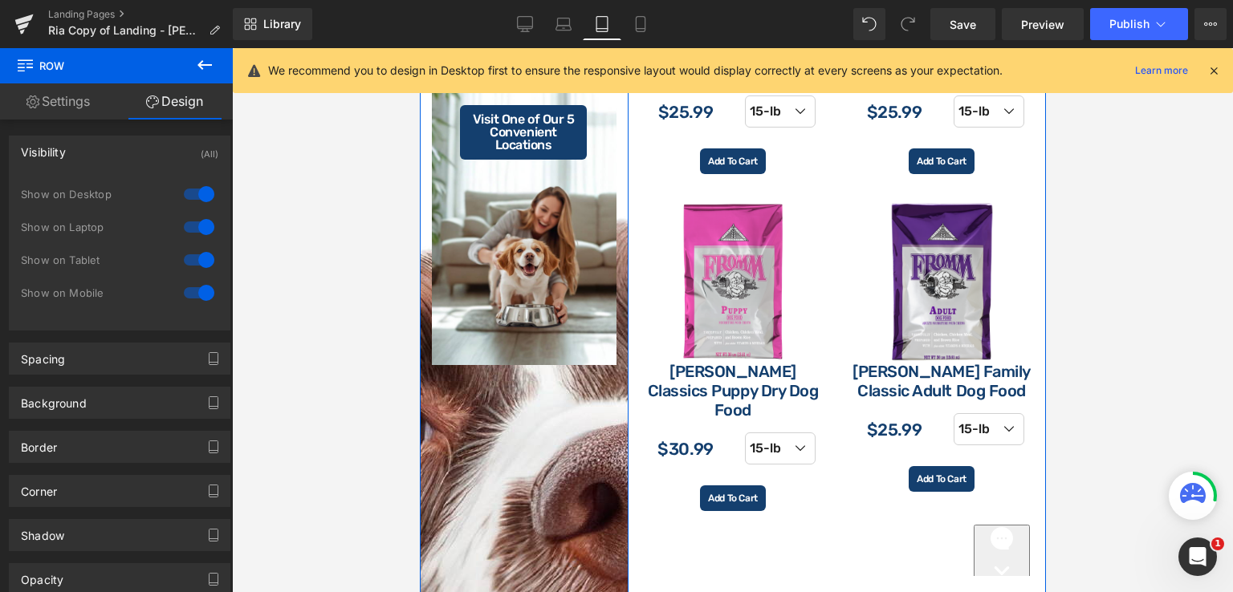
click at [523, 441] on div "Row Ready to Feed Healthy Without Spending More? [PERSON_NAME] Classic at Your …" at bounding box center [523, 218] width 209 height 804
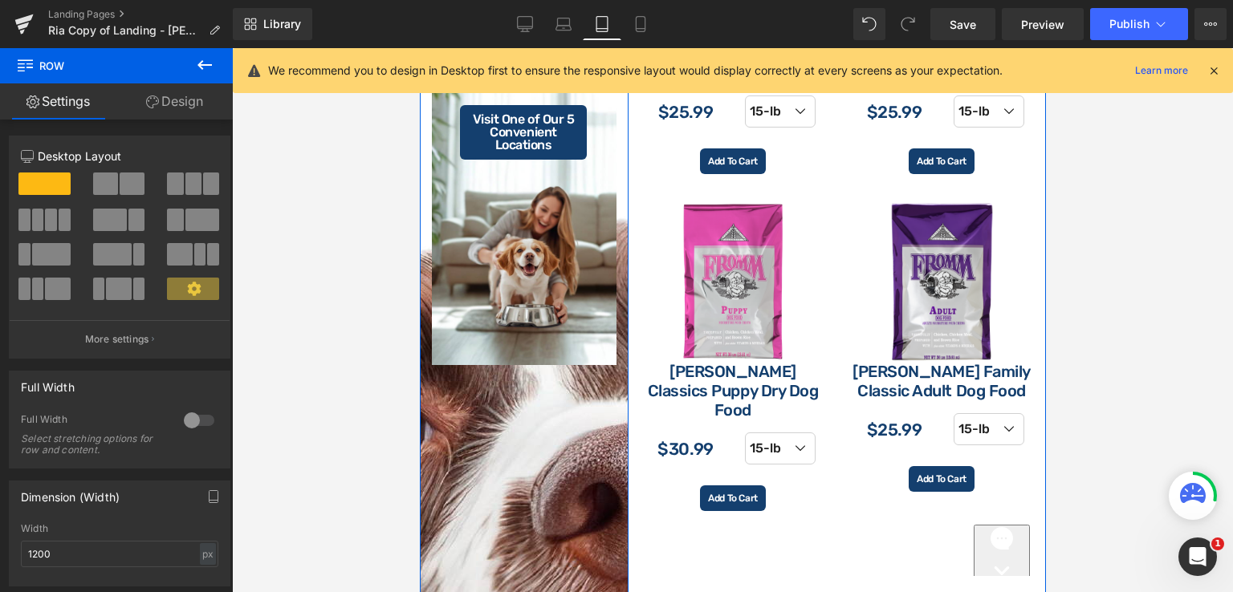
click at [550, 404] on div "Row Ready to Feed Healthy Without Spending More? [PERSON_NAME] Classic at Your …" at bounding box center [523, 218] width 209 height 804
click at [199, 113] on link "Design" at bounding box center [174, 101] width 116 height 36
click at [0, 0] on div "Background" at bounding box center [0, 0] width 0 height 0
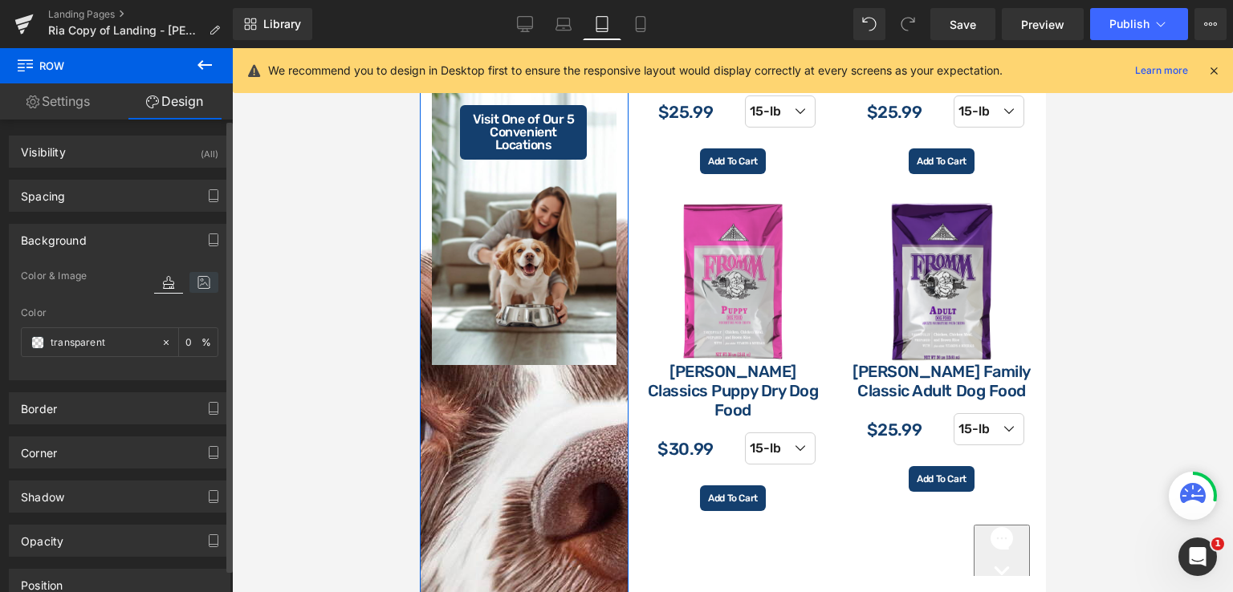
click at [193, 286] on icon at bounding box center [203, 282] width 29 height 21
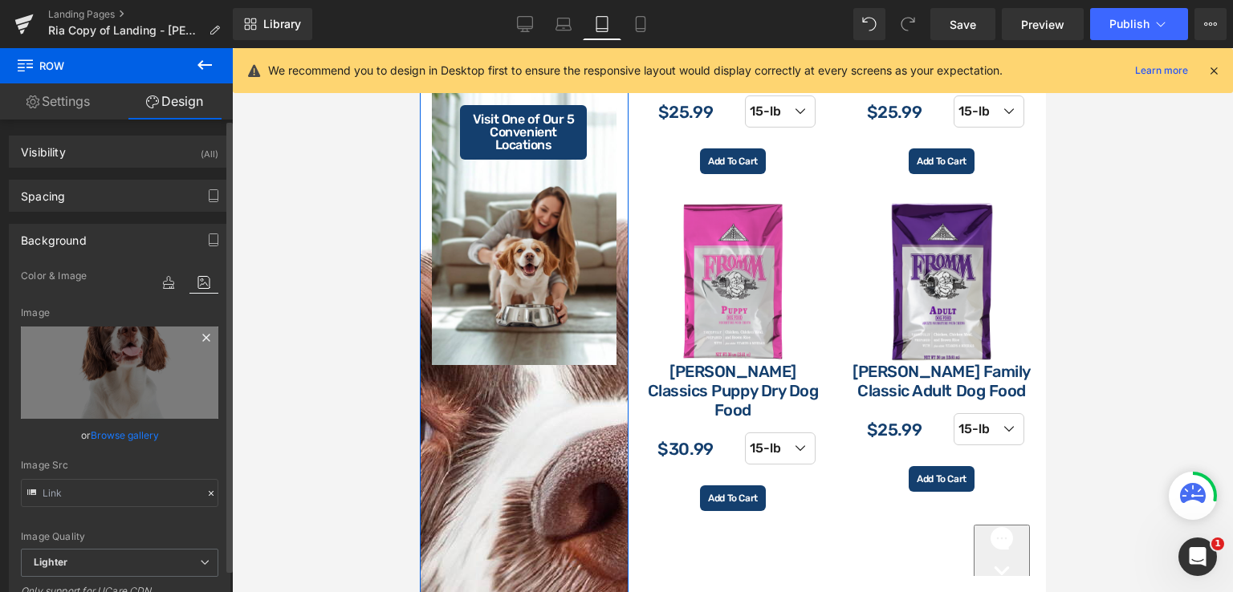
click at [201, 340] on icon at bounding box center [206, 337] width 19 height 19
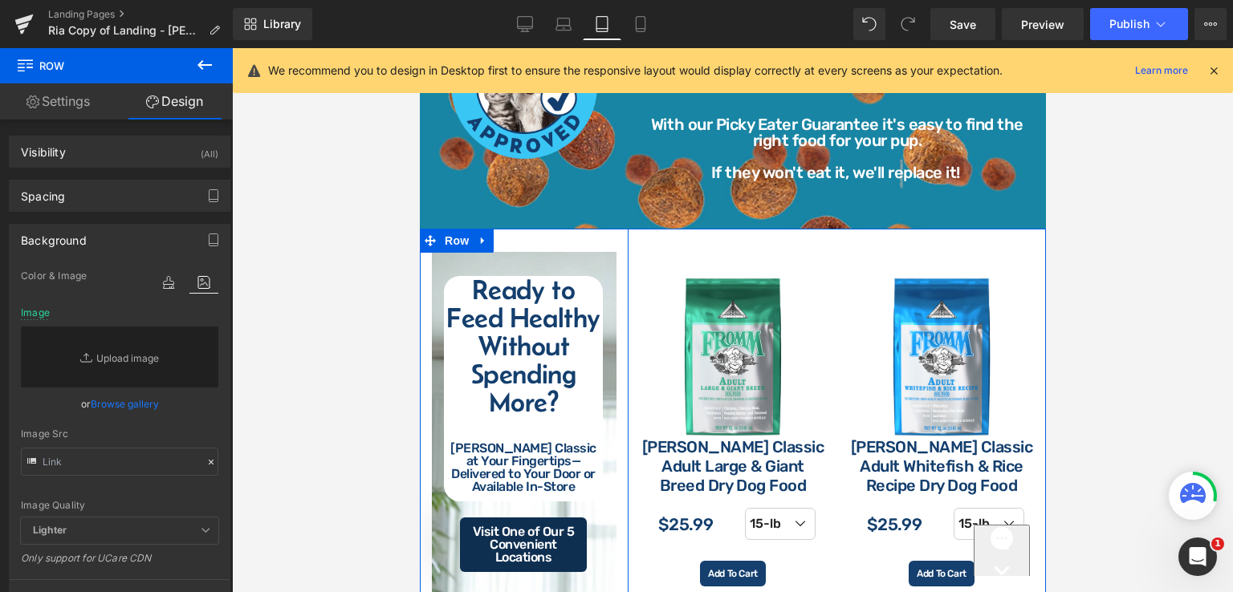
scroll to position [2105, 0]
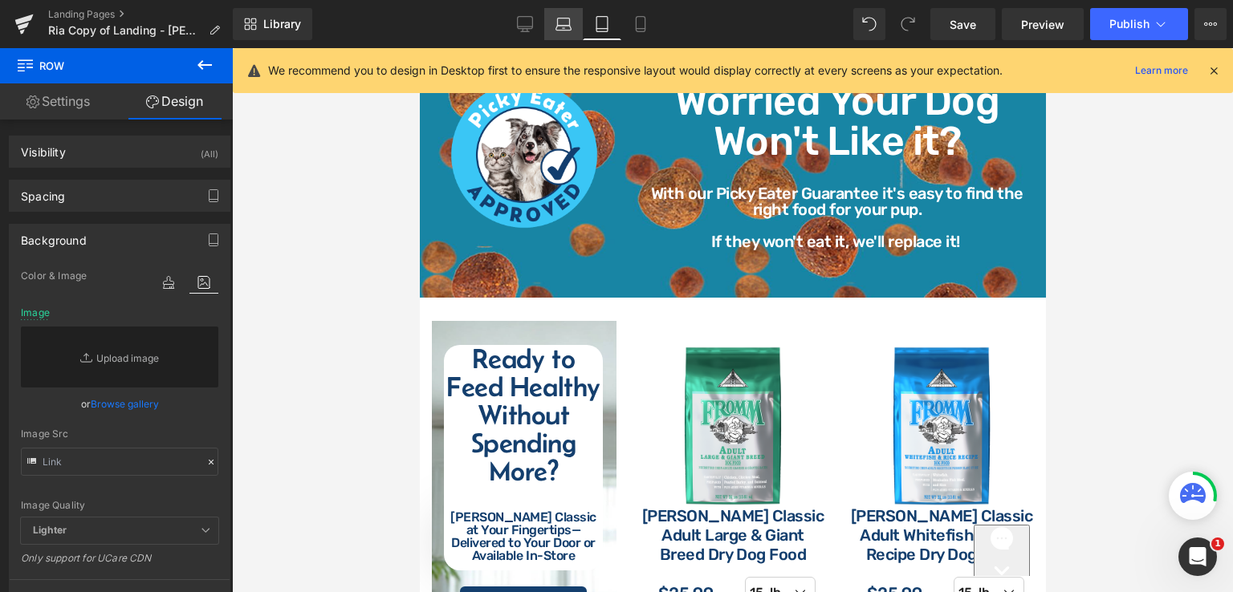
click at [571, 27] on icon at bounding box center [564, 24] width 16 height 16
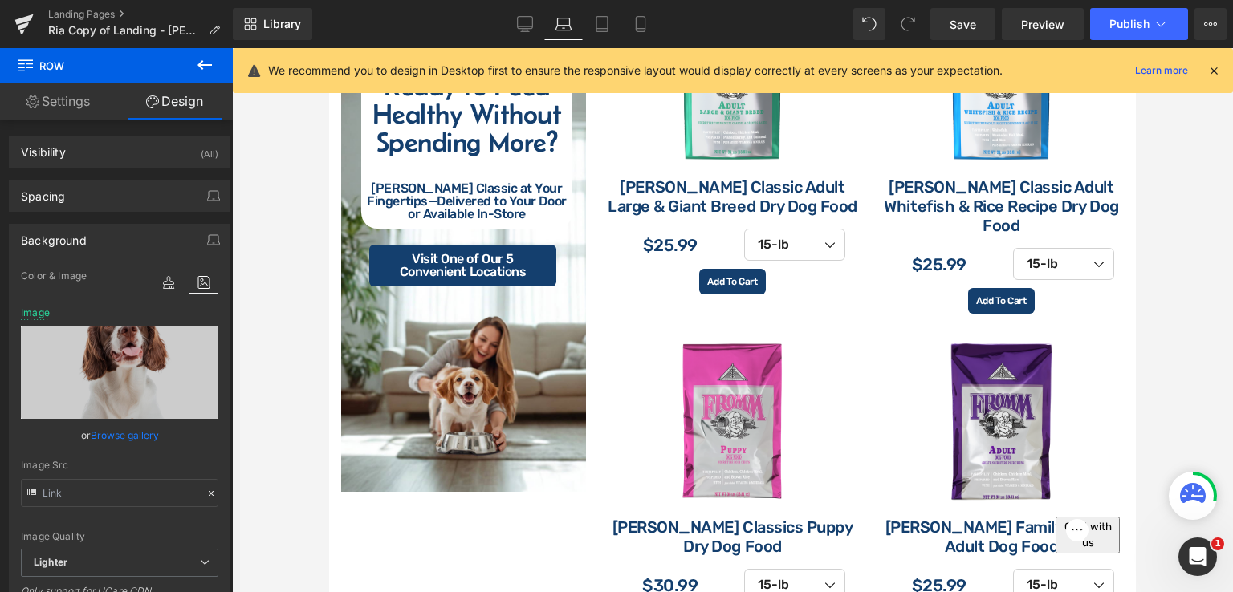
scroll to position [2543, 0]
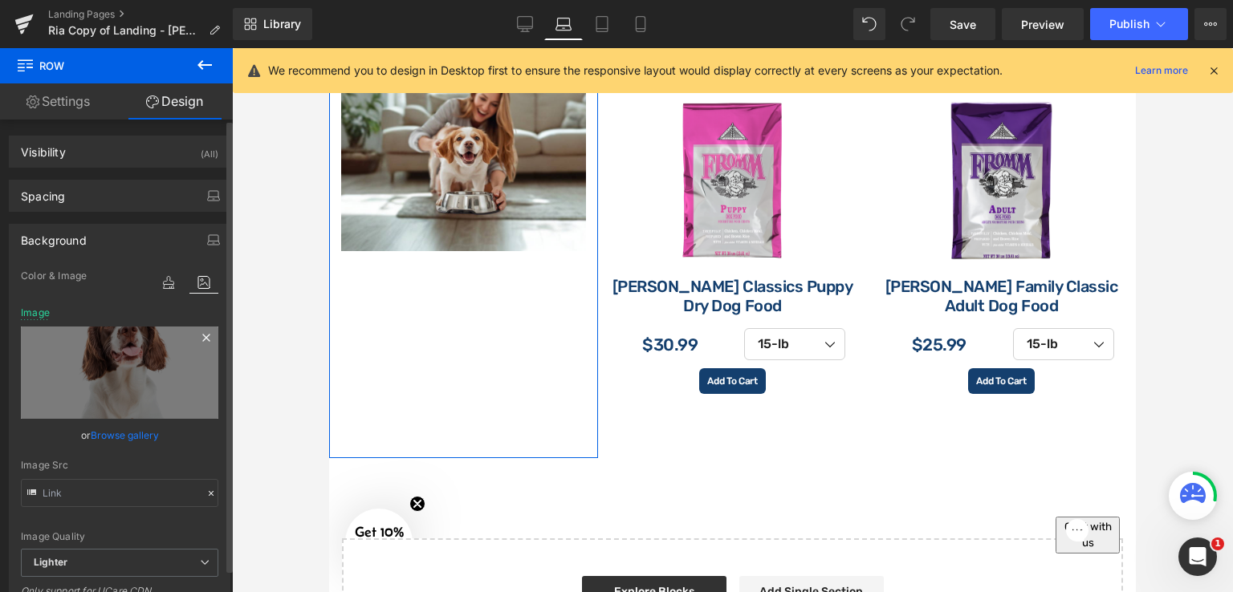
click at [200, 335] on icon at bounding box center [206, 337] width 19 height 19
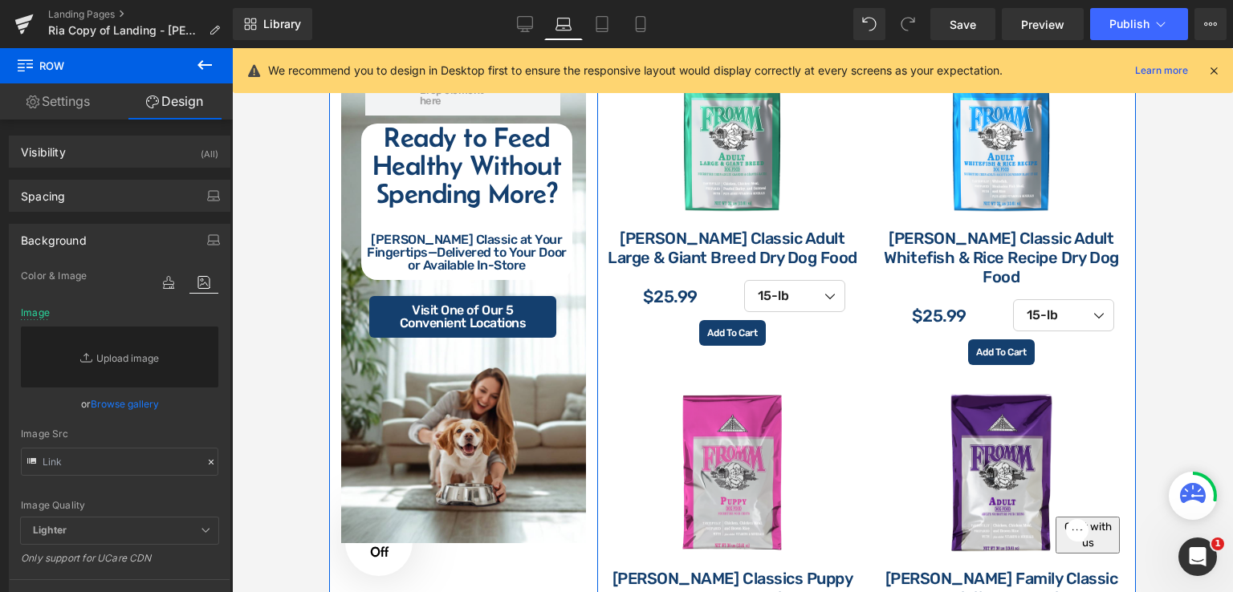
scroll to position [2222, 0]
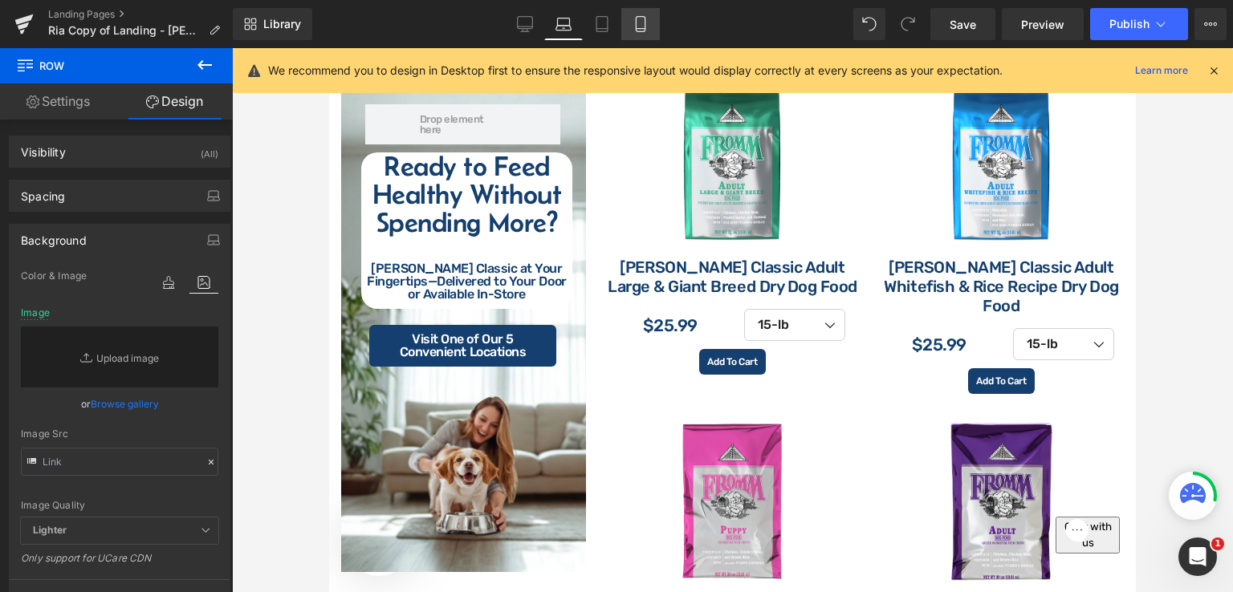
click at [645, 30] on icon at bounding box center [641, 24] width 16 height 16
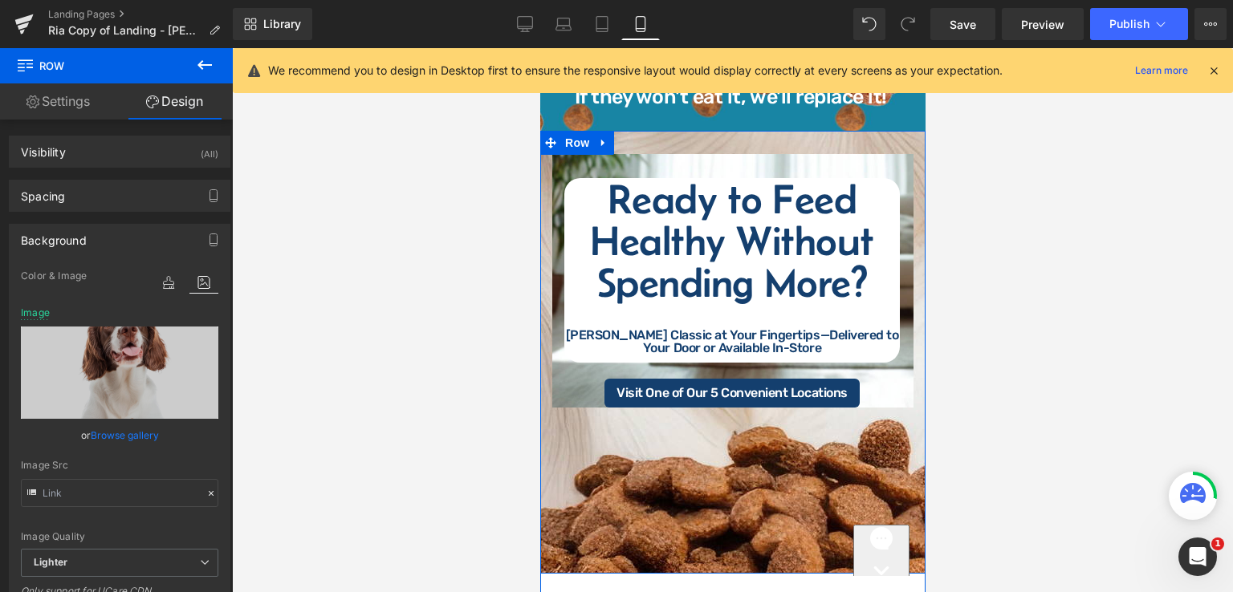
scroll to position [2896, 0]
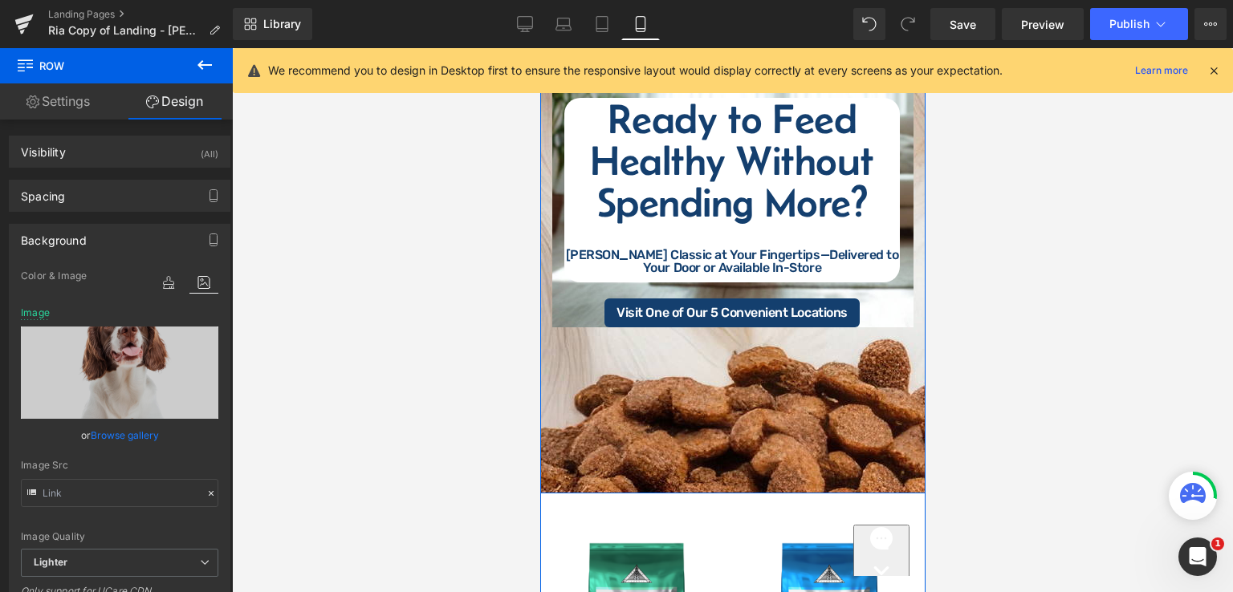
click at [727, 370] on div "Row Ready to Feed Healthy Without Spending More? [PERSON_NAME] Classic at Your …" at bounding box center [731, 272] width 385 height 443
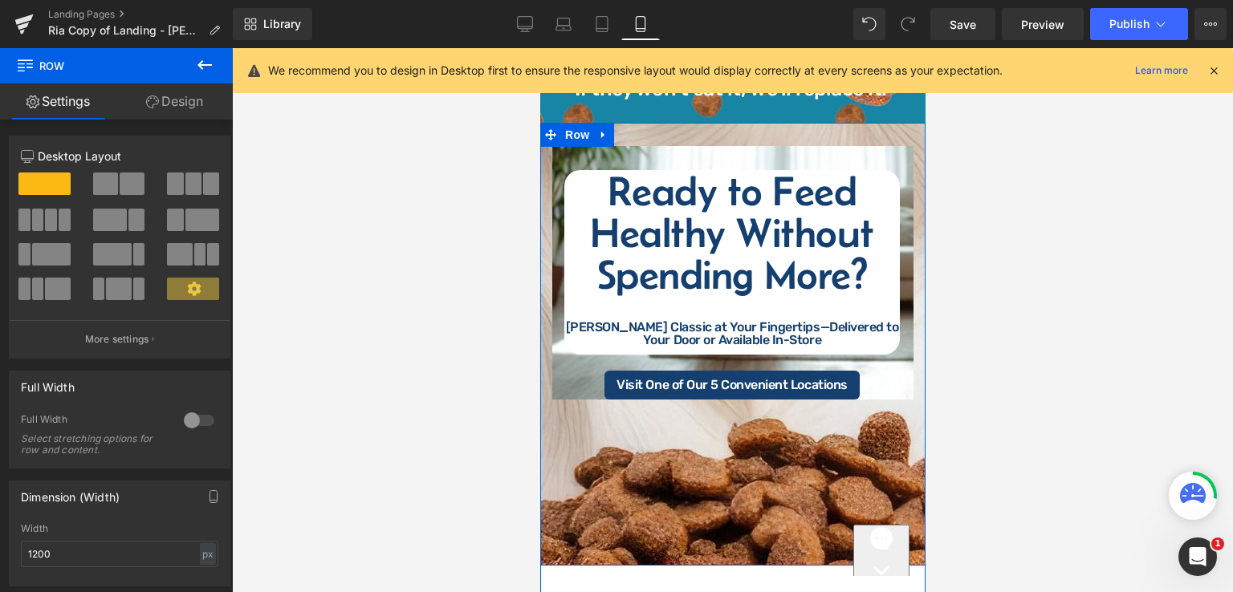
scroll to position [2735, 0]
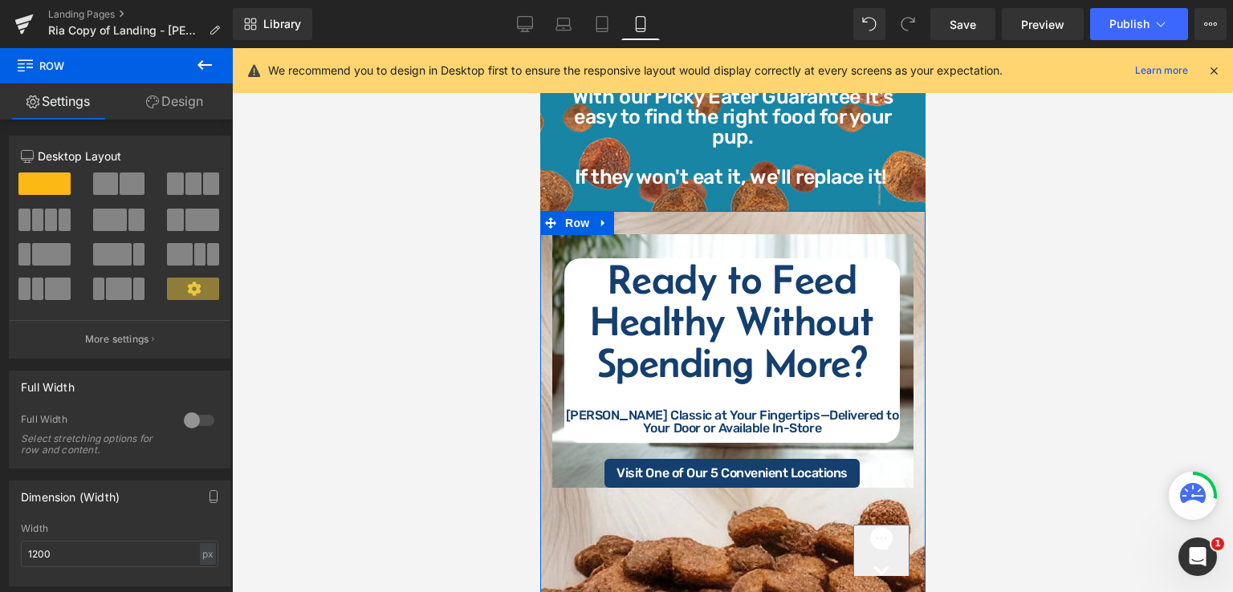
click at [148, 100] on icon at bounding box center [152, 102] width 13 height 13
click at [0, 0] on div "Background" at bounding box center [0, 0] width 0 height 0
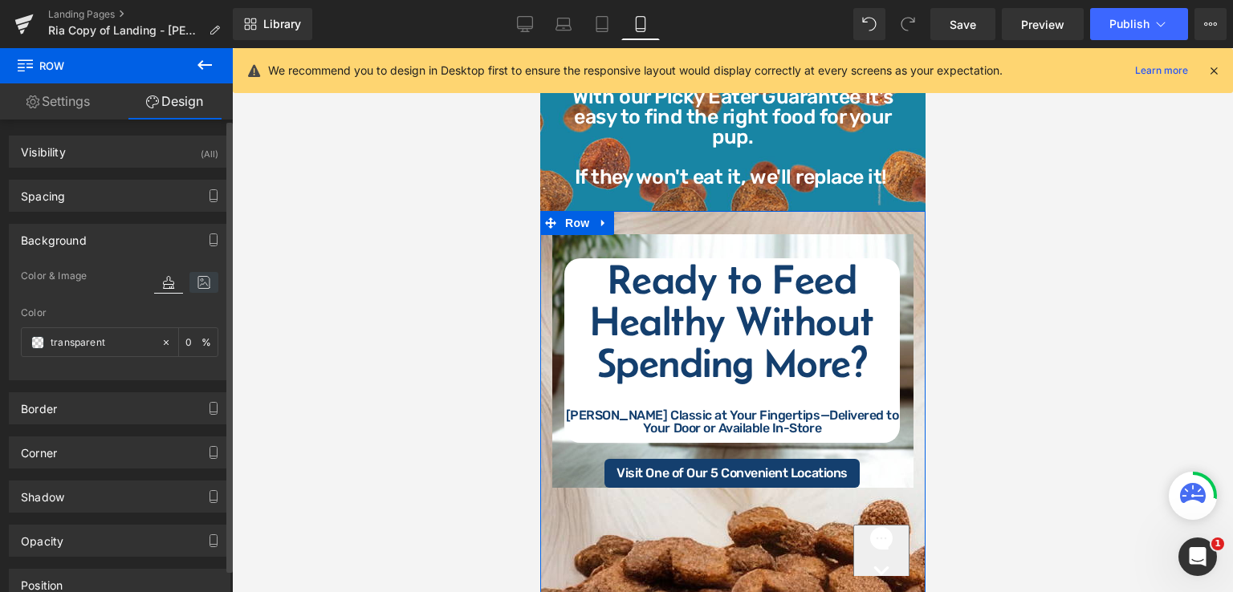
click at [197, 280] on icon at bounding box center [203, 282] width 29 height 21
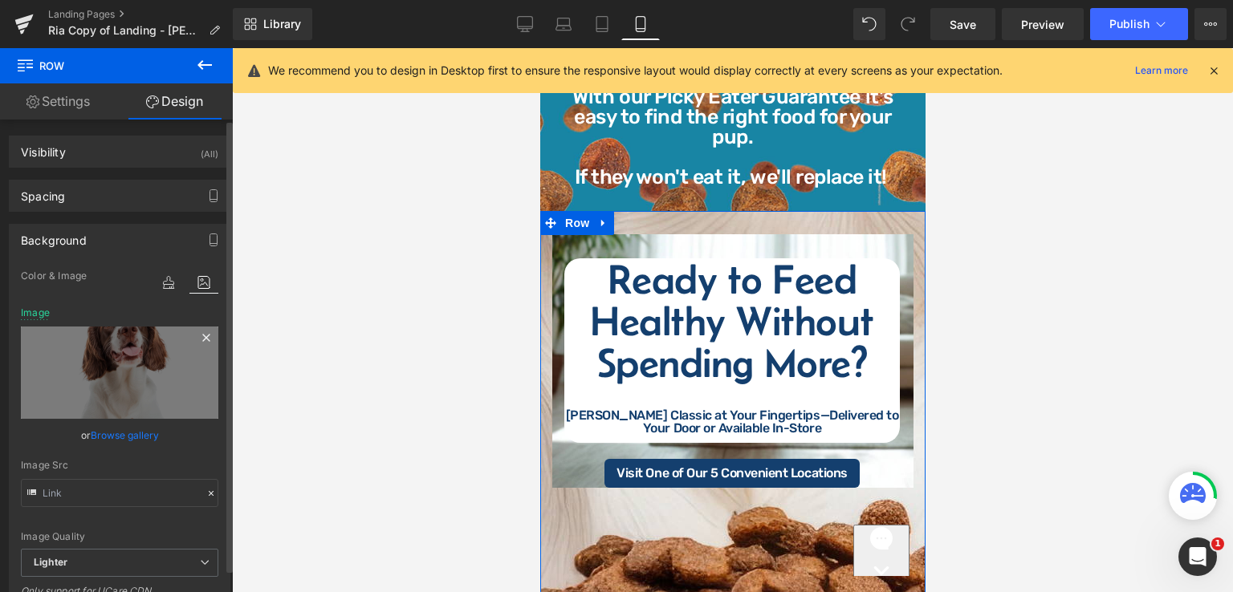
click at [205, 335] on icon at bounding box center [206, 337] width 19 height 19
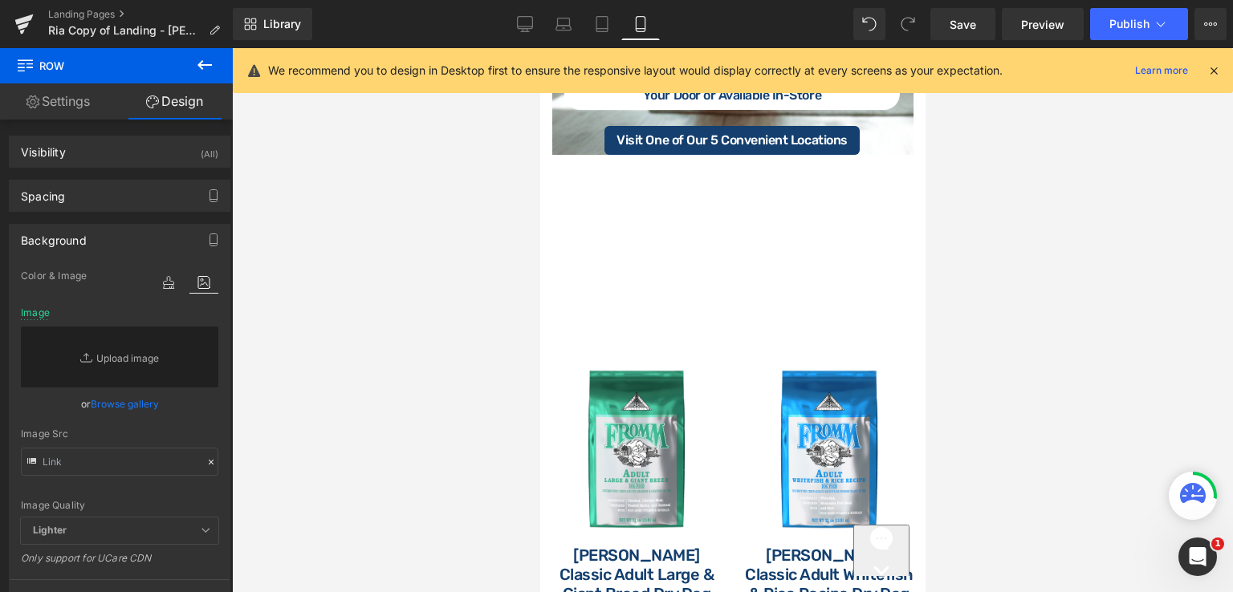
scroll to position [2976, 0]
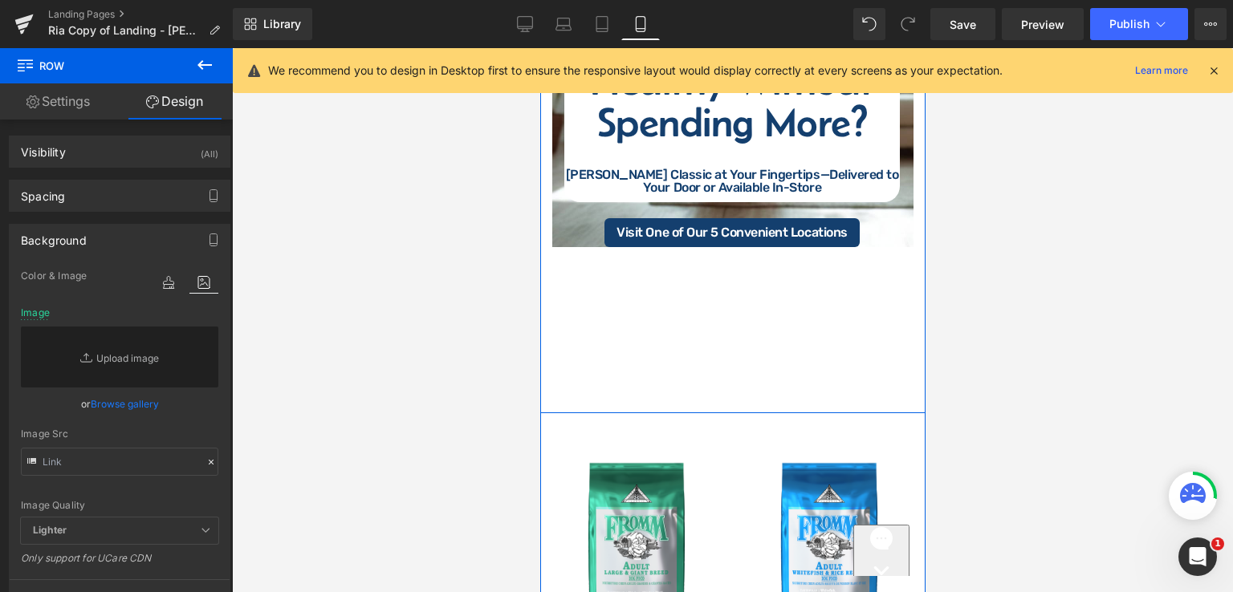
click at [707, 254] on div "Row Ready to Feed Healthy Without Spending More? [PERSON_NAME] Classic at Your …" at bounding box center [731, 191] width 385 height 443
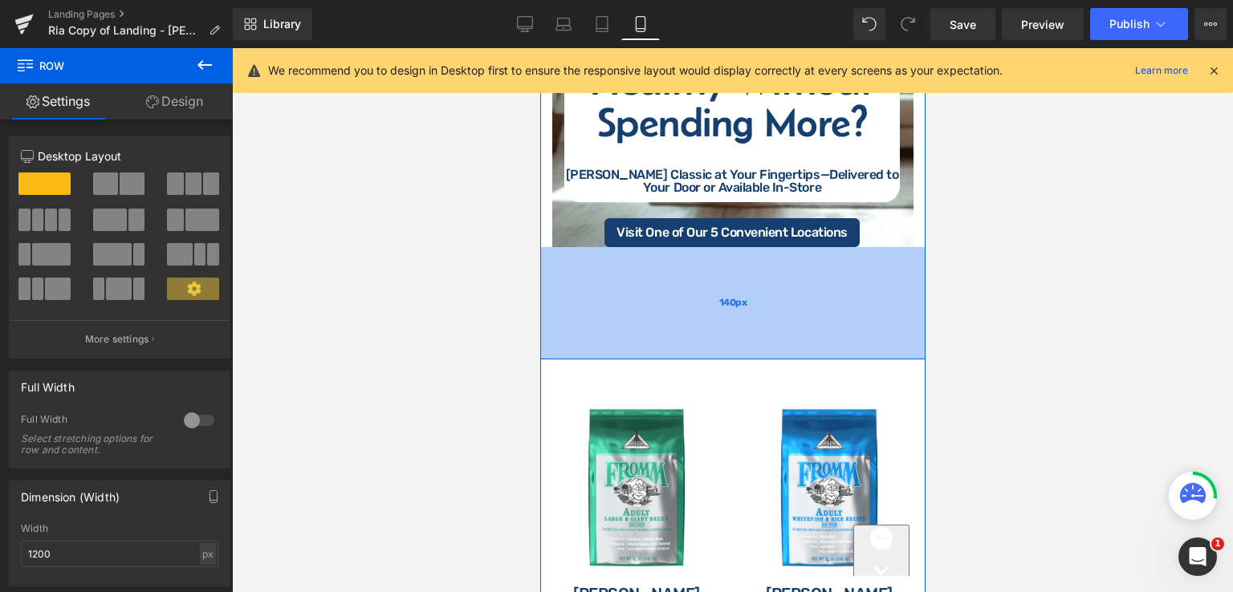
drag, startPoint x: 710, startPoint y: 335, endPoint x: 1470, endPoint y: 57, distance: 809.4
click at [719, 281] on div "140px" at bounding box center [731, 303] width 385 height 112
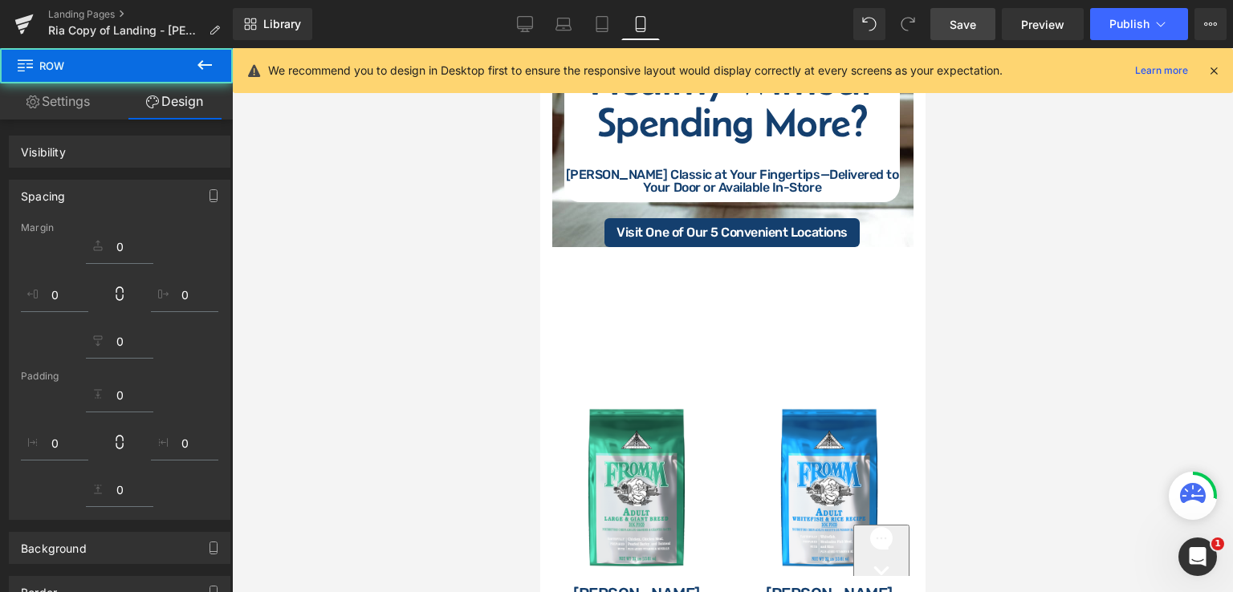
click at [963, 21] on span "Save" at bounding box center [963, 24] width 26 height 17
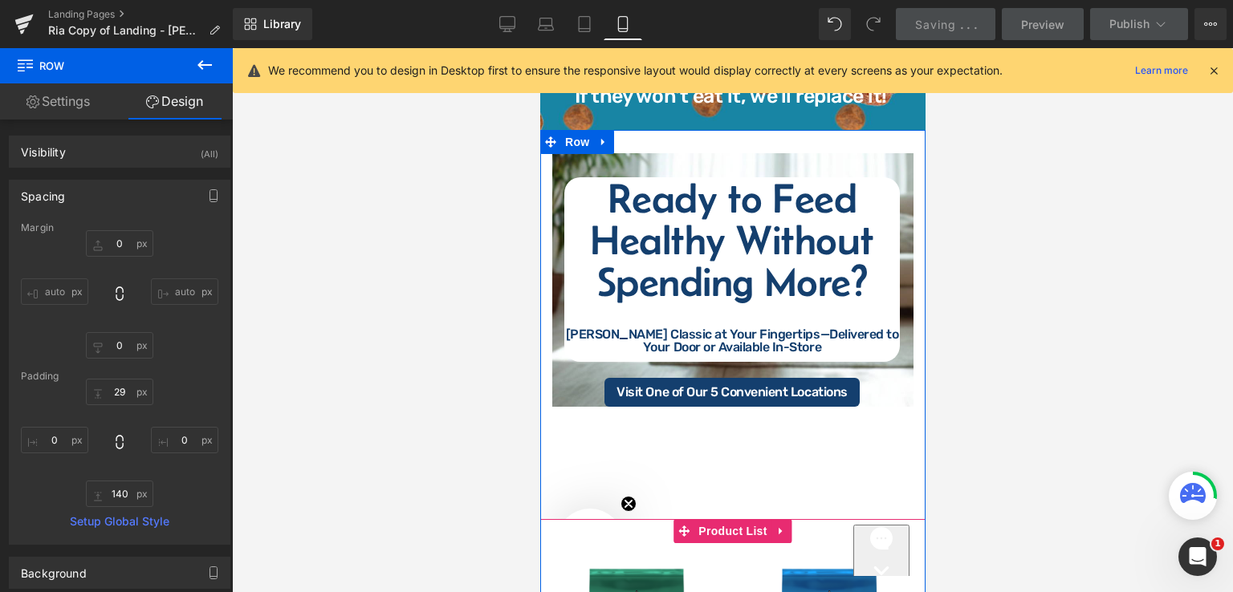
scroll to position [2815, 0]
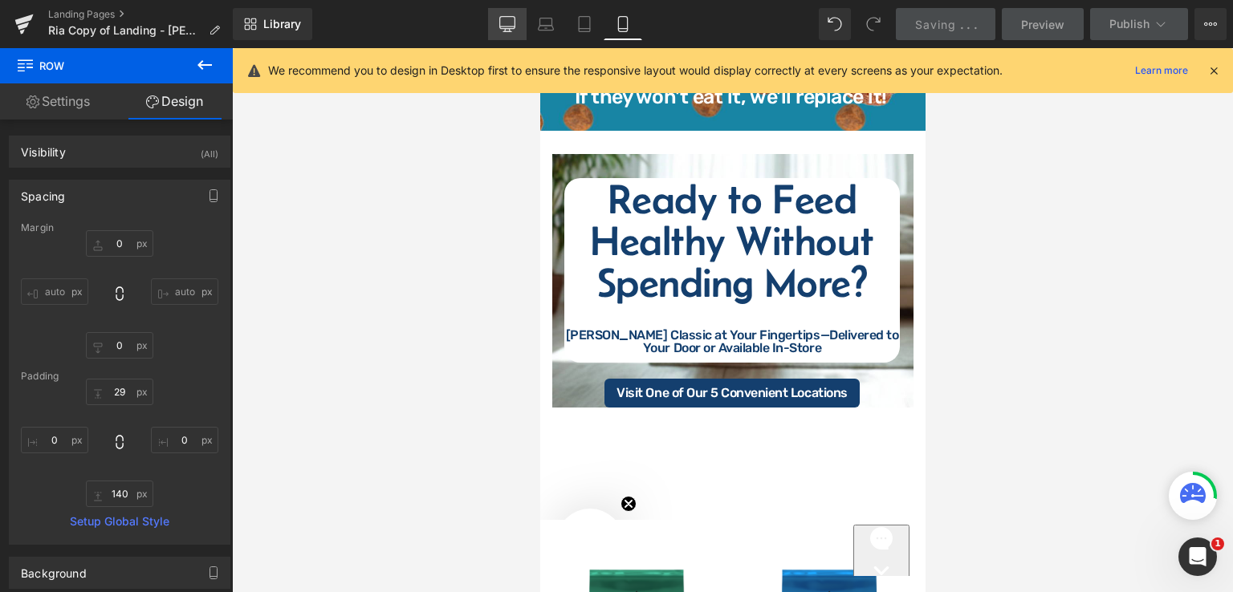
click at [515, 31] on icon at bounding box center [507, 24] width 16 height 16
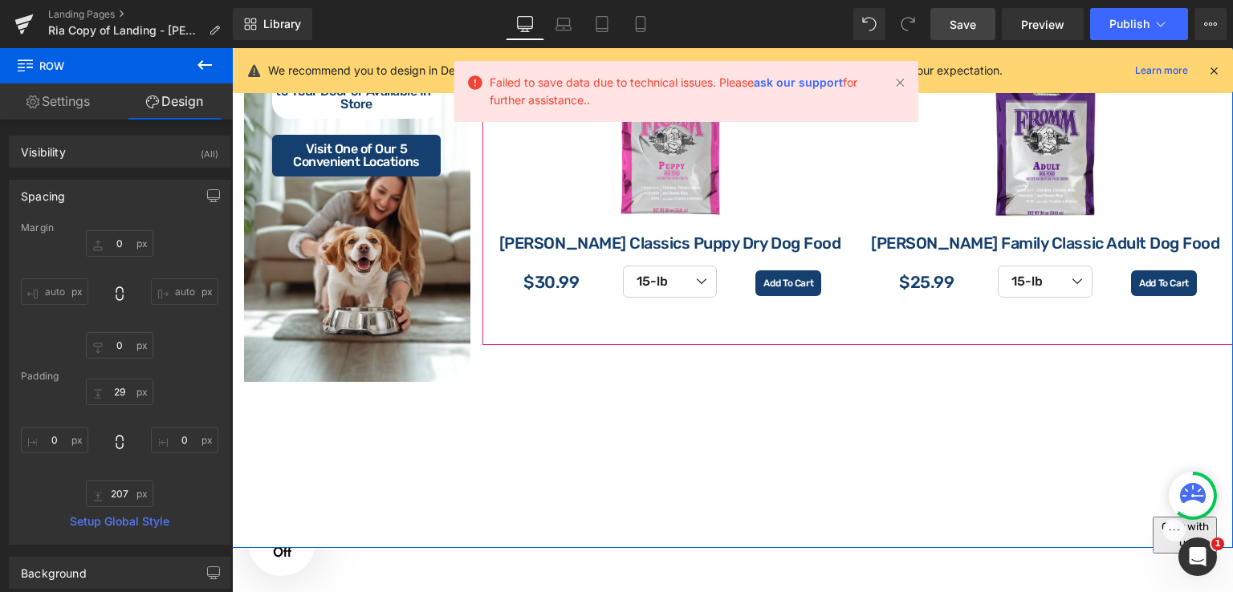
scroll to position [2708, 0]
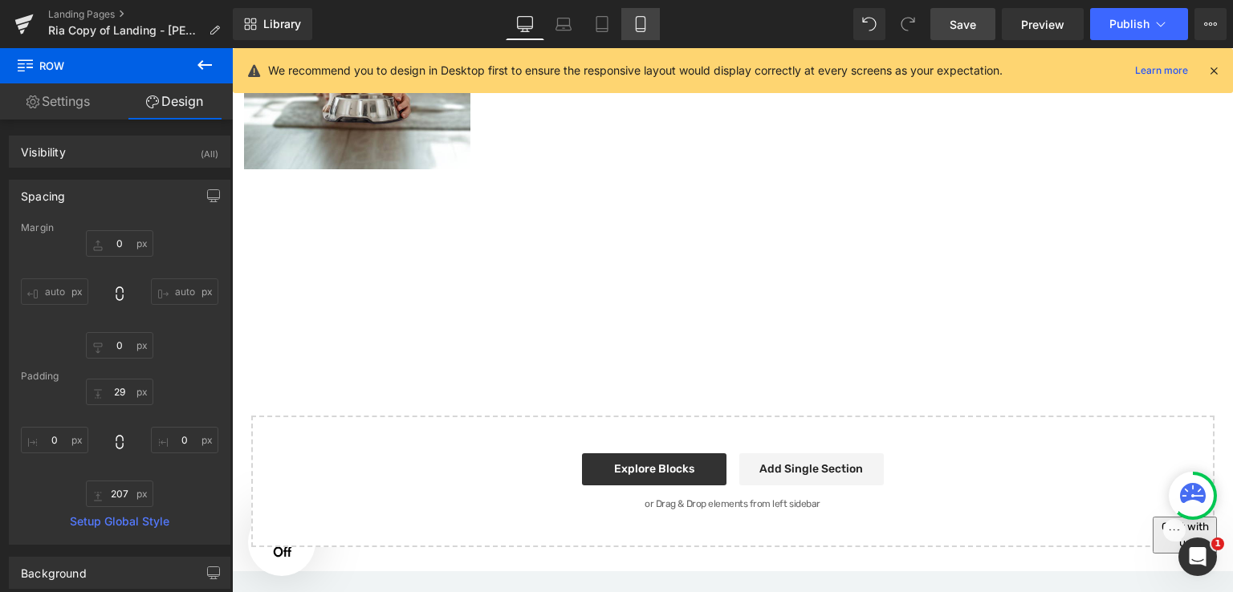
click at [633, 26] on icon at bounding box center [641, 24] width 16 height 16
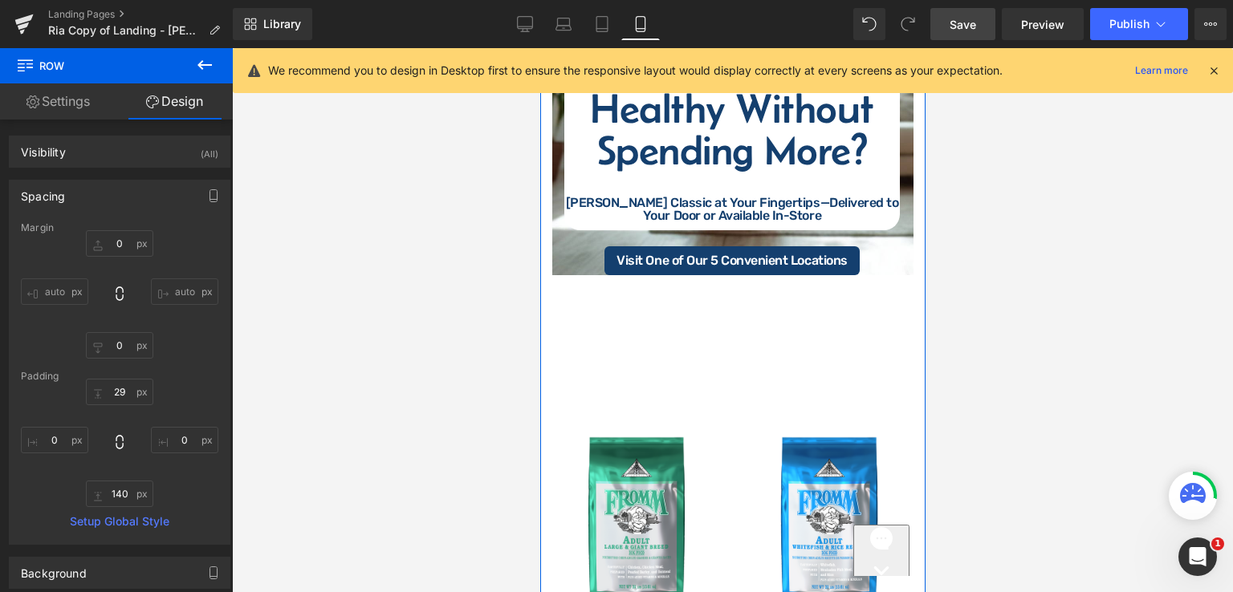
scroll to position [3015, 0]
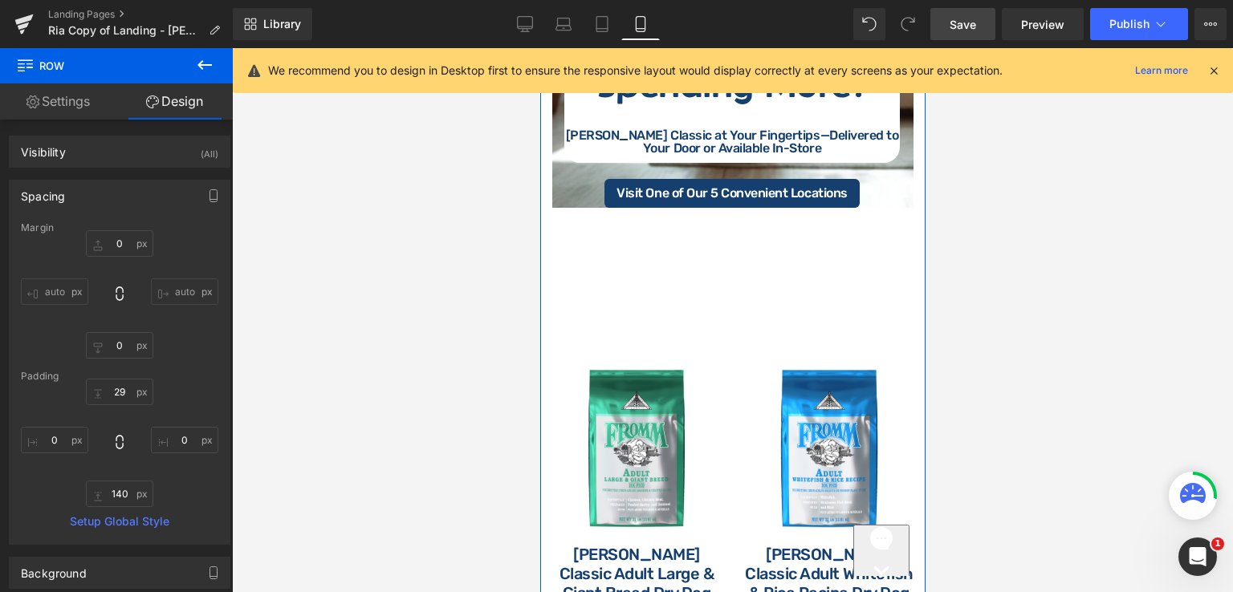
click at [868, 197] on div "Row Ready to Feed Healthy Without Spending More? [PERSON_NAME] Classic at Your …" at bounding box center [731, 125] width 385 height 389
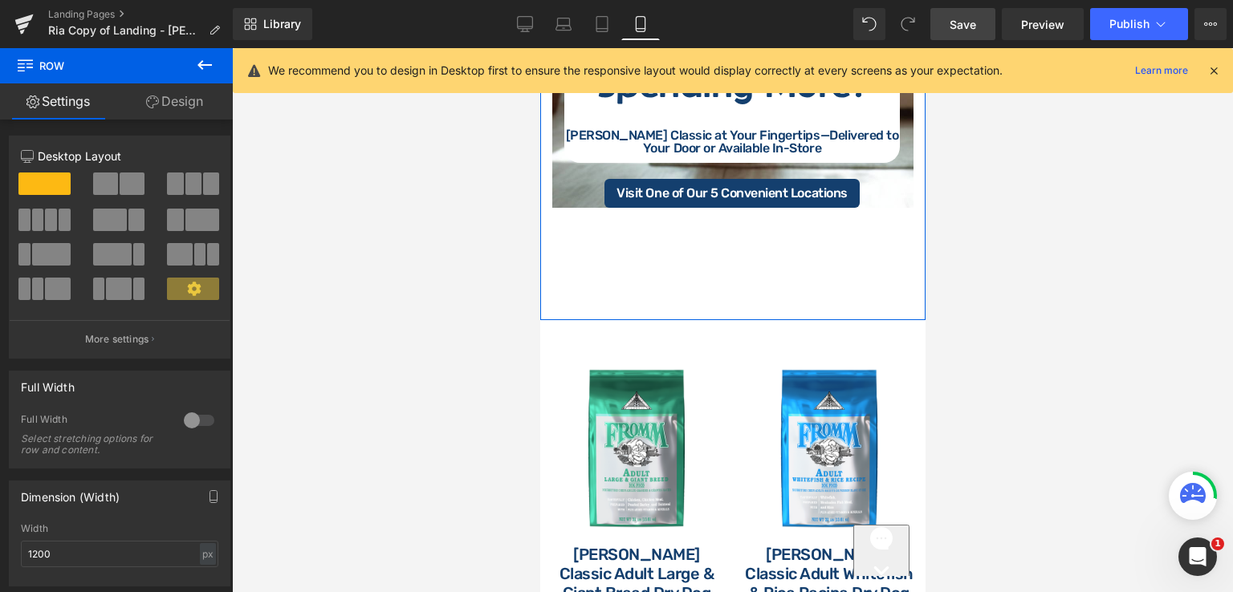
click at [149, 101] on icon at bounding box center [152, 102] width 13 height 13
click at [0, 0] on div "Visibility" at bounding box center [0, 0] width 0 height 0
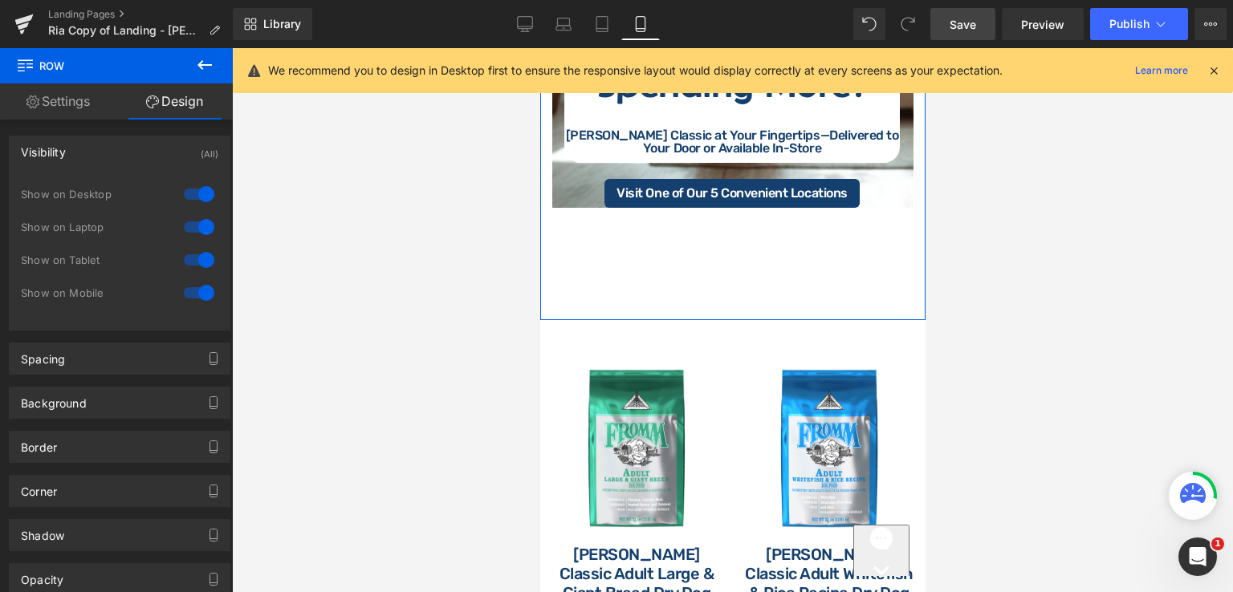
click at [78, 110] on link "Settings" at bounding box center [58, 101] width 116 height 36
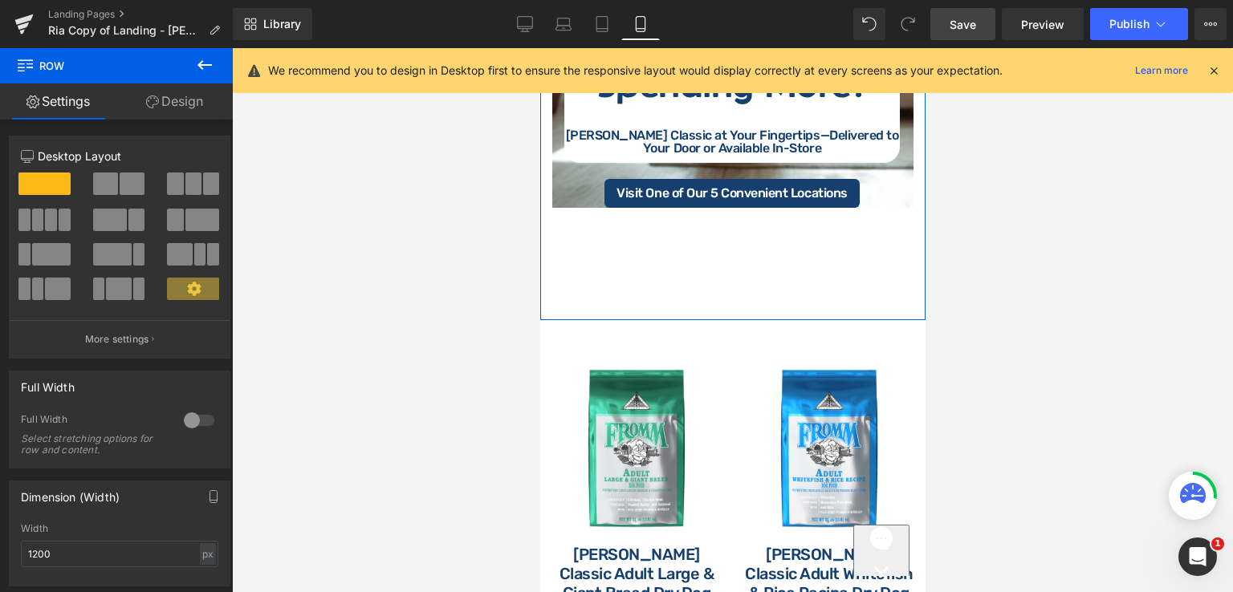
click at [202, 96] on link "Design" at bounding box center [174, 101] width 116 height 36
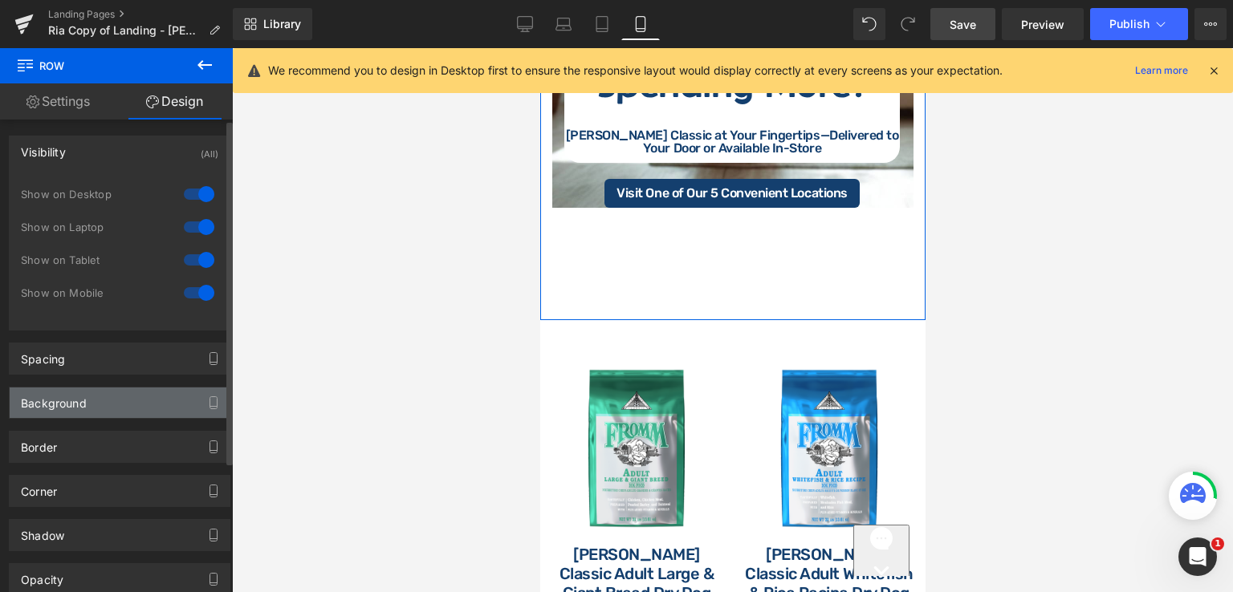
click at [116, 407] on div "Background" at bounding box center [120, 403] width 220 height 31
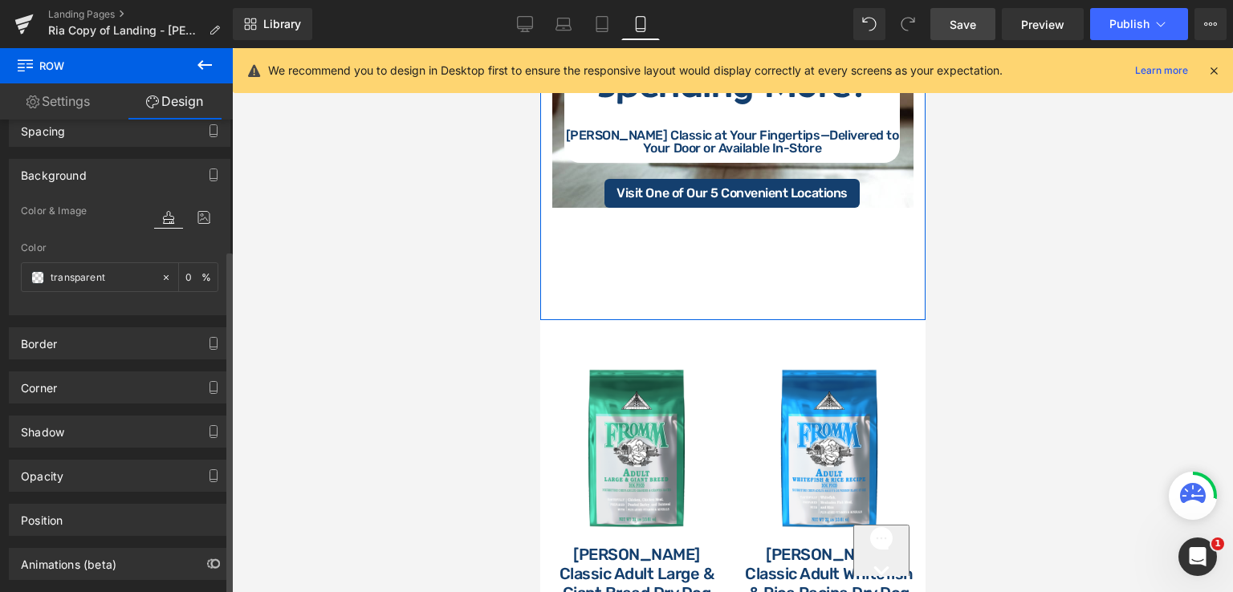
scroll to position [241, 0]
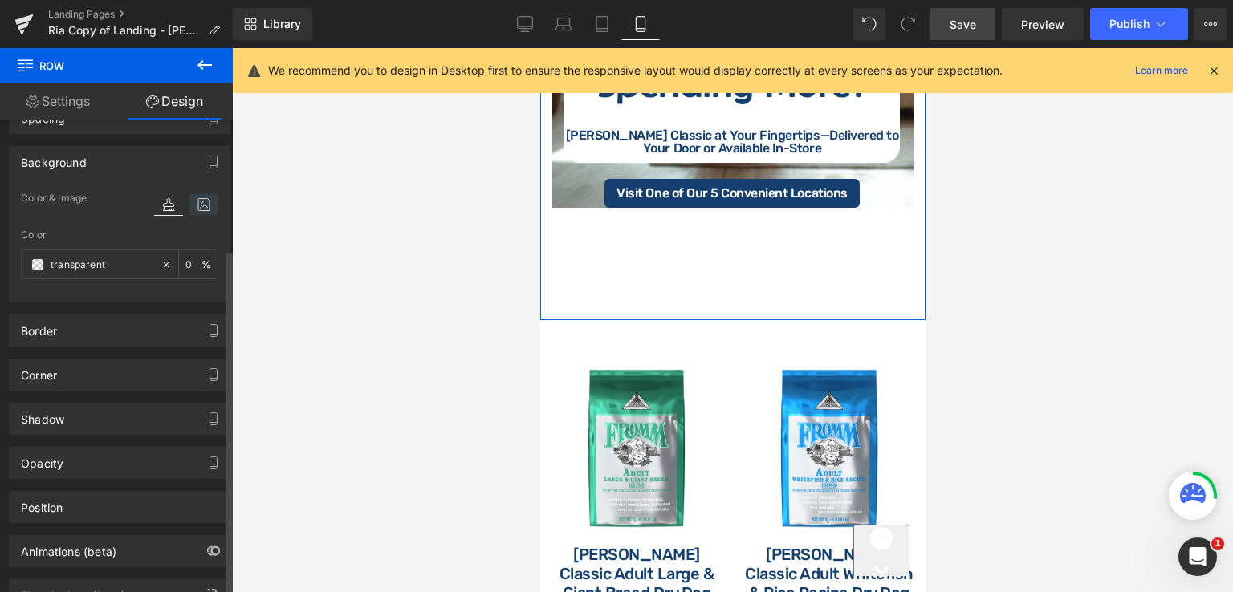
click at [201, 201] on icon at bounding box center [203, 204] width 29 height 21
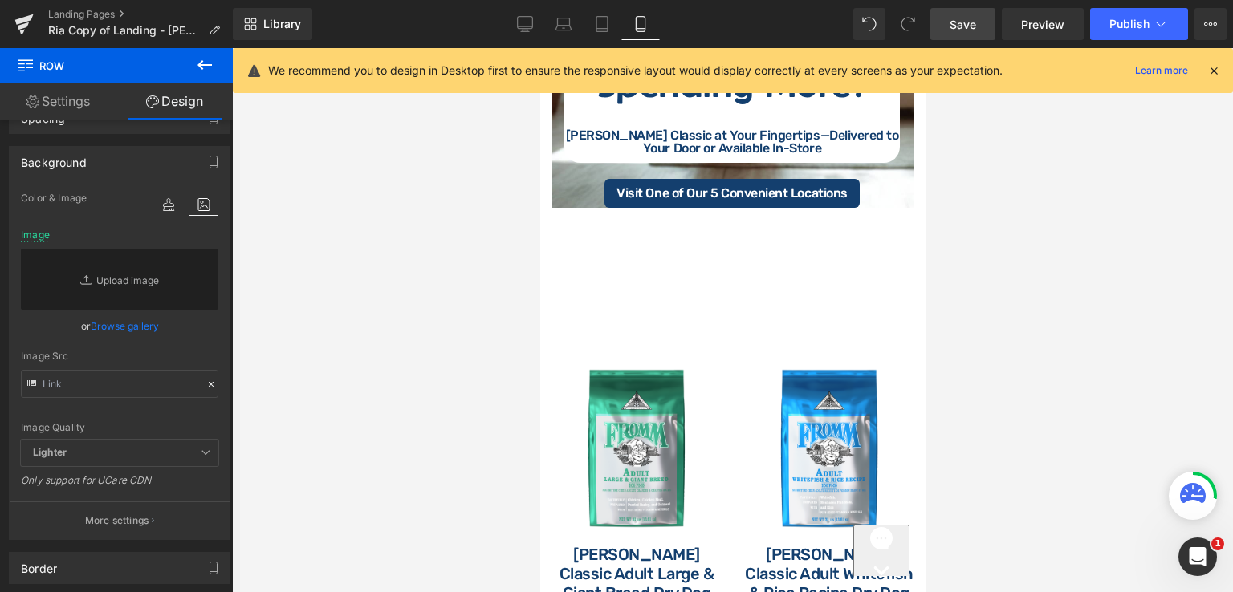
click at [961, 29] on span "Save" at bounding box center [963, 24] width 26 height 17
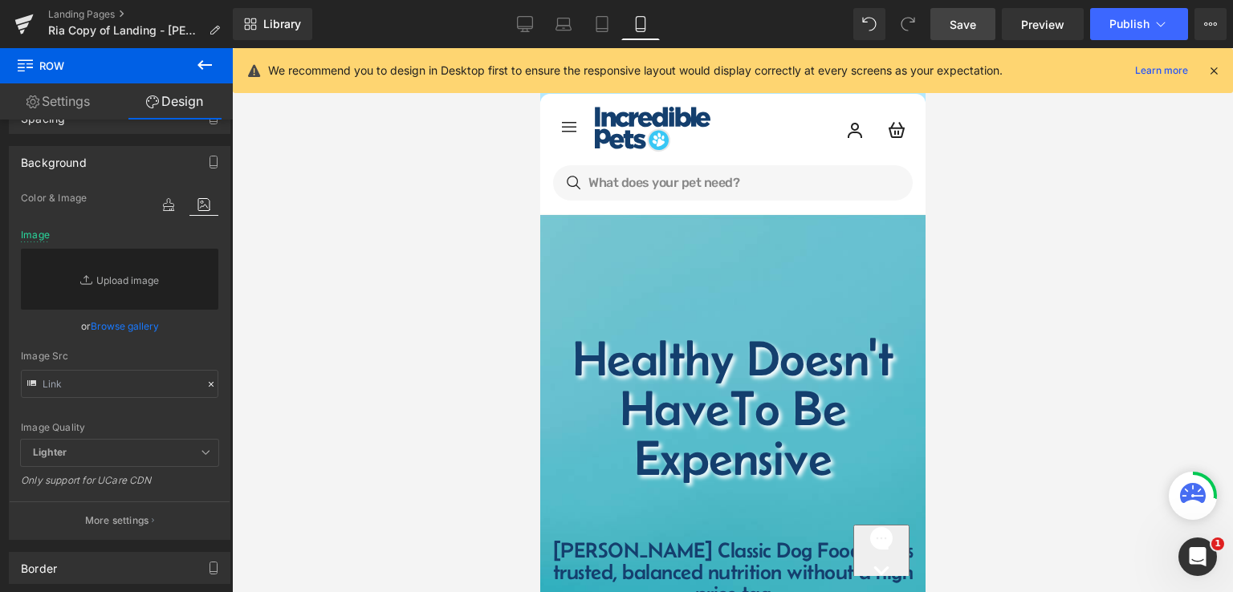
scroll to position [0, 0]
click at [1038, 22] on span "Preview" at bounding box center [1042, 24] width 43 height 17
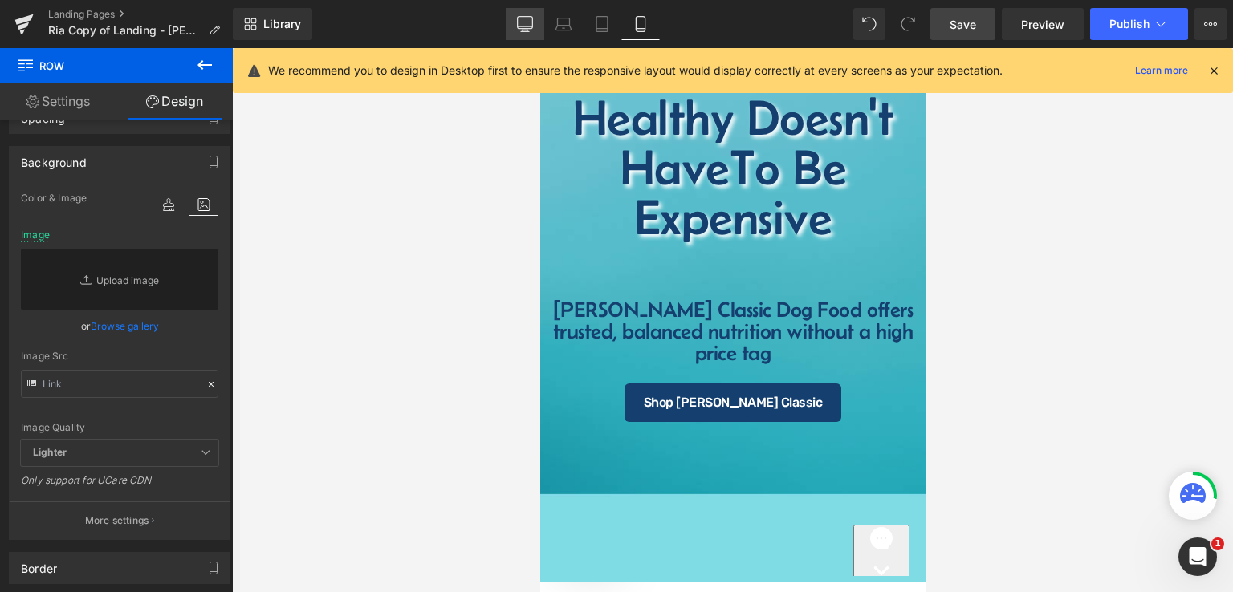
click at [526, 17] on icon at bounding box center [525, 23] width 15 height 12
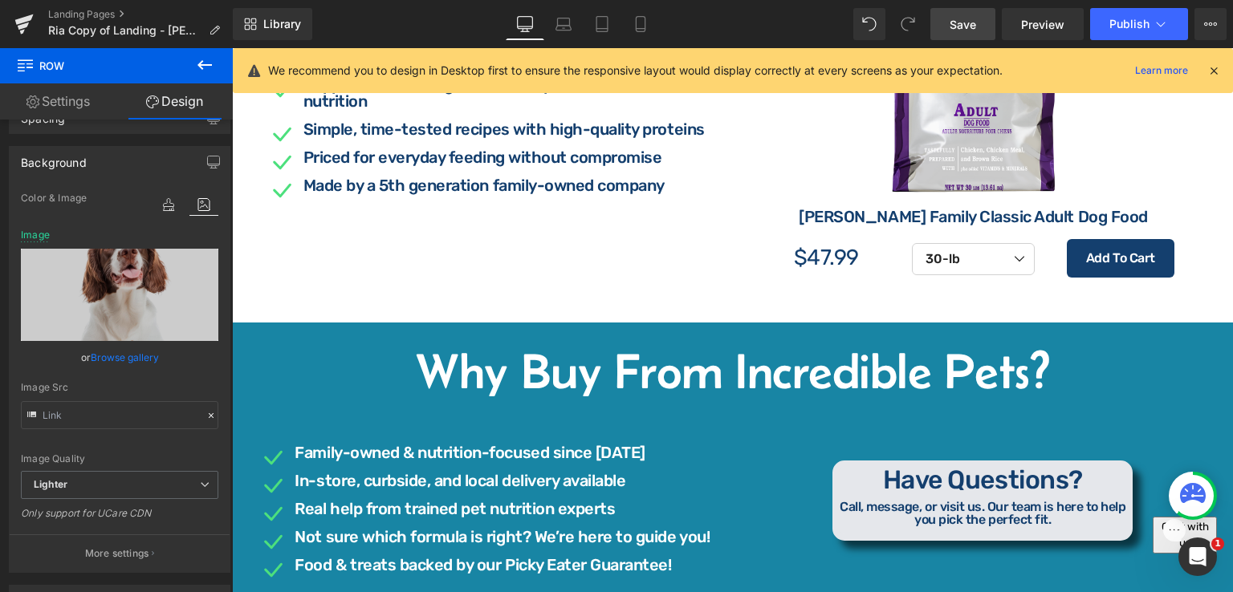
scroll to position [1044, 0]
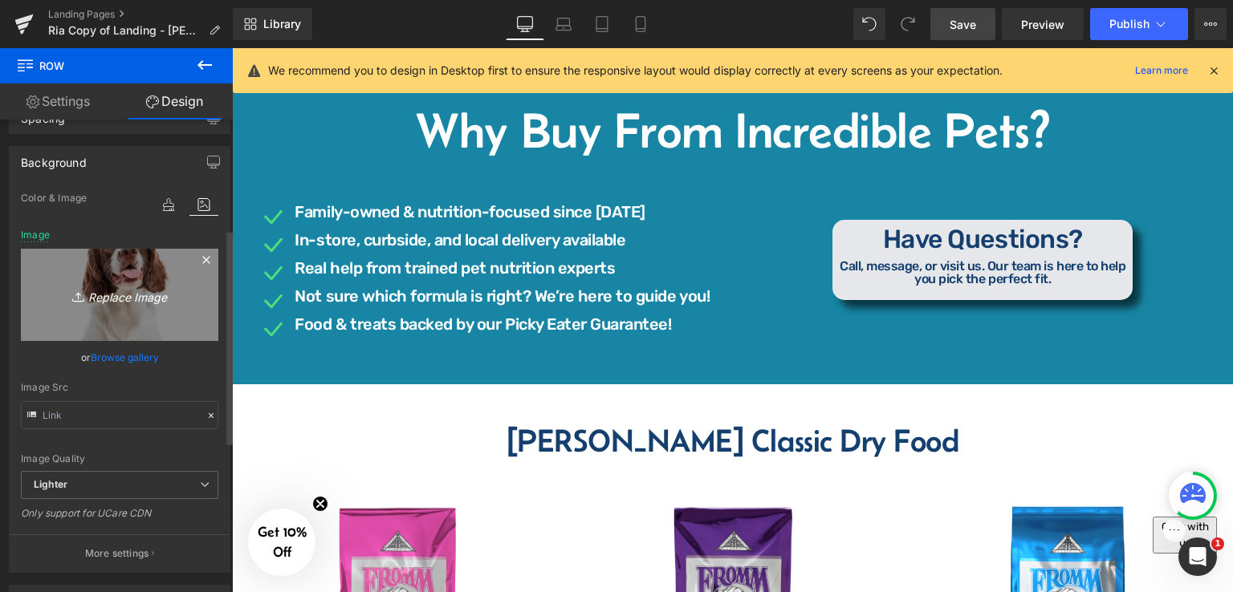
click at [156, 314] on link "Replace Image" at bounding box center [119, 295] width 197 height 92
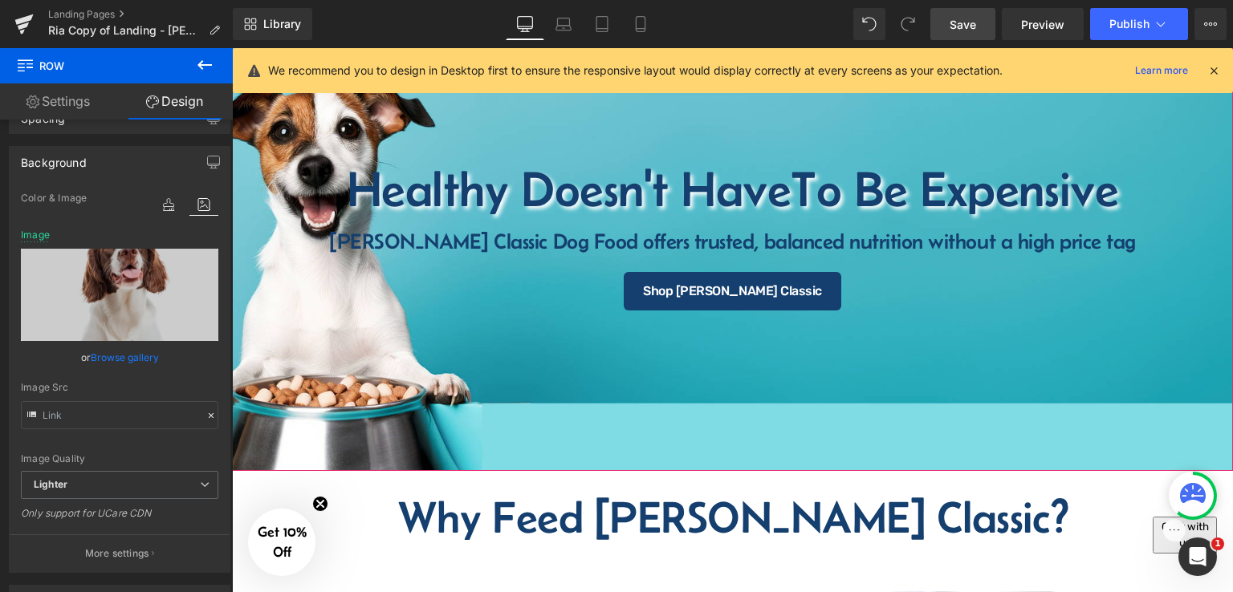
scroll to position [0, 0]
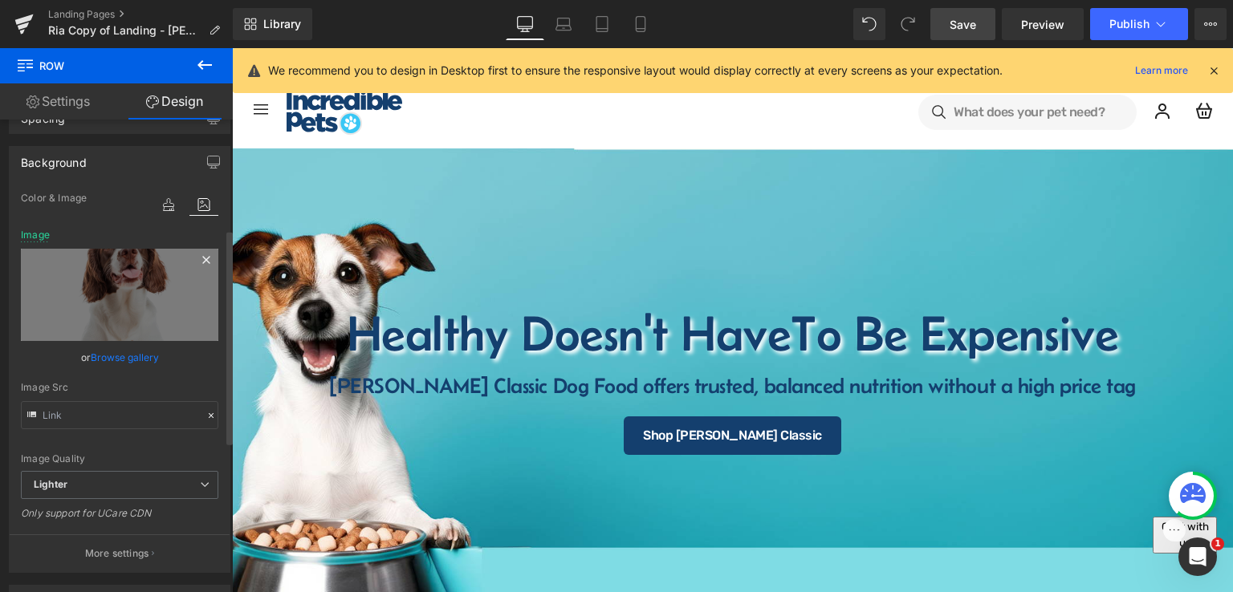
click at [197, 258] on icon at bounding box center [206, 259] width 19 height 19
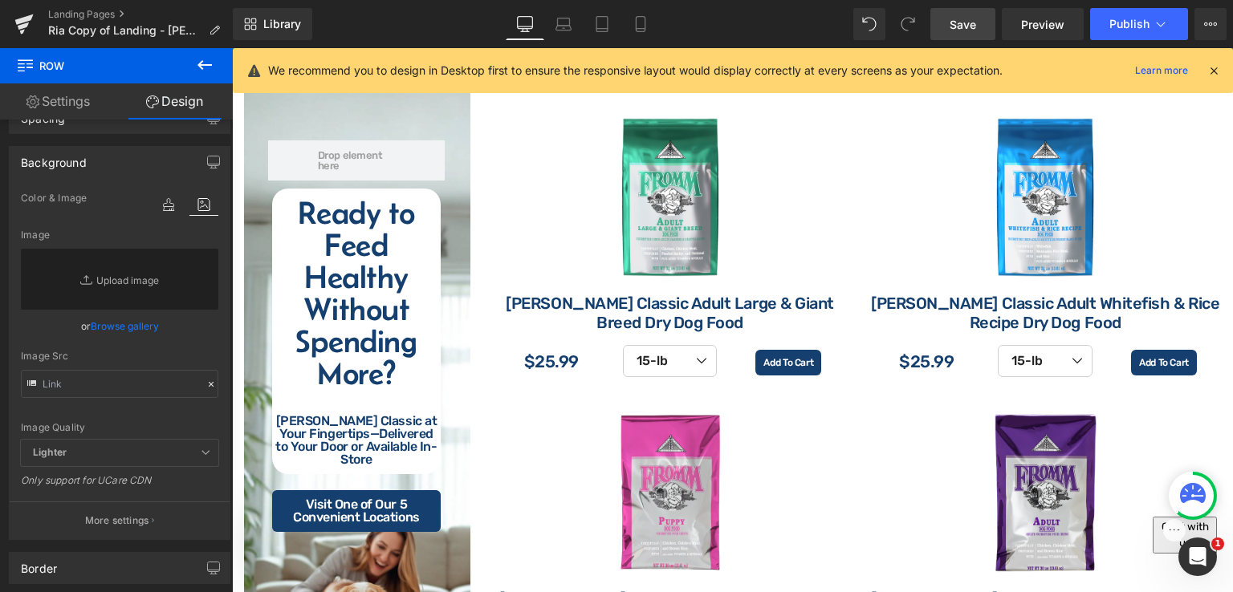
scroll to position [2168, 0]
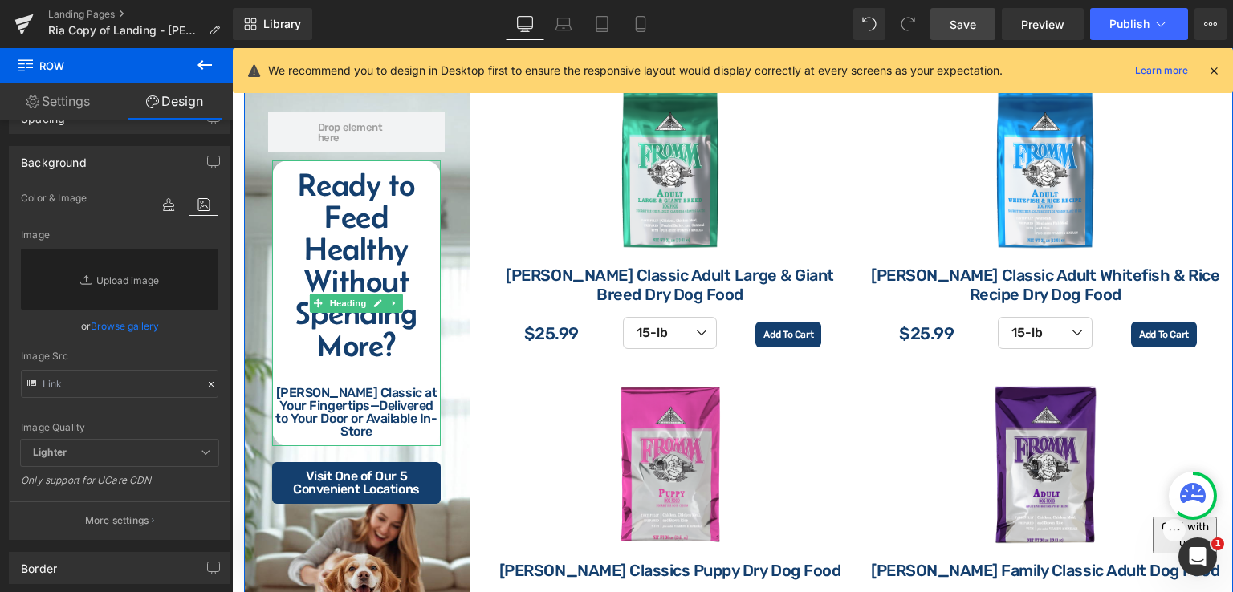
click at [388, 350] on h2 "Ready to Feed Healthy Without Spending More?" at bounding box center [356, 265] width 169 height 193
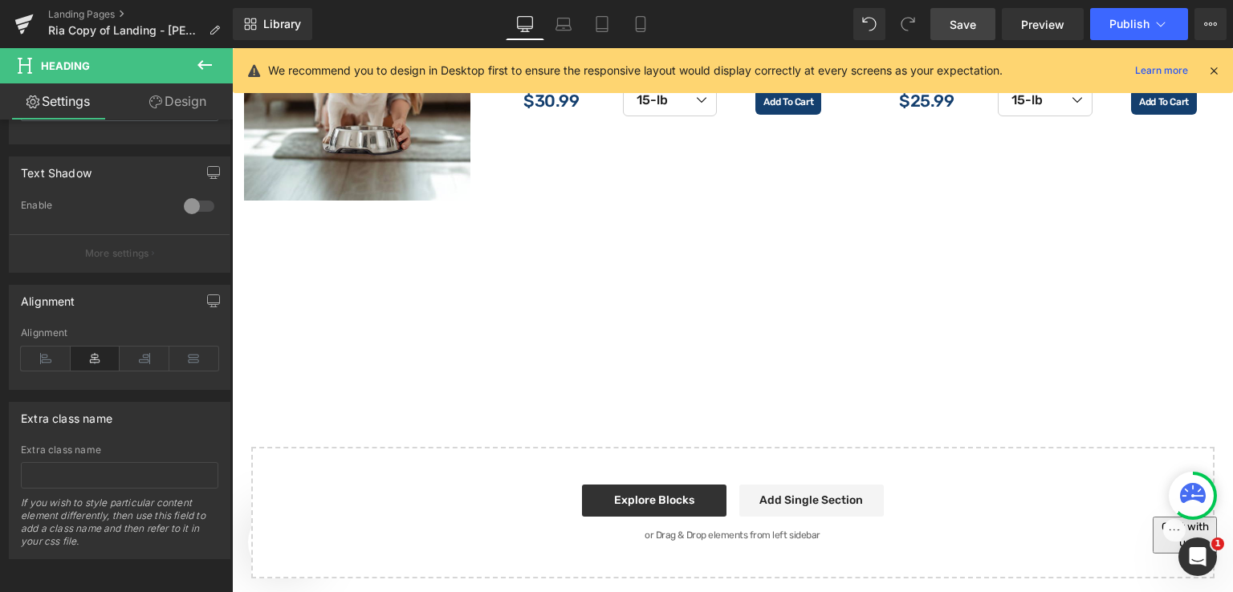
scroll to position [2810, 0]
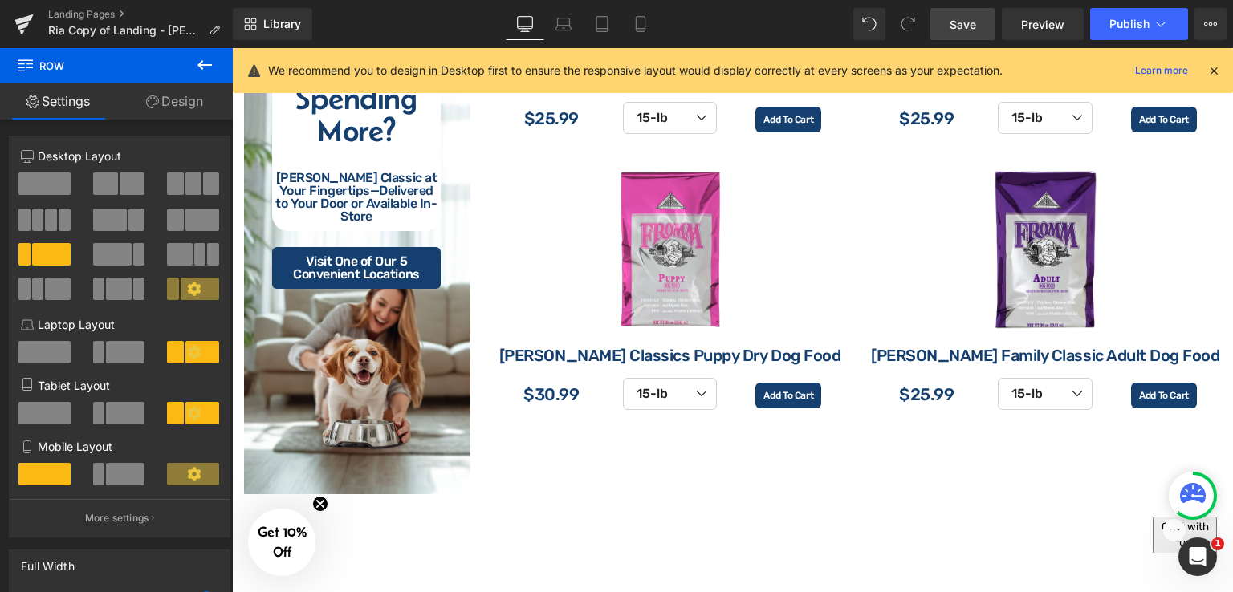
scroll to position [2248, 0]
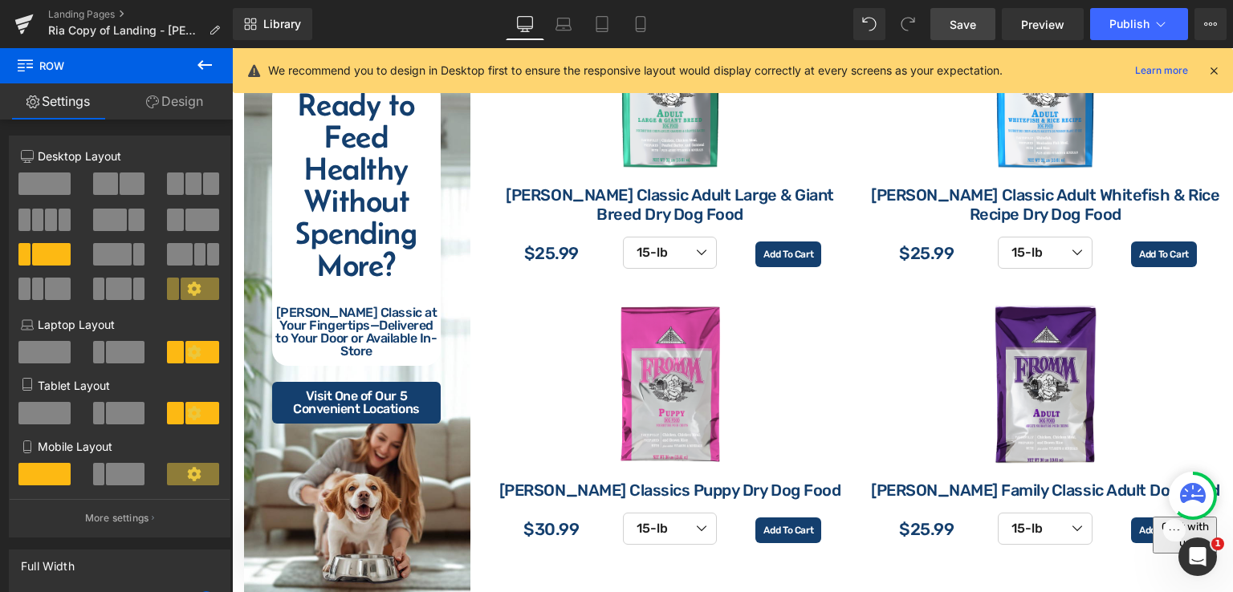
drag, startPoint x: 966, startPoint y: 32, endPoint x: 478, endPoint y: 161, distance: 504.9
click at [966, 32] on span "Save" at bounding box center [963, 24] width 26 height 17
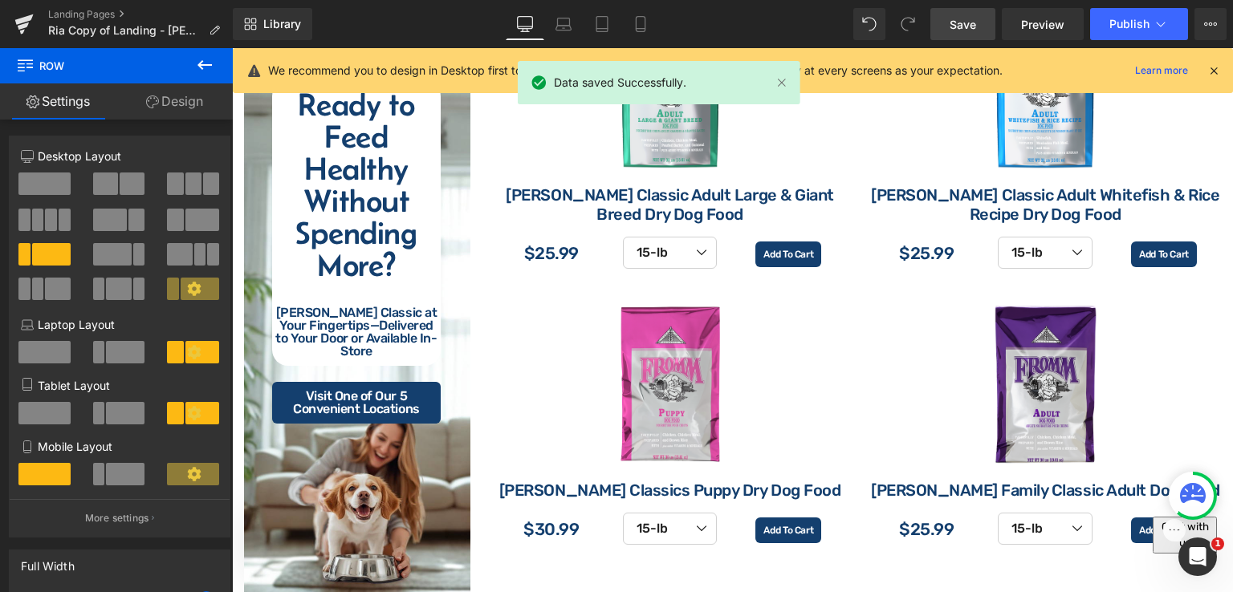
drag, startPoint x: 204, startPoint y: 59, endPoint x: 234, endPoint y: 100, distance: 51.7
click at [204, 59] on icon at bounding box center [204, 64] width 19 height 19
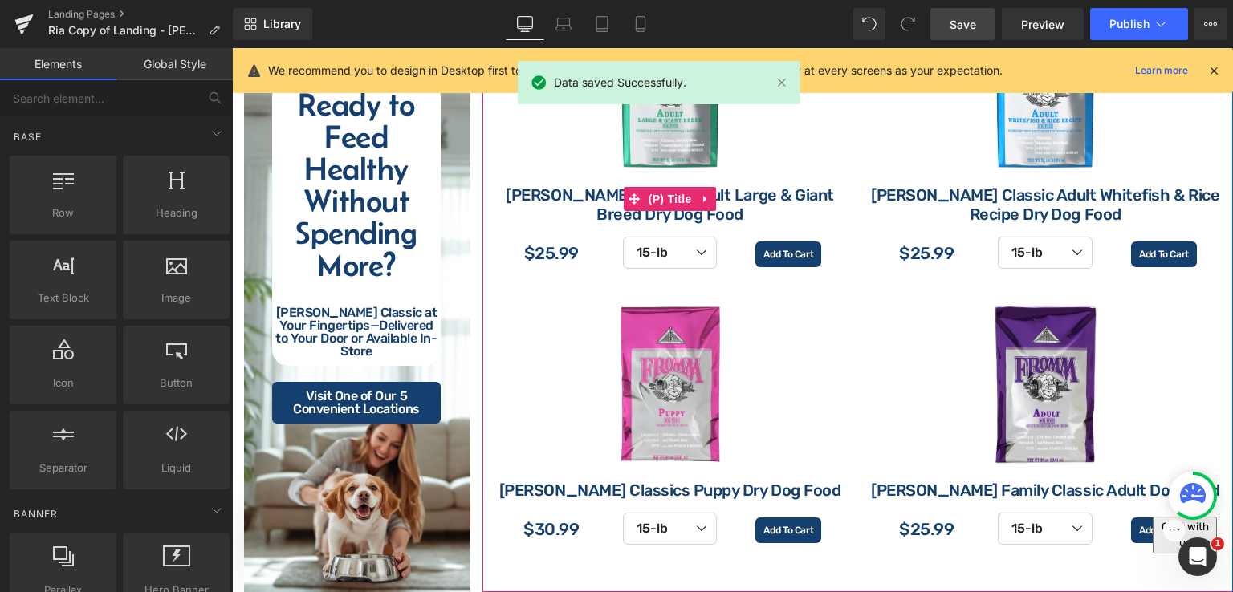
click at [727, 206] on link "[PERSON_NAME] Classic Adult Large & Giant Breed Dry Dog Food" at bounding box center [670, 196] width 356 height 55
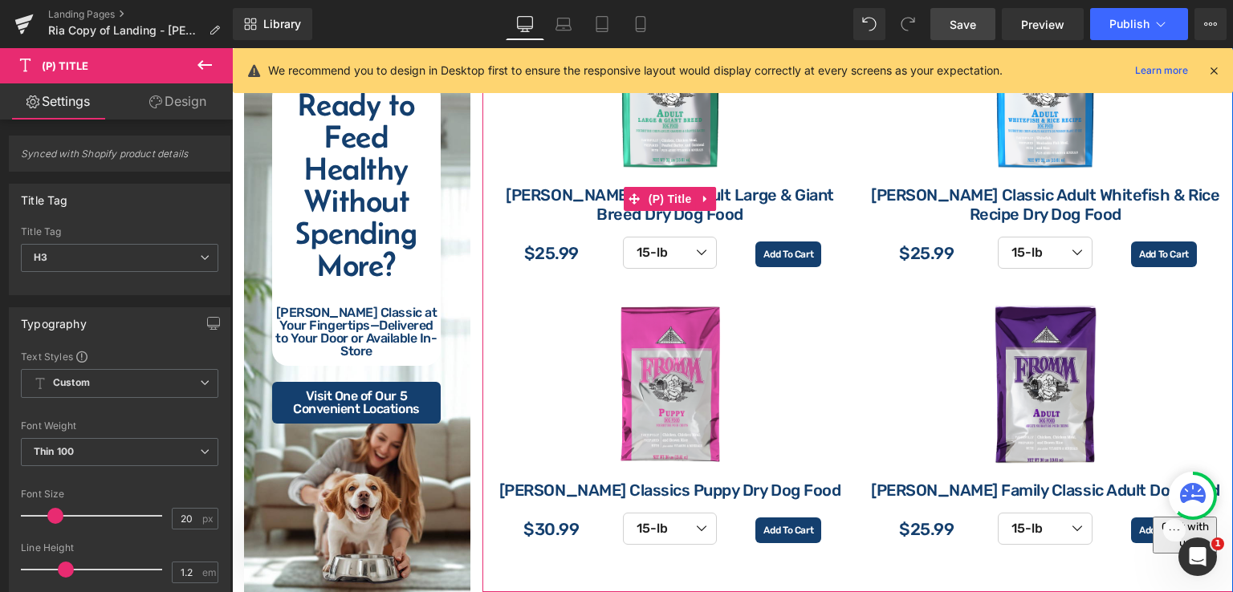
click at [726, 210] on link "[PERSON_NAME] Classic Adult Large & Giant Breed Dry Dog Food" at bounding box center [670, 196] width 356 height 55
click at [584, 196] on link "[PERSON_NAME] Classic Adult Large & Giant Breed Dry Dog Food" at bounding box center [670, 196] width 356 height 55
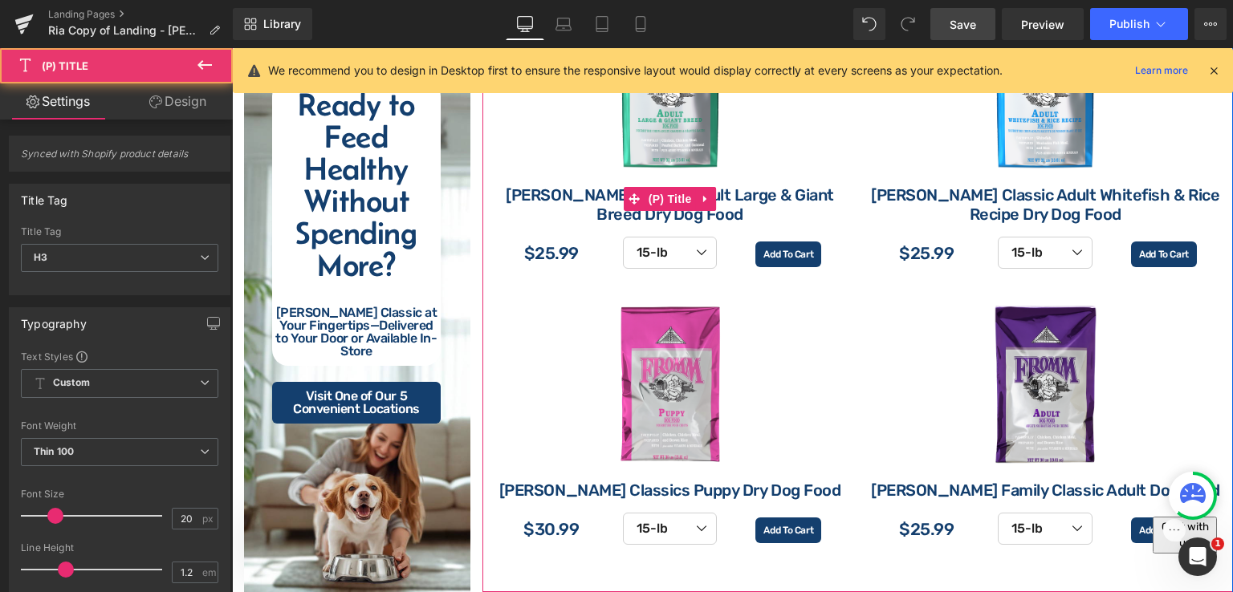
click at [584, 196] on link "[PERSON_NAME] Classic Adult Large & Giant Breed Dry Dog Food" at bounding box center [670, 196] width 356 height 55
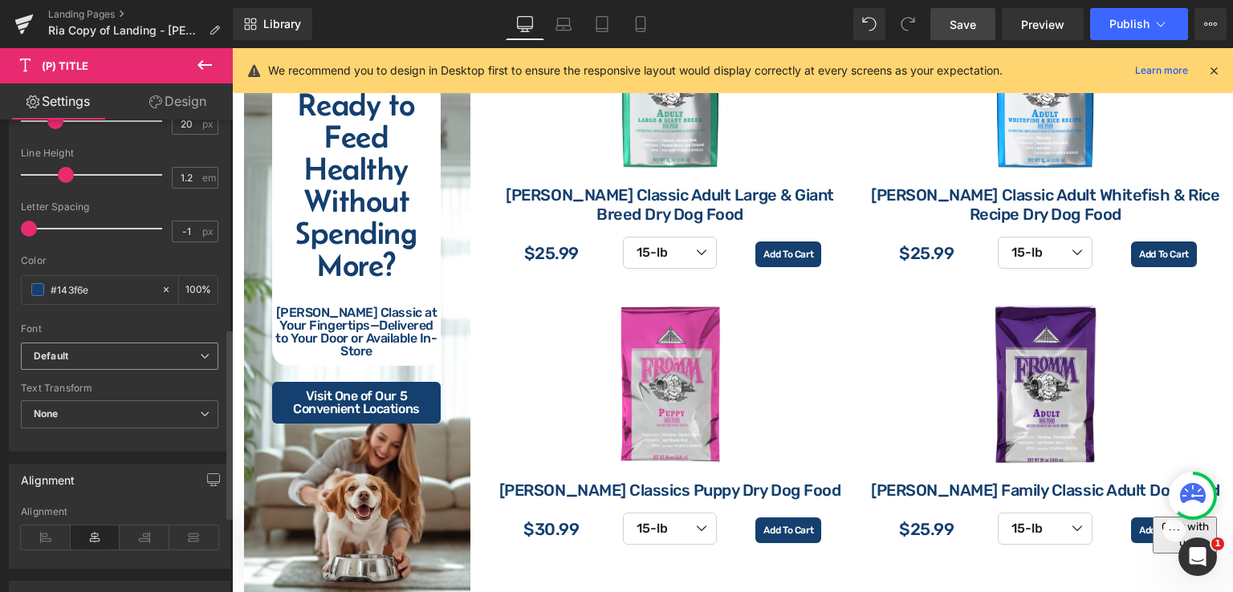
scroll to position [562, 0]
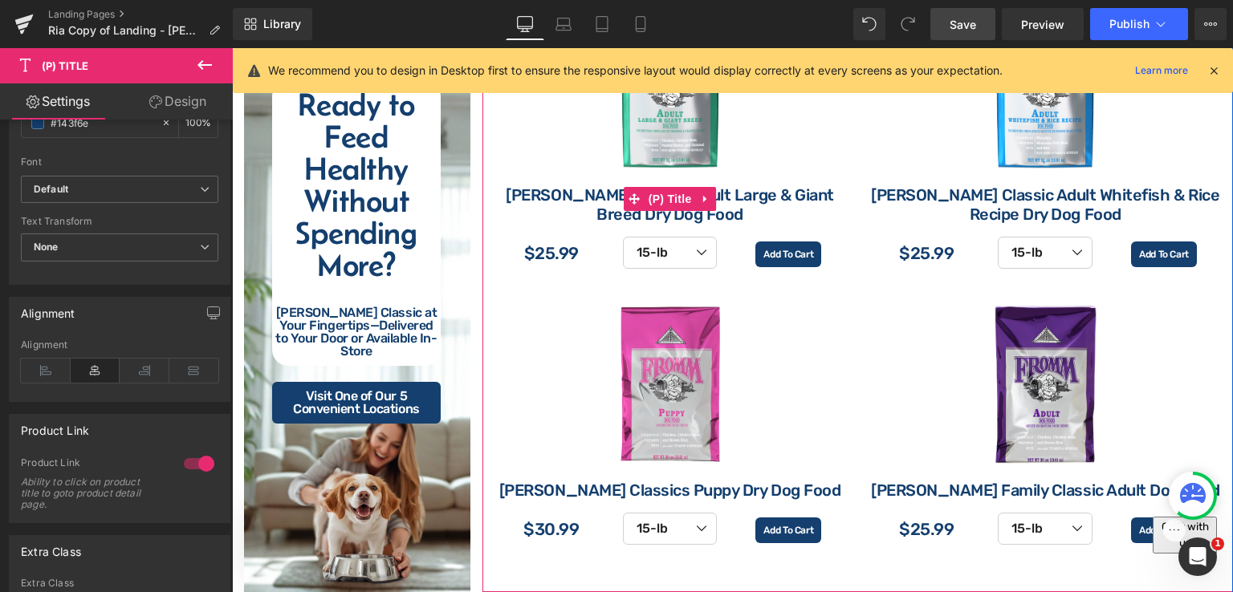
click at [748, 193] on link "[PERSON_NAME] Classic Adult Large & Giant Breed Dry Dog Food" at bounding box center [670, 196] width 356 height 55
click at [677, 200] on span "(P) Title" at bounding box center [670, 199] width 51 height 24
click at [700, 193] on icon at bounding box center [705, 199] width 11 height 12
click at [635, 200] on link "(P) Title" at bounding box center [660, 199] width 72 height 24
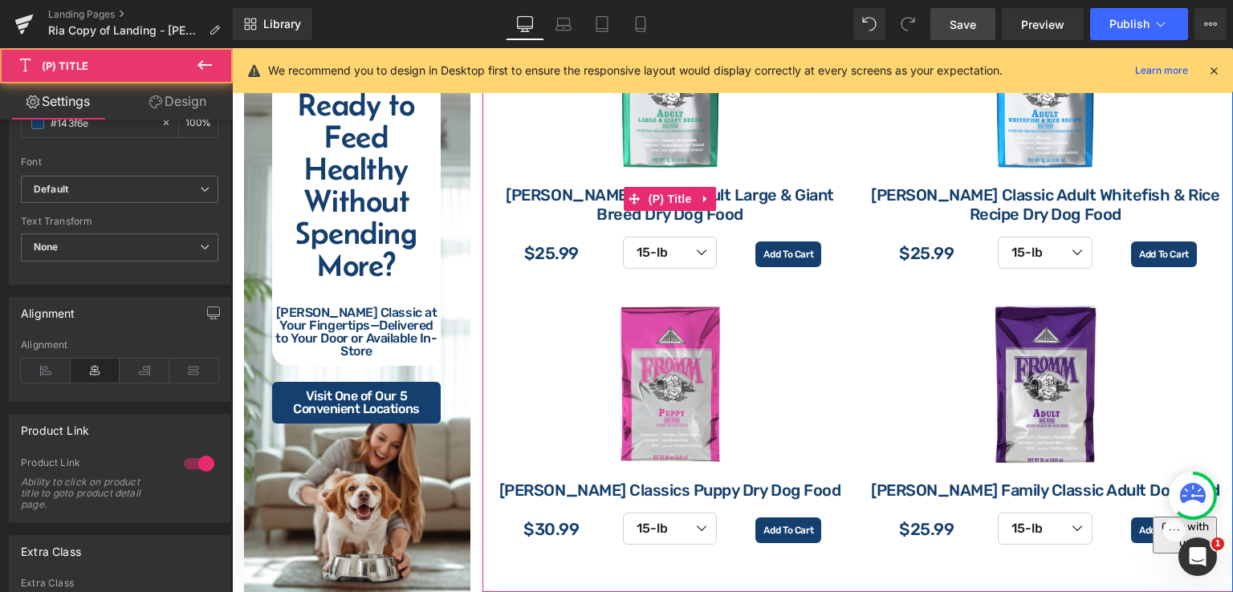
click at [732, 212] on link "[PERSON_NAME] Classic Adult Large & Giant Breed Dry Dog Food" at bounding box center [670, 196] width 356 height 55
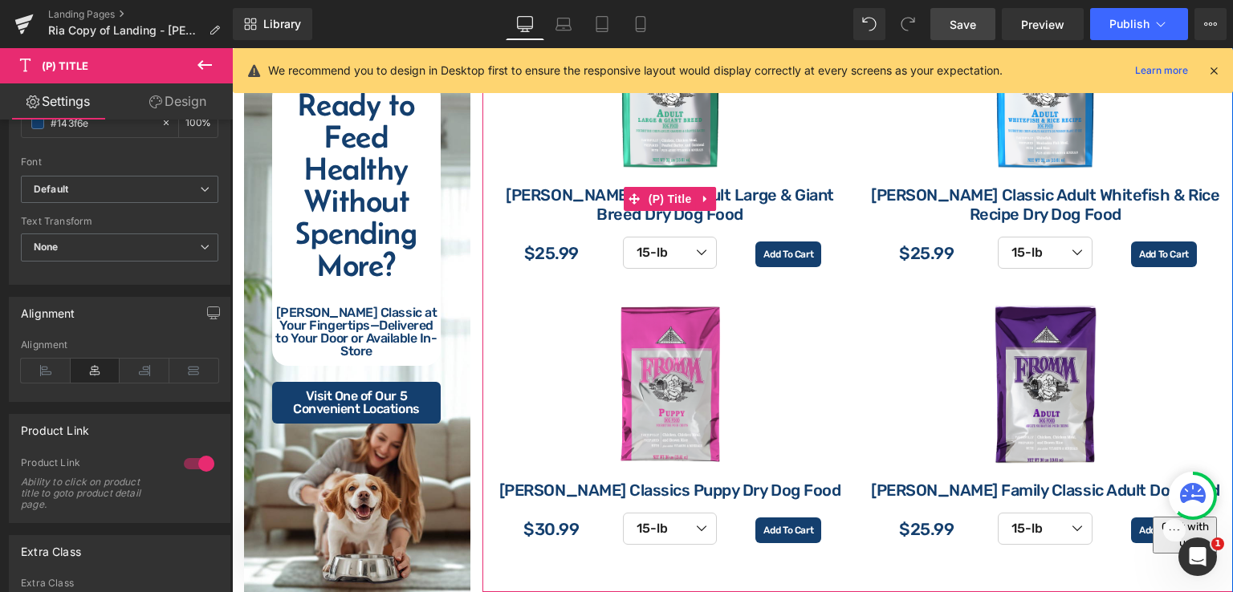
click at [789, 190] on link "[PERSON_NAME] Classic Adult Large & Giant Breed Dry Dog Food" at bounding box center [670, 196] width 356 height 55
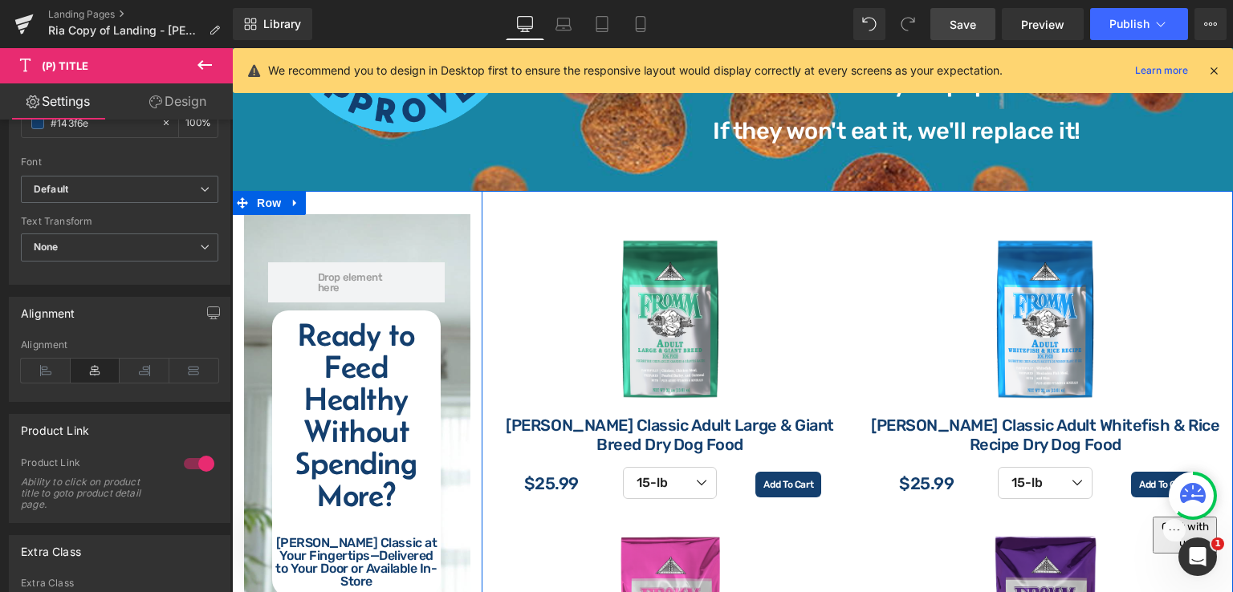
scroll to position [2007, 0]
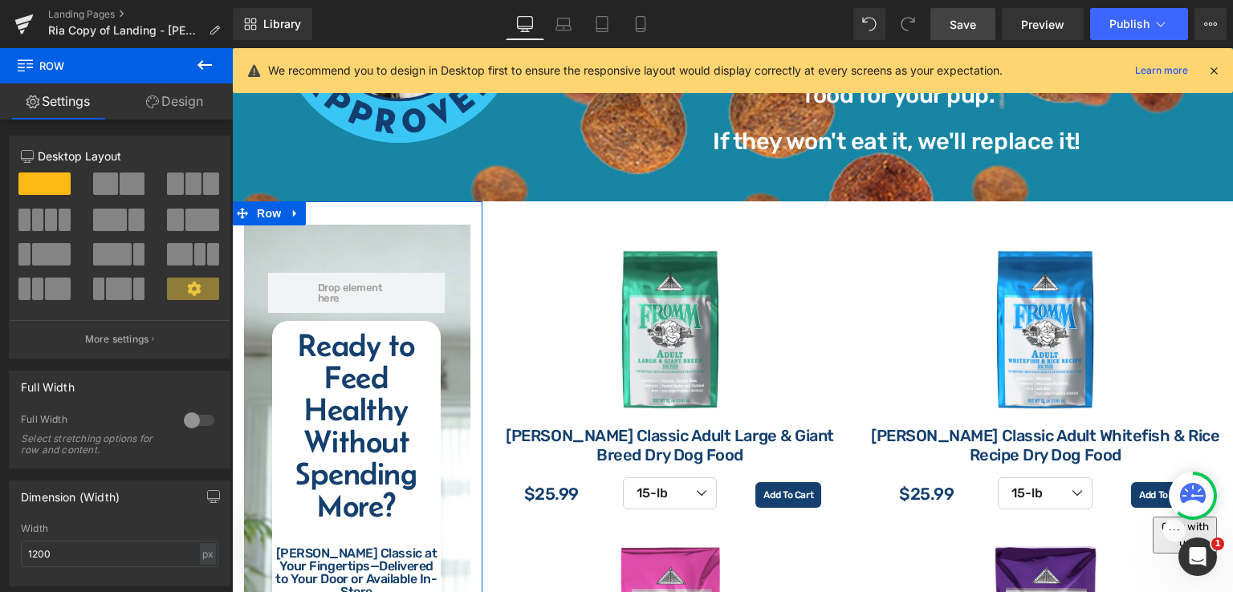
click at [199, 100] on link "Design" at bounding box center [174, 101] width 116 height 36
click at [0, 0] on div "Background" at bounding box center [0, 0] width 0 height 0
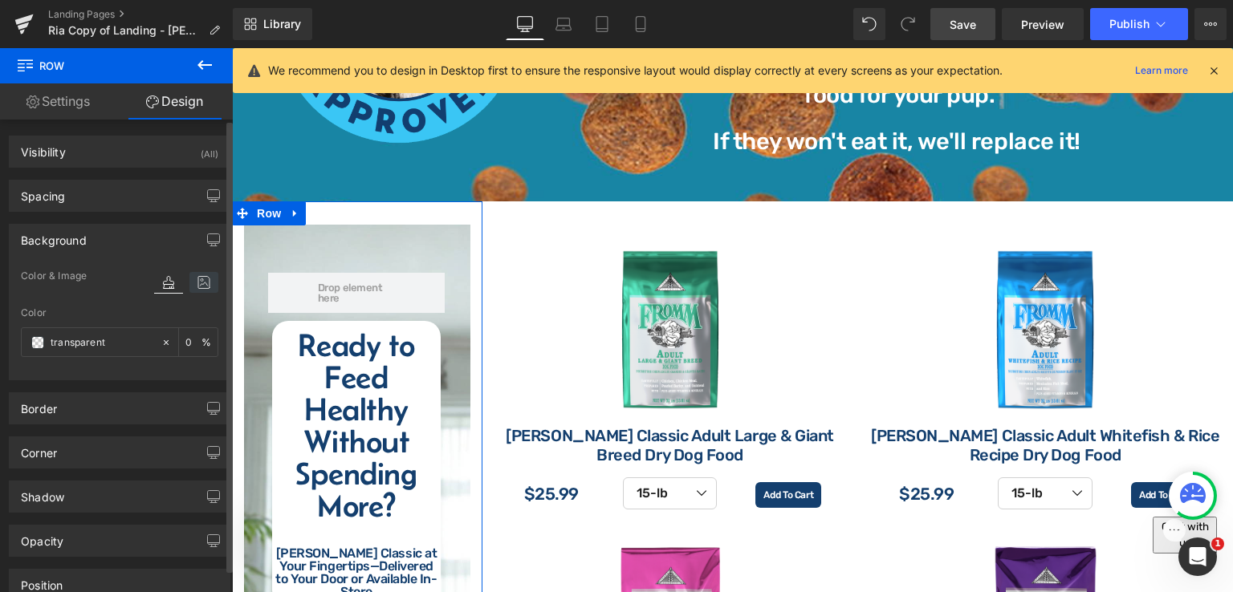
click at [193, 283] on icon at bounding box center [203, 282] width 29 height 21
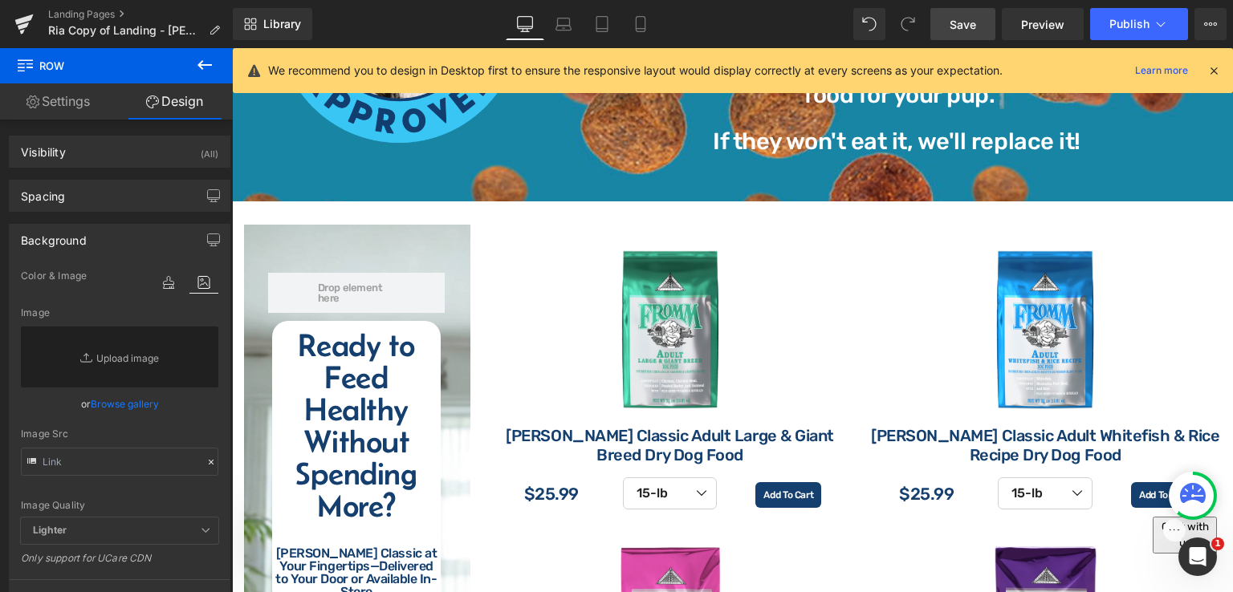
click at [986, 28] on link "Save" at bounding box center [962, 24] width 65 height 32
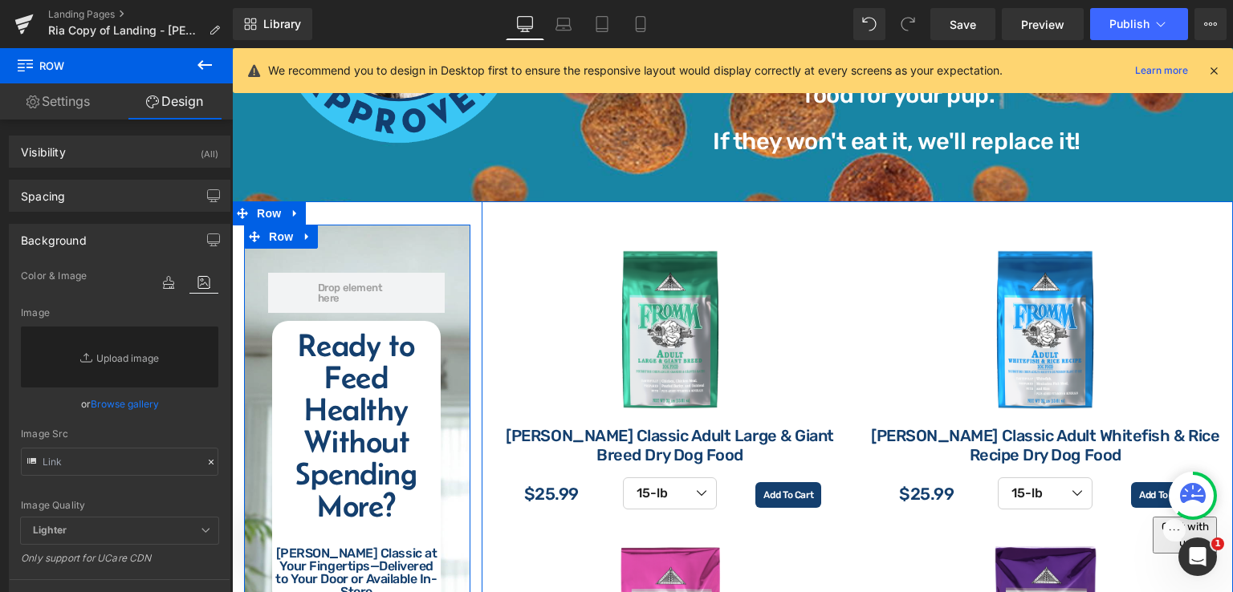
click at [458, 271] on div "Row Ready to Feed Healthy Without Spending More? [PERSON_NAME] Classic at Your …" at bounding box center [356, 457] width 225 height 416
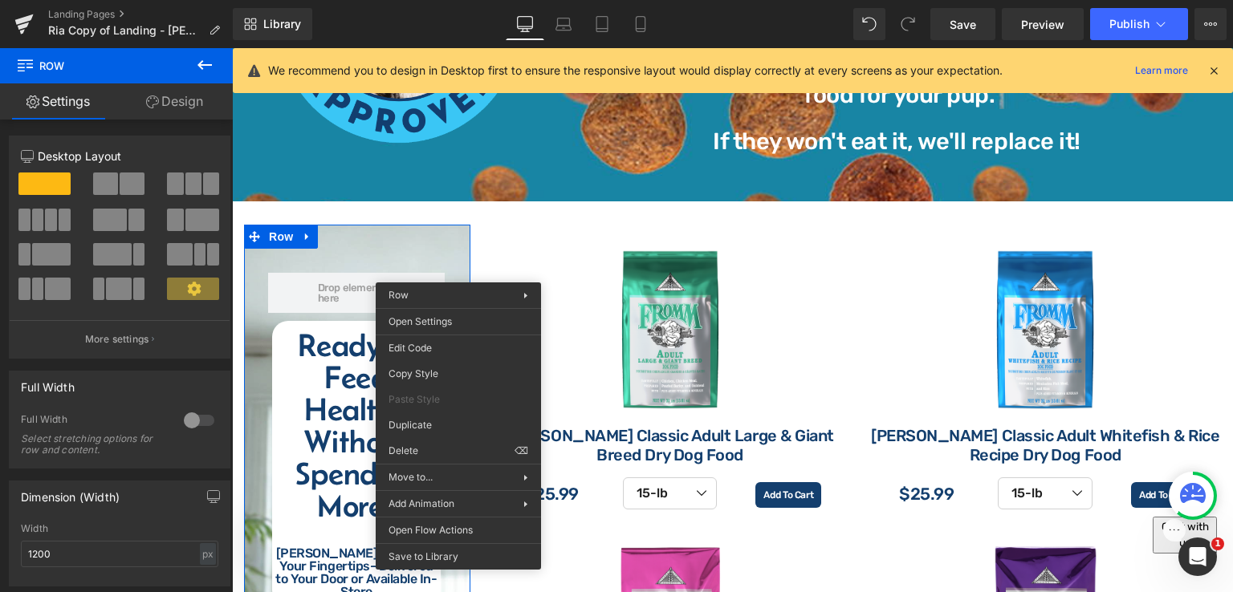
click at [163, 95] on link "Design" at bounding box center [174, 101] width 116 height 36
click at [0, 0] on div "Background" at bounding box center [0, 0] width 0 height 0
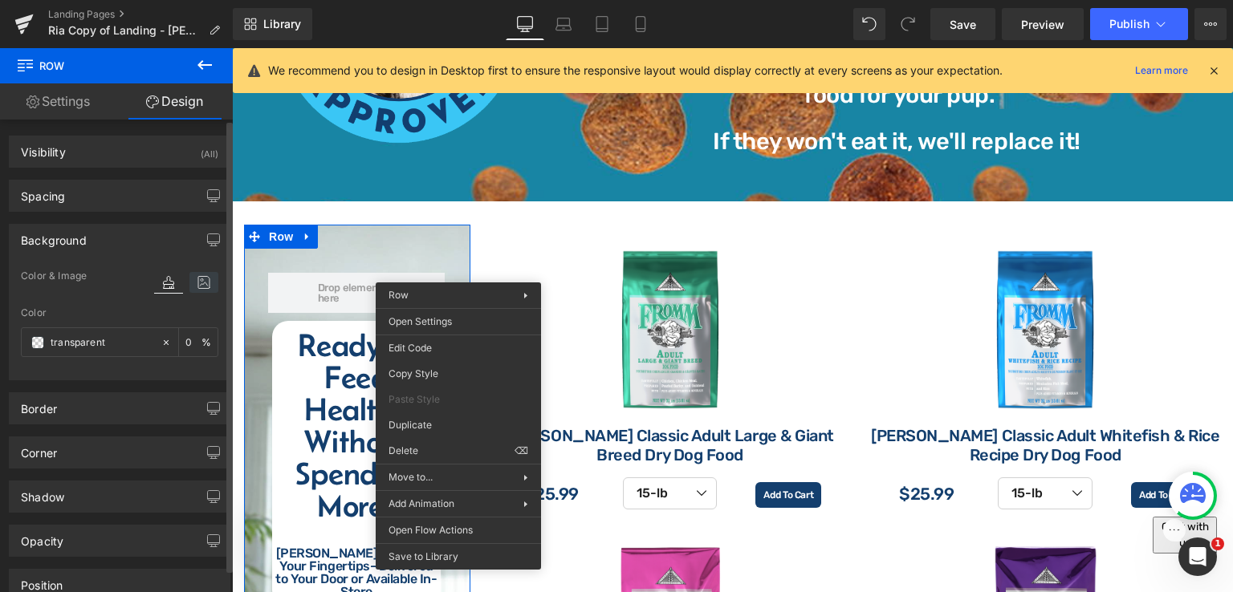
click at [194, 275] on icon at bounding box center [203, 282] width 29 height 21
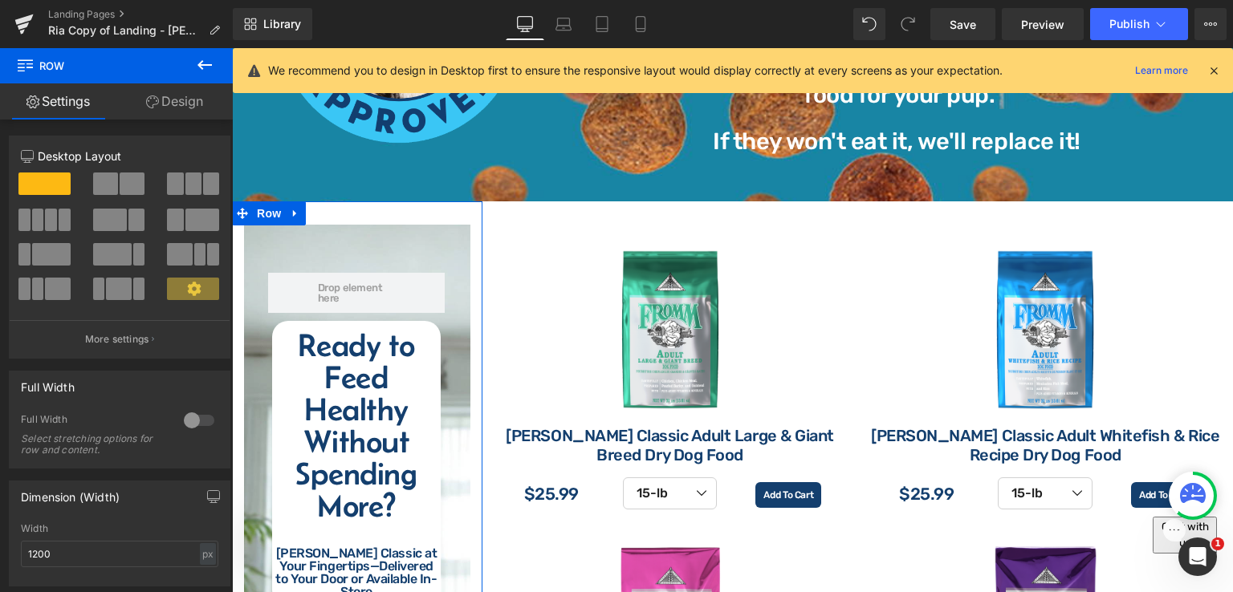
click at [196, 100] on link "Design" at bounding box center [174, 101] width 116 height 36
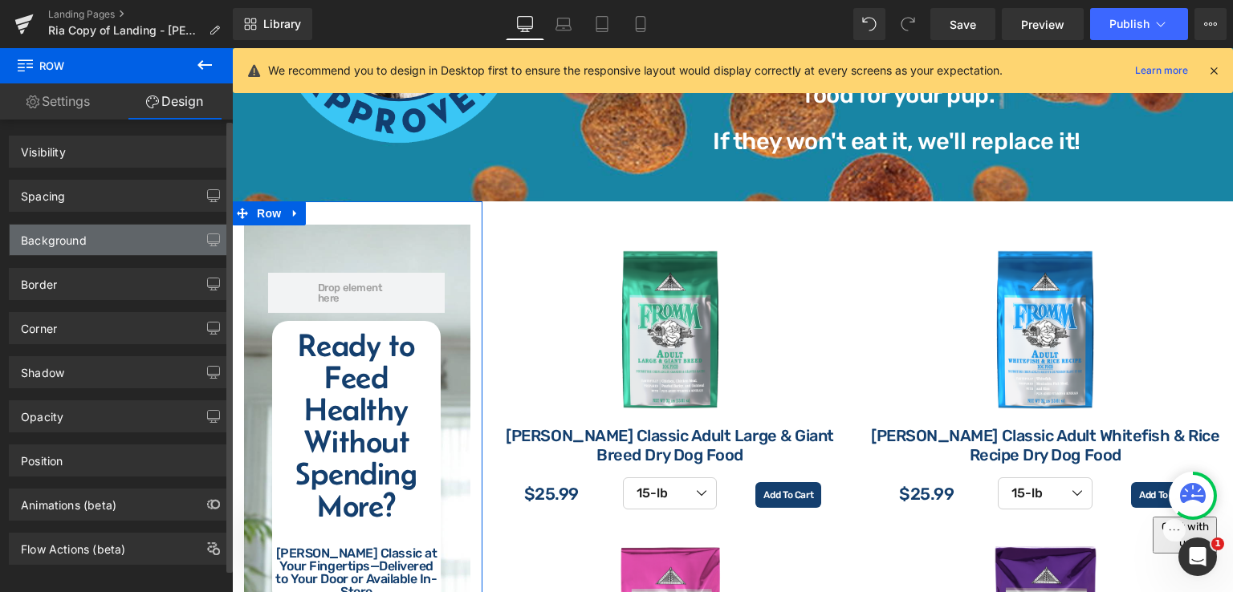
click at [157, 230] on div "Background" at bounding box center [120, 240] width 220 height 31
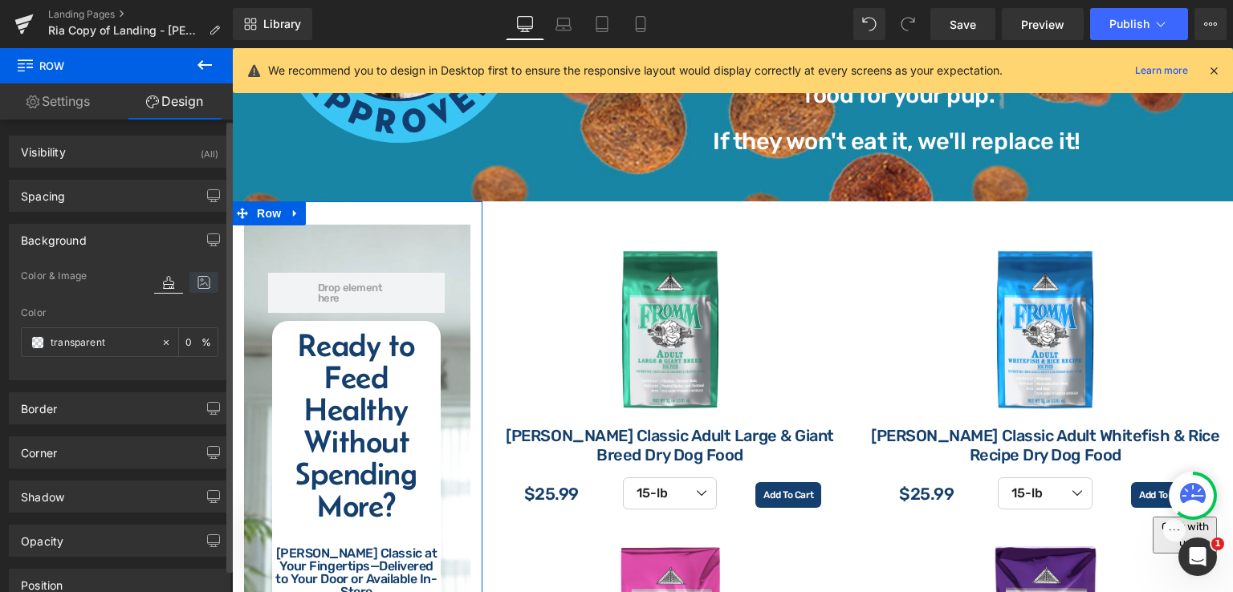
click at [198, 283] on icon at bounding box center [203, 282] width 29 height 21
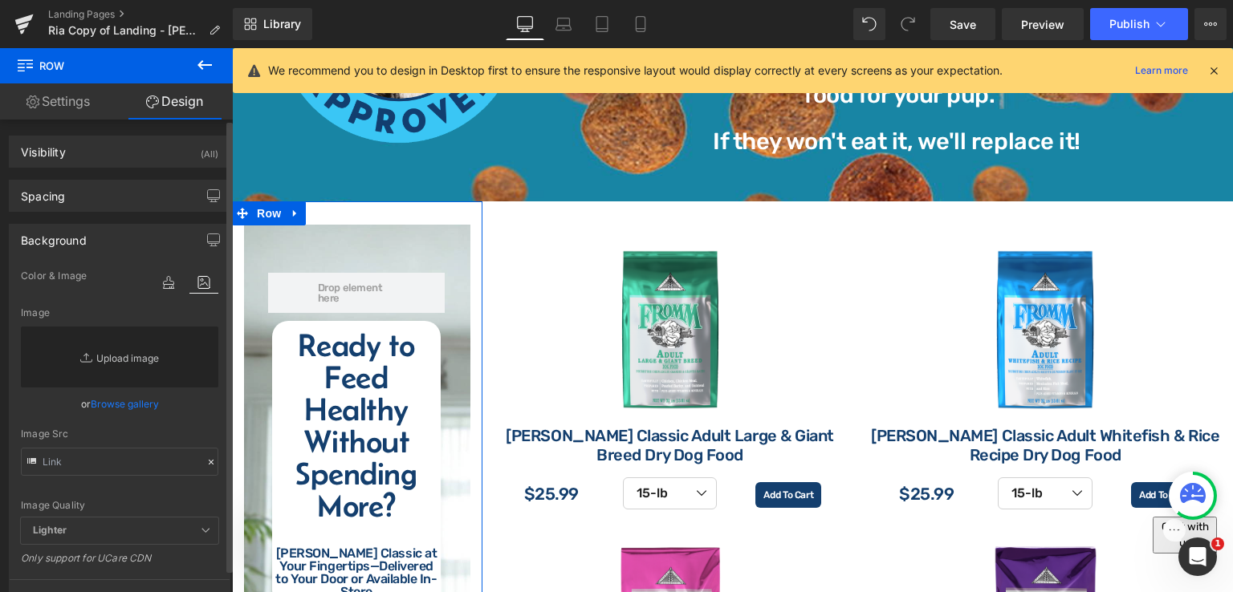
click at [142, 367] on link "Replace Image" at bounding box center [119, 357] width 197 height 61
click at [138, 400] on link "Browse gallery" at bounding box center [125, 404] width 68 height 28
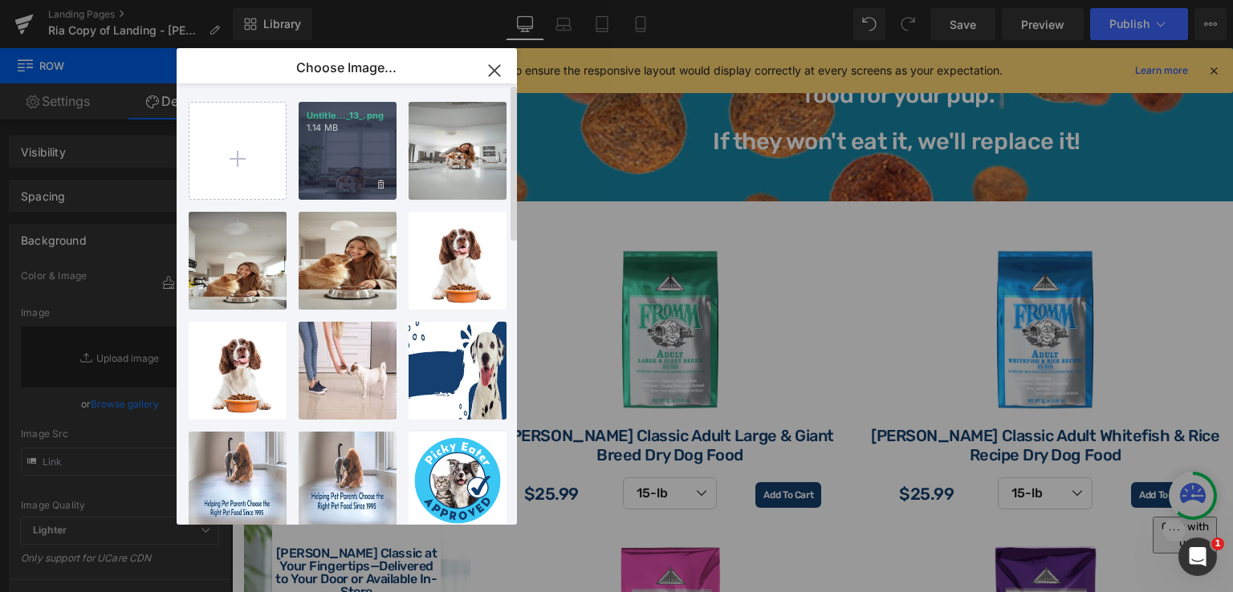
click at [344, 140] on div "Untitle..._13_.png 1.14 MB" at bounding box center [348, 151] width 98 height 98
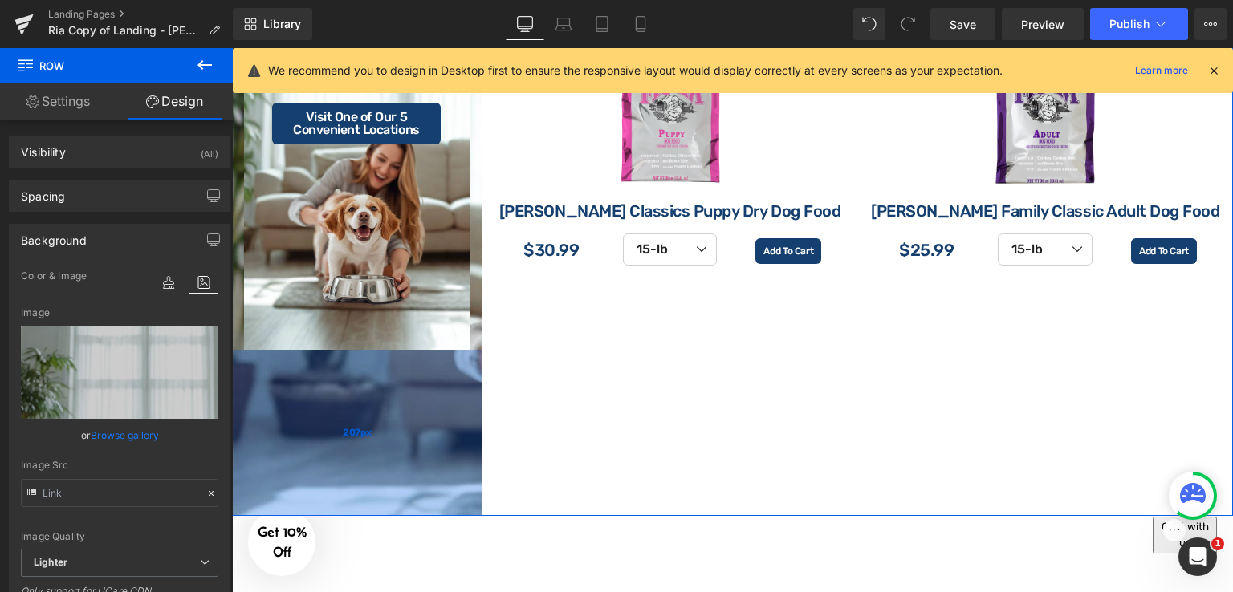
scroll to position [2489, 0]
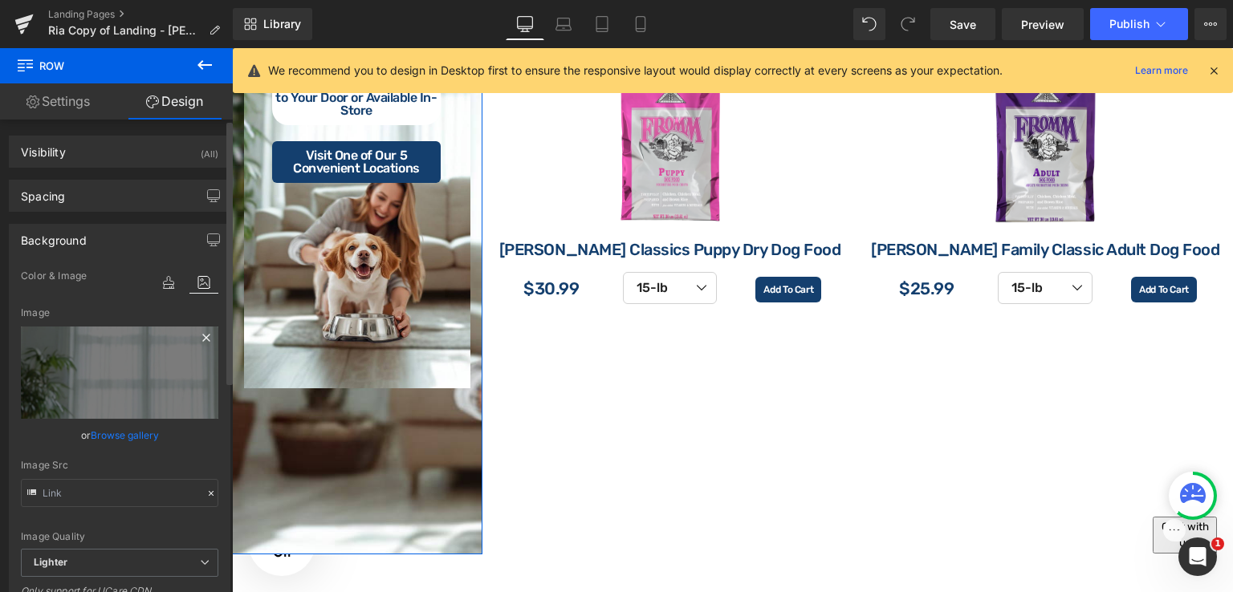
click at [199, 339] on icon at bounding box center [206, 337] width 19 height 19
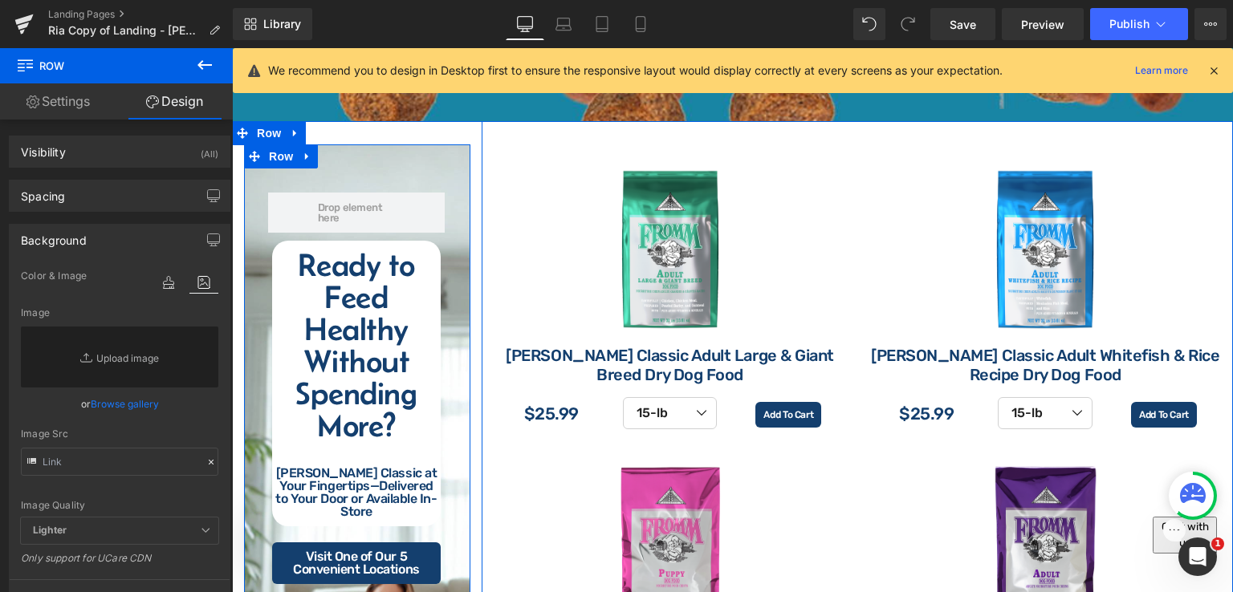
scroll to position [2007, 0]
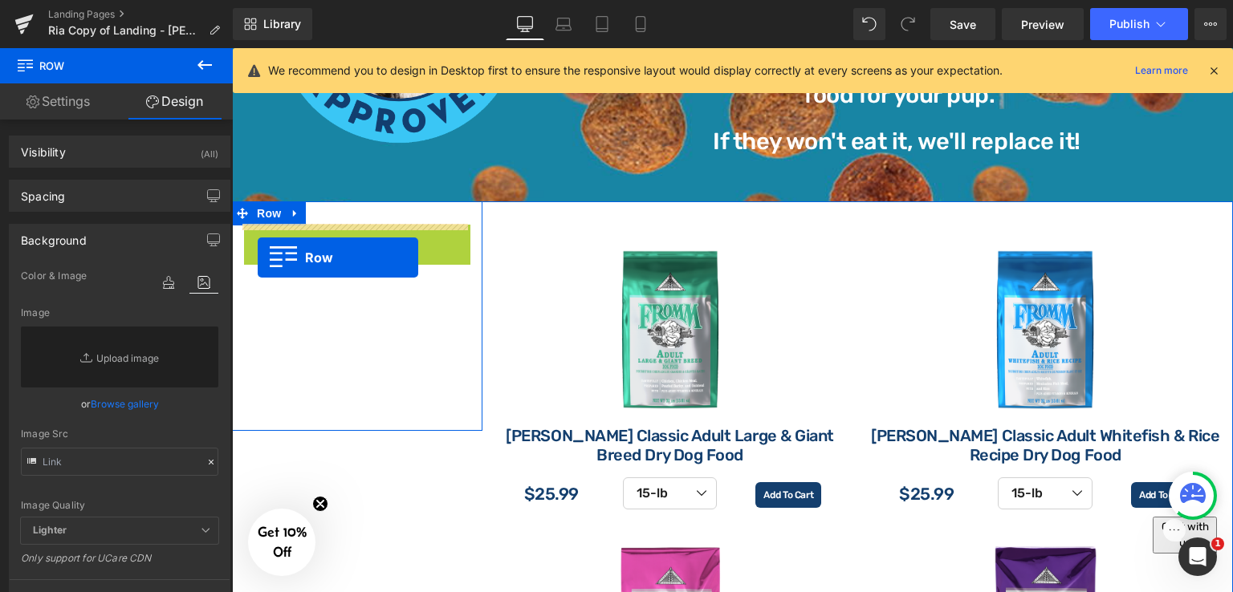
drag, startPoint x: 247, startPoint y: 240, endPoint x: 258, endPoint y: 258, distance: 20.5
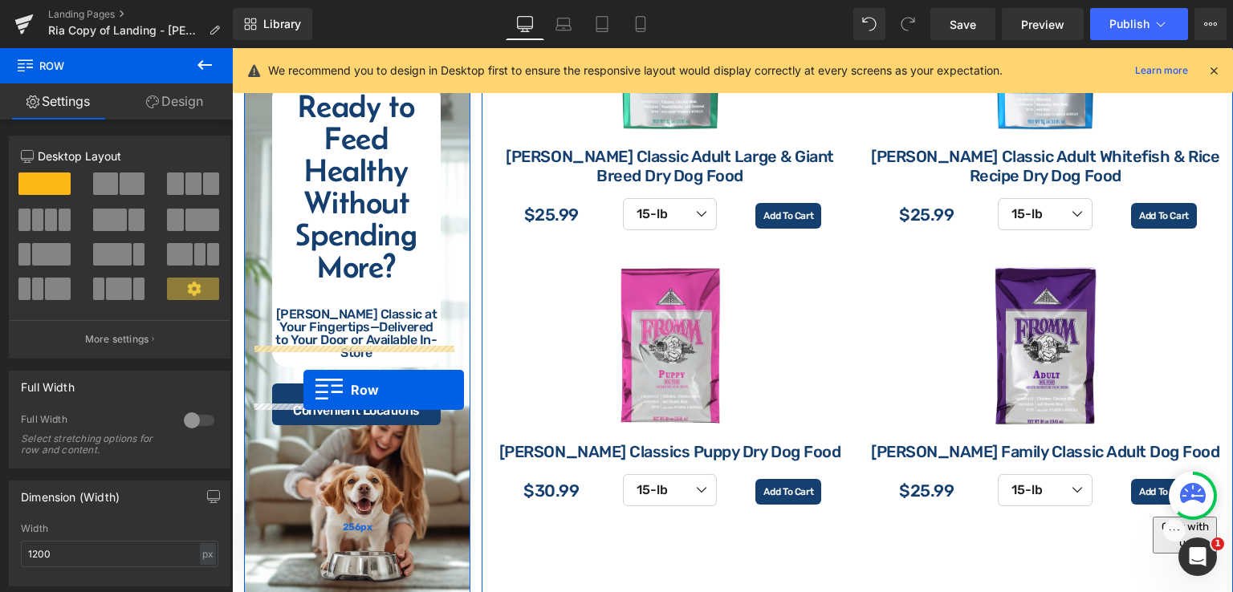
scroll to position [2295, 0]
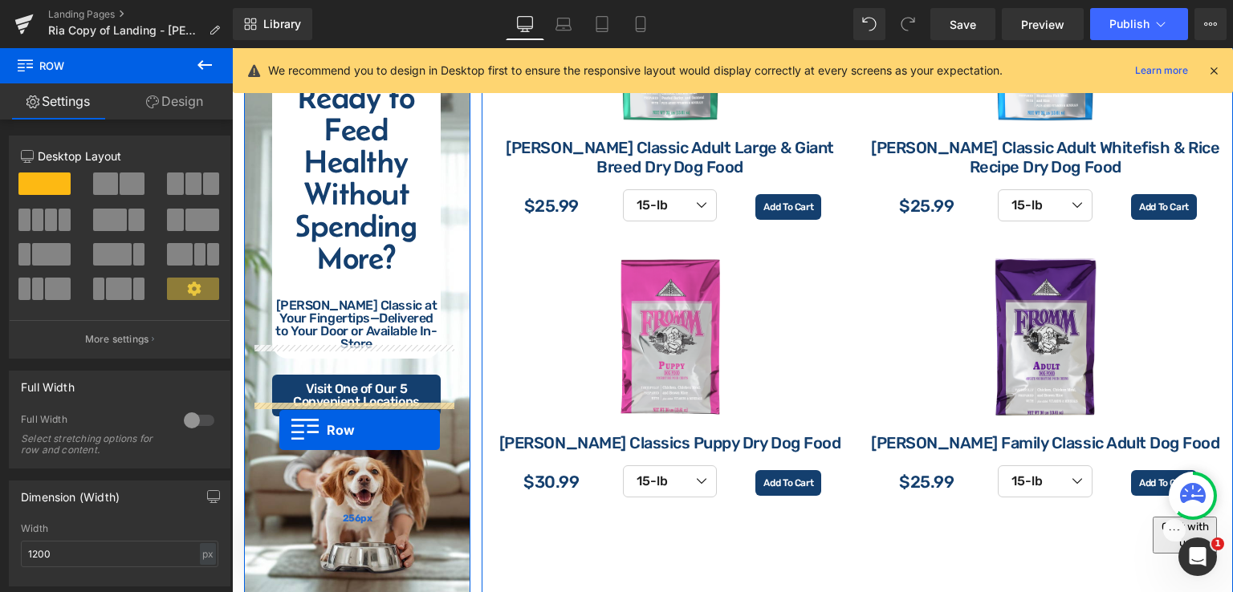
drag, startPoint x: 260, startPoint y: 128, endPoint x: 279, endPoint y: 430, distance: 303.3
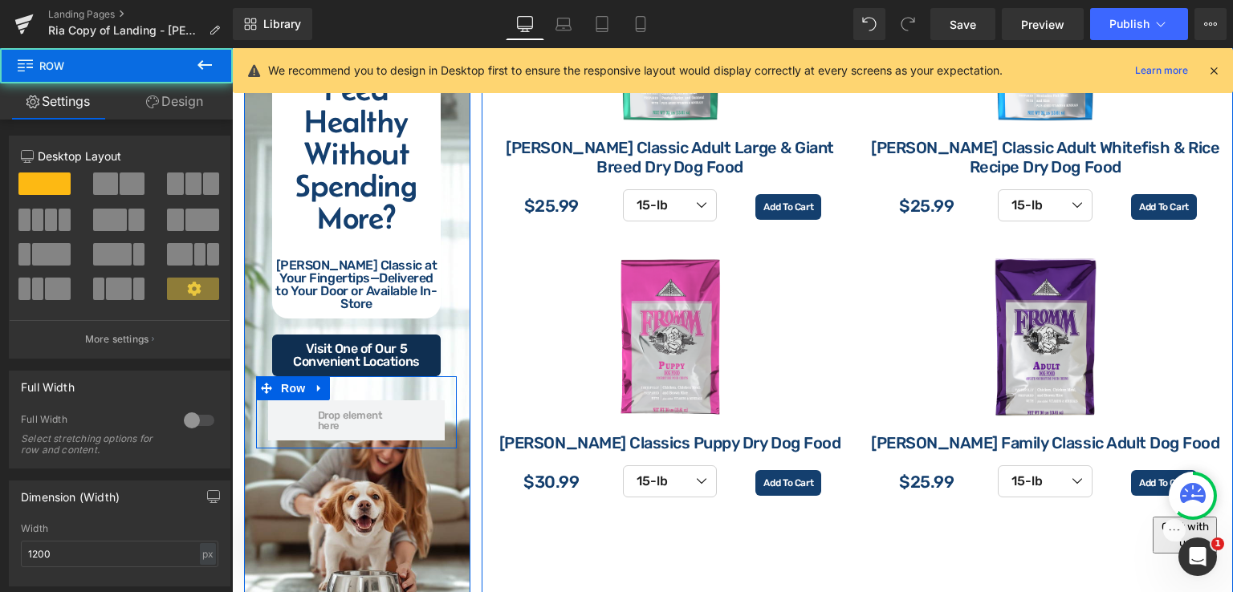
scroll to position [2254, 0]
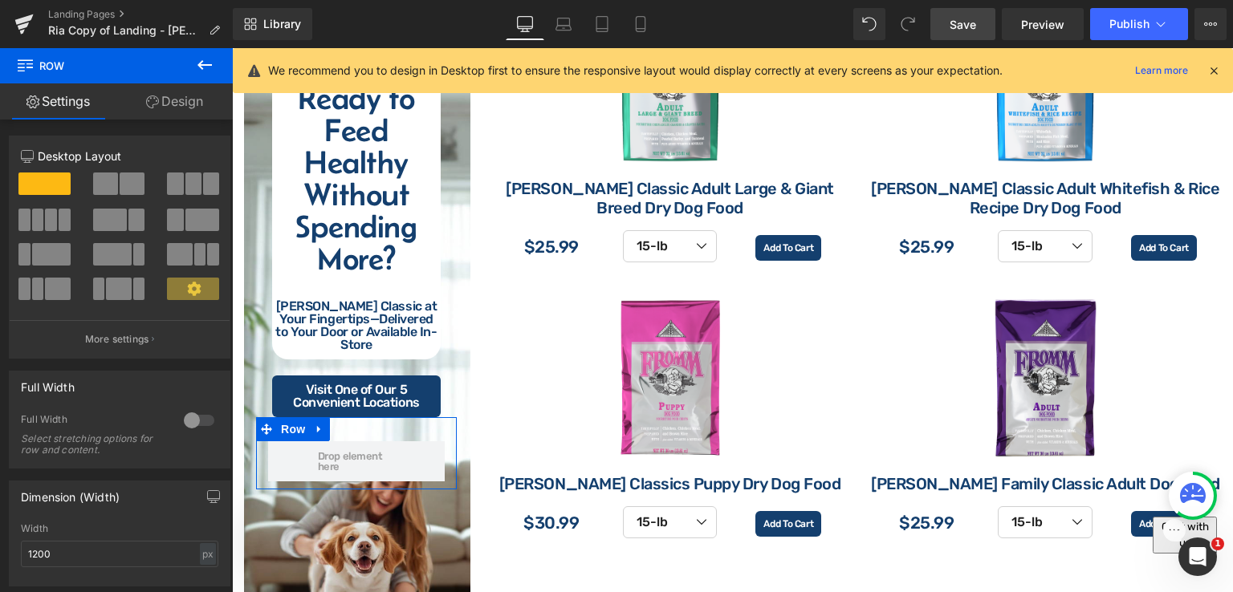
click at [961, 22] on span "Save" at bounding box center [963, 24] width 26 height 17
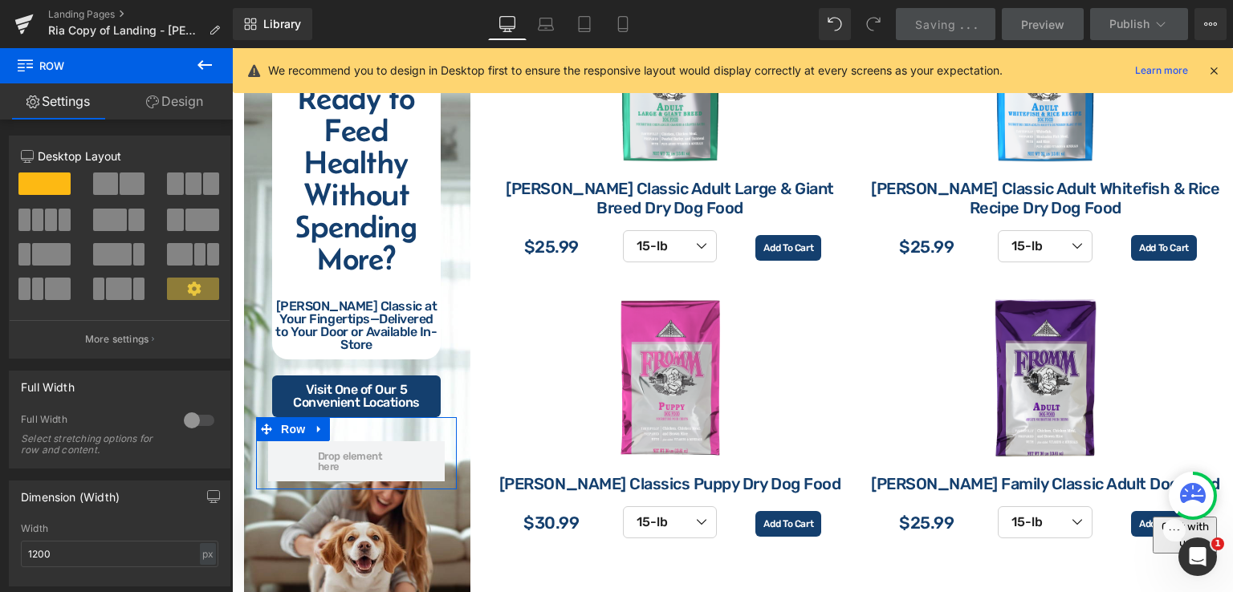
scroll to position [2415, 0]
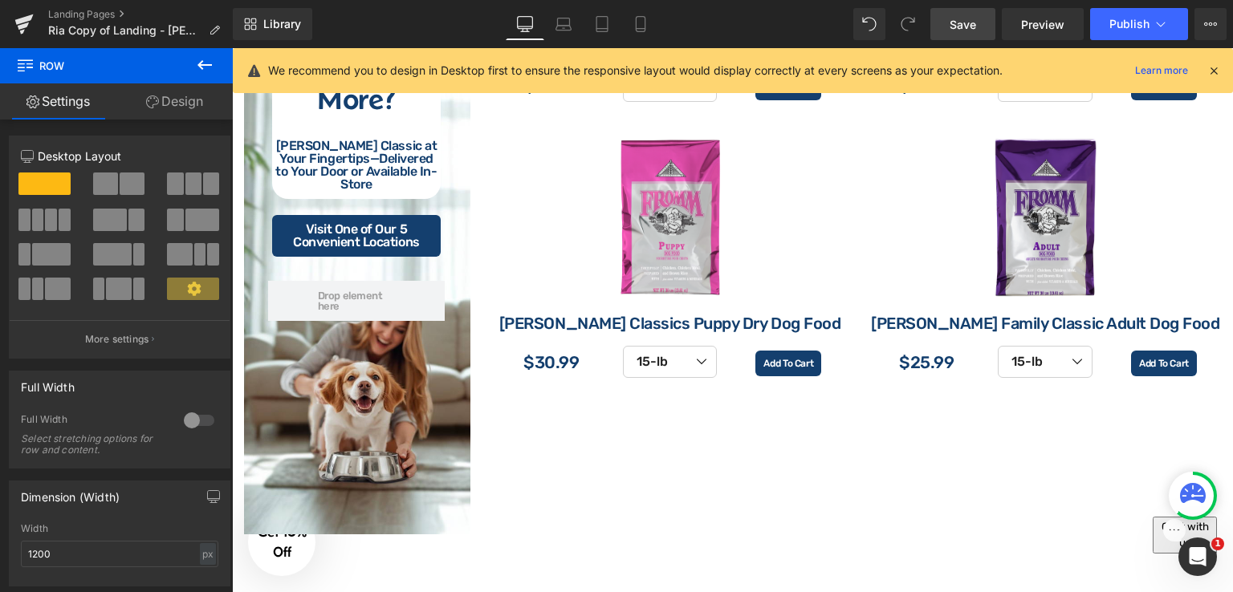
click at [198, 64] on icon at bounding box center [204, 65] width 14 height 10
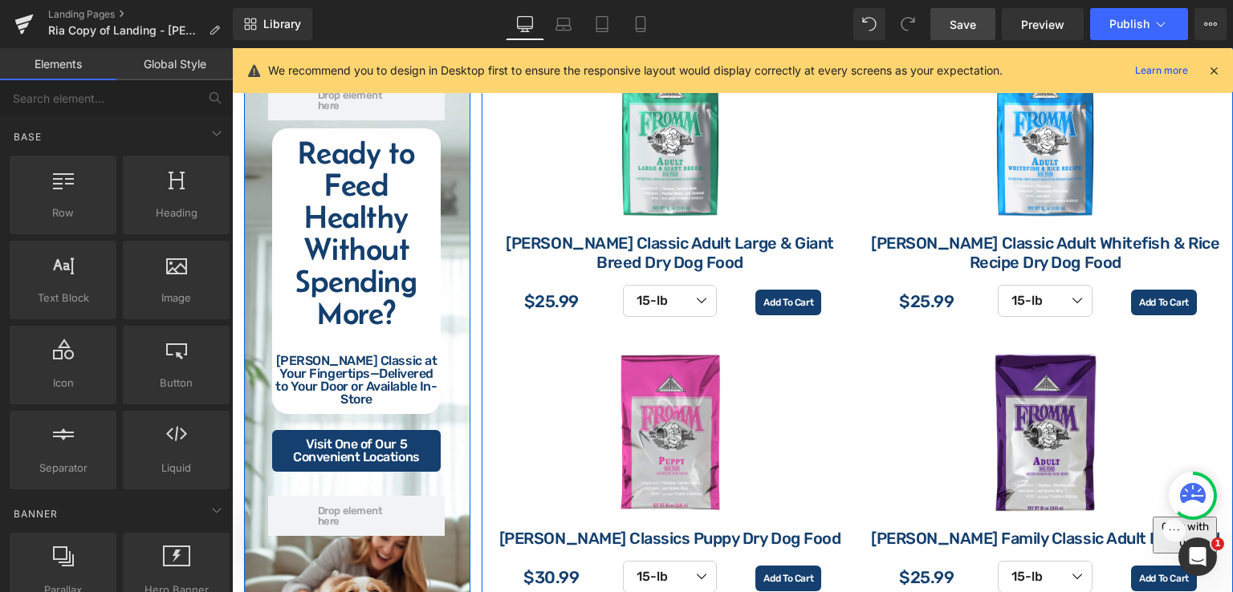
scroll to position [2174, 0]
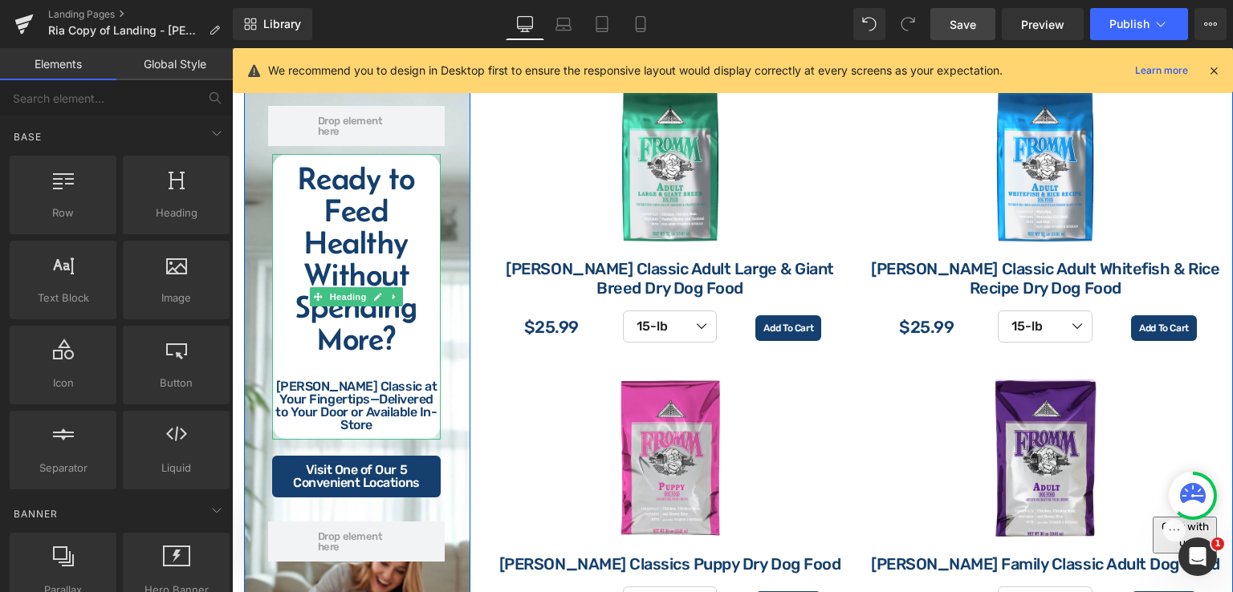
click at [327, 205] on h2 "Ready to Feed Healthy Without Spending More?" at bounding box center [356, 258] width 169 height 193
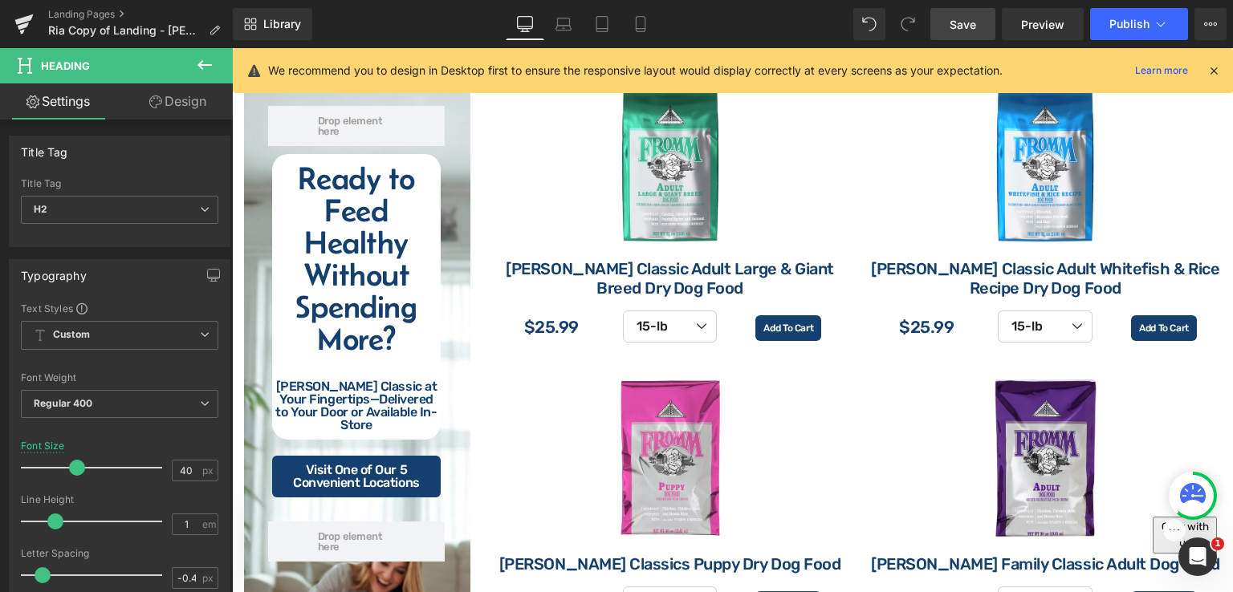
click at [183, 104] on link "Design" at bounding box center [178, 101] width 116 height 36
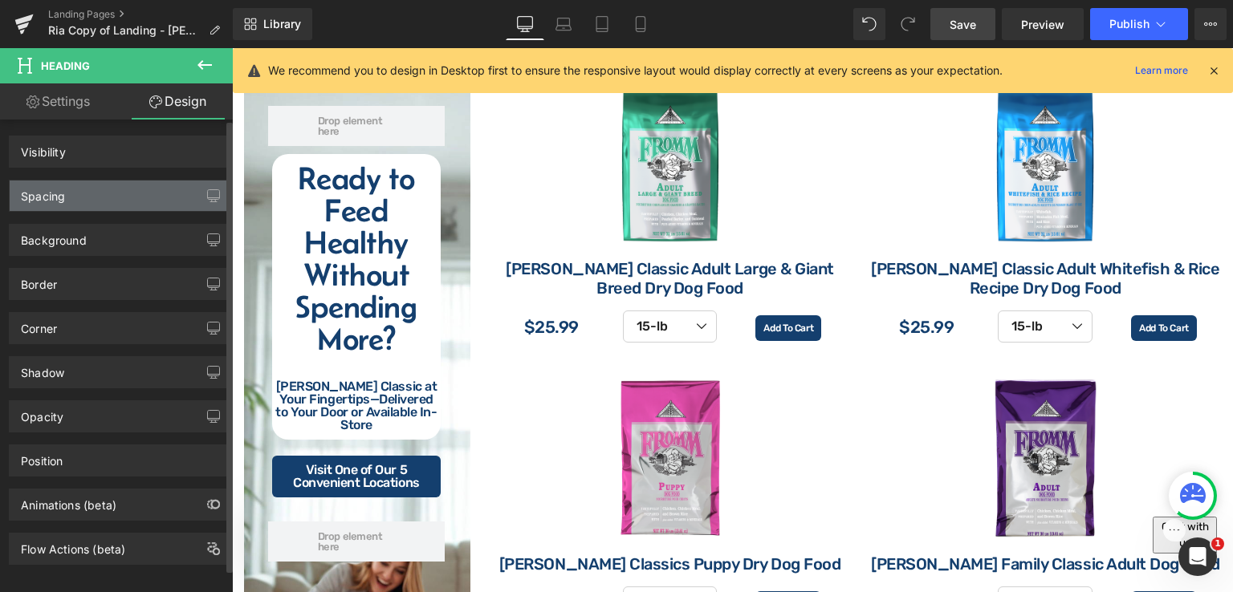
click at [144, 195] on div "Spacing" at bounding box center [120, 196] width 220 height 31
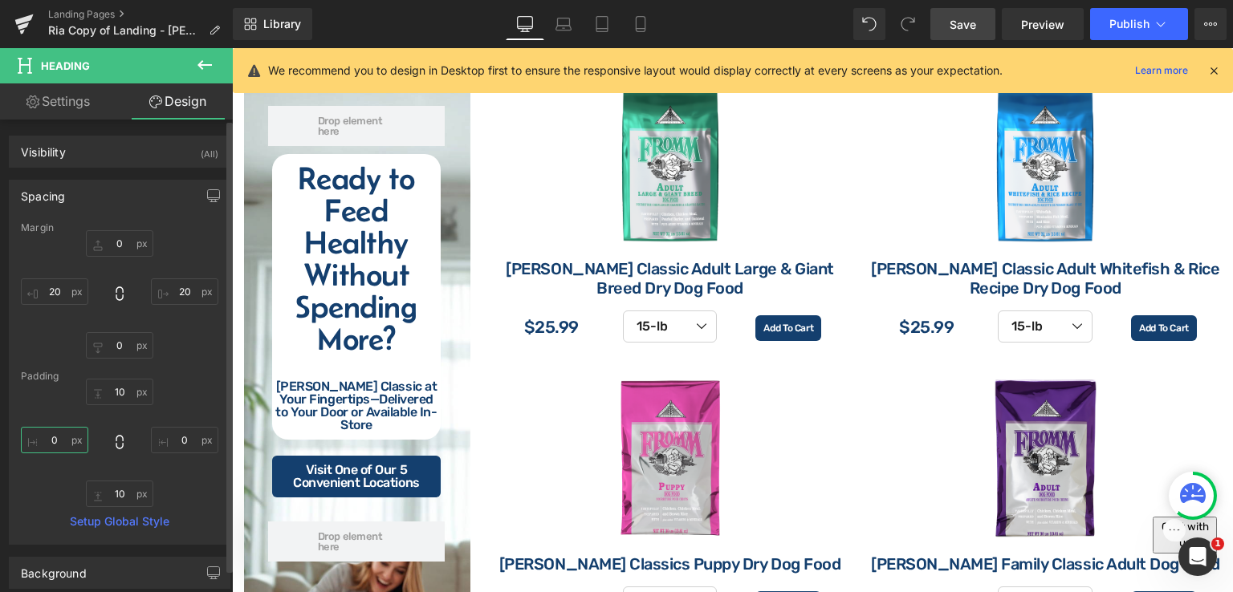
click at [61, 436] on input "text" at bounding box center [54, 440] width 67 height 26
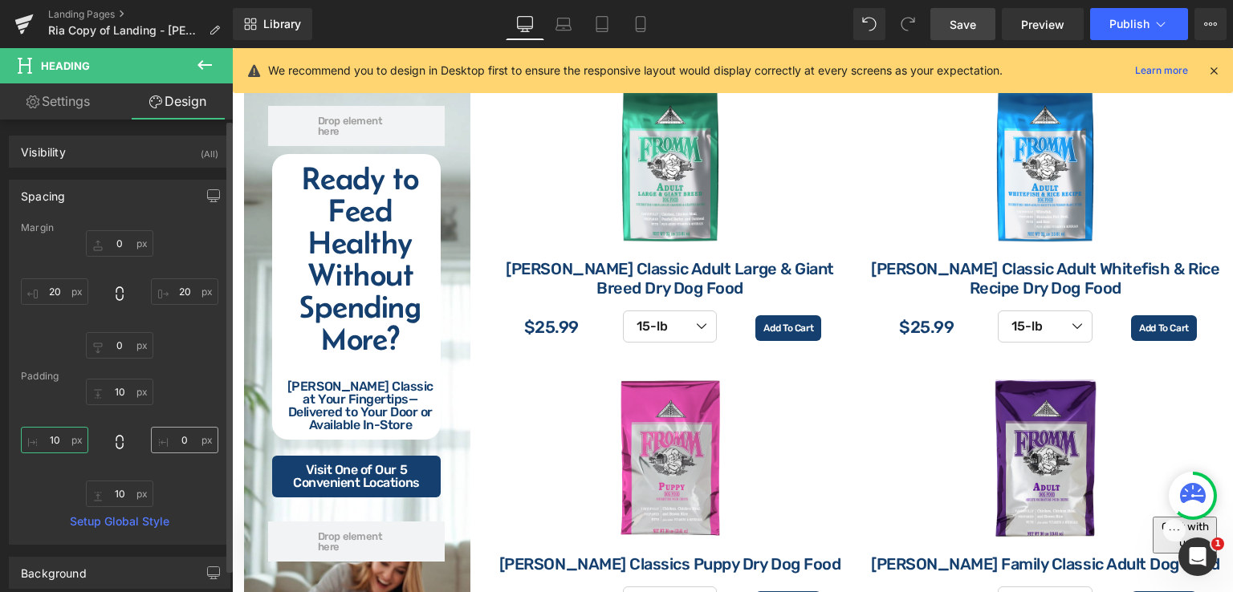
type input "10"
click at [178, 444] on input "text" at bounding box center [184, 440] width 67 height 26
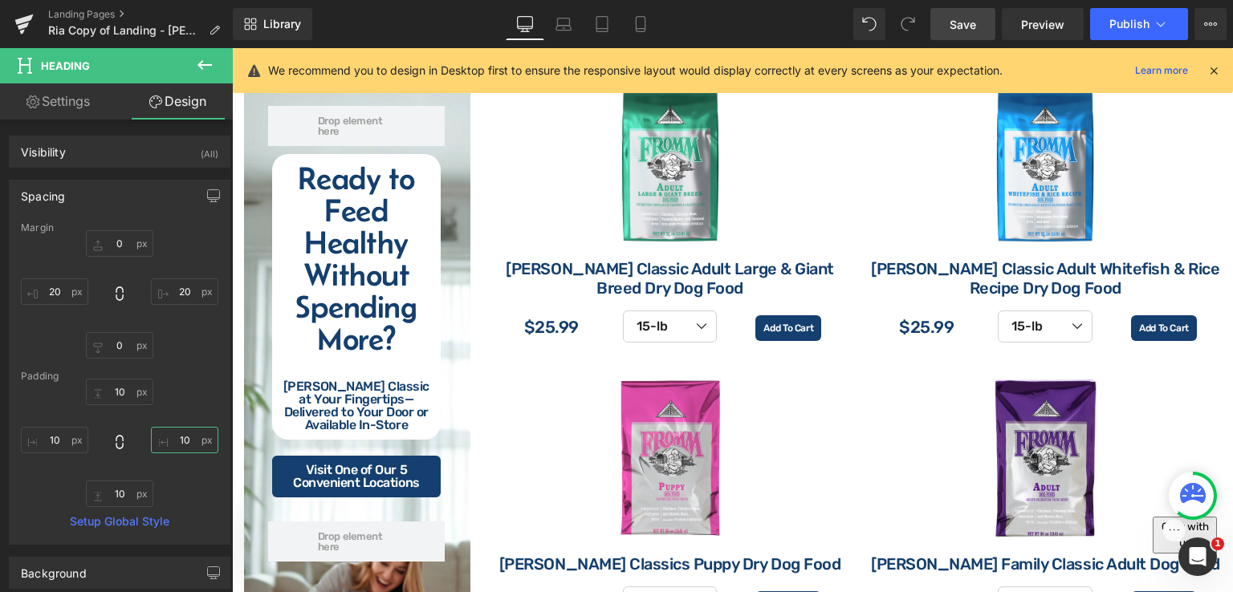
type input "10"
click at [970, 19] on span "Save" at bounding box center [963, 24] width 26 height 17
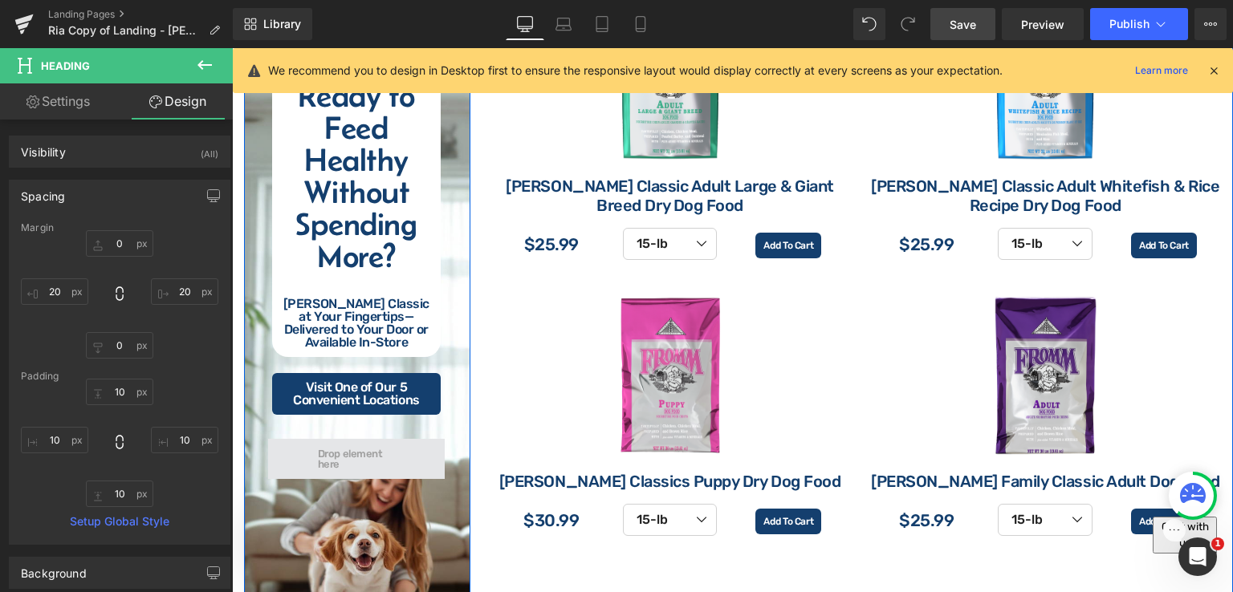
scroll to position [2335, 0]
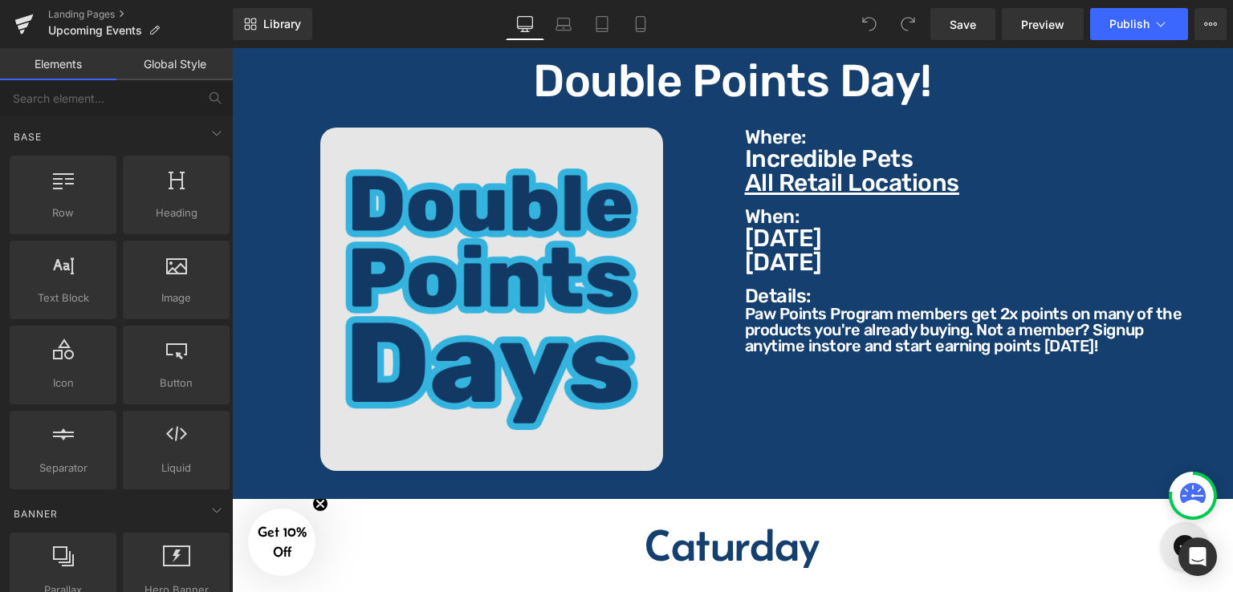
scroll to position [562, 0]
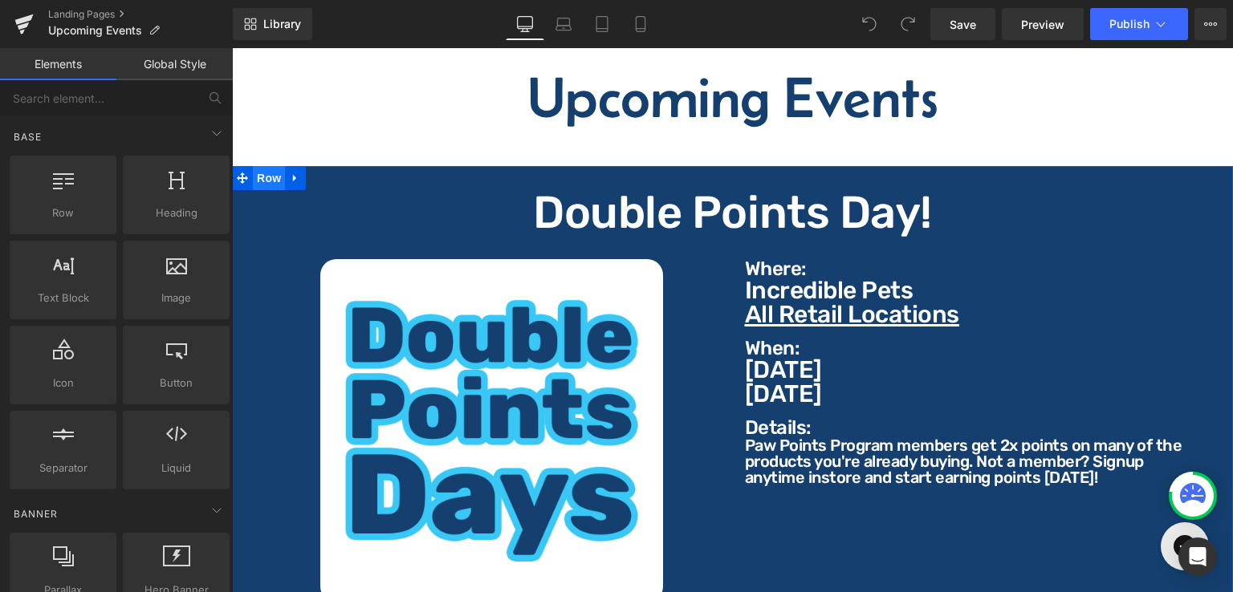
click at [273, 169] on span "Row" at bounding box center [269, 178] width 32 height 24
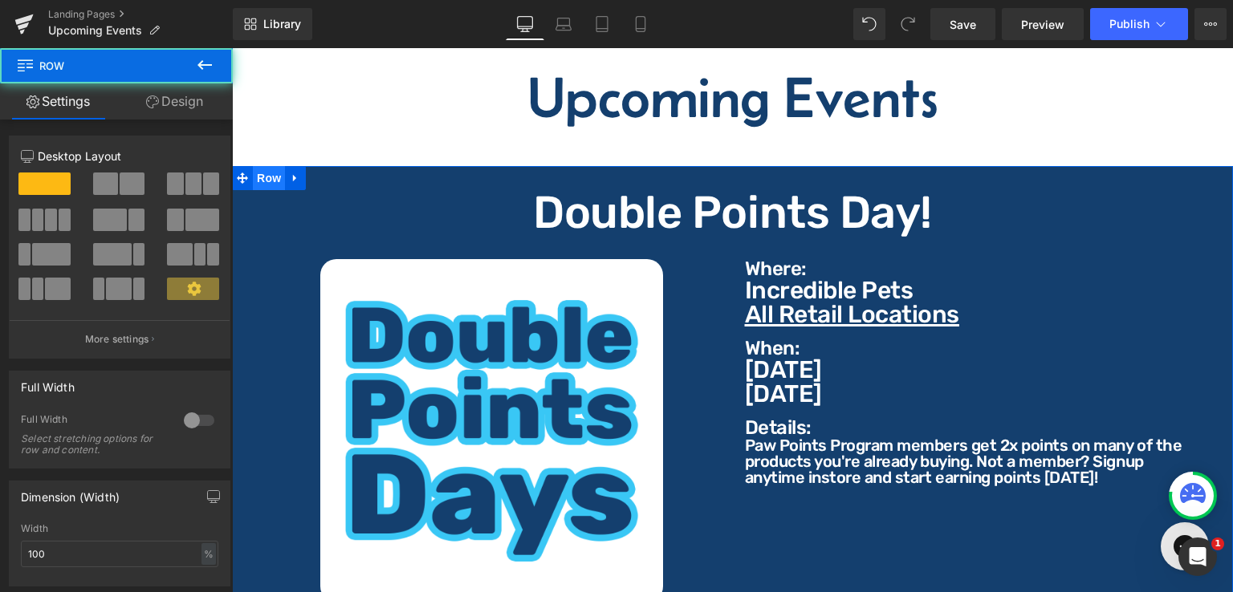
scroll to position [0, 0]
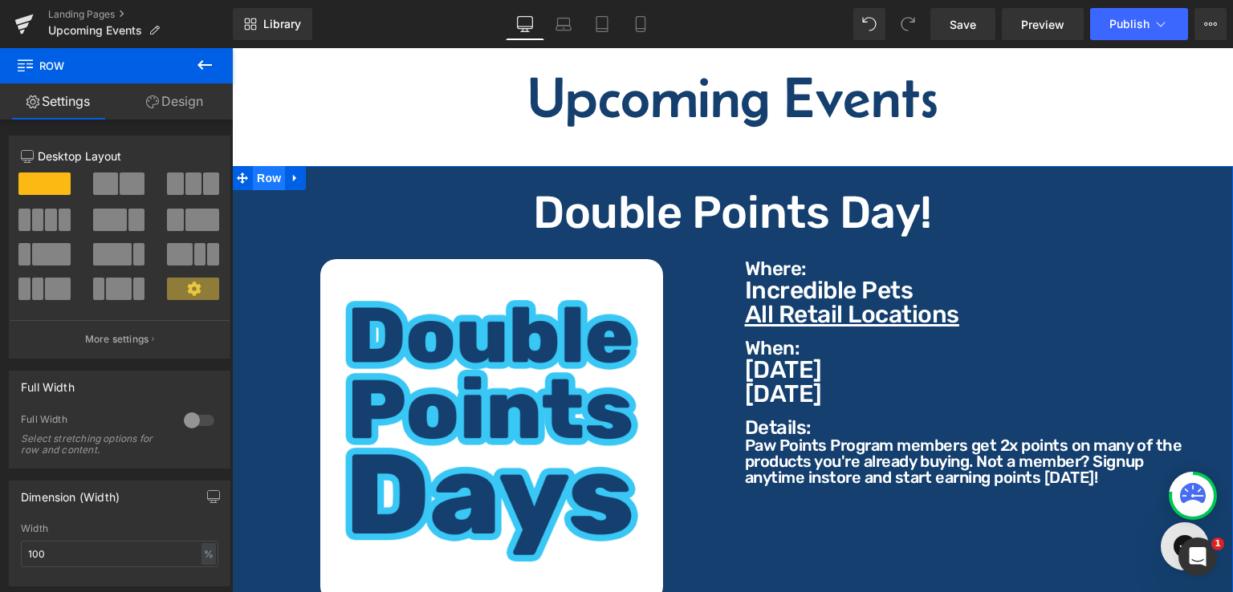
click at [271, 166] on span "Row" at bounding box center [269, 178] width 32 height 24
click at [270, 169] on span "Row" at bounding box center [269, 178] width 32 height 24
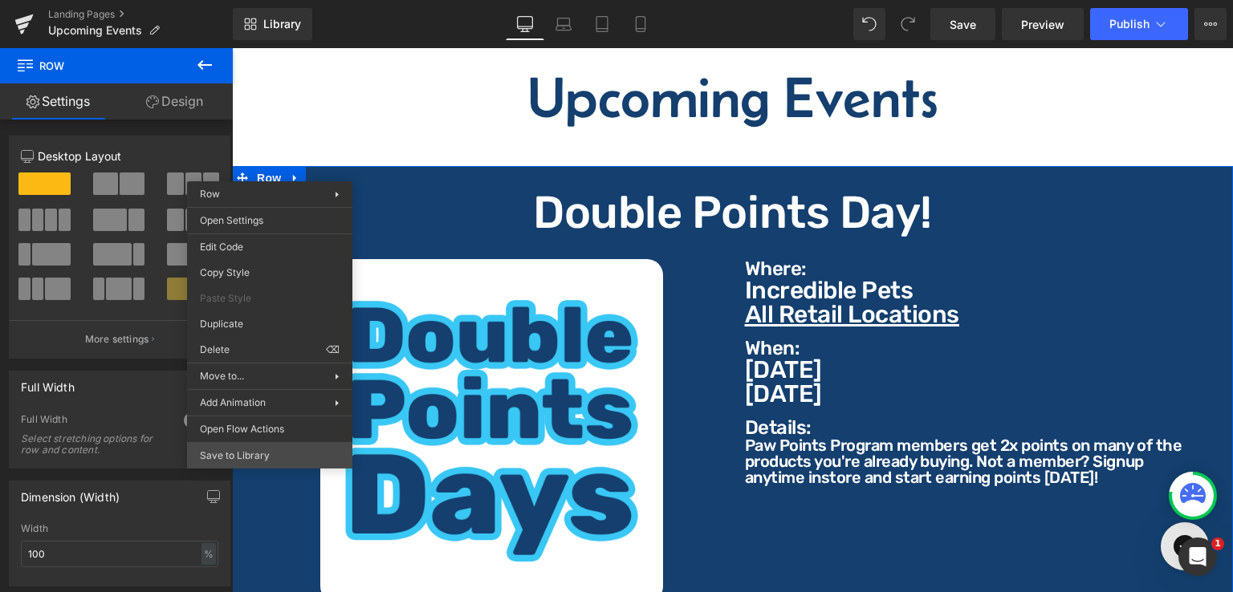
click at [220, 458] on div "Row You are previewing how the will restyle your page. You can not edit Element…" at bounding box center [616, 310] width 1233 height 620
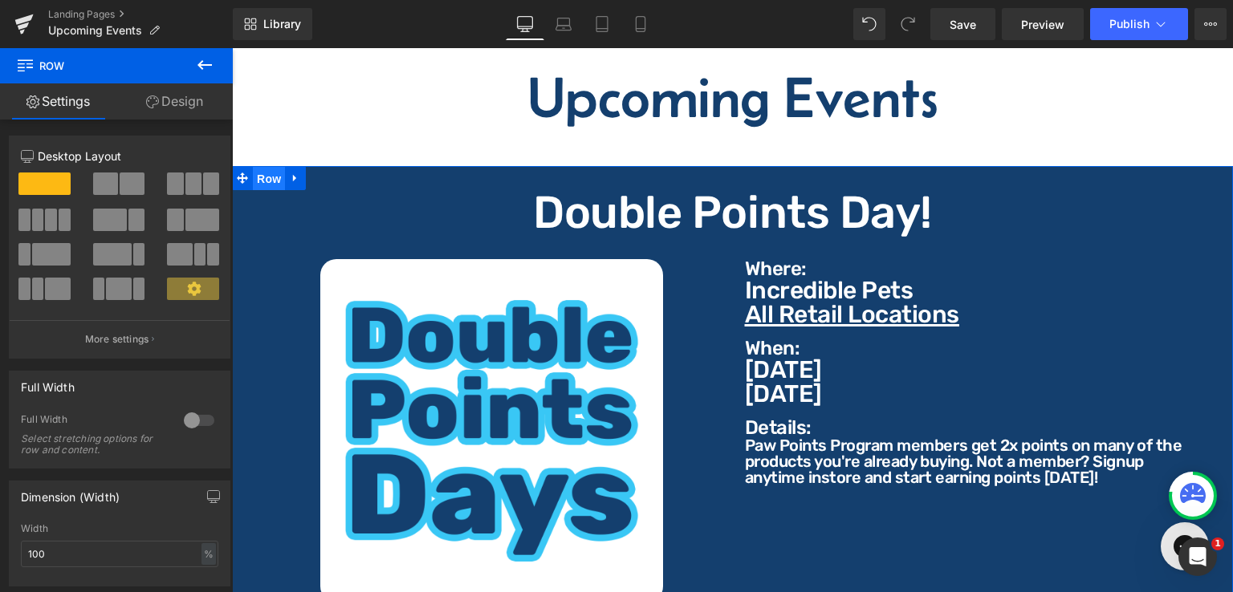
click at [267, 167] on span "Row" at bounding box center [269, 179] width 32 height 24
click at [198, 68] on icon at bounding box center [204, 64] width 19 height 19
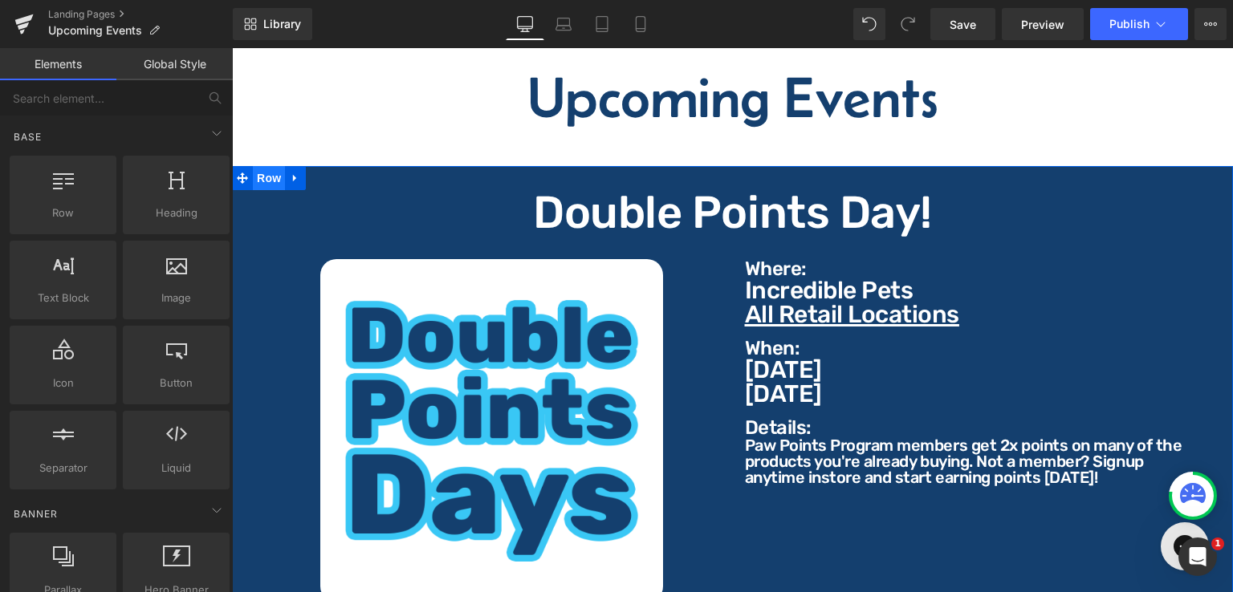
click at [259, 166] on span "Row" at bounding box center [269, 178] width 32 height 24
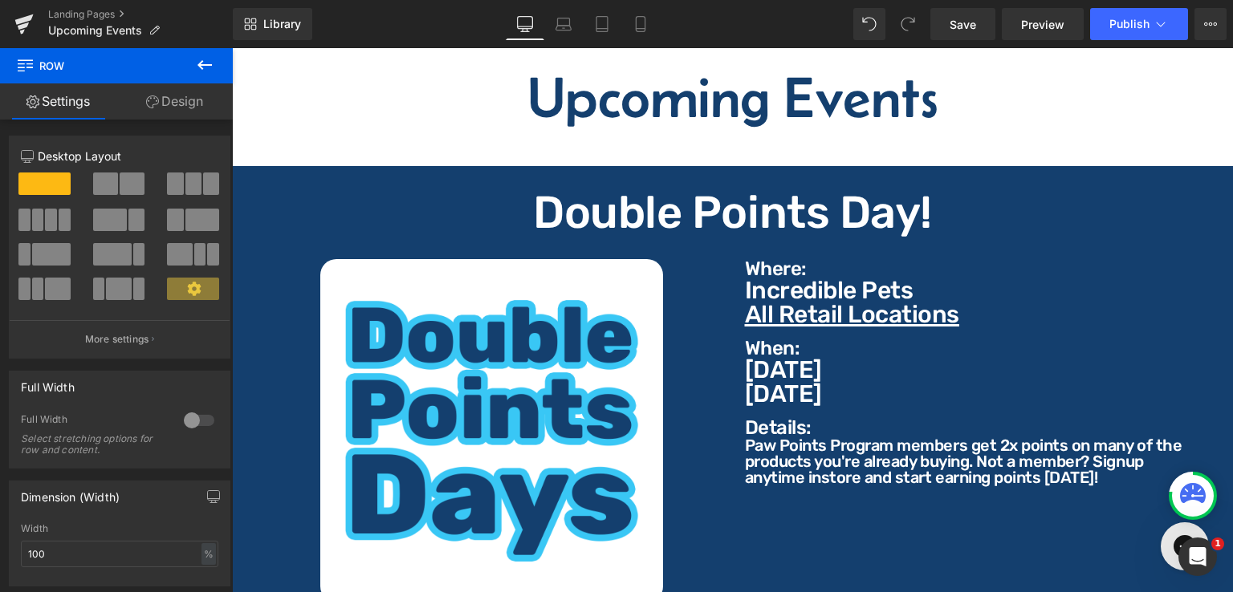
click at [206, 68] on icon at bounding box center [204, 64] width 19 height 19
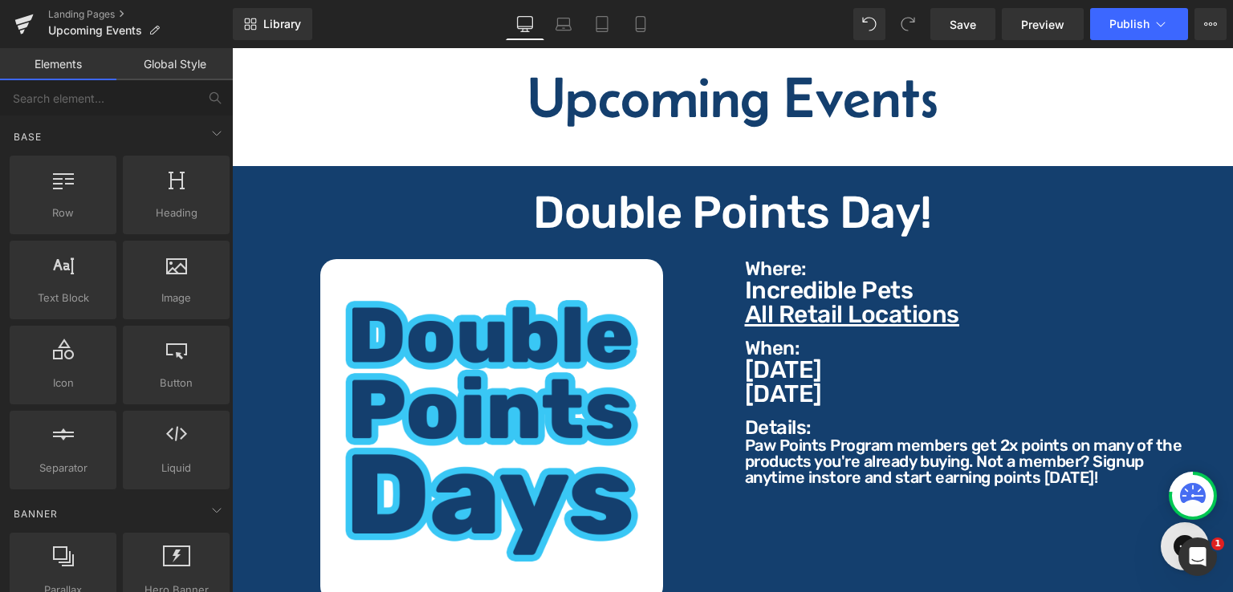
scroll to position [723, 0]
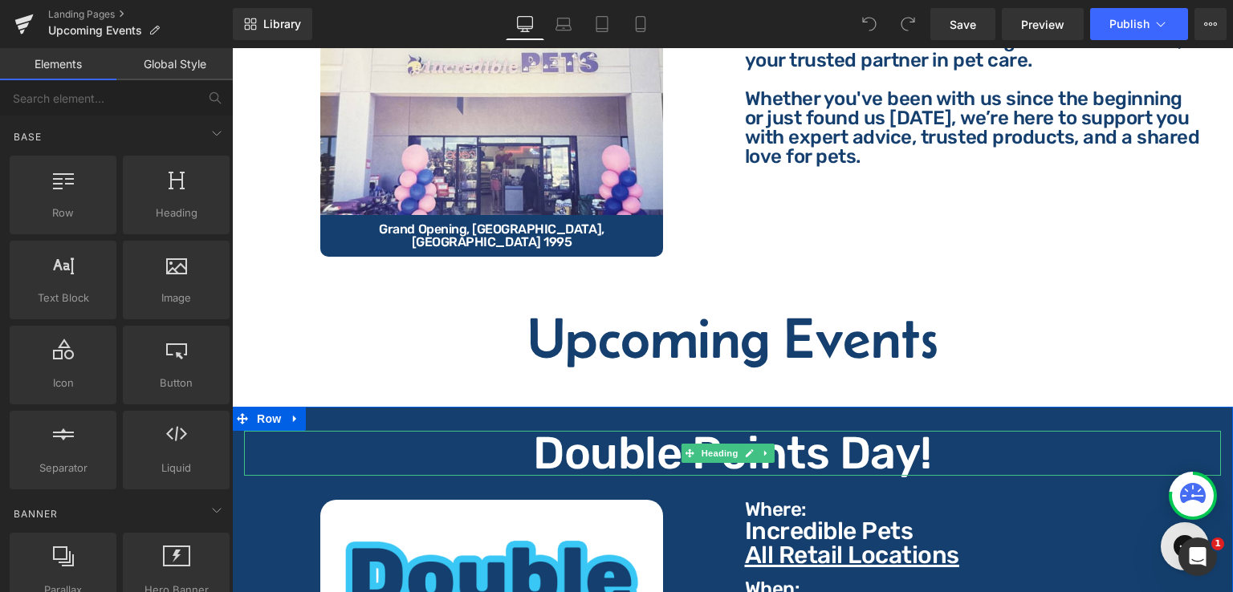
scroll to position [401, 0]
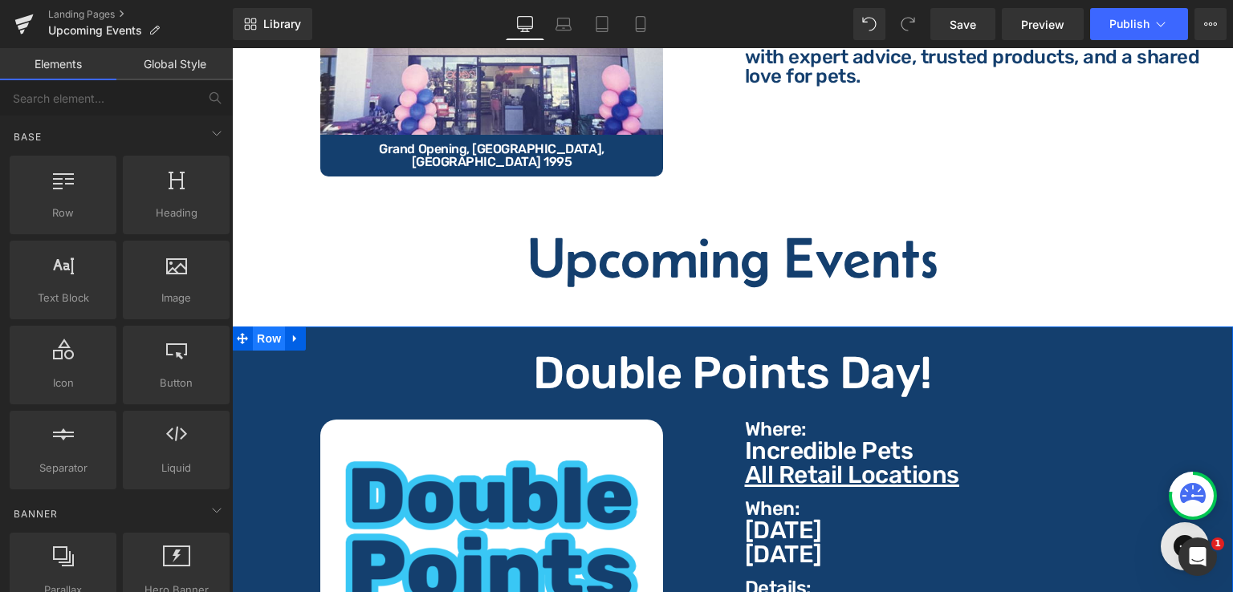
click at [267, 327] on span "Row" at bounding box center [269, 339] width 32 height 24
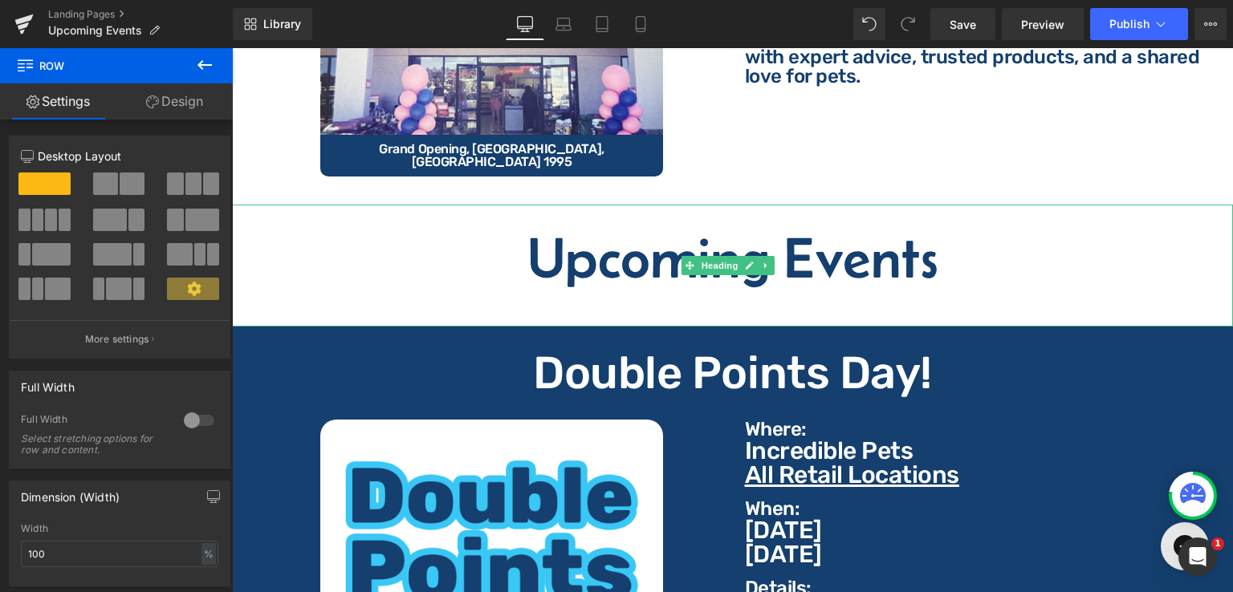
scroll to position [562, 0]
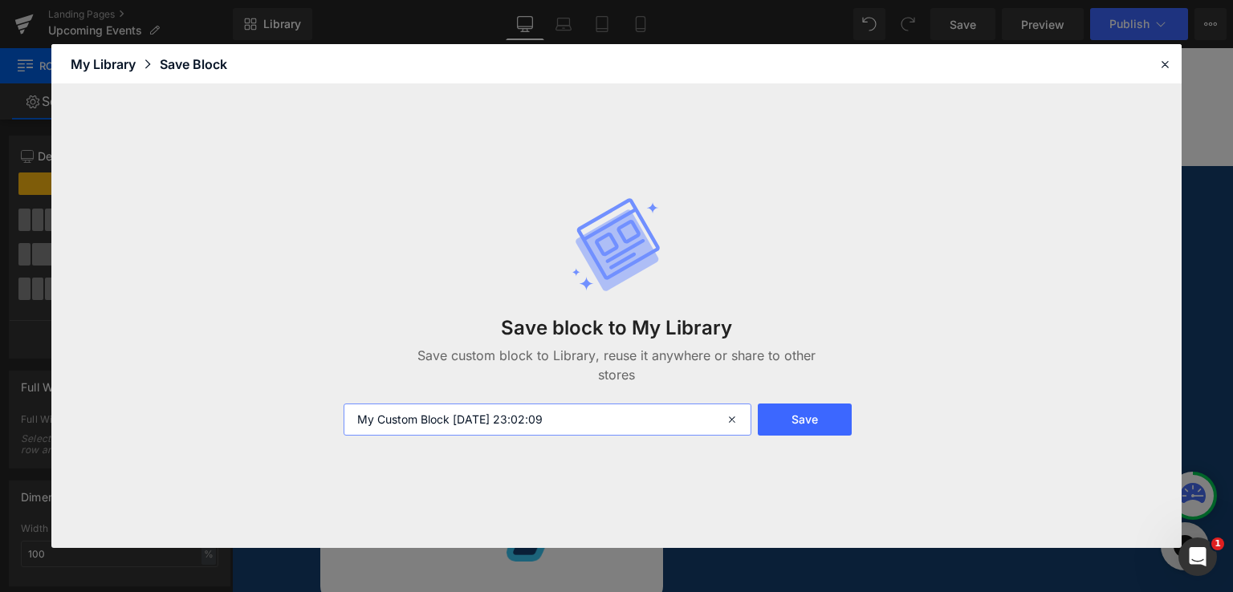
click at [572, 425] on input "My Custom Block 2025-09-01 23:02:09" at bounding box center [548, 420] width 408 height 32
click at [432, 424] on input "Double Points in Blue" at bounding box center [548, 420] width 408 height 32
type input "Double Points Row in Blue"
click at [811, 425] on button "Save" at bounding box center [805, 420] width 94 height 32
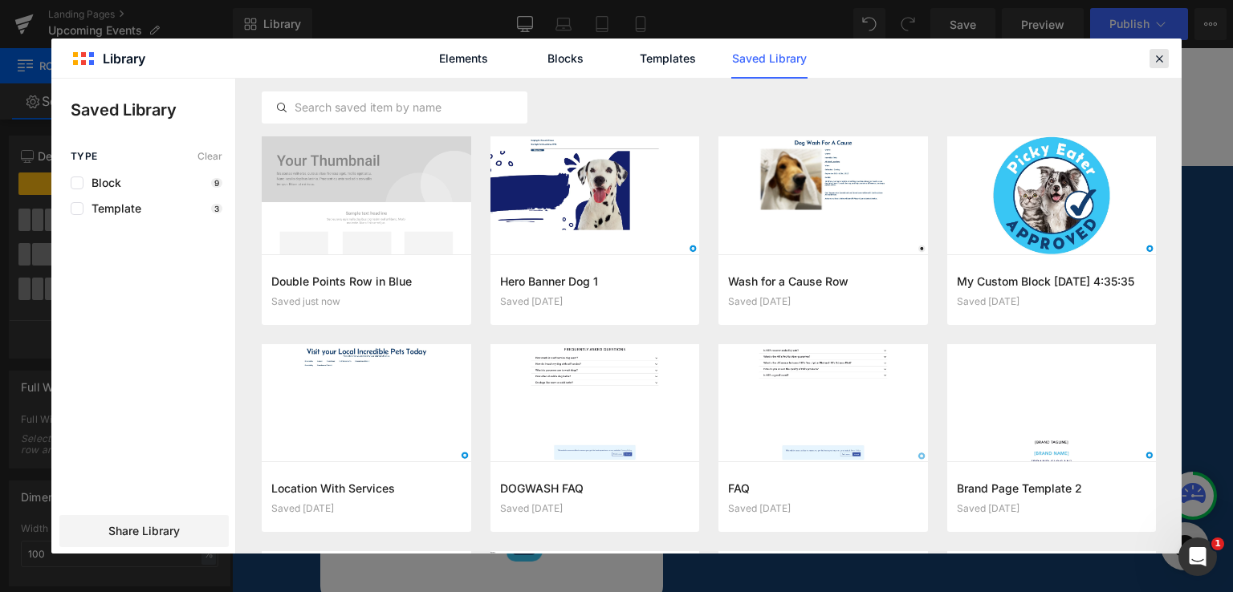
click at [1157, 55] on icon at bounding box center [1159, 58] width 14 height 14
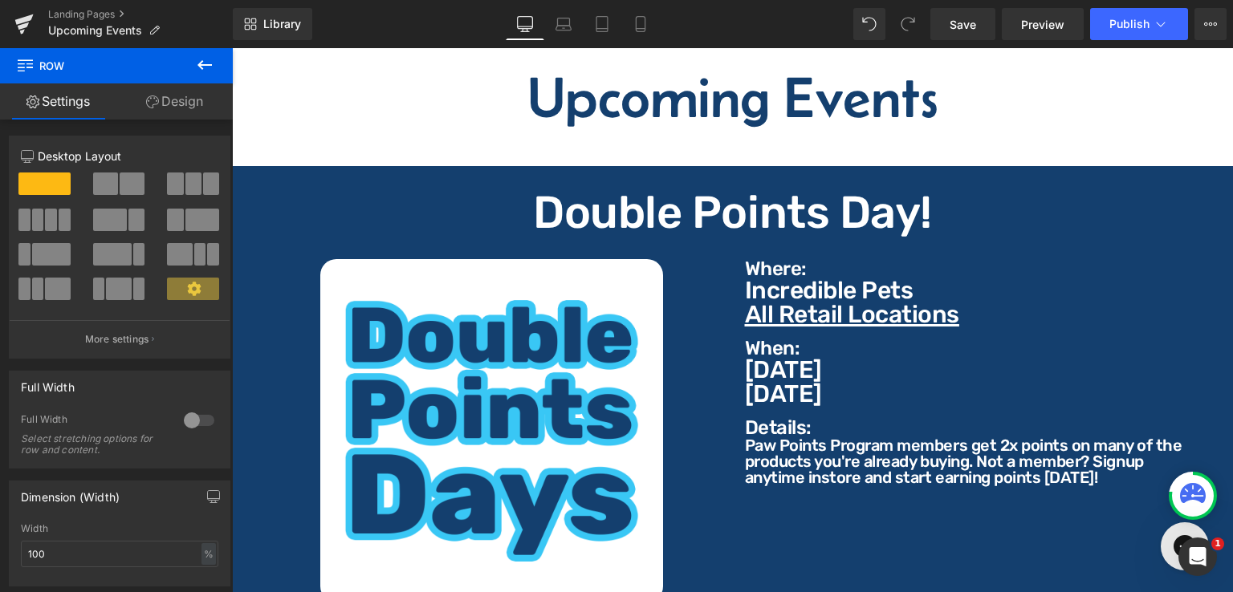
click at [232, 48] on div at bounding box center [232, 48] width 0 height 0
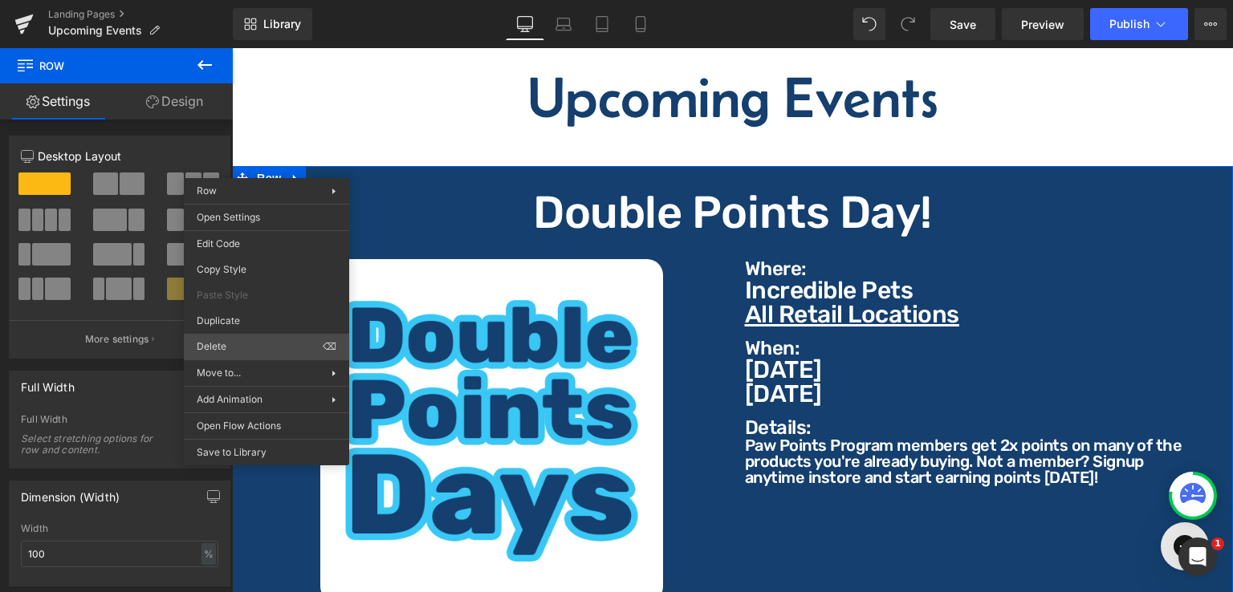
click at [229, 341] on div "Row You are previewing how the will restyle your page. You can not edit Element…" at bounding box center [616, 310] width 1233 height 620
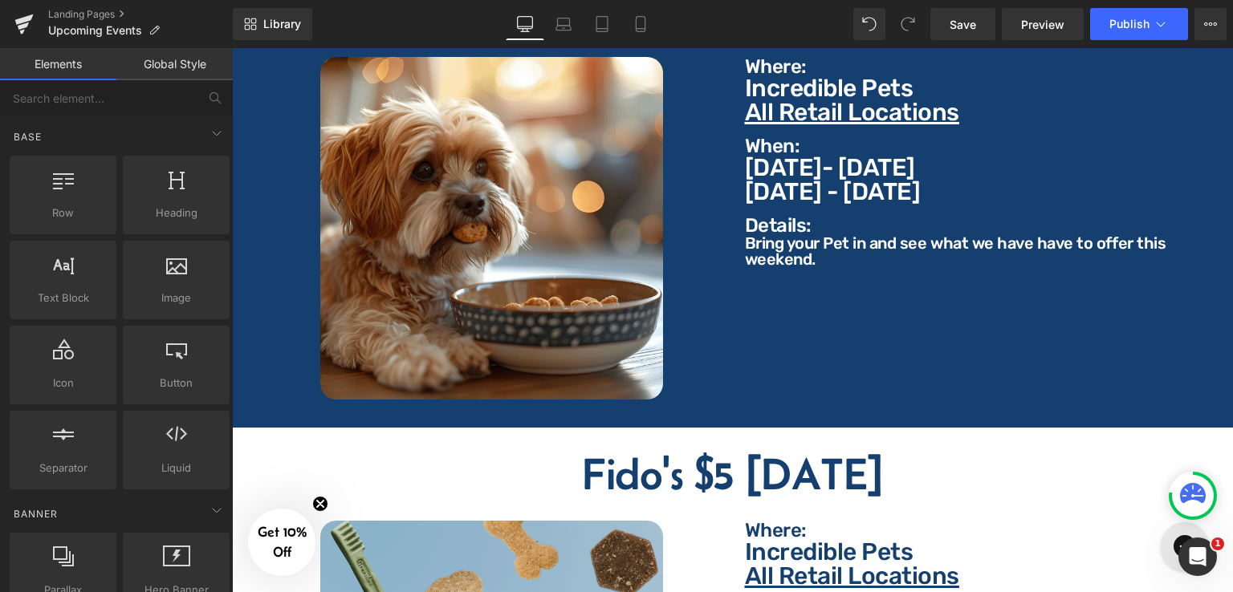
scroll to position [1204, 0]
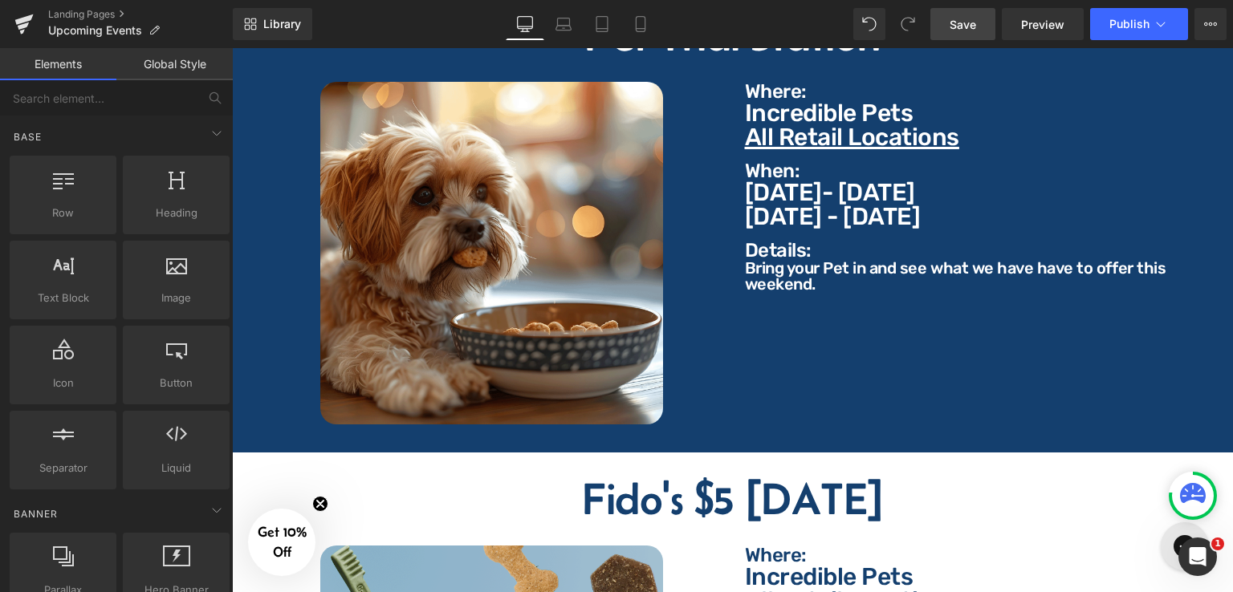
drag, startPoint x: 970, startPoint y: 31, endPoint x: 876, endPoint y: 3, distance: 98.0
click at [970, 31] on span "Save" at bounding box center [963, 24] width 26 height 17
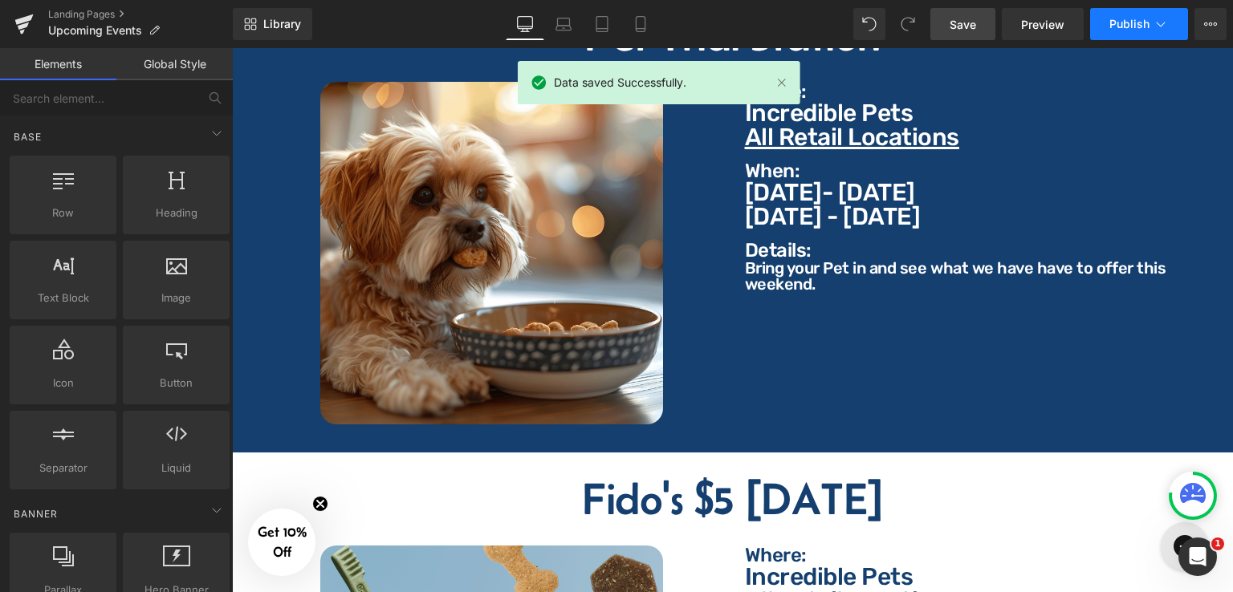
click at [1144, 30] on span "Publish" at bounding box center [1129, 24] width 40 height 13
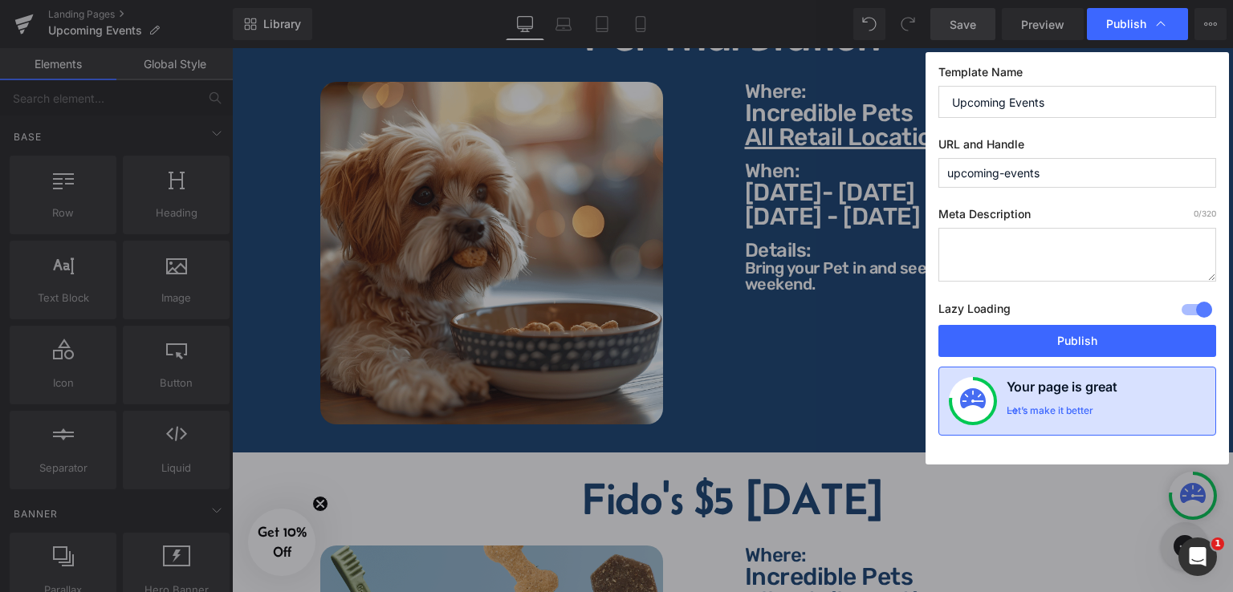
click at [1095, 412] on div "Let’s make it better" at bounding box center [1053, 415] width 93 height 21
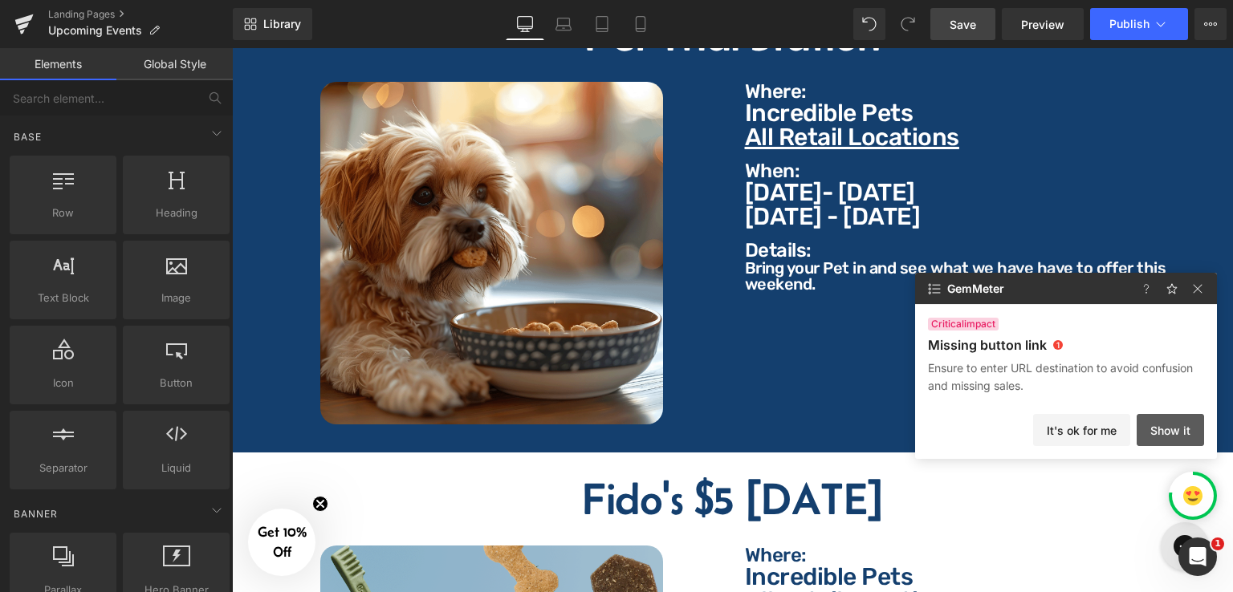
click at [1179, 427] on button "Show it" at bounding box center [1170, 430] width 67 height 32
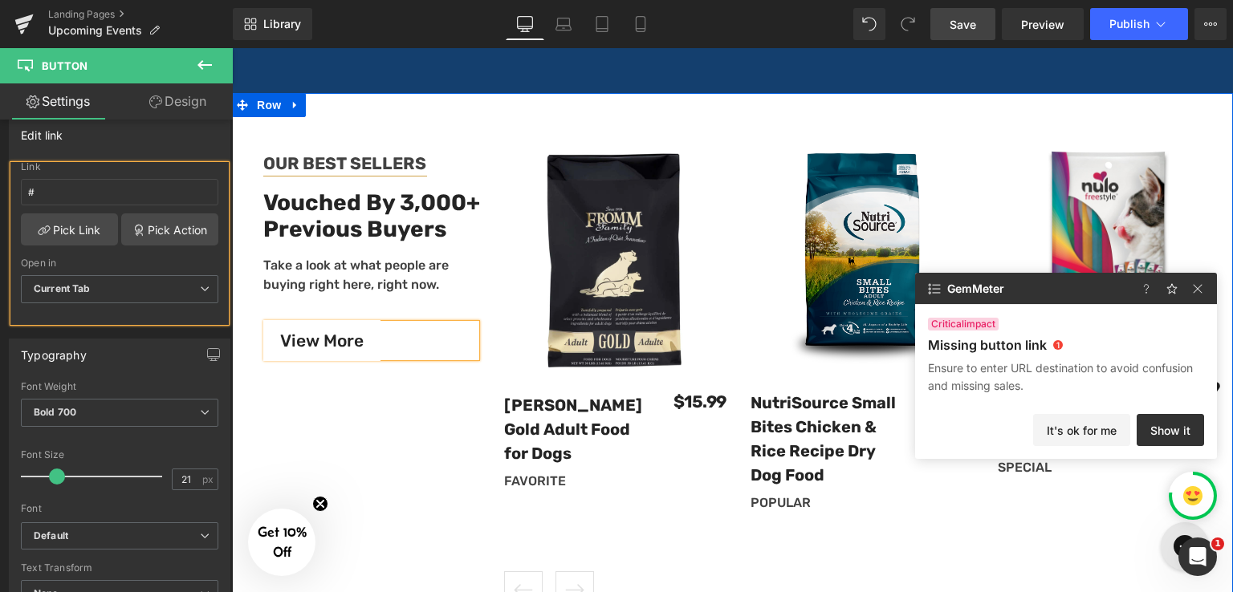
scroll to position [6559, 0]
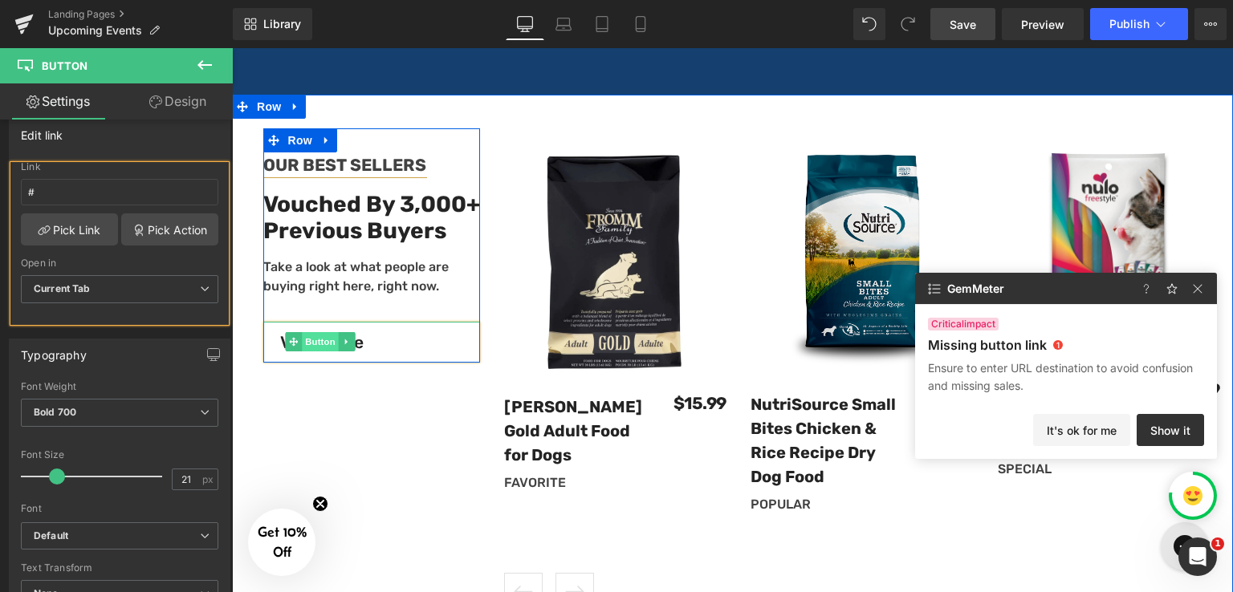
click at [318, 332] on span "Button" at bounding box center [321, 341] width 37 height 19
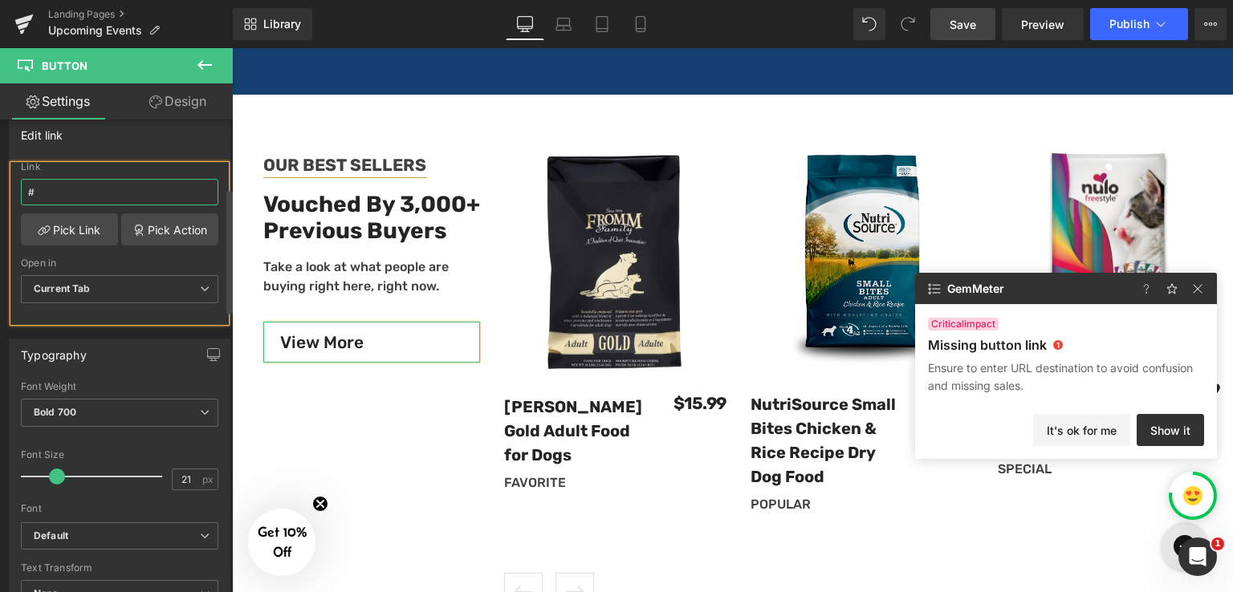
click at [109, 181] on input "#" at bounding box center [119, 192] width 197 height 26
paste input "https://incredpets.com/collections/all-products?sort_by=best-selling"
type input "https://incredpets.com/collections/all-products?sort_by=best-selling"
click at [150, 132] on div "Edit link" at bounding box center [120, 135] width 220 height 31
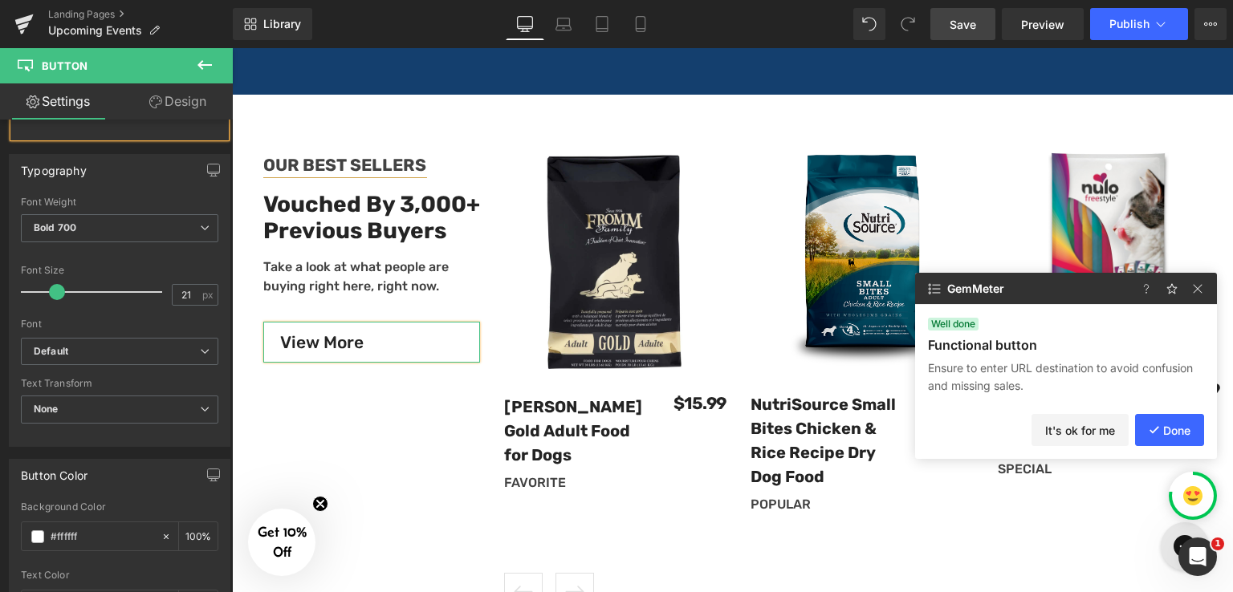
scroll to position [502, 0]
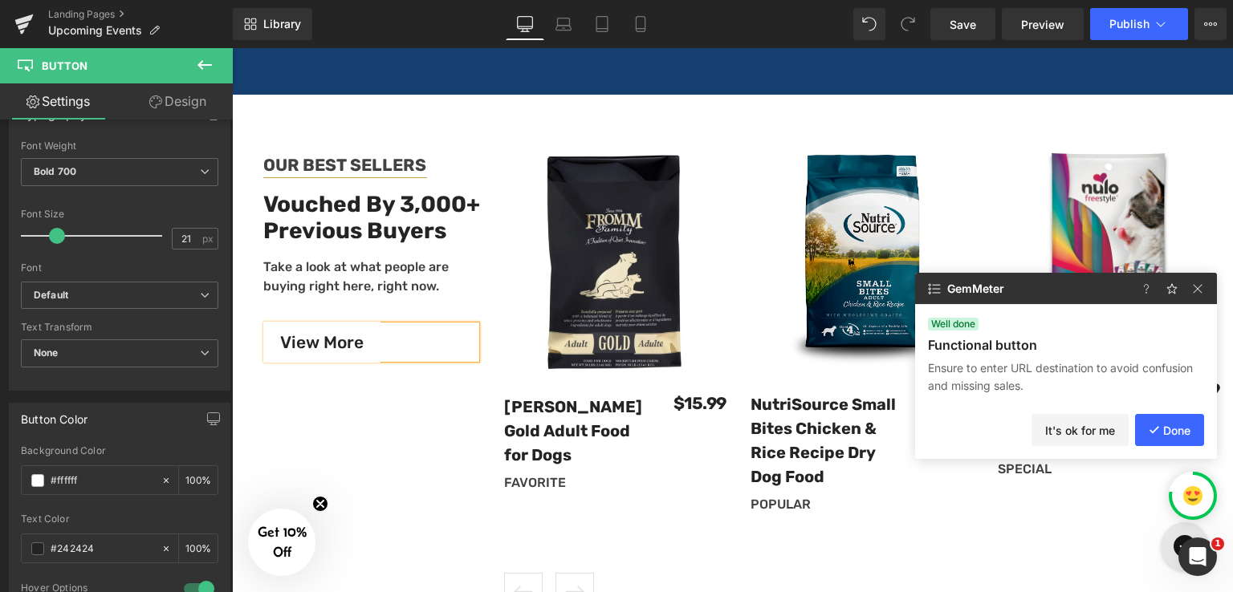
drag, startPoint x: 966, startPoint y: 31, endPoint x: 975, endPoint y: 43, distance: 15.4
click at [966, 31] on span "Save" at bounding box center [963, 24] width 26 height 17
click at [1181, 429] on button "Done" at bounding box center [1169, 430] width 69 height 32
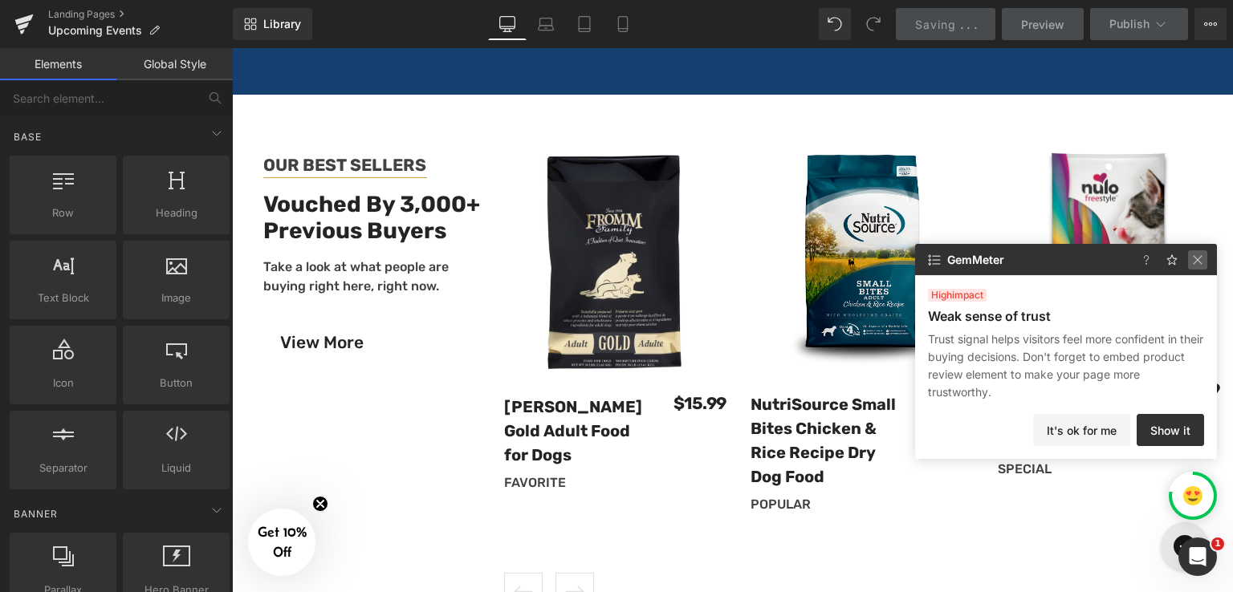
click at [1200, 258] on img at bounding box center [1197, 259] width 19 height 19
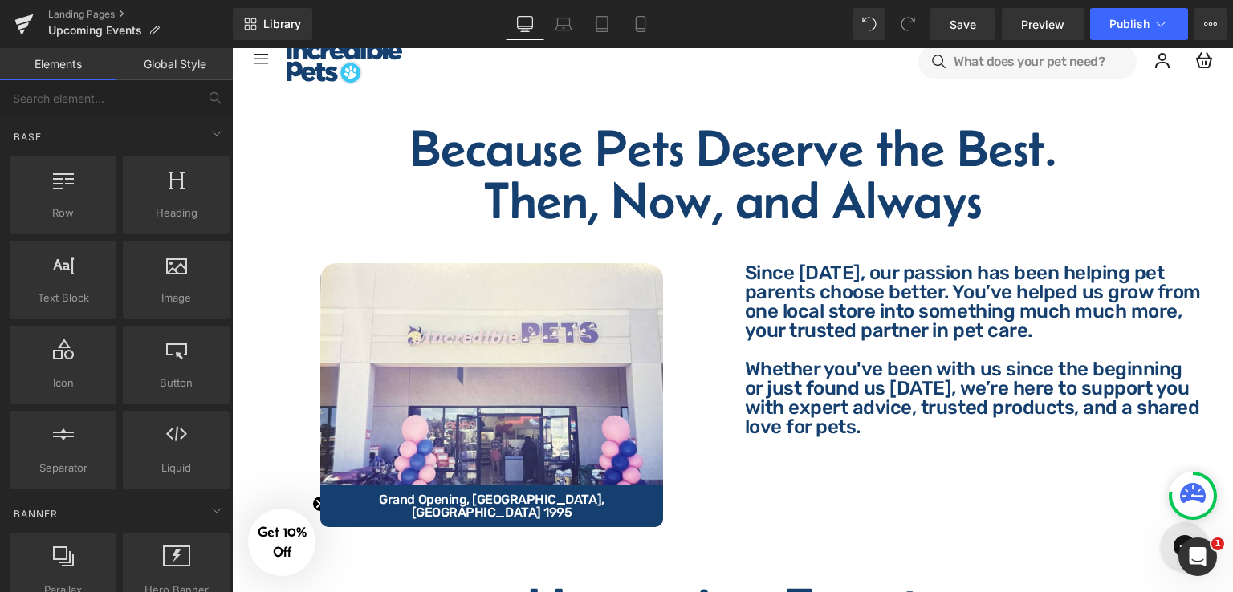
scroll to position [0, 0]
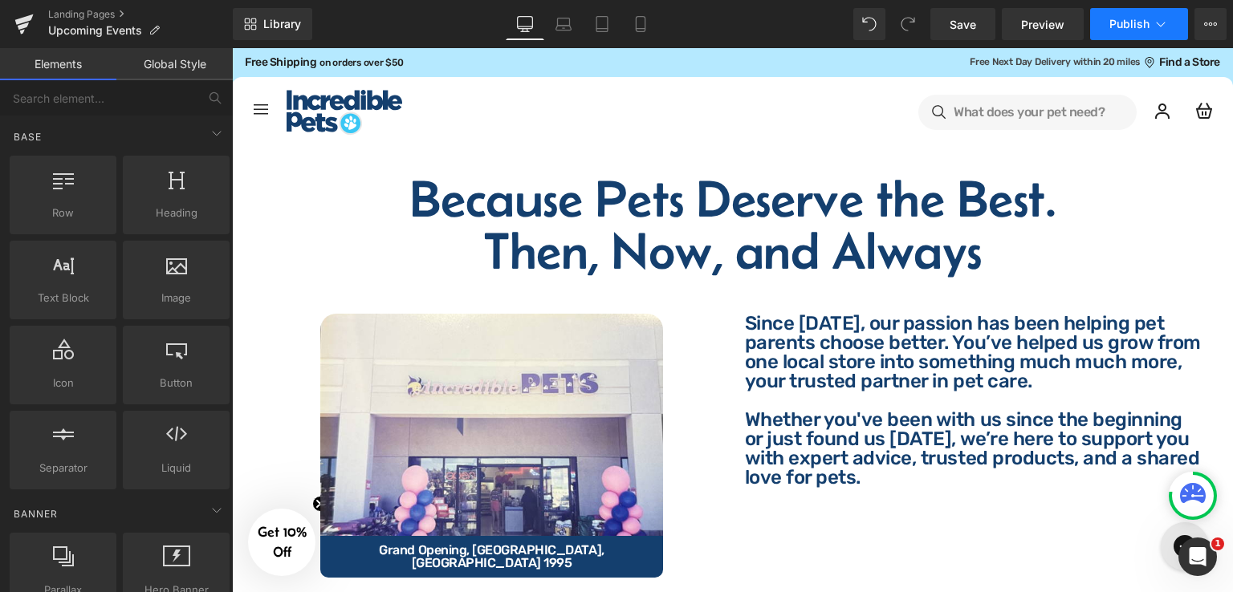
click at [1133, 31] on button "Publish" at bounding box center [1139, 24] width 98 height 32
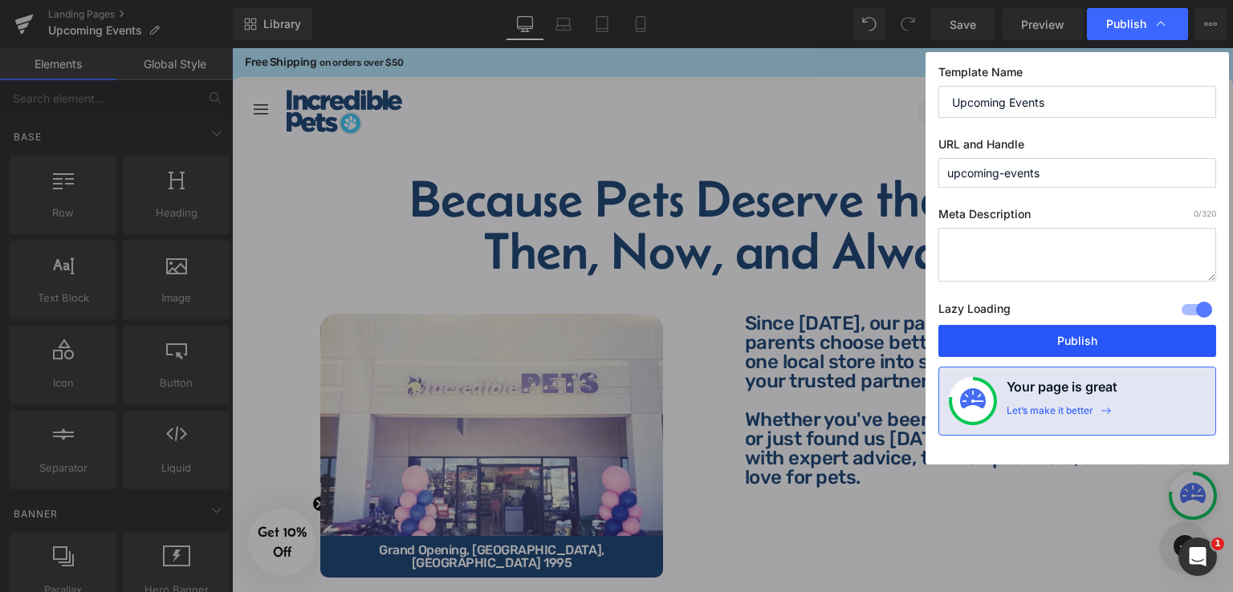
click at [1032, 339] on button "Publish" at bounding box center [1077, 341] width 278 height 32
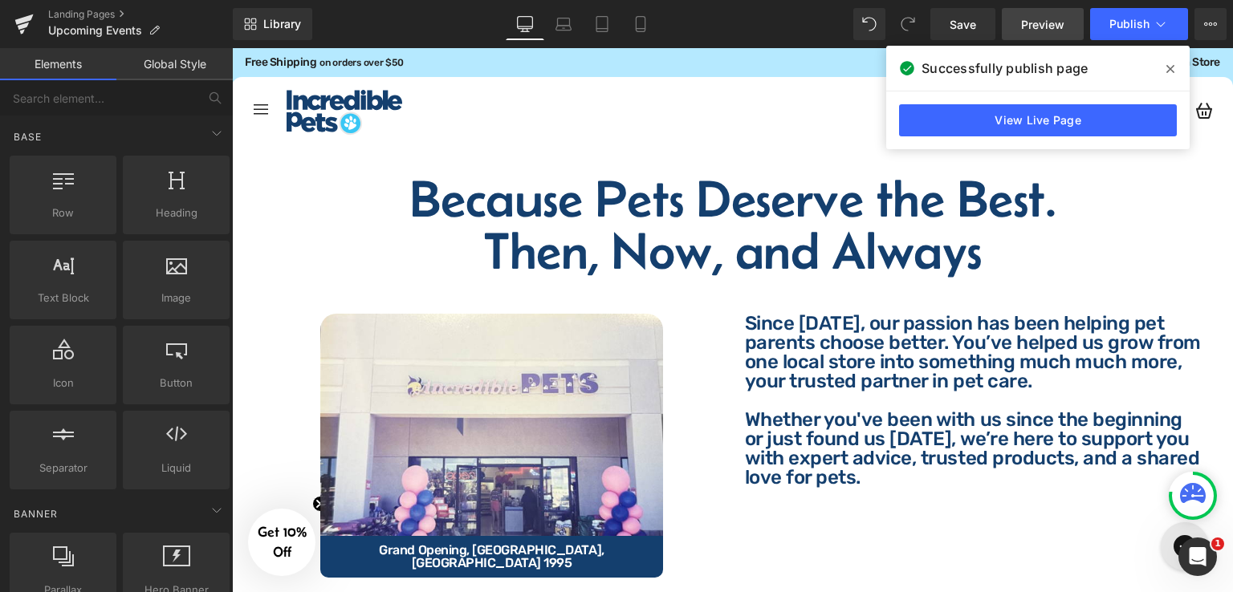
click at [1063, 23] on span "Preview" at bounding box center [1042, 24] width 43 height 17
click at [62, 13] on link "Landing Pages" at bounding box center [140, 14] width 185 height 13
